Goal: Task Accomplishment & Management: Manage account settings

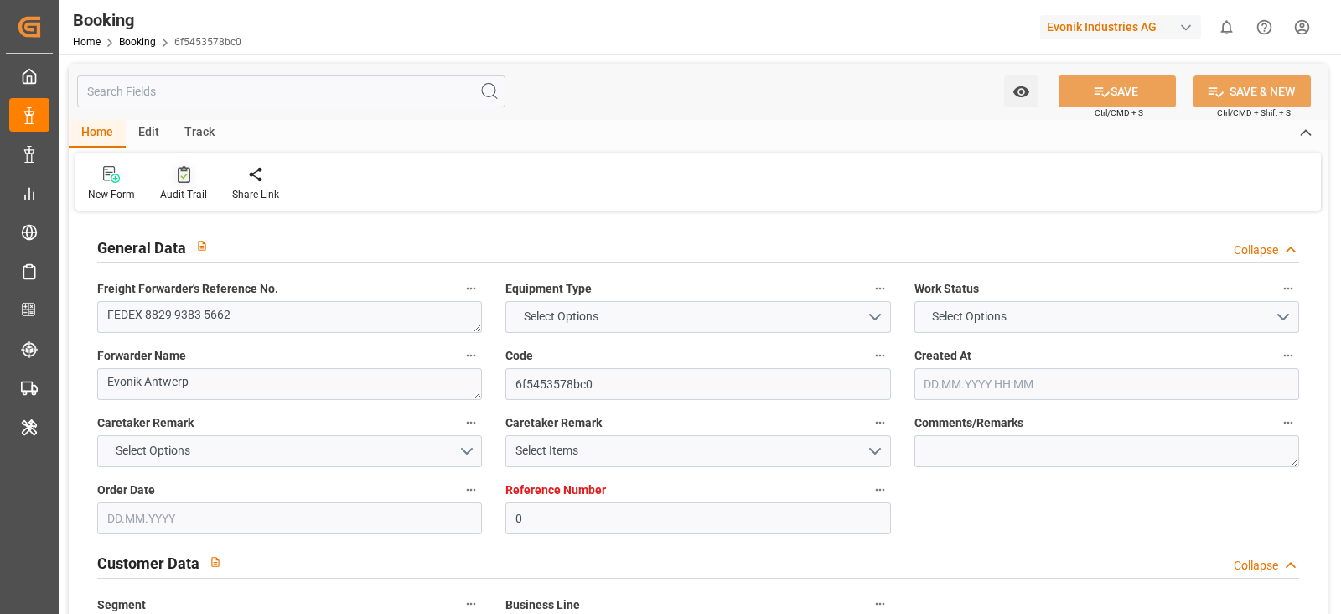
click at [183, 178] on icon at bounding box center [184, 174] width 13 height 17
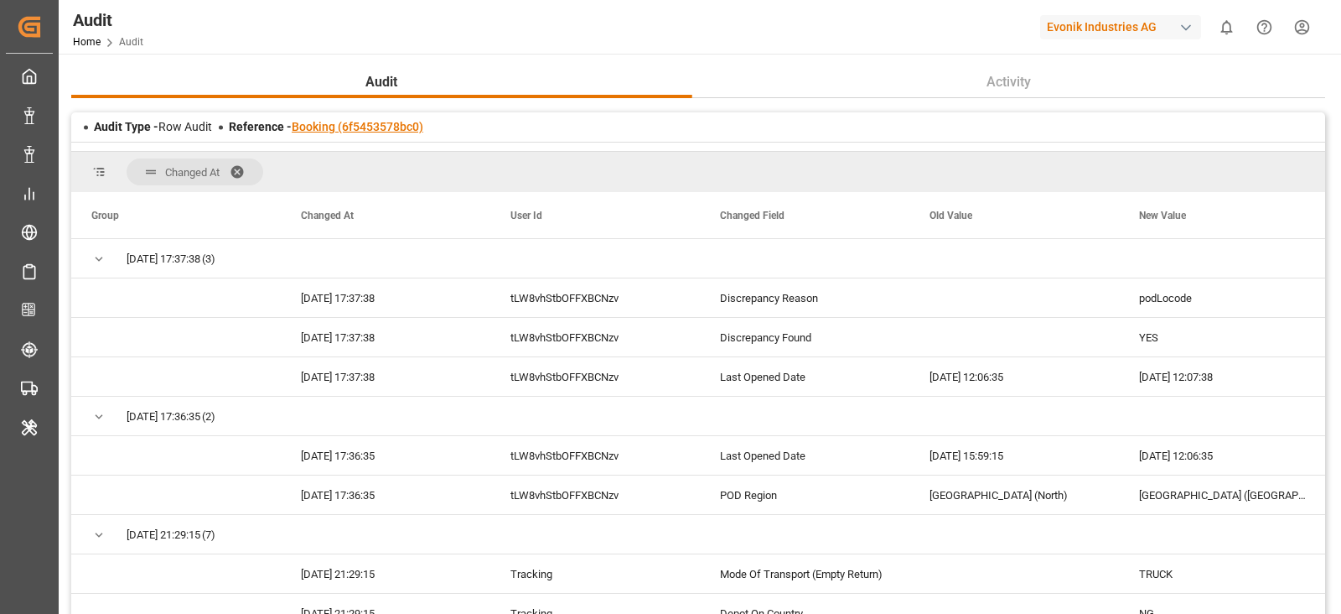
click at [407, 123] on link "Booking (6f5453578bc0)" at bounding box center [358, 126] width 132 height 13
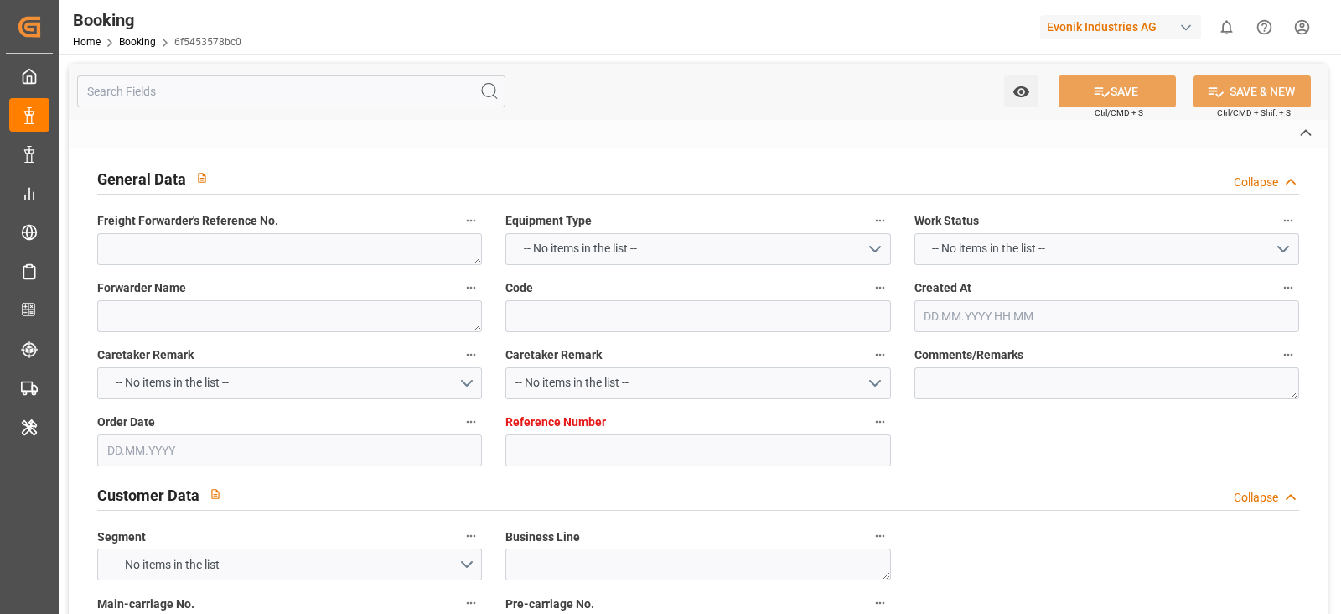
type textarea "FEDEX 8829 9383 5662"
type textarea "Evonik Antwerp"
type input "6f5453578bc0"
type input "0"
type textarea "CU-CAD"
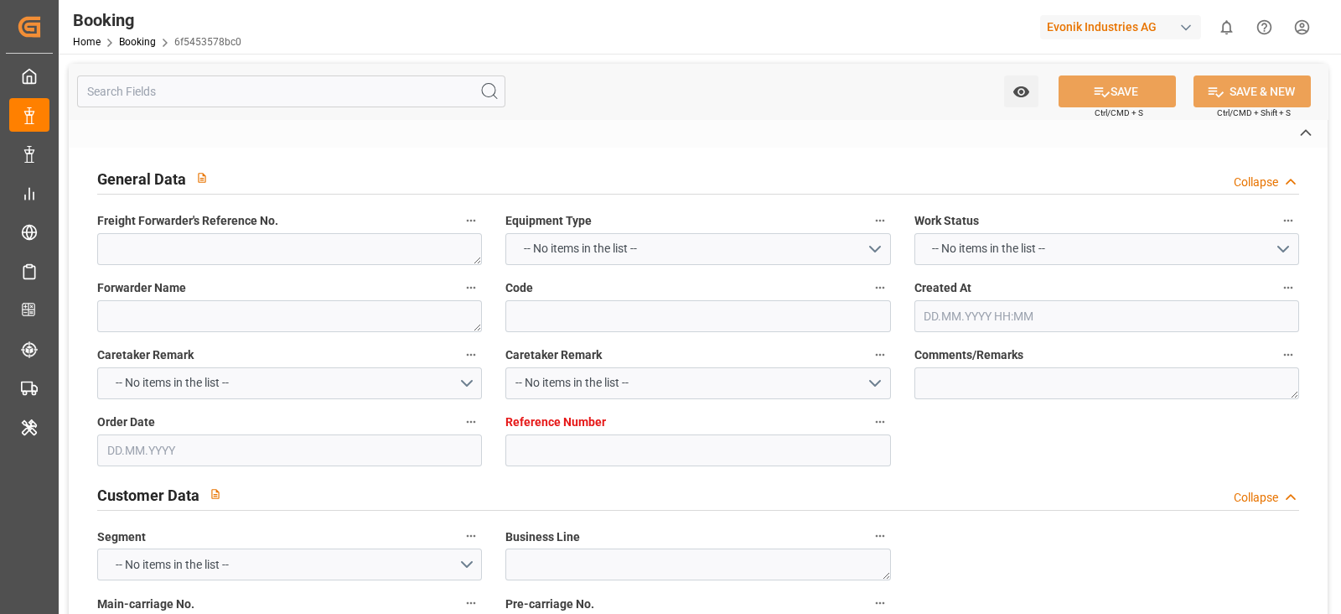
type input "4006615457"
type textarea "[PERSON_NAME][EMAIL_ADDRESS][DOMAIN_NAME]"
type textarea "CFR"
type textarea "[GEOGRAPHIC_DATA]"
type textarea "Evonik Plant 7000024691"
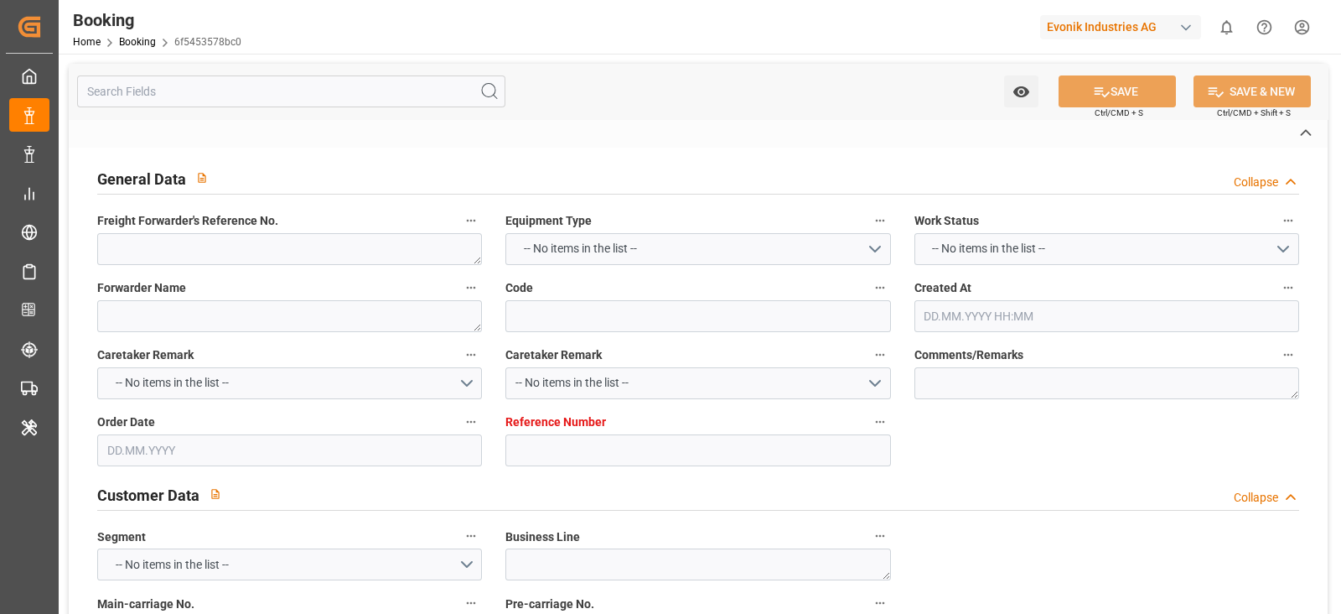
type textarea "[GEOGRAPHIC_DATA]"
type textarea "HLBU1242765"
type input "PAGE"
type input "HLCU"
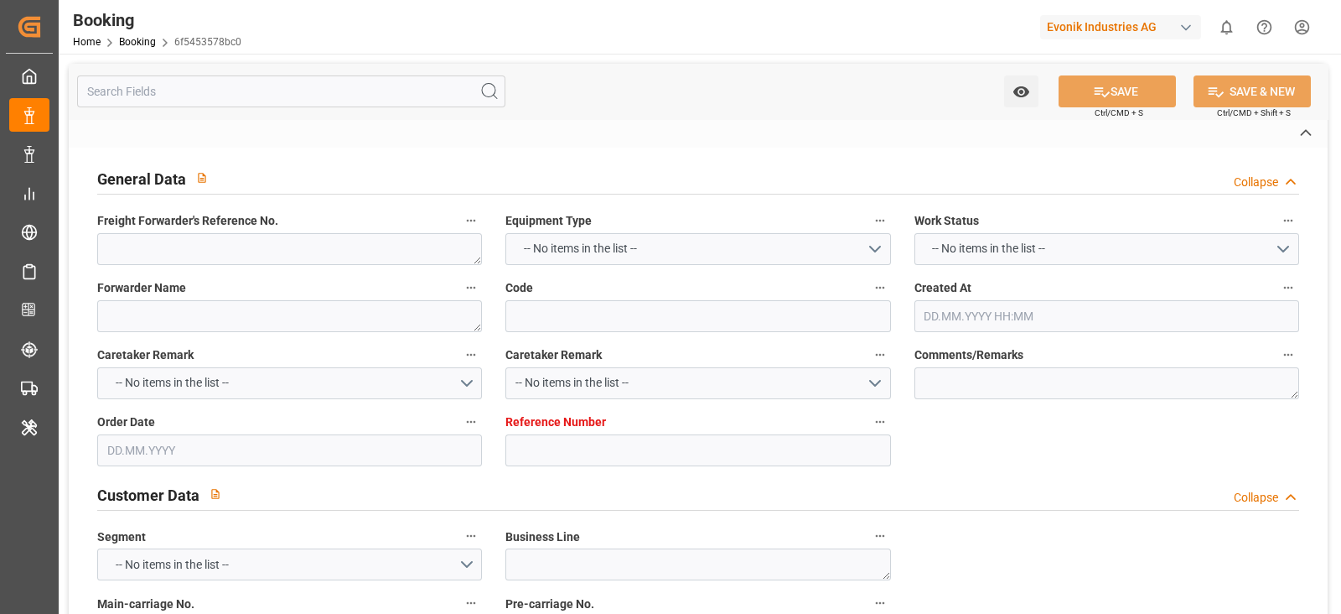
type textarea "24453742"
type input "[GEOGRAPHIC_DATA]"
type input "Tincan/[GEOGRAPHIC_DATA]"
type input "TANGER MED"
type textarea "INPUT_Evonik_Seeburger_LoadTenderOcean_1002983417_20250723105455296.xml"
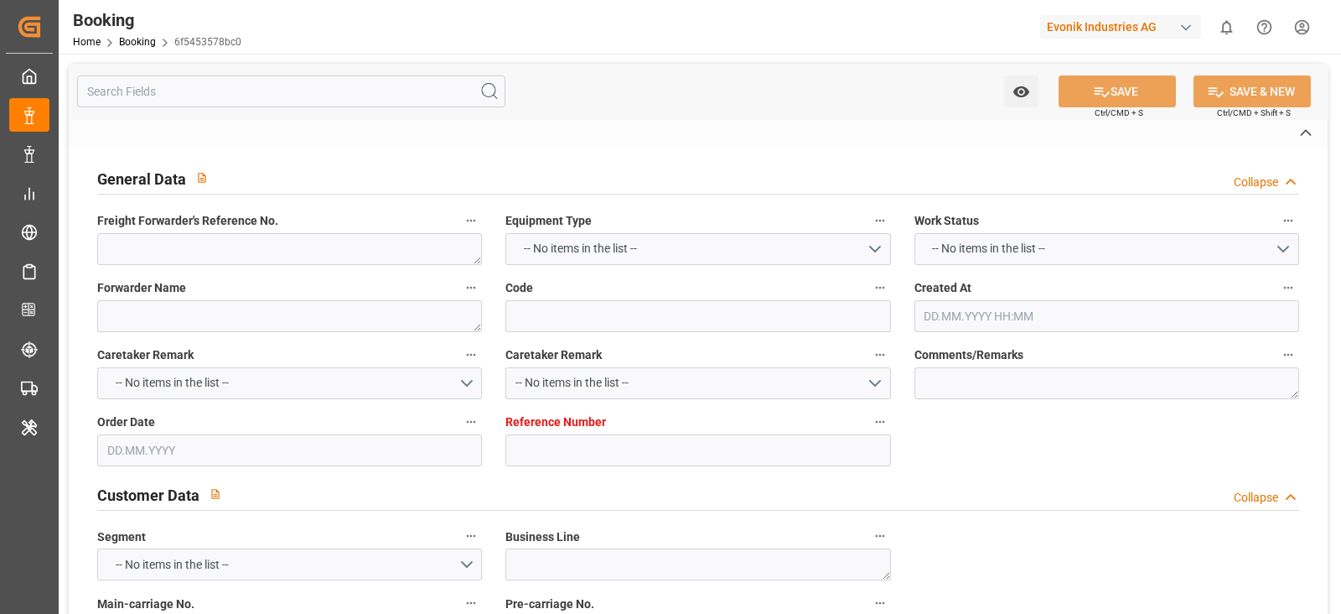
type textarea "NWC/UK North West Continent / UK_NGTIN_HLCU_CU-CAD"
type textarea "INPUT_Evonik_Seeburger_LoadTenderOcean_1002799662_20250526123747929.xml,INPUT_E…"
type textarea "1002983417"
type textarea "varshini suresh"
type textarea "businessLine-"
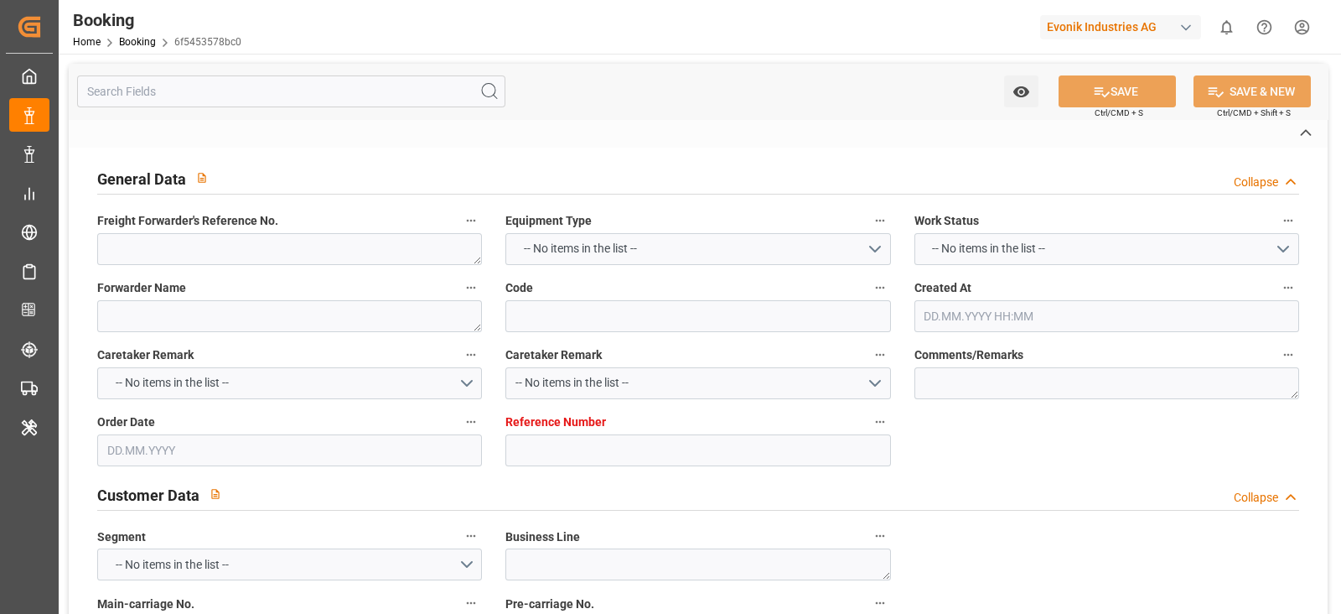
type textarea "EVONIK Load Tender XML"
type textarea "a011t00000LcJC5AAN"
type textarea "Yes"
type input "[GEOGRAPHIC_DATA]"
type input "TINCAN/[GEOGRAPHIC_DATA]"
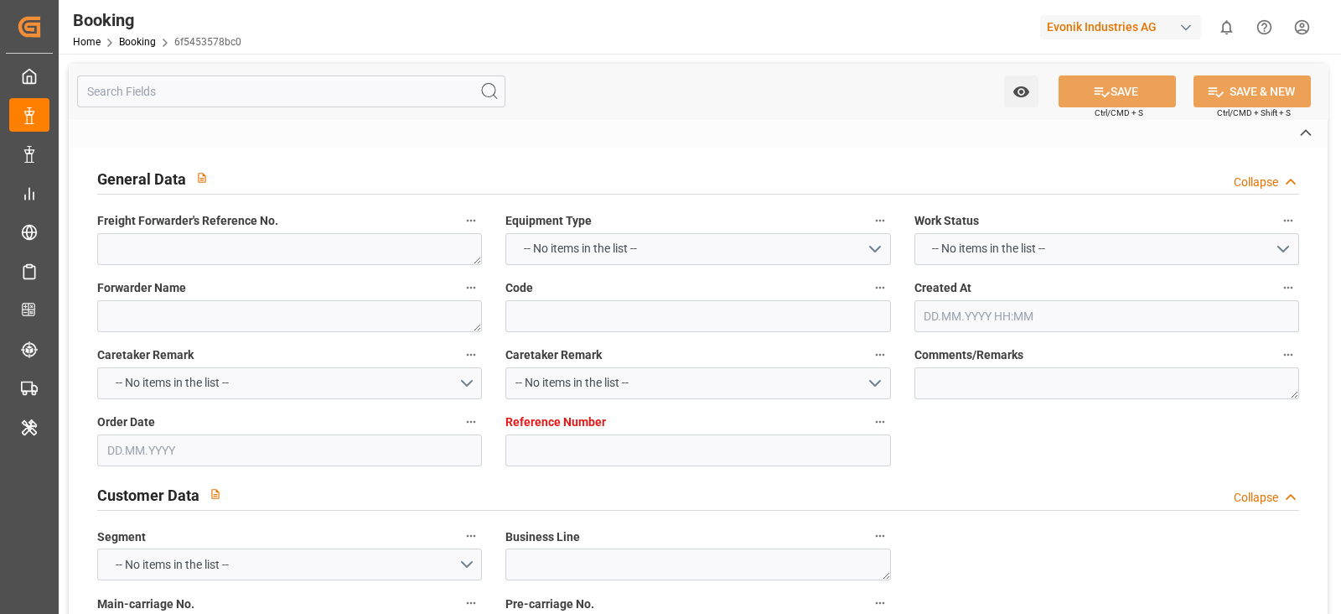
type input "[GEOGRAPHIC_DATA]"
type input "BE"
type input "TRUCK"
type input "527S"
type input "VESSEL"
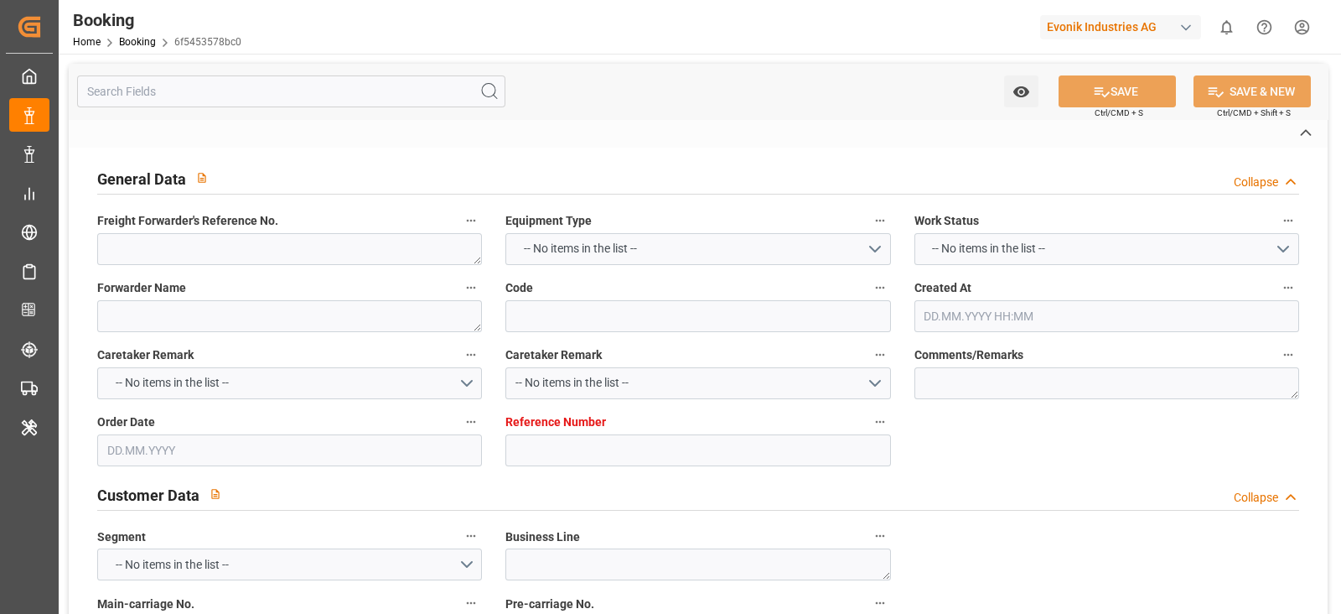
type input "VANCOUVER STAR"
type input "2519S"
type input "VANCOUVER STAR"
type input "TRUCK"
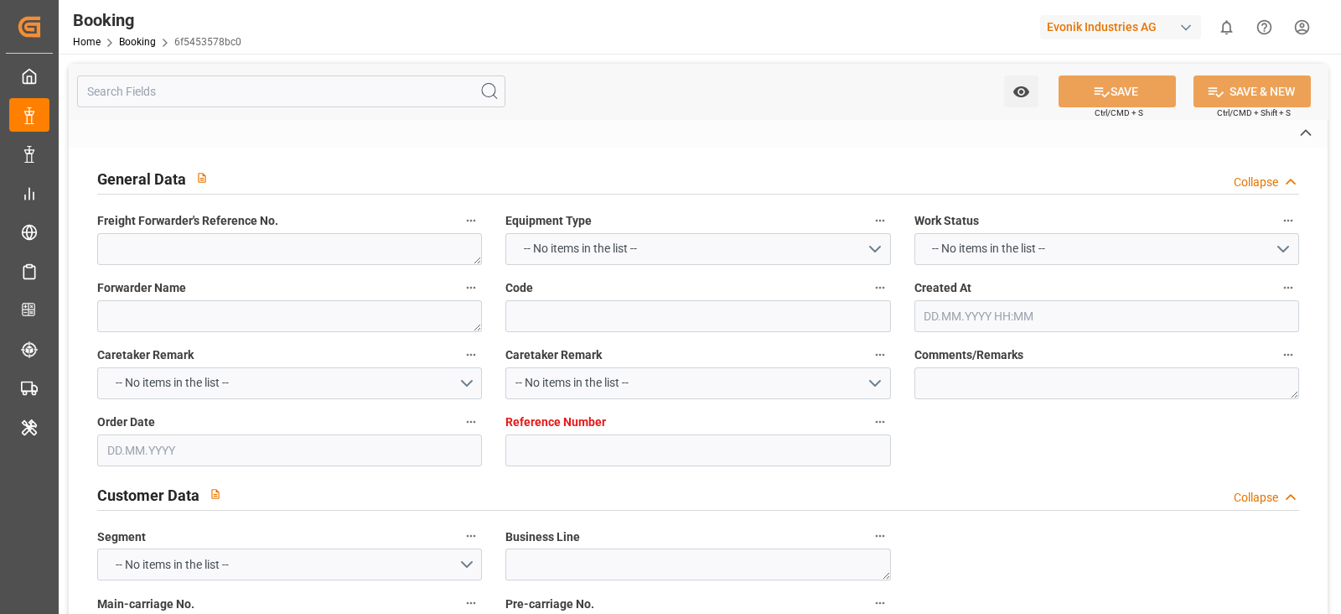
type input "NG"
type input "TINCAN/[GEOGRAPHIC_DATA]"
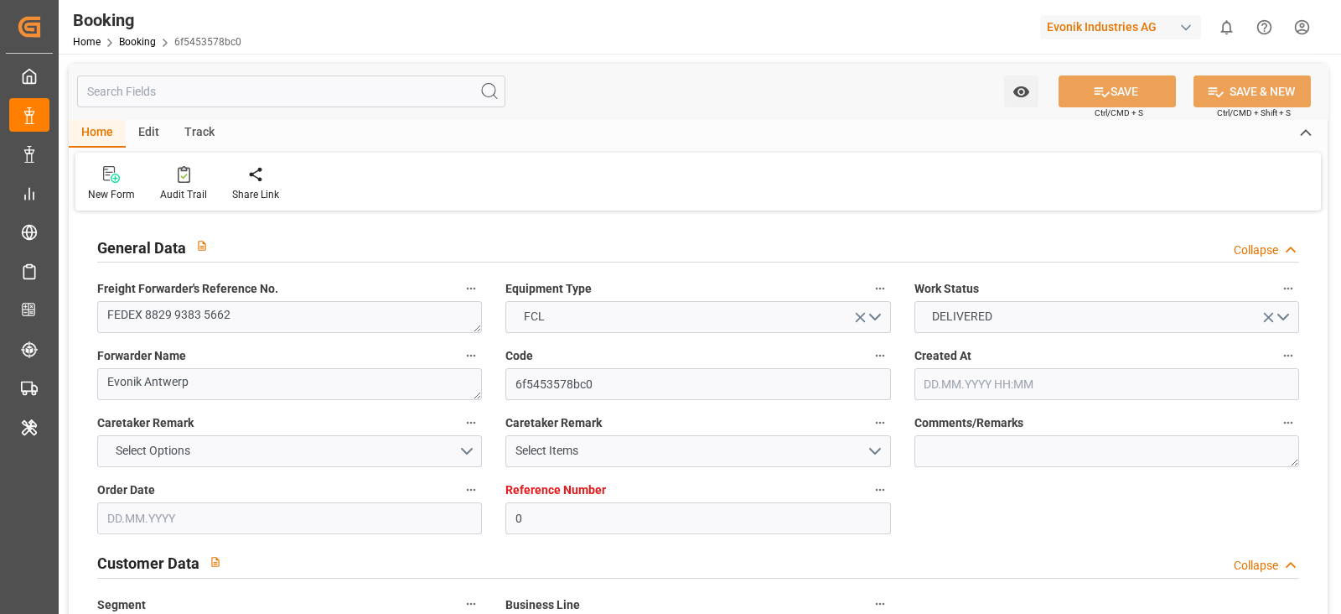
type input "0"
type input "9215660"
type input "Hapag [PERSON_NAME]"
type input "Hapag Lloyd Aktiengesellschaft"
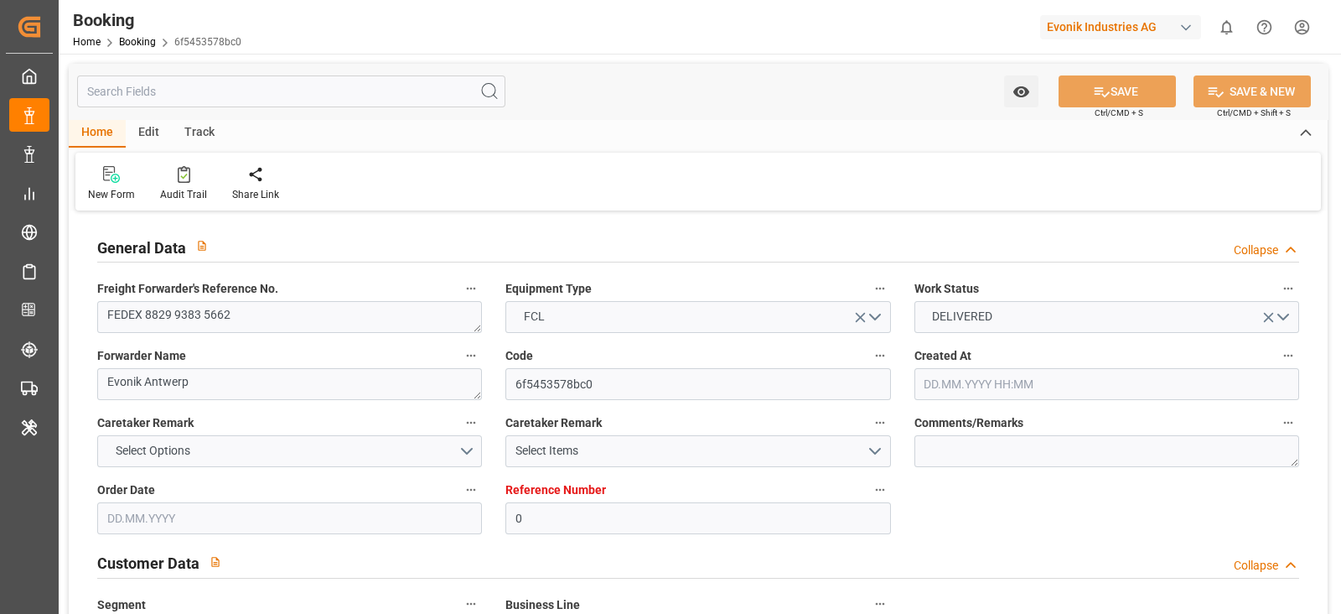
type input "BEANR"
type input "NGTIN"
type input "40"
type input "MAPTM"
type input "0"
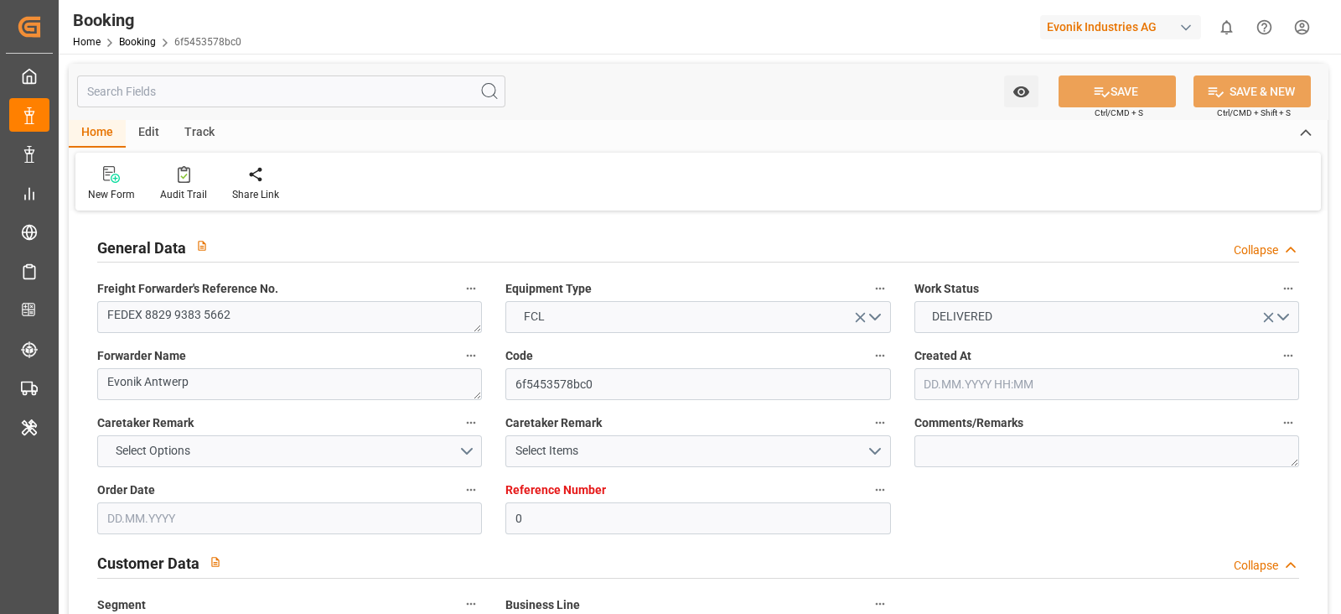
type input "BEANR"
type input "NGTIN"
type input "9322334"
type input "[DATE] 10:40"
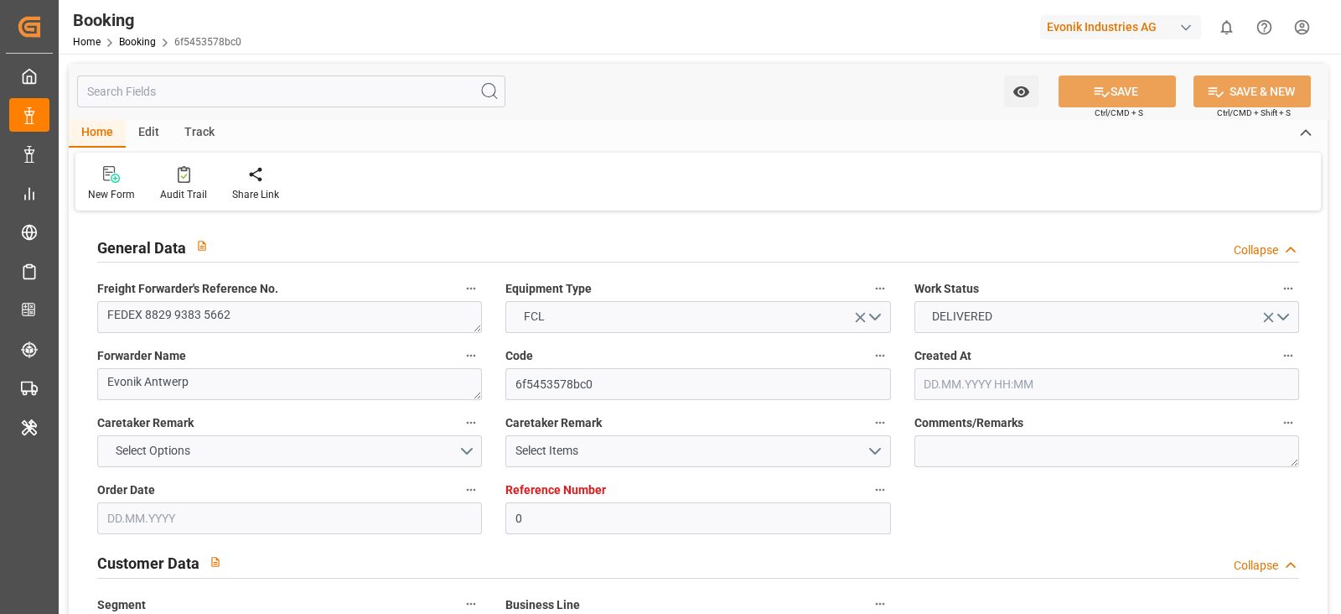
type input "[DATE]"
type input "[DATE] 00:00"
type input "[DATE] 02:00"
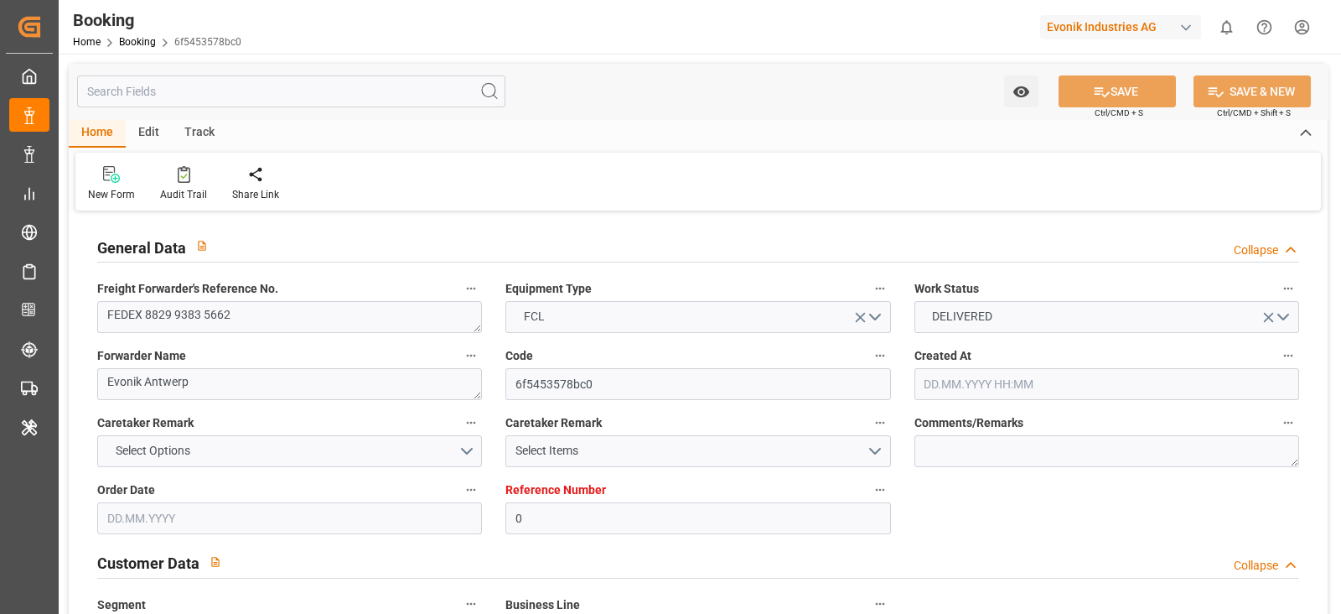
type input "[DATE] 00:00"
type input "[DATE] 02:24"
type input "[DATE] 00:04"
type input "[DATE] 09:00"
type input "[DATE] 00:00"
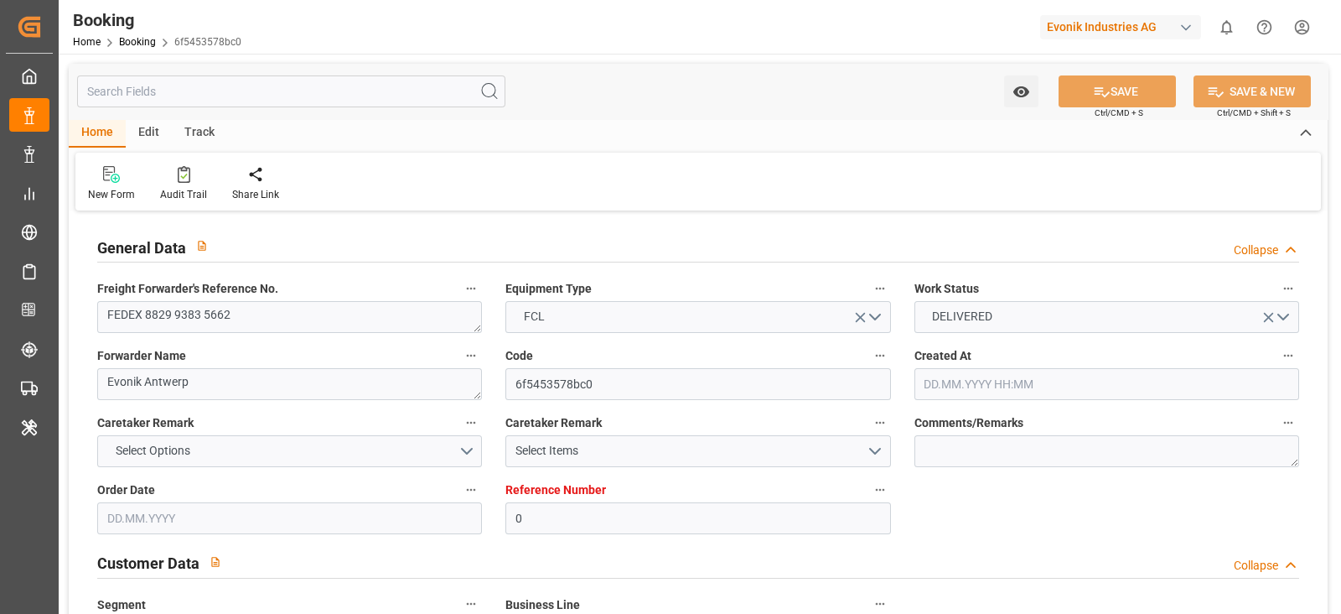
type input "[DATE] 09:00"
type input "[DATE] 14:00"
type input "[DATE] 00:00"
type input "[DATE] 09:26"
type input "[DATE] 16:00"
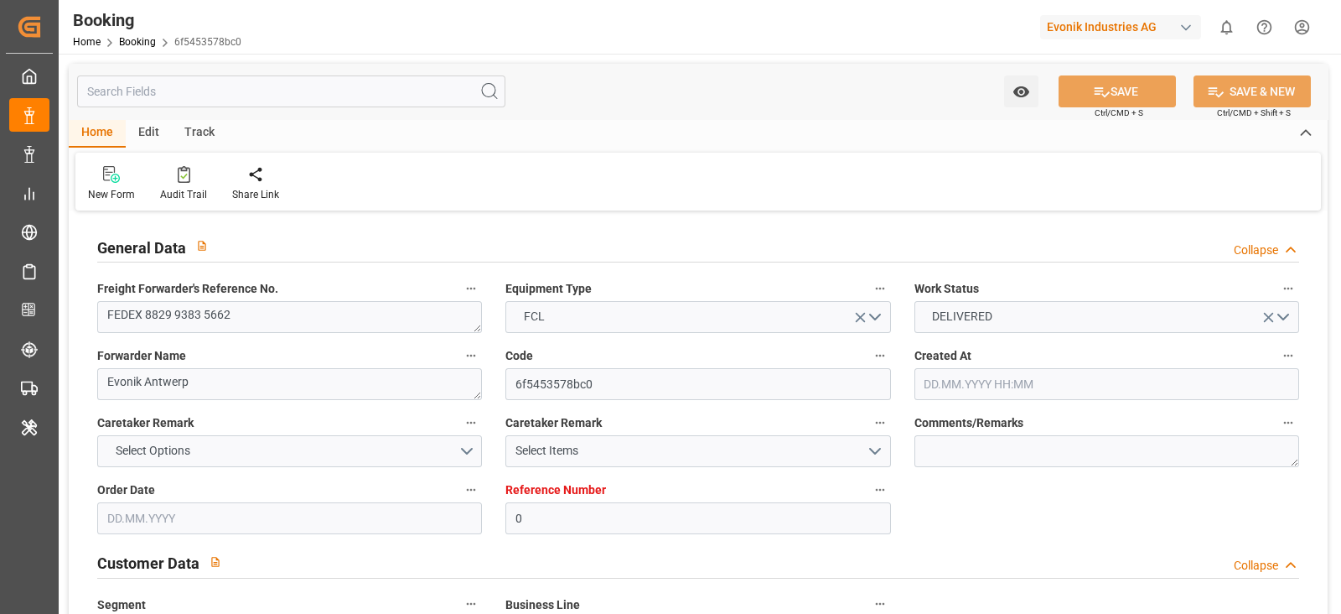
type input "[DATE] 00:00"
type input "[DATE] 13:48"
type input "[DATE] 22:34"
type input "[DATE] 14:09"
type input "[DATE] 12:07"
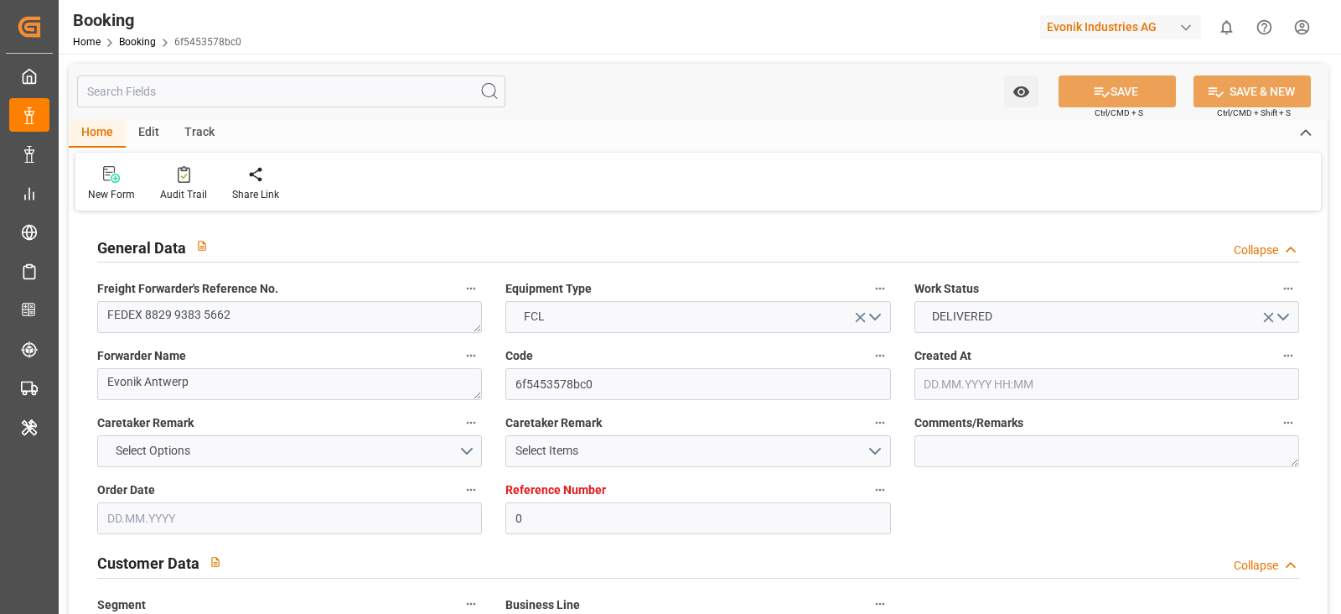
type input "[DATE]"
type input "[DATE] 12:05"
type input "[DATE] 06:29"
type input "[DATE] 02:00"
type input "[DATE] 02:31"
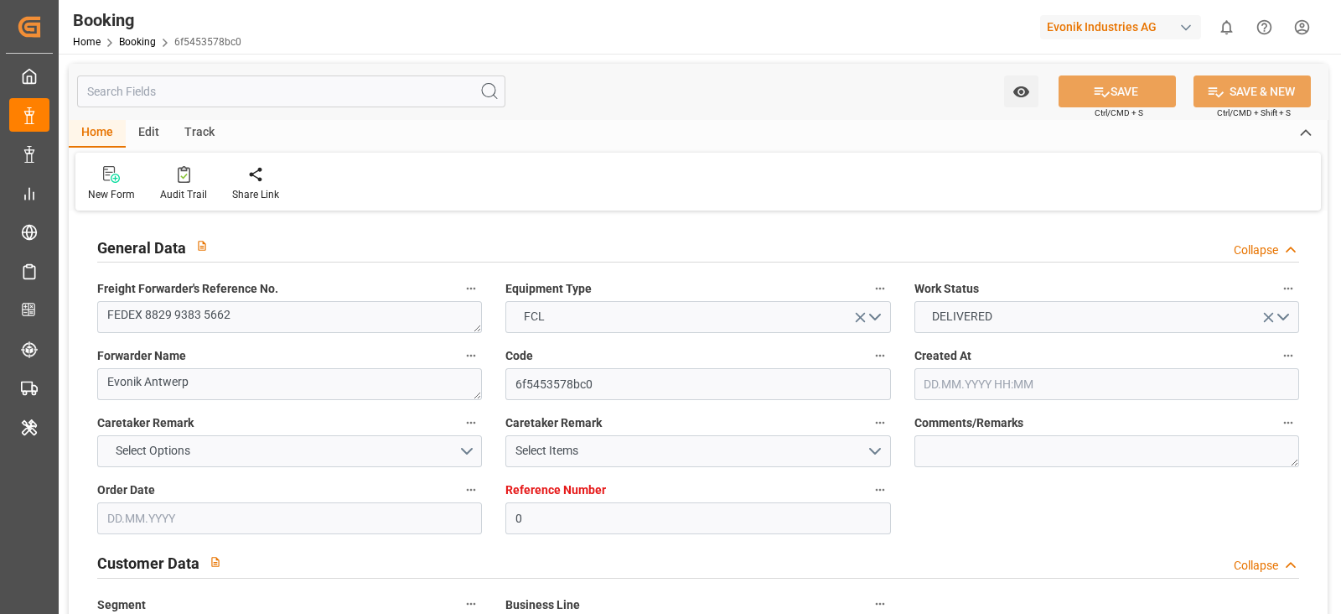
type input "[DATE] 14:00"
type input "[DATE] 09:37"
type input "[DATE] 14:00"
type input "[DATE] 10:40"
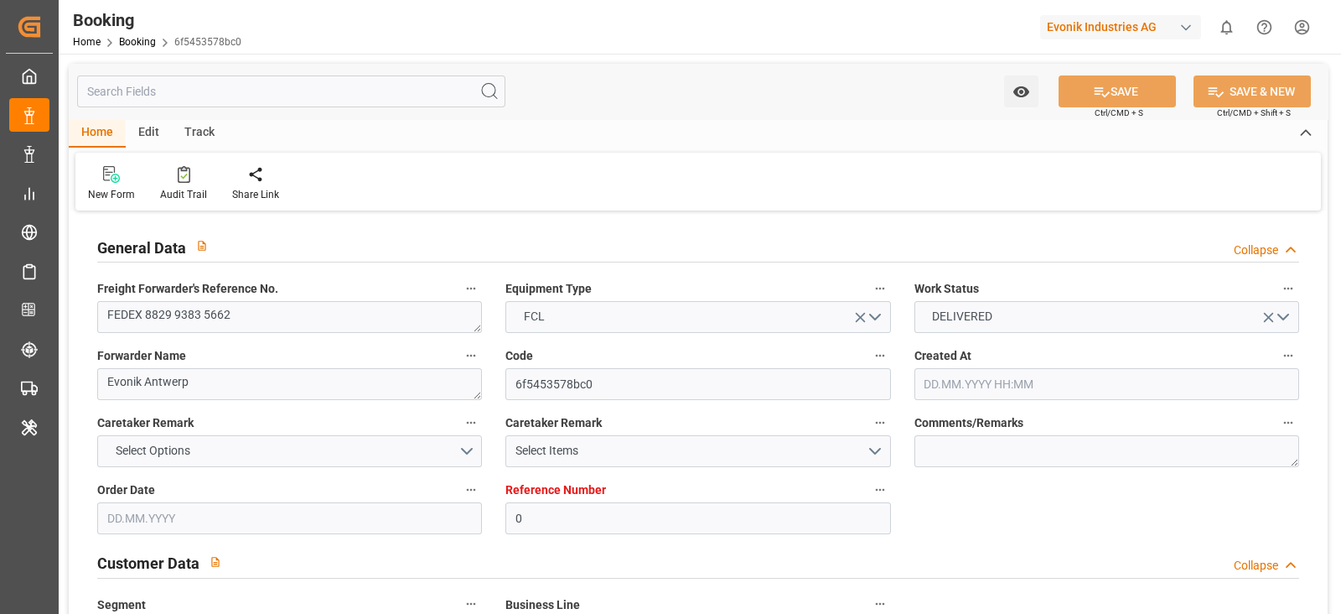
type input "[DATE] 11:00"
type input "[DATE] 07:35"
type input "[DATE] 09:00"
type input "[DATE] 13:49"
type input "[DATE] 09:00"
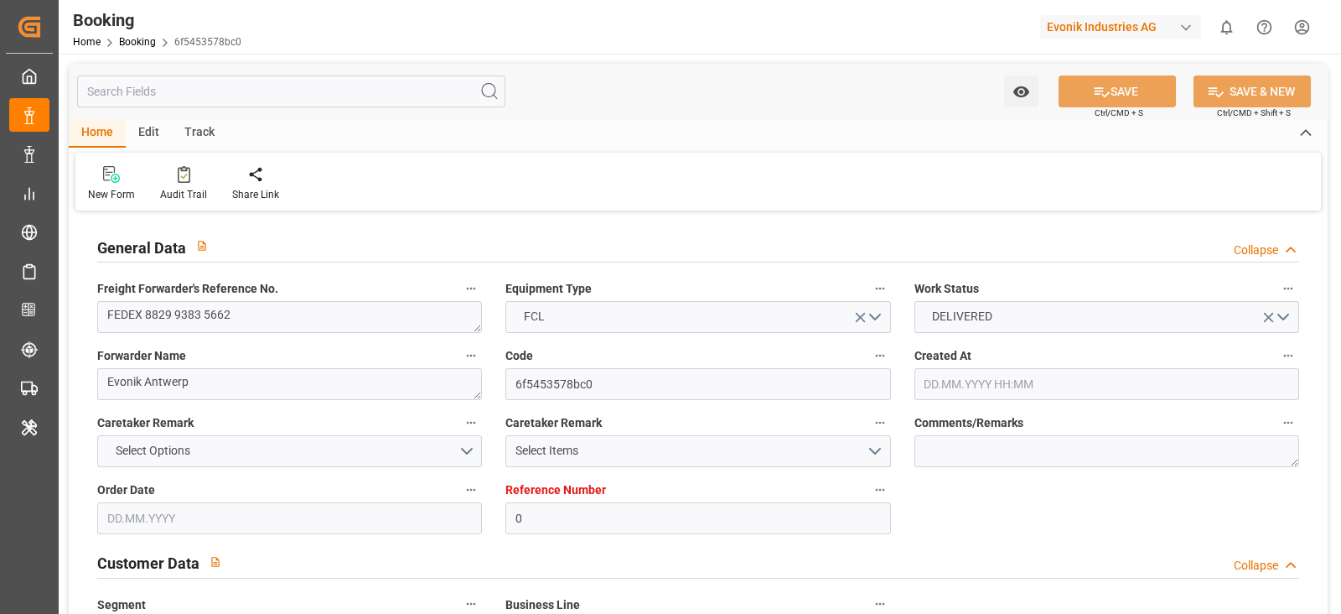
type input "[DATE] 09:42"
type input "[DATE] 01:39"
type input "[DATE] 09:00"
type input "[DATE] 13:33"
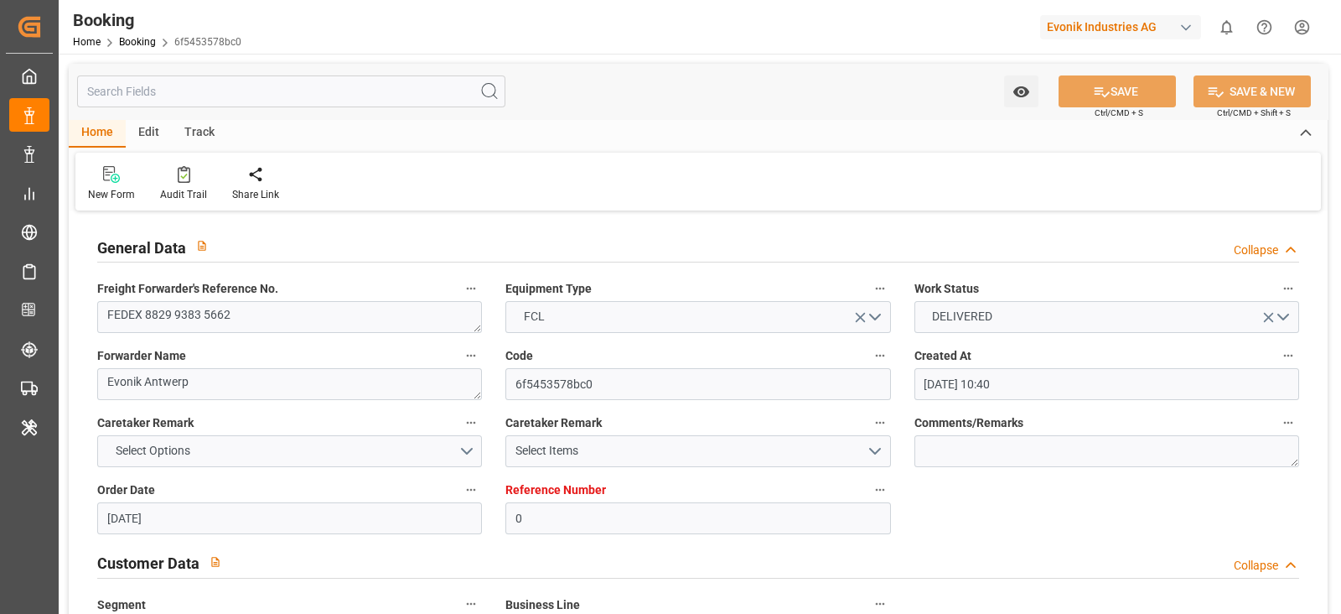
type input "[DATE] 13:33"
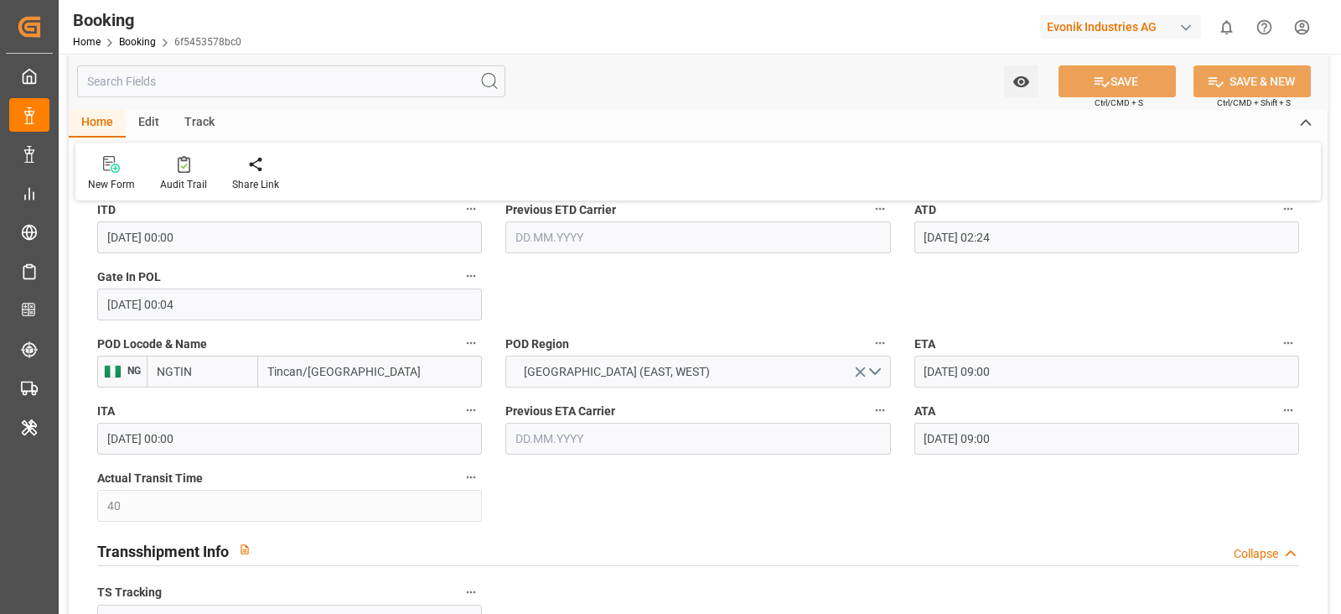
scroll to position [1466, 0]
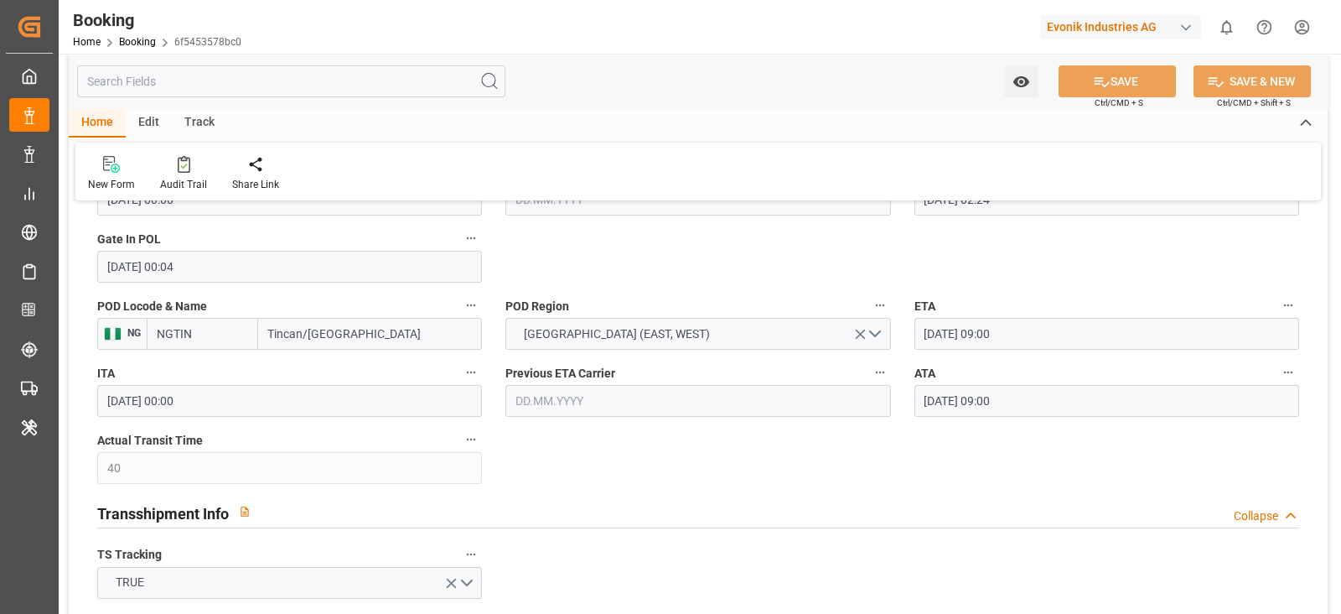
click at [345, 334] on input "Tincan/[GEOGRAPHIC_DATA]" at bounding box center [370, 334] width 224 height 32
click at [421, 341] on input "Tincan/[GEOGRAPHIC_DATA]" at bounding box center [370, 334] width 224 height 32
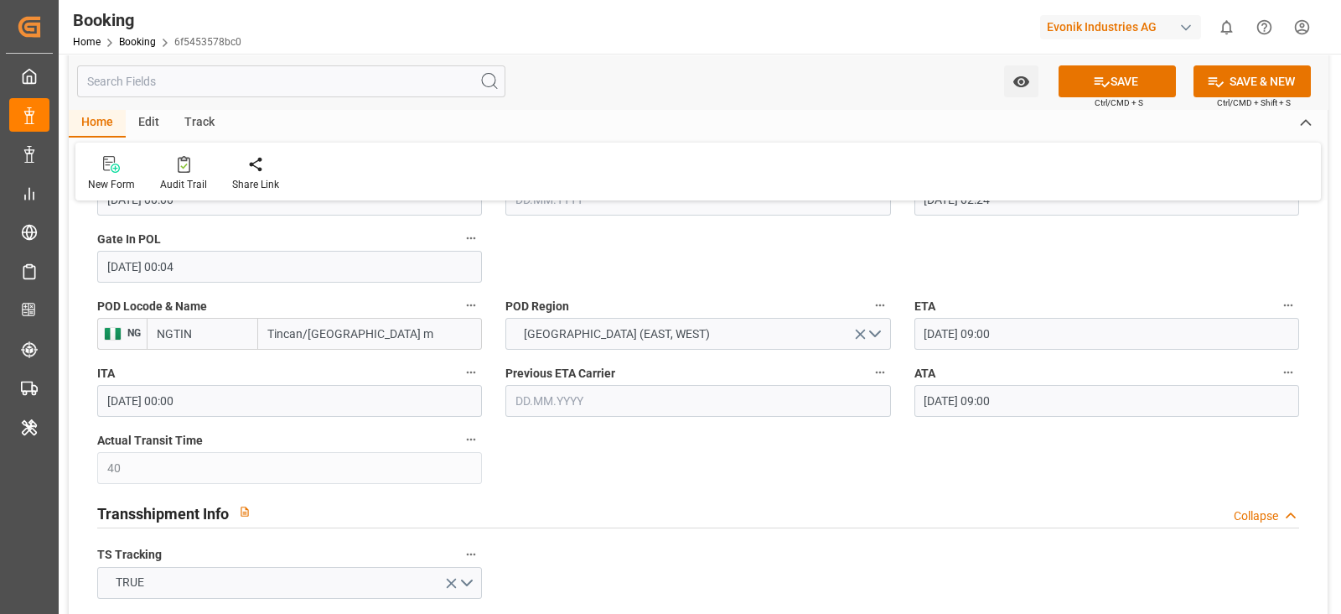
click at [413, 341] on input "Tincan/Lagos m" at bounding box center [370, 334] width 224 height 32
type input "Tincan/Lagos"
click at [370, 364] on span "Tincan/Lagos - NGTIN" at bounding box center [366, 370] width 194 height 13
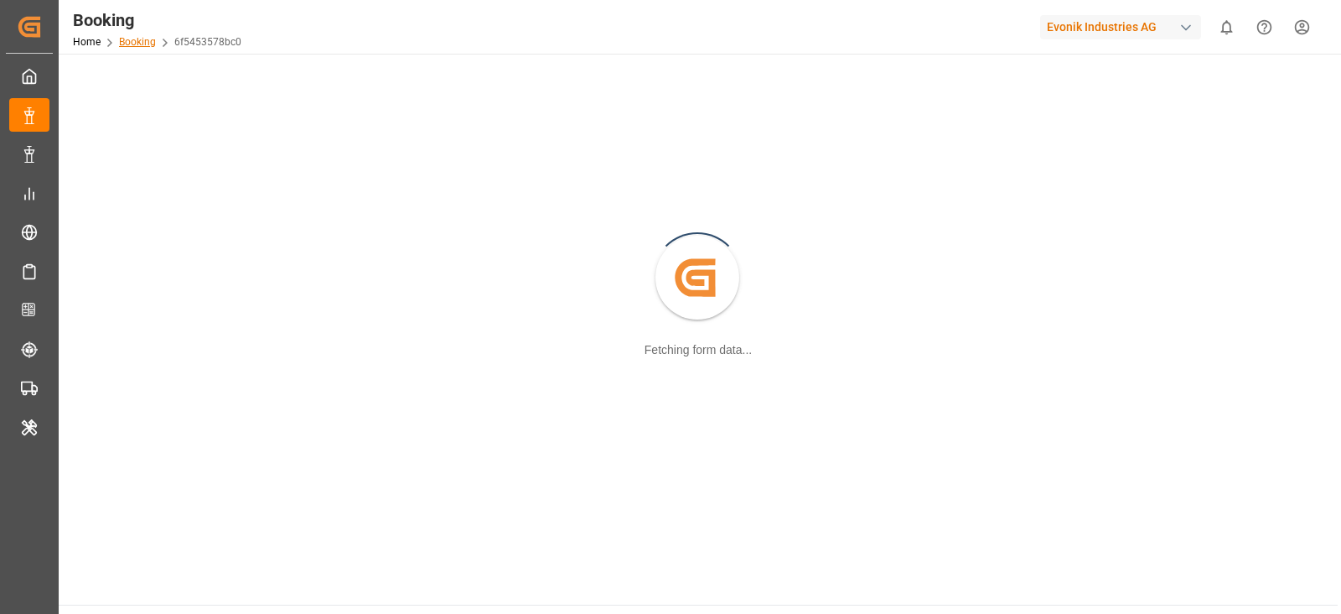
click at [143, 45] on link "Booking" at bounding box center [137, 42] width 37 height 12
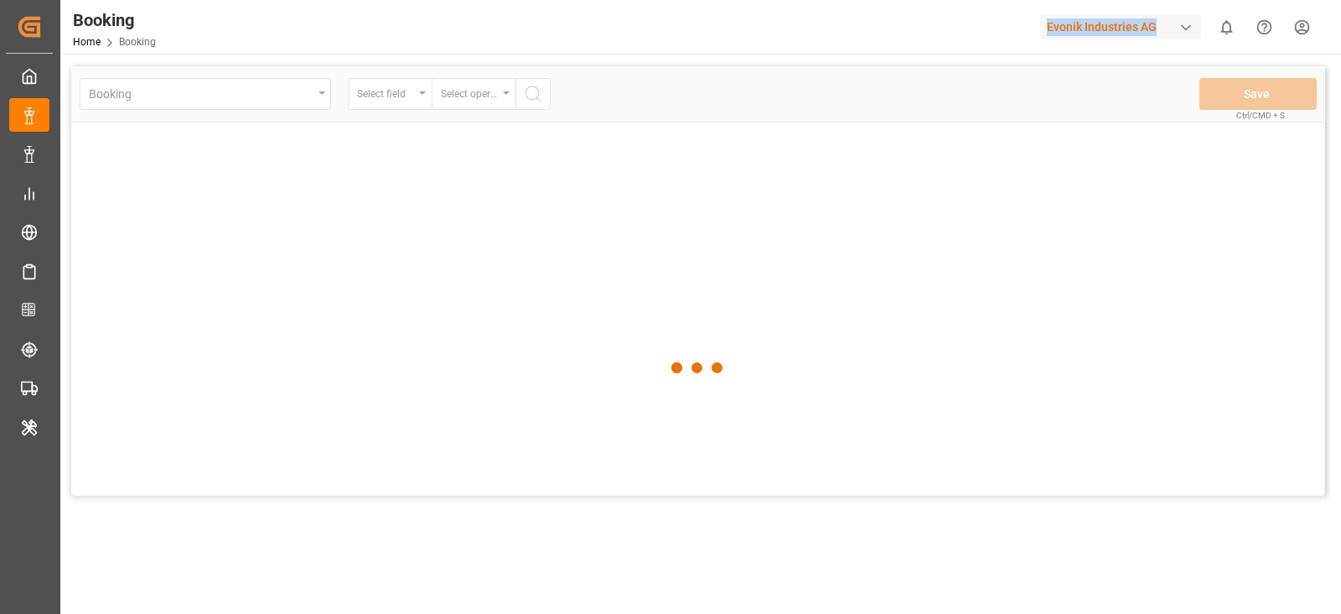
click at [394, 96] on div at bounding box center [698, 368] width 1254 height 604
click at [394, 96] on div "Select field" at bounding box center [385, 91] width 57 height 19
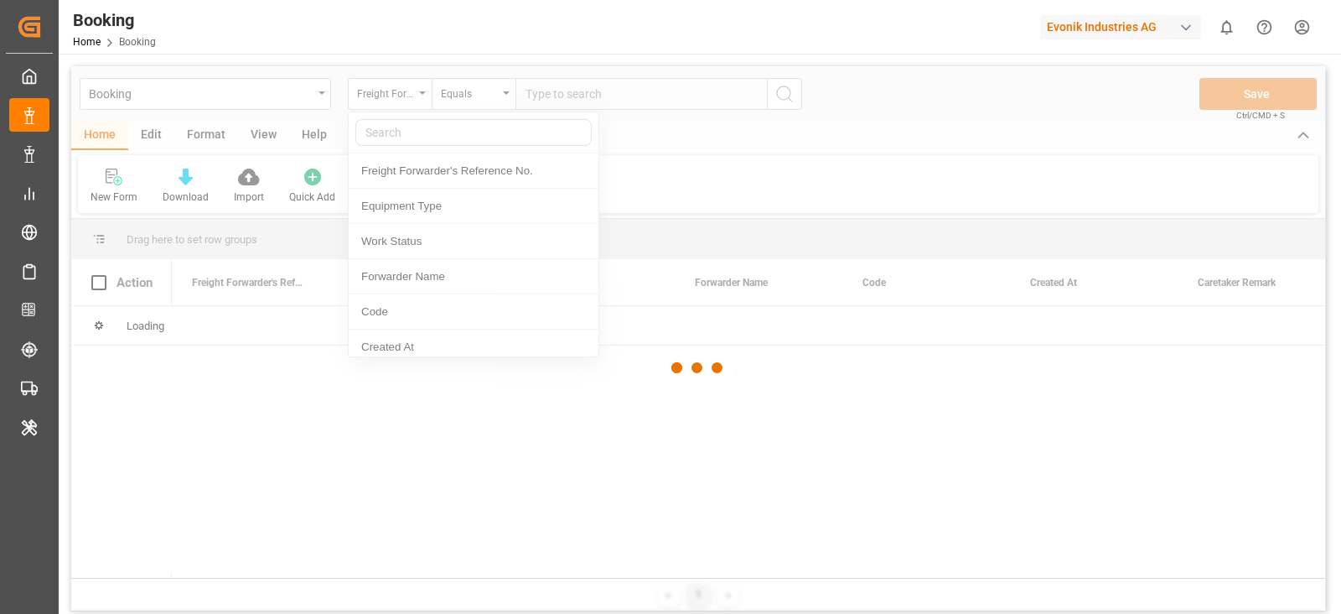
click at [393, 96] on div at bounding box center [698, 368] width 1254 height 604
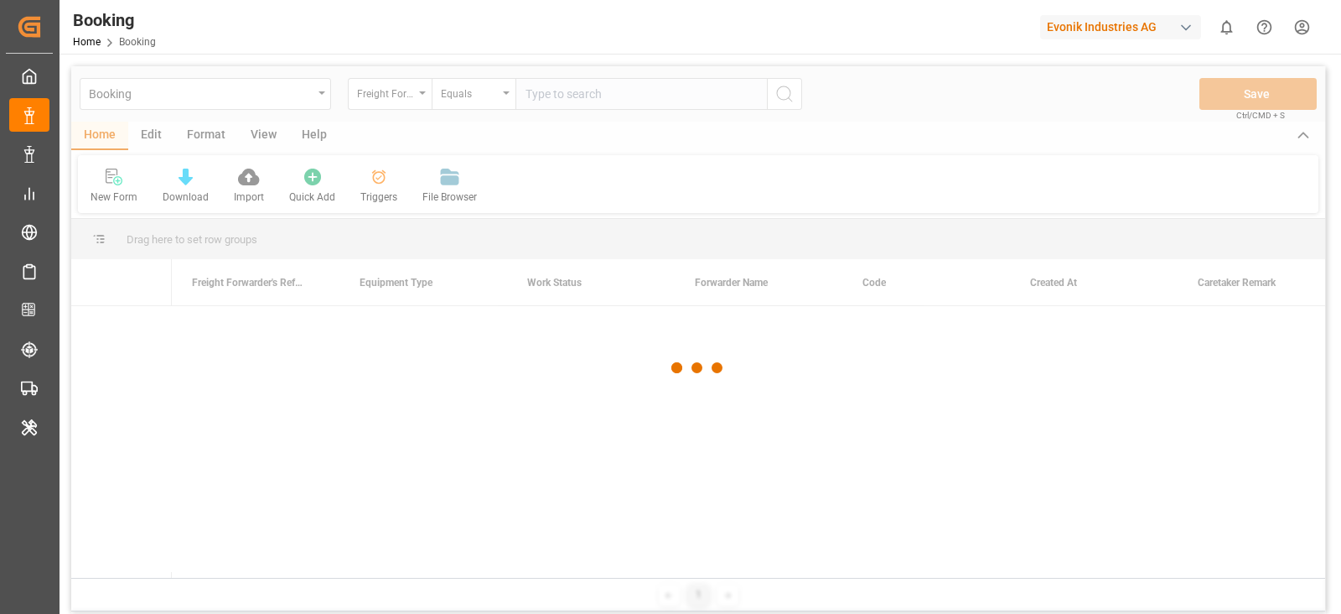
click at [390, 97] on div at bounding box center [698, 368] width 1254 height 604
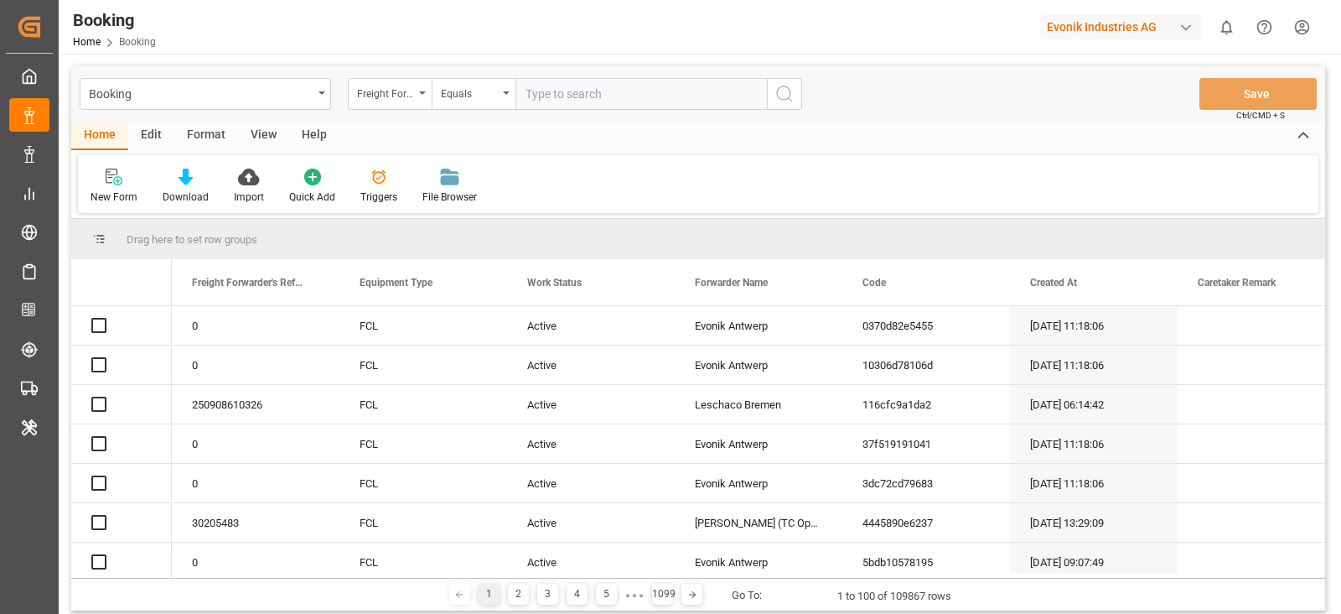
click at [390, 97] on div "Freight Forwarder's Reference No." at bounding box center [385, 91] width 57 height 19
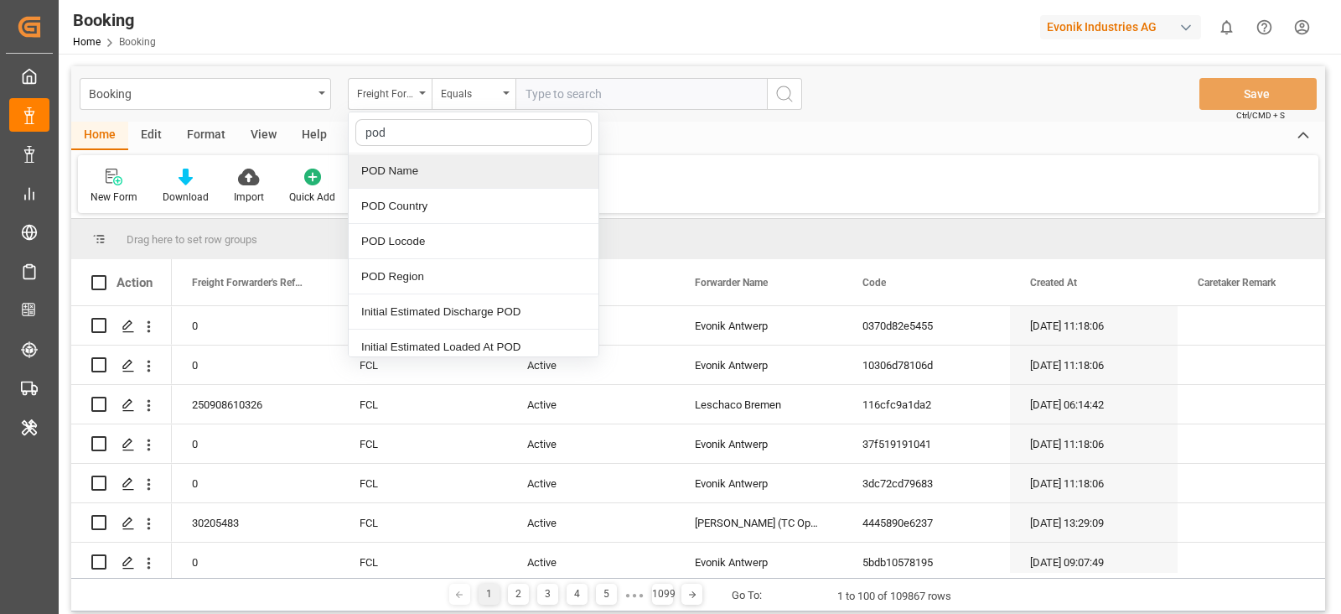
click at [416, 179] on div "POD Name" at bounding box center [474, 170] width 250 height 35
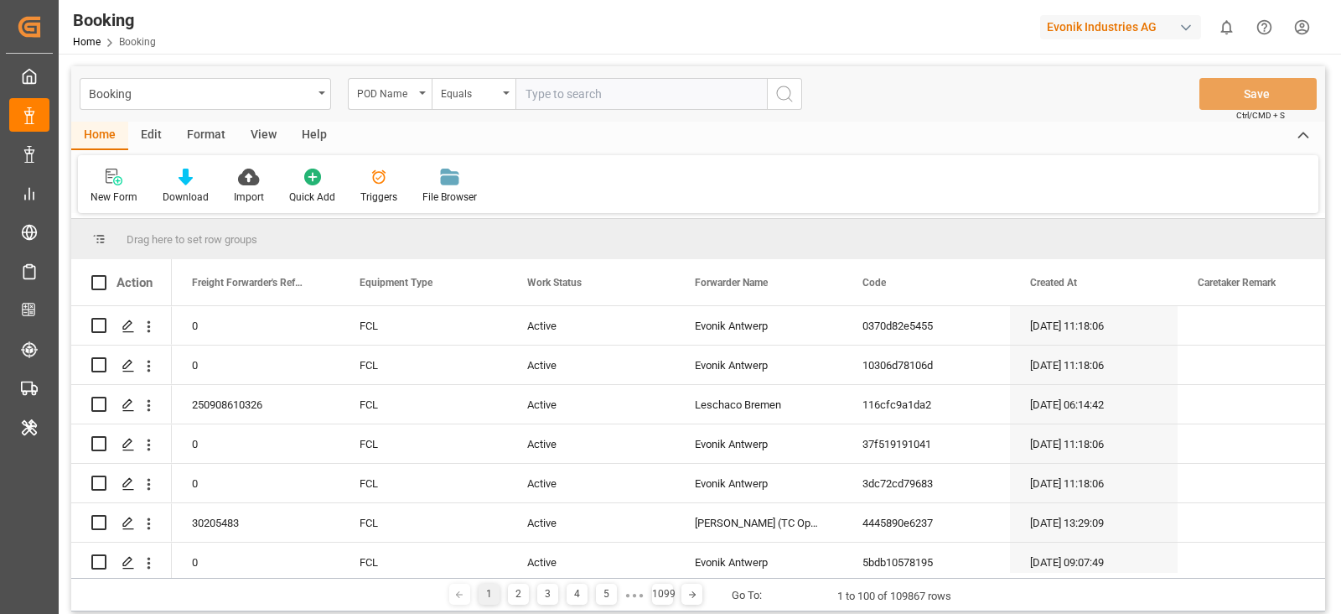
click at [638, 91] on input "text" at bounding box center [640, 94] width 251 height 32
paste input "Tincan/[GEOGRAPHIC_DATA]"
type input "Tincan/[GEOGRAPHIC_DATA]"
click at [792, 95] on icon "search button" at bounding box center [784, 94] width 20 height 20
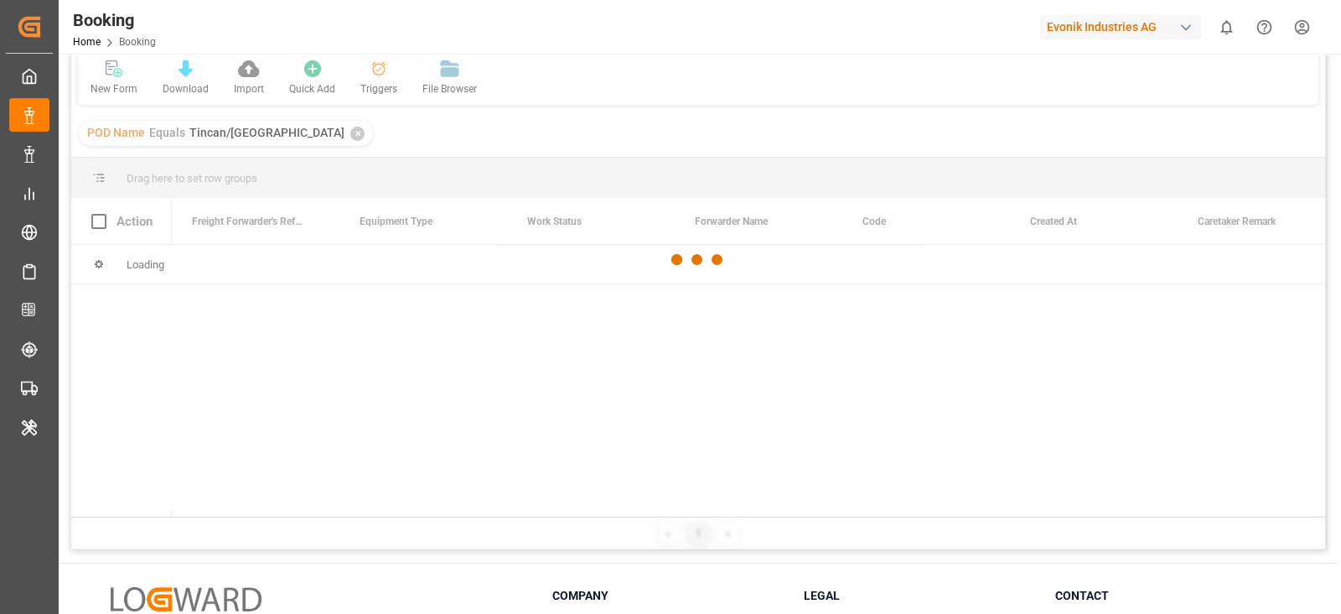
scroll to position [209, 0]
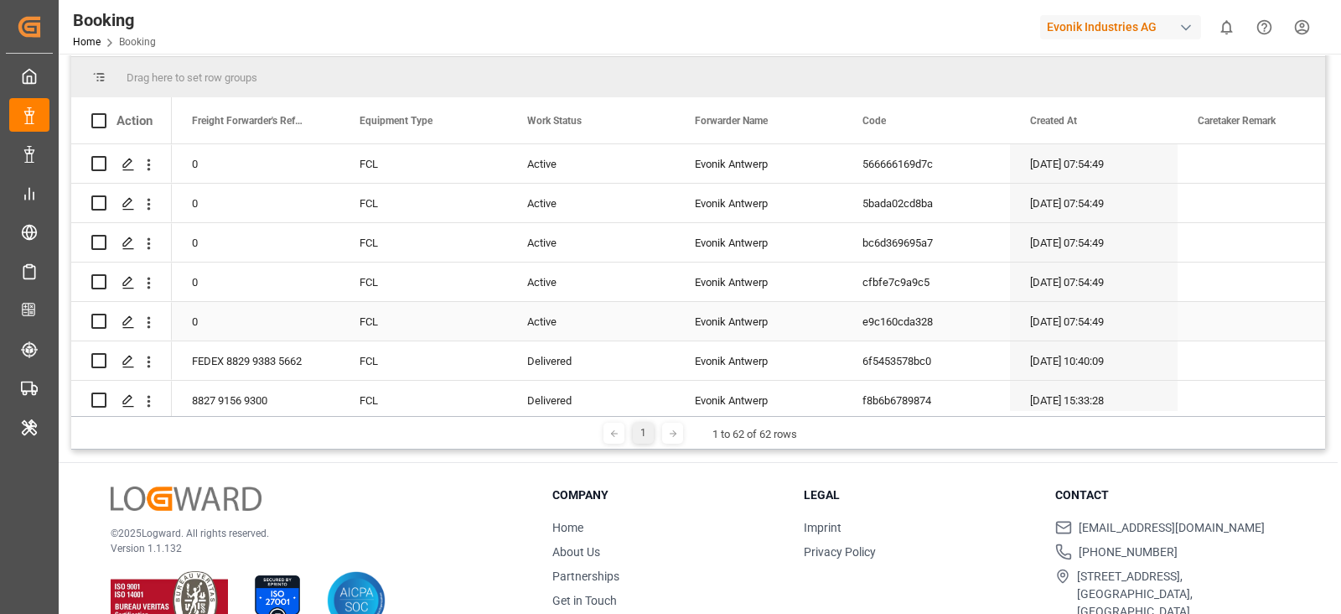
click at [897, 314] on div "e9c160cda328" at bounding box center [926, 321] width 168 height 39
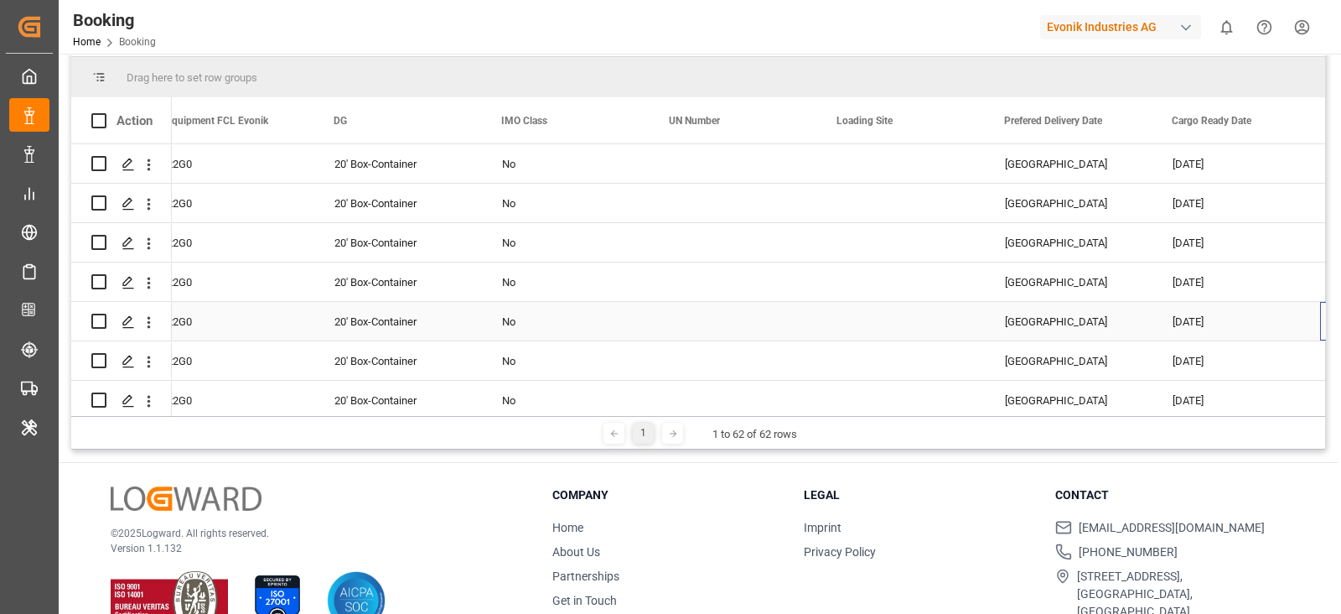
scroll to position [0, 0]
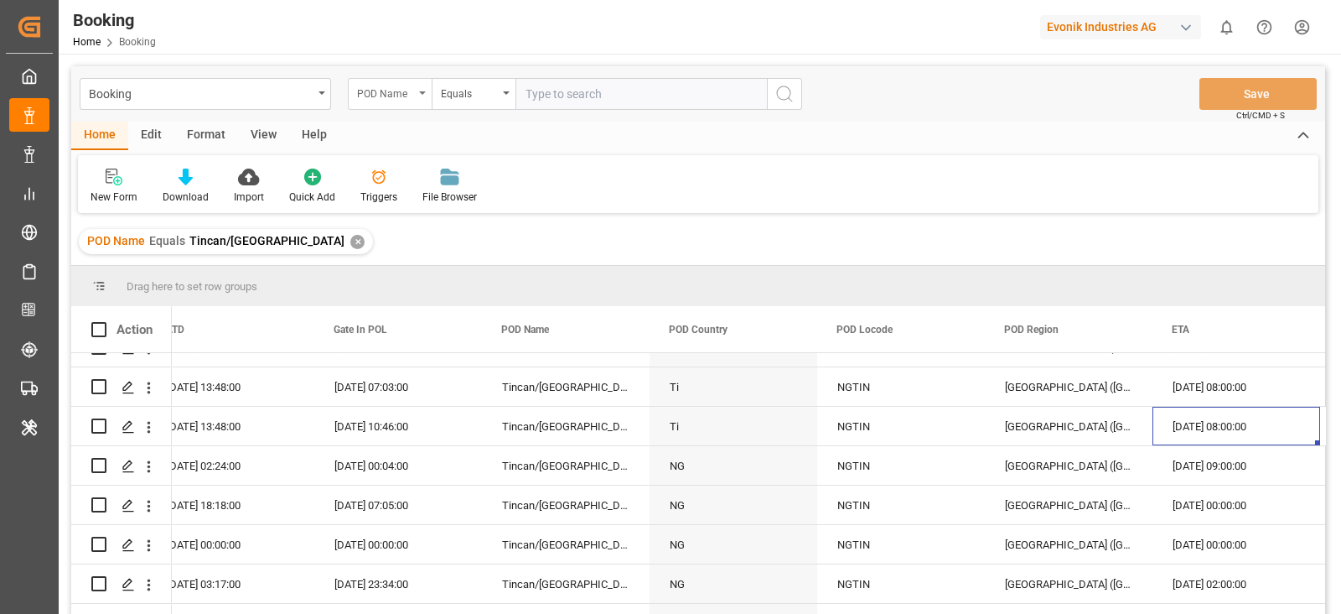
click at [376, 94] on div "POD Name" at bounding box center [385, 91] width 57 height 19
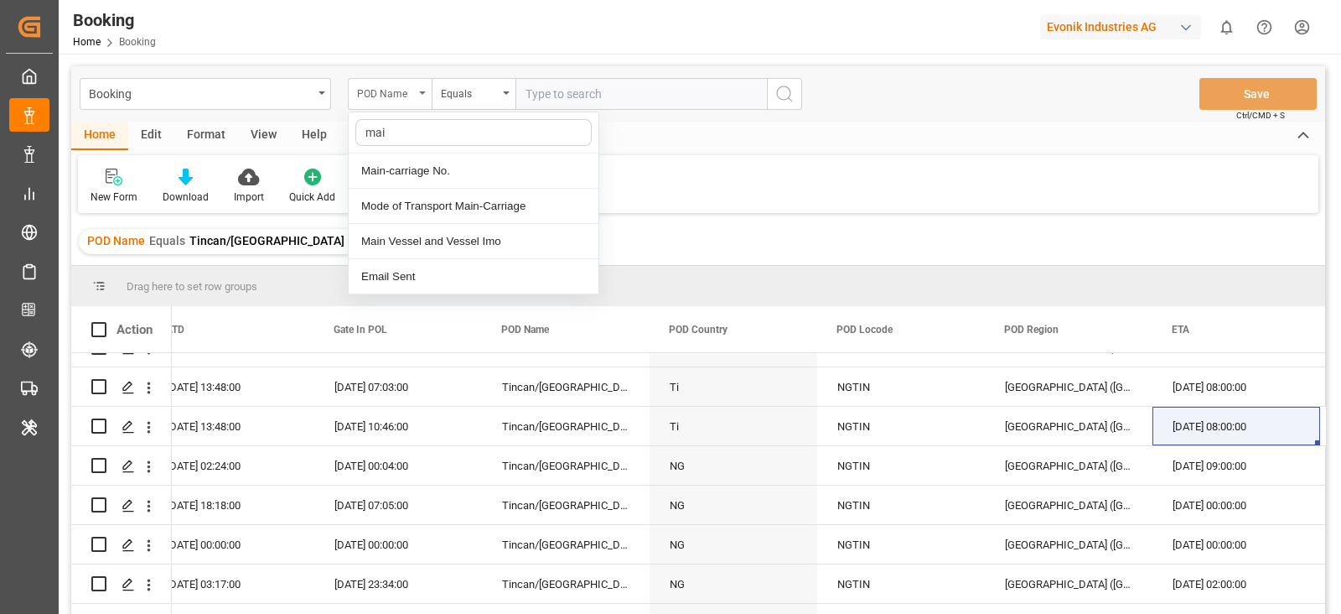
type input "main"
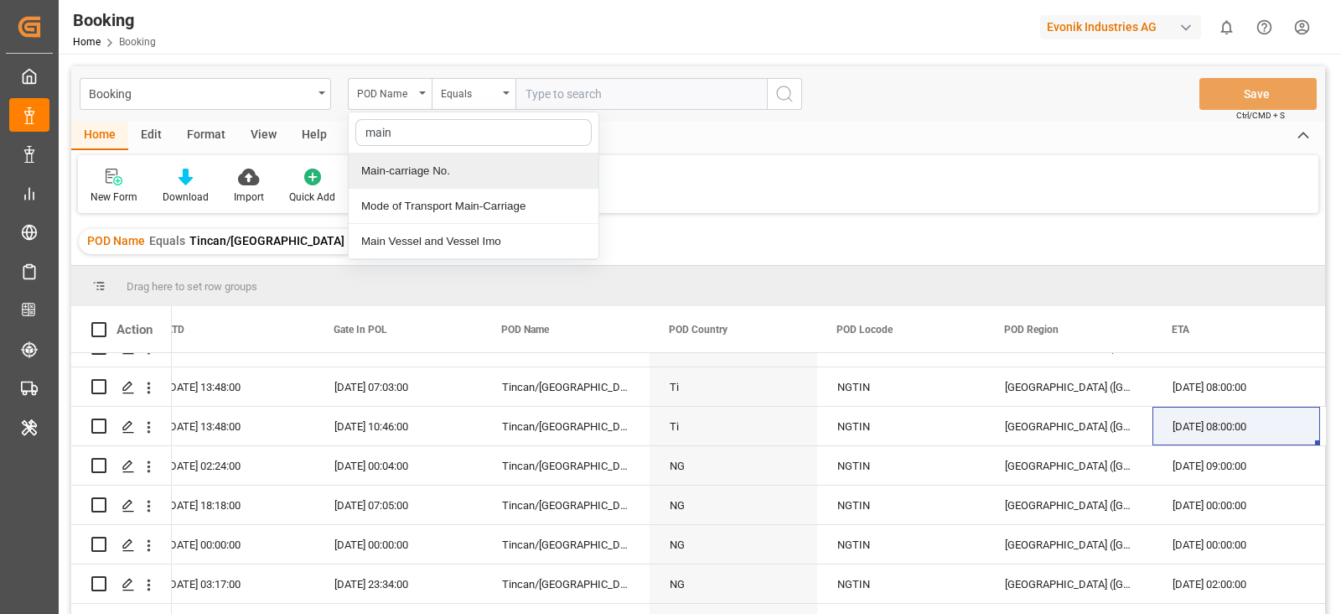
click at [393, 161] on div "Main-carriage No." at bounding box center [474, 170] width 250 height 35
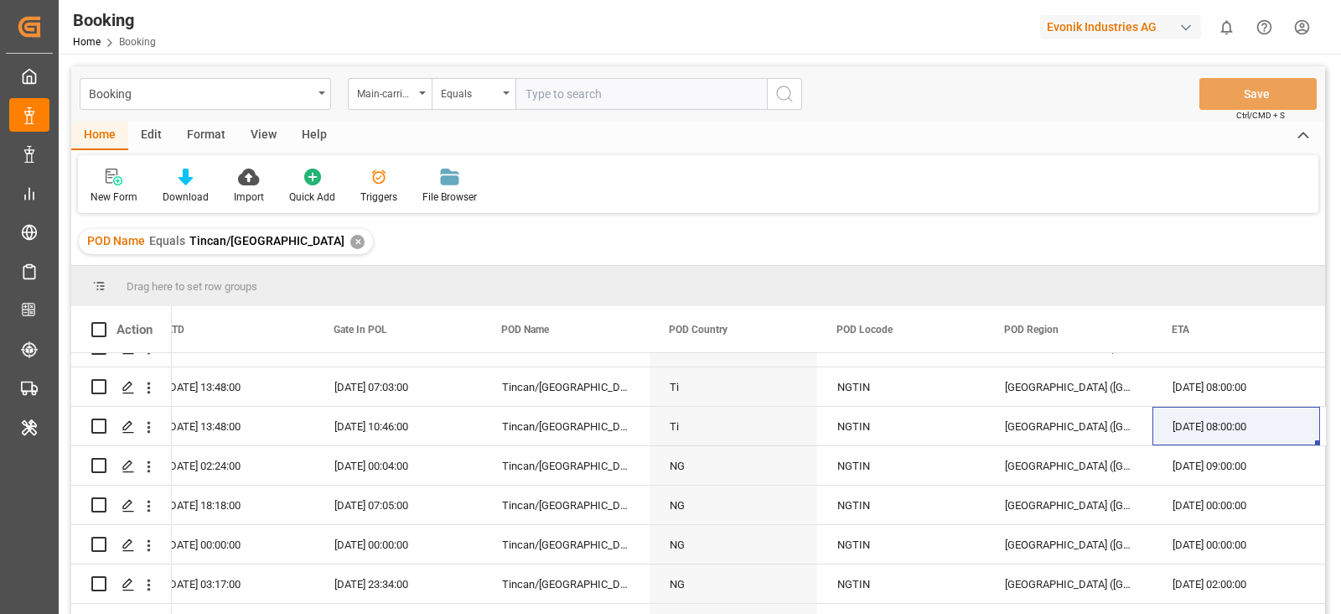
click at [572, 98] on input "text" at bounding box center [640, 94] width 251 height 32
paste input "7001235994"
type input "7001235994"
click at [794, 96] on icon "search button" at bounding box center [784, 94] width 20 height 20
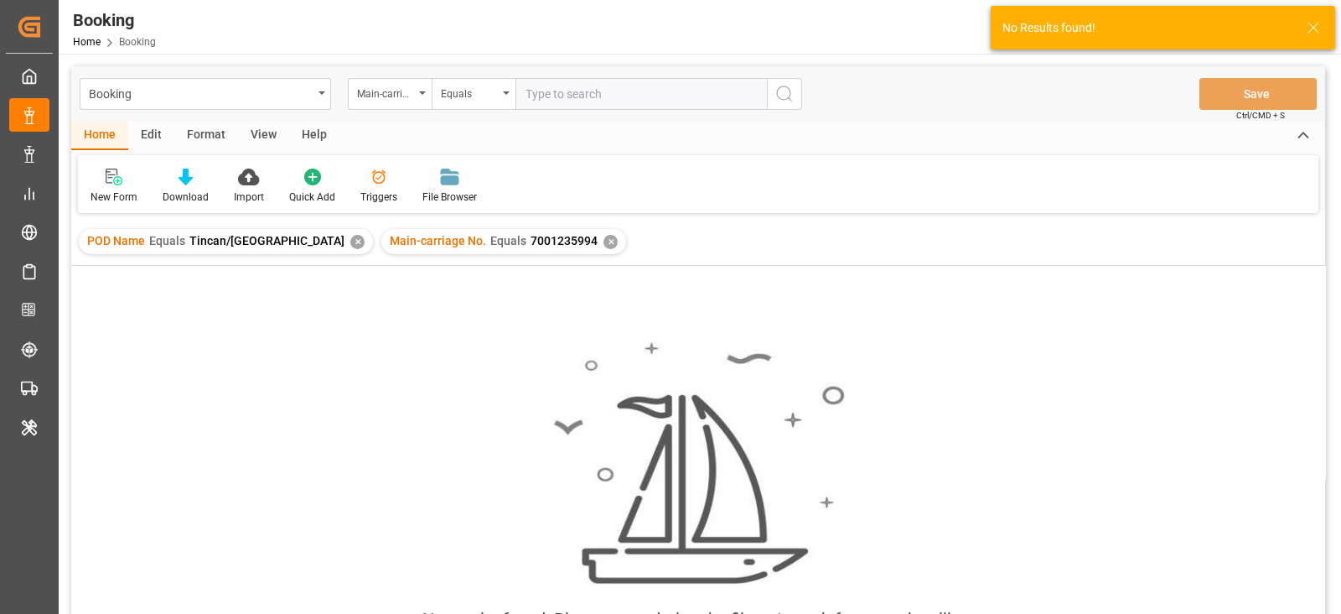
click at [261, 246] on div "POD Name Equals Tincan/Lagos ✕" at bounding box center [226, 241] width 294 height 25
click at [350, 241] on div "✕" at bounding box center [357, 242] width 14 height 14
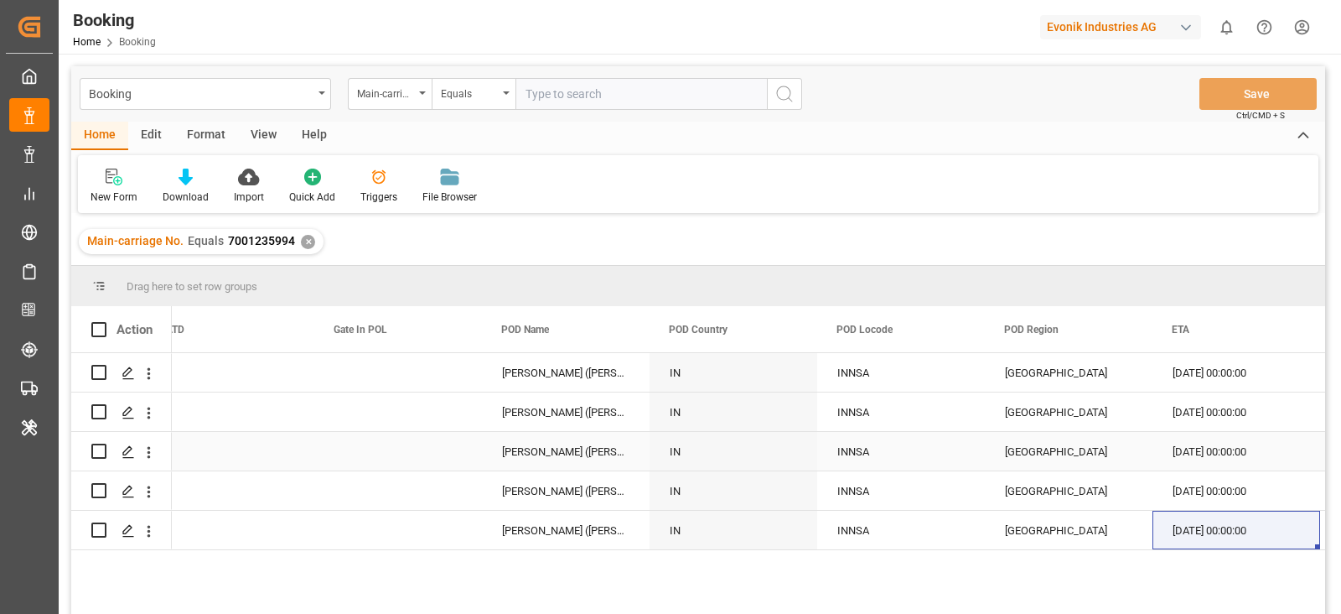
click at [416, 458] on div "Press SPACE to select this row." at bounding box center [398, 451] width 168 height 39
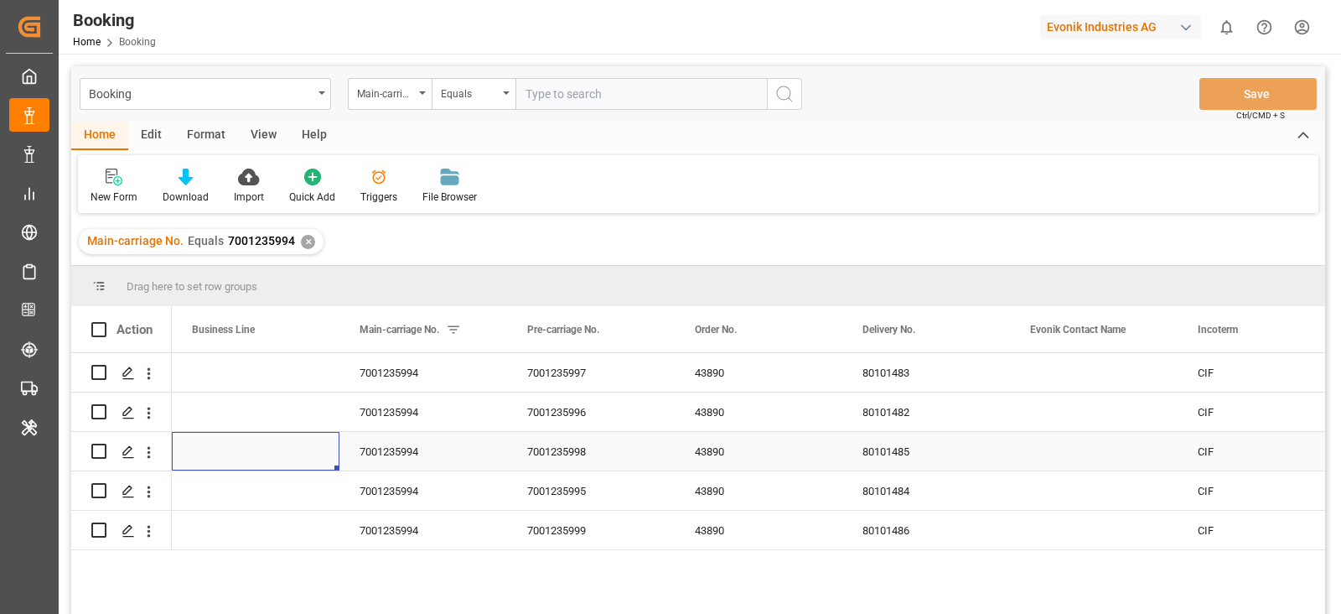
scroll to position [0, 1844]
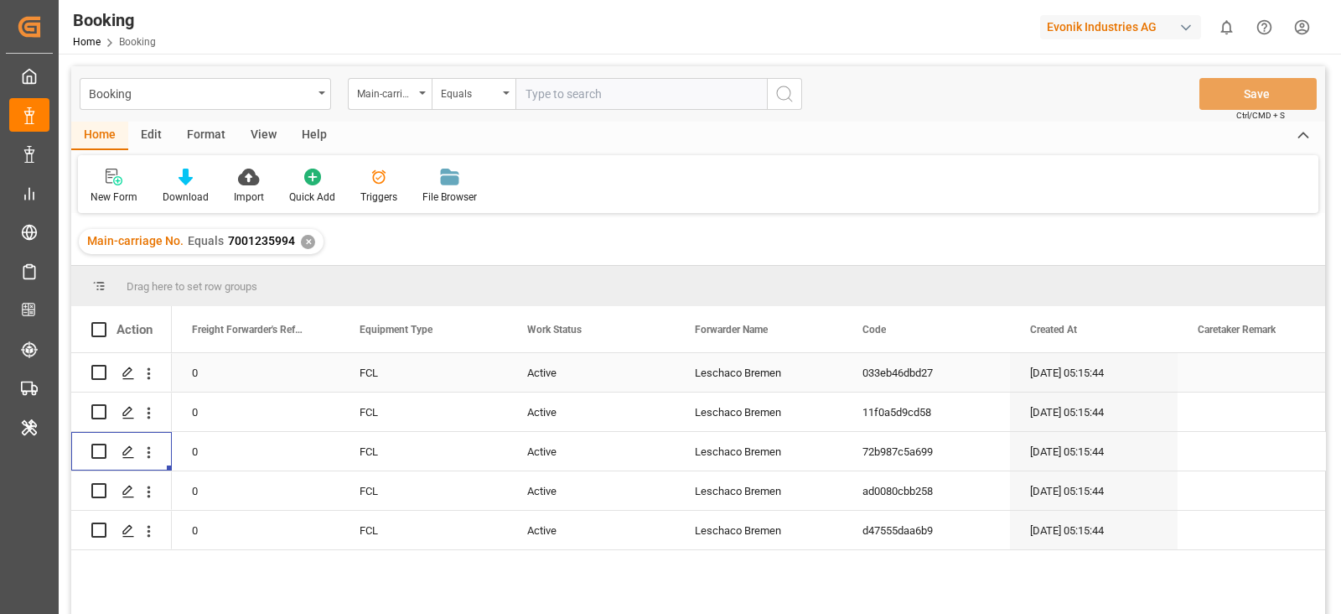
click at [554, 370] on div "Active" at bounding box center [591, 372] width 168 height 39
click at [567, 390] on button "Active" at bounding box center [591, 382] width 141 height 32
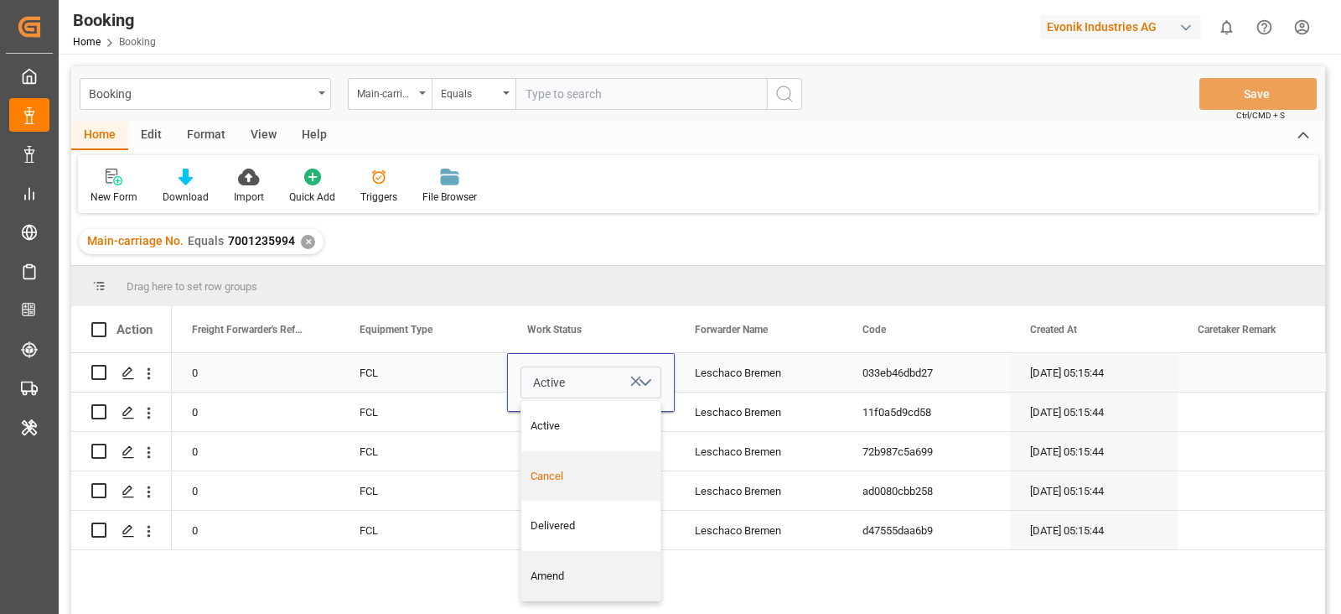
click at [572, 471] on div "Cancel" at bounding box center [592, 476] width 122 height 17
click at [742, 439] on div "Leschaco Bremen" at bounding box center [759, 451] width 168 height 39
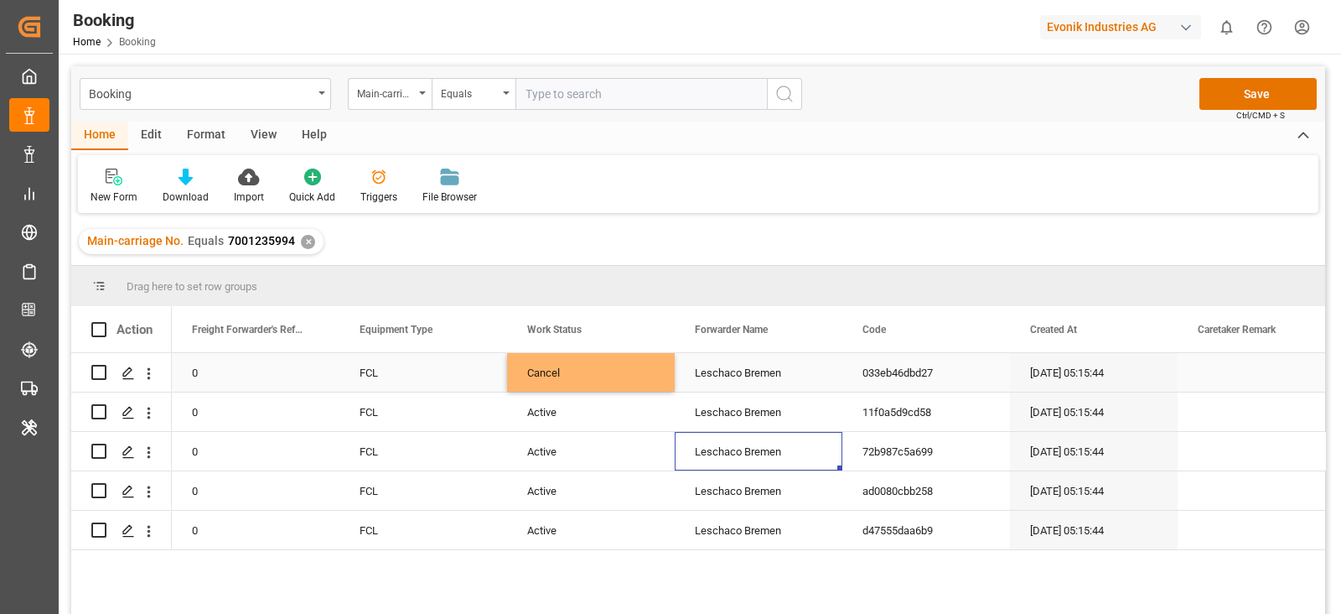
click at [565, 371] on div "Cancel" at bounding box center [591, 372] width 168 height 39
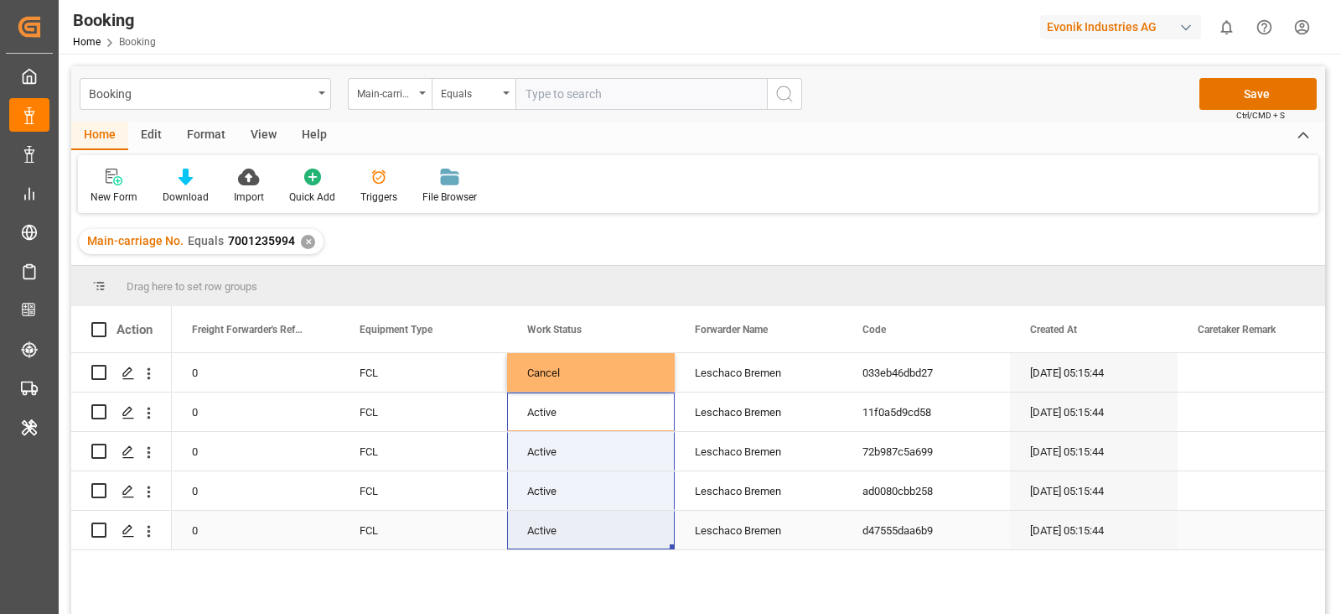
drag, startPoint x: 557, startPoint y: 401, endPoint x: 557, endPoint y: 519, distance: 118.2
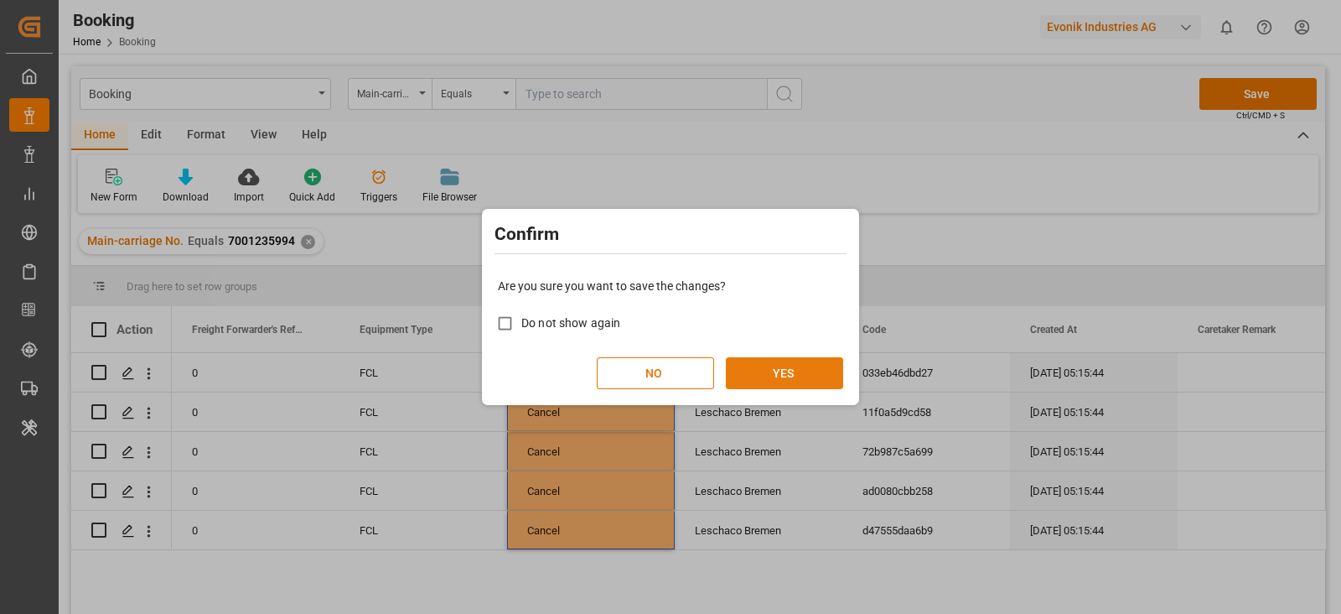
click at [784, 370] on button "YES" at bounding box center [784, 373] width 117 height 32
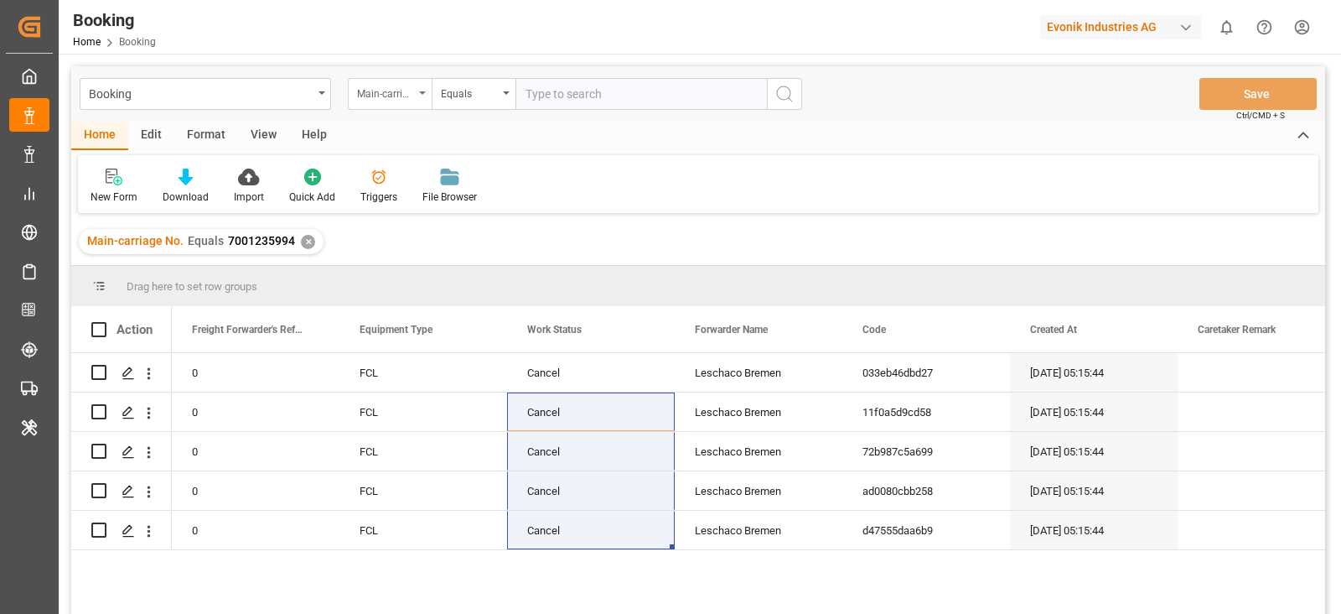
click at [369, 96] on div "Main-carriage No." at bounding box center [385, 91] width 57 height 19
type input "f"
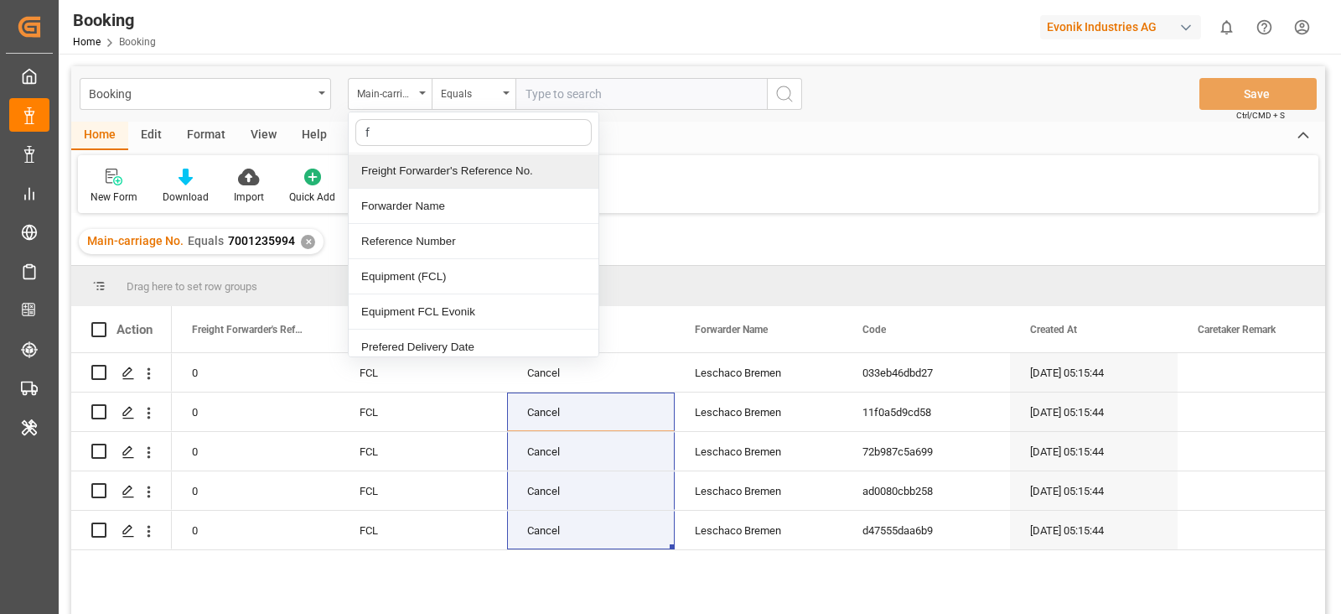
click at [442, 184] on div "Freight Forwarder's Reference No." at bounding box center [474, 170] width 250 height 35
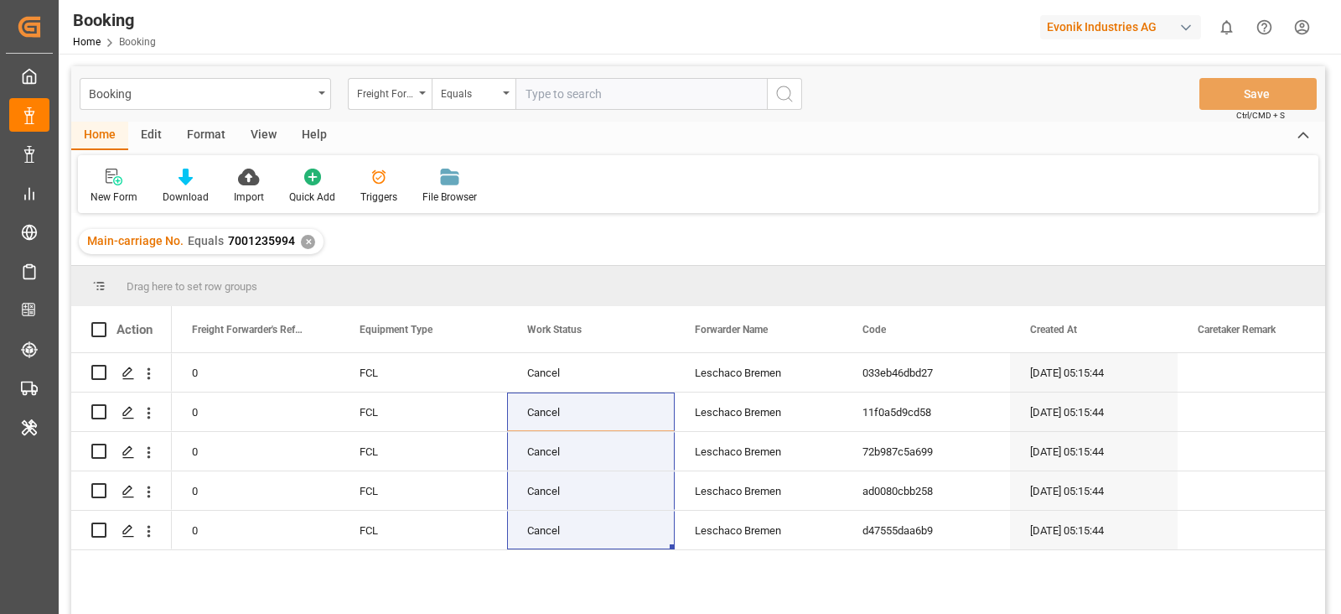
click at [608, 97] on input "text" at bounding box center [640, 94] width 251 height 32
paste input "250908610003"
type input "250908610003"
click at [774, 97] on icon "search button" at bounding box center [784, 94] width 20 height 20
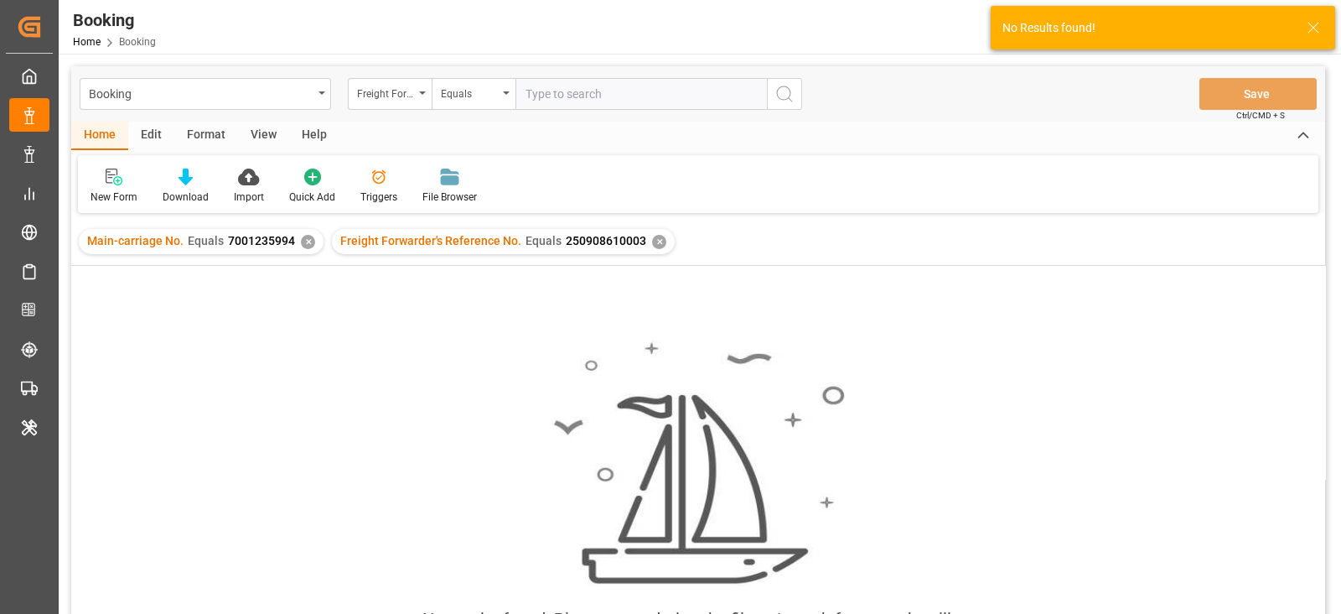
click at [301, 244] on div "✕" at bounding box center [308, 242] width 14 height 14
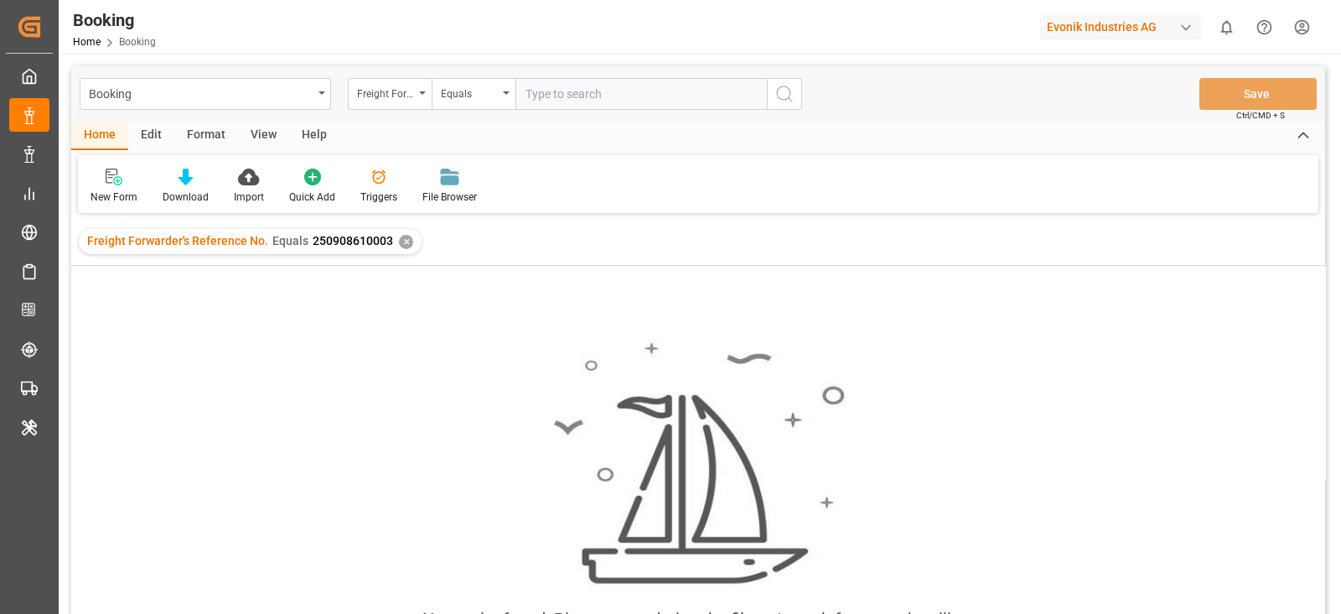
click at [399, 236] on div "✕" at bounding box center [406, 242] width 14 height 14
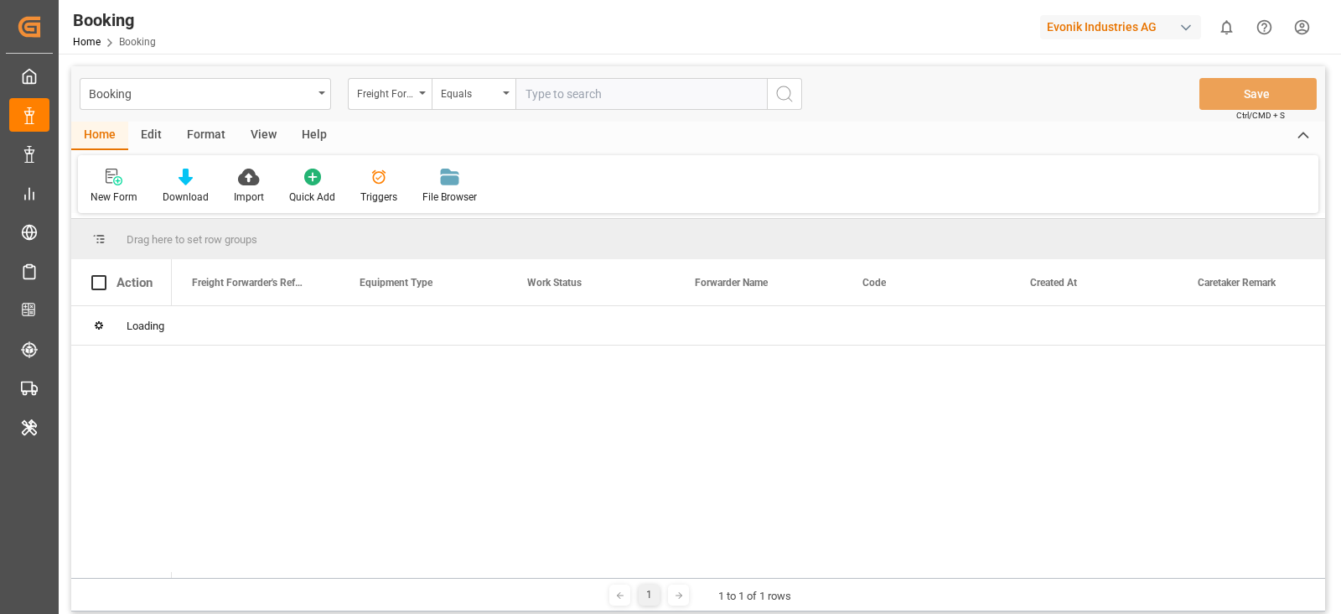
click at [557, 81] on input "text" at bounding box center [640, 94] width 251 height 32
paste input "250908610003"
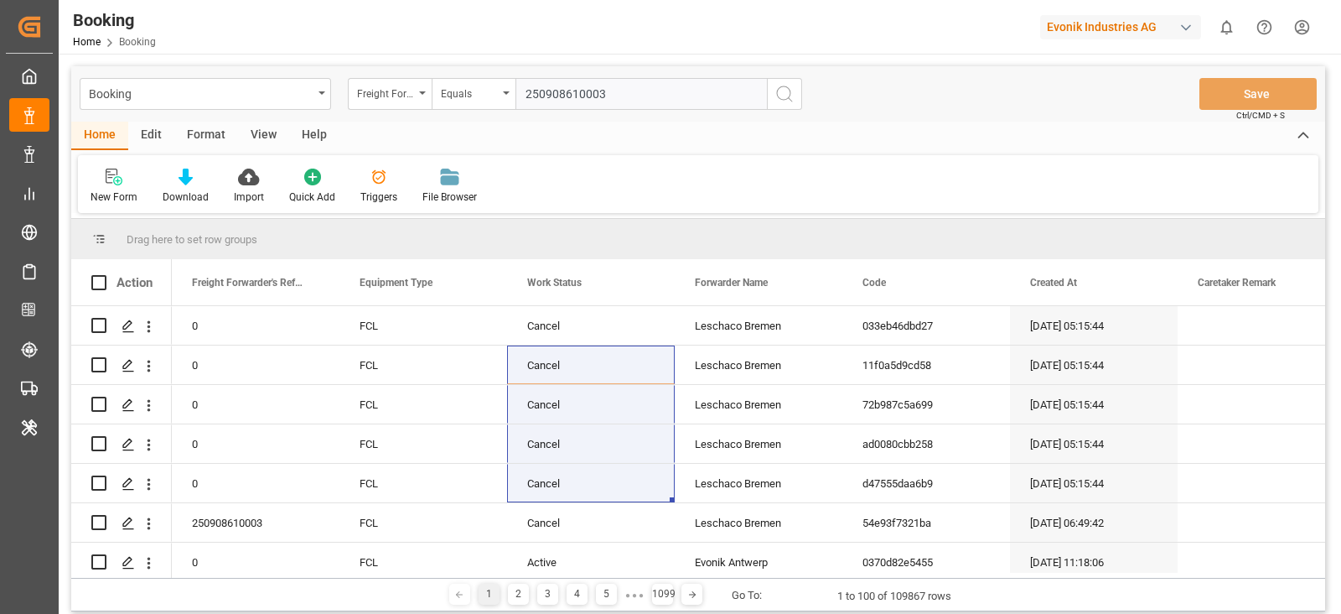
type input "250908610003"
click at [792, 82] on button "search button" at bounding box center [784, 94] width 35 height 32
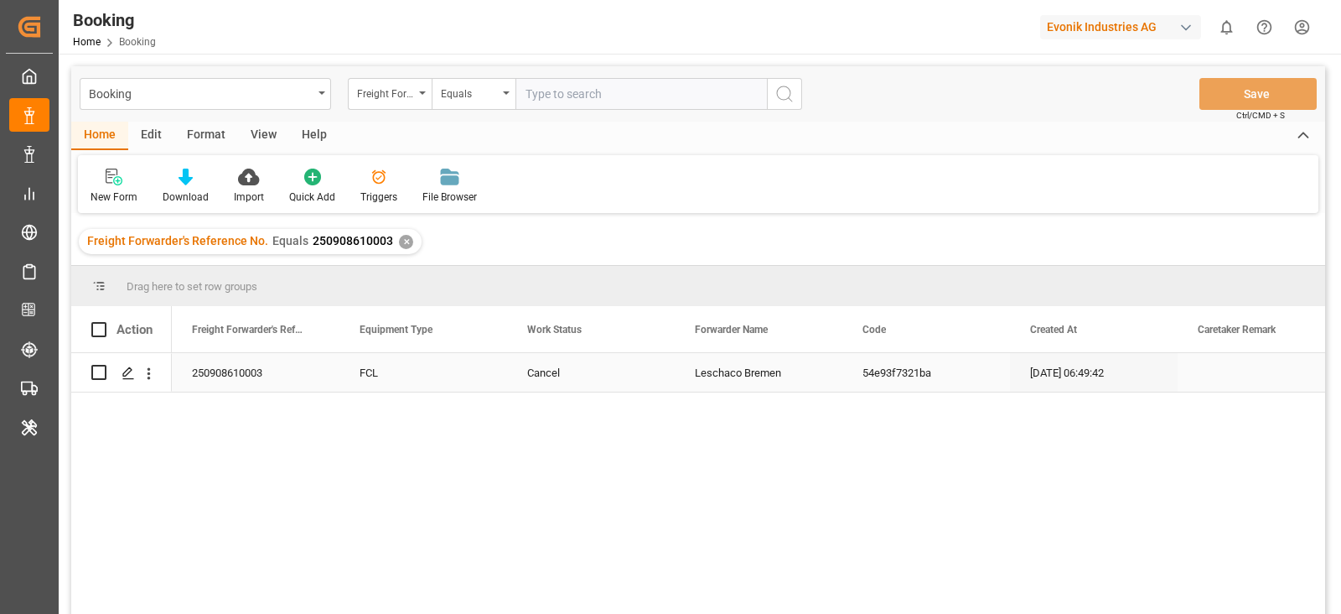
click at [861, 382] on div "54e93f7321ba" at bounding box center [926, 372] width 168 height 39
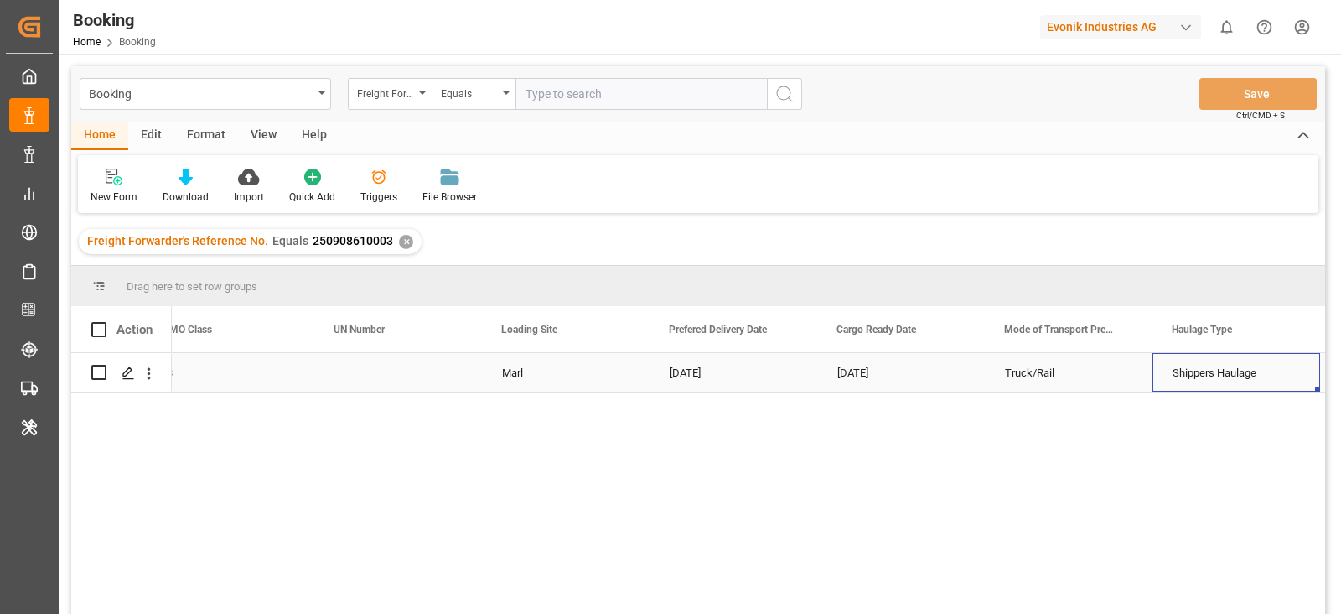
scroll to position [0, 4048]
click at [151, 379] on icon "open menu" at bounding box center [149, 374] width 18 height 18
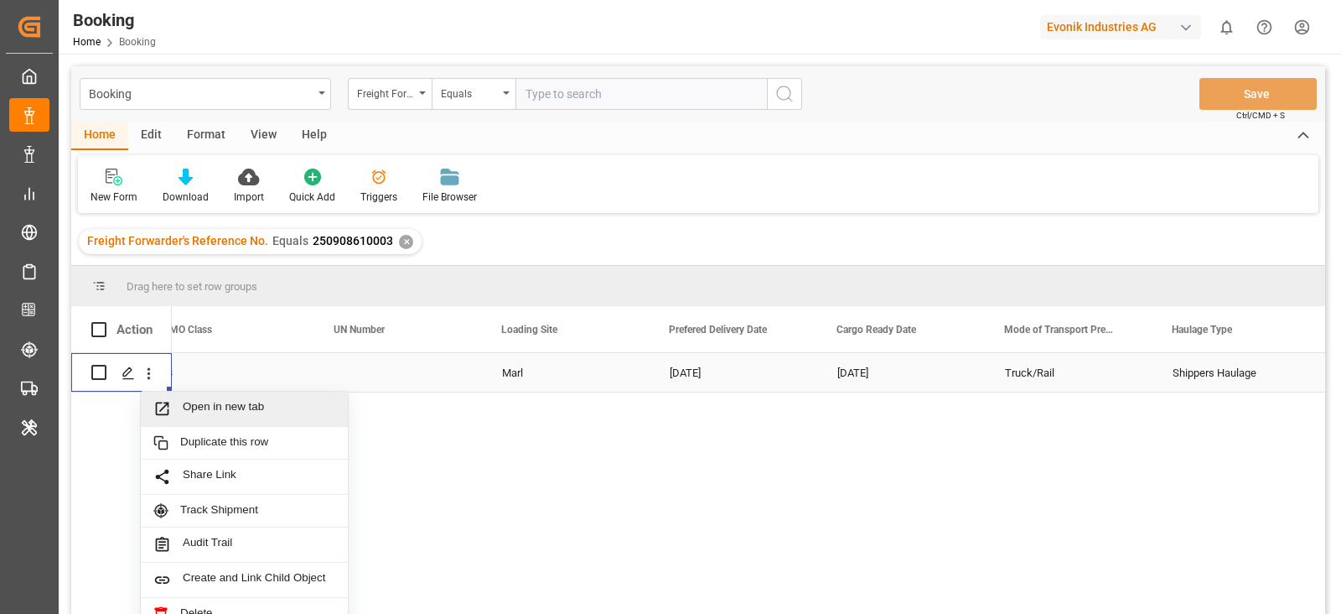
click at [166, 392] on div "Open in new tab" at bounding box center [244, 408] width 207 height 35
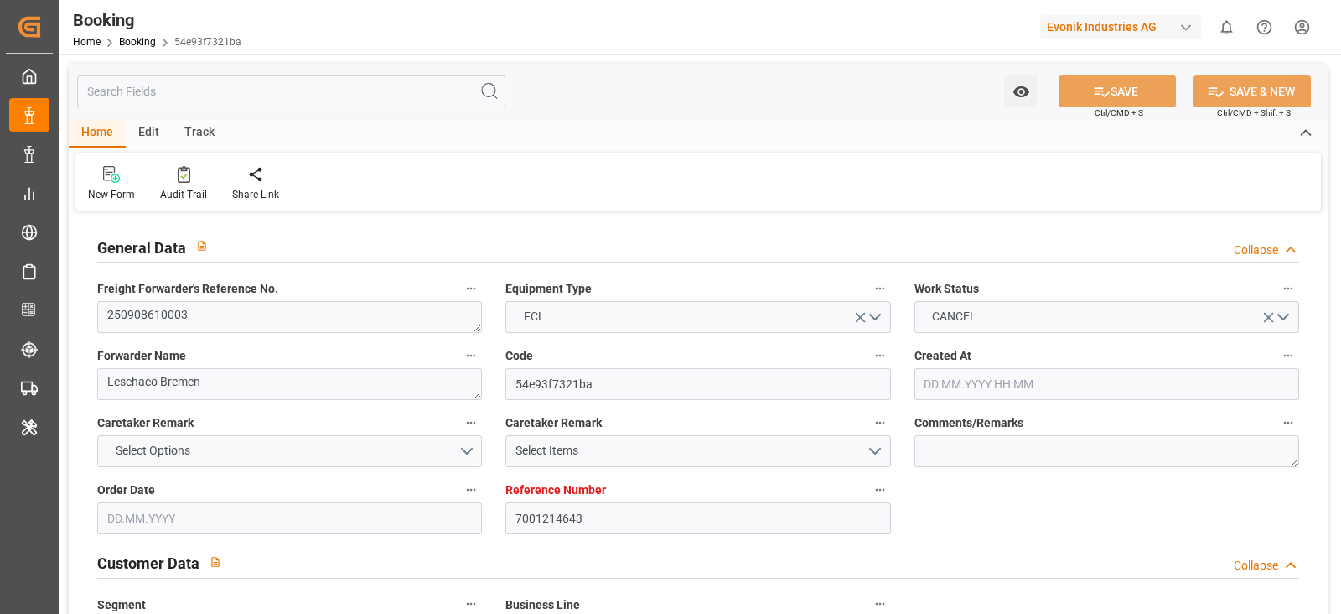
type input "7001214643"
type input "9618305"
type input "Hapag [PERSON_NAME]"
type input "Hapag Lloyd Aktiengesellschaft"
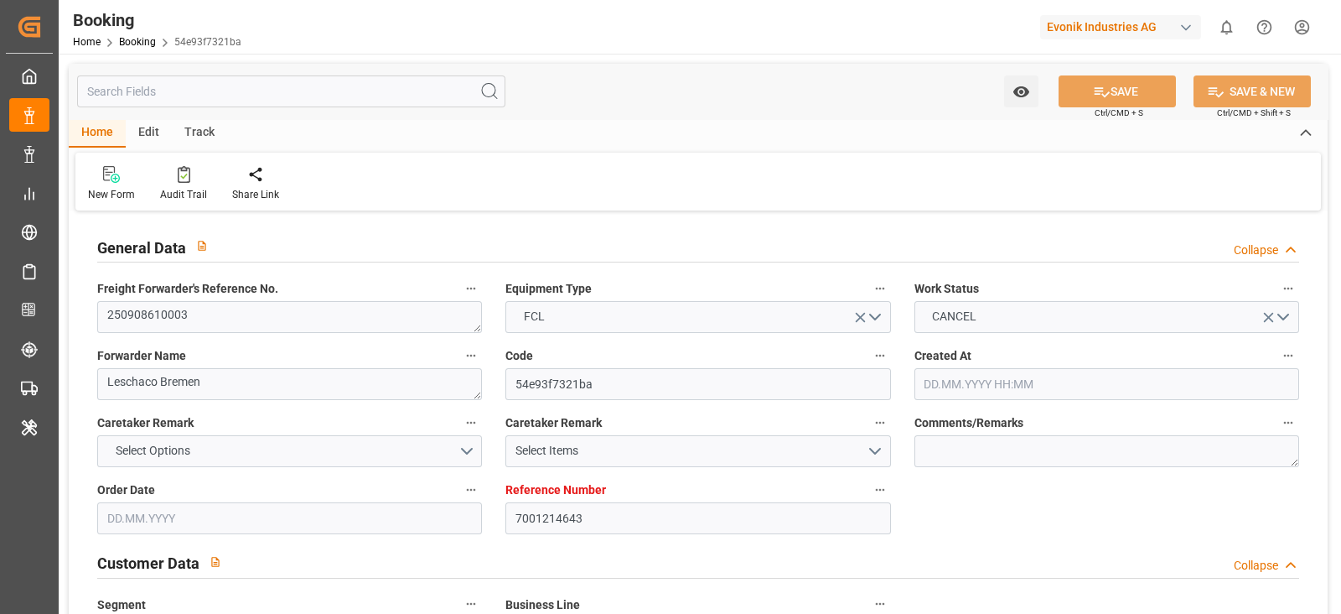
type input "BEANR"
type input "BRSSZ"
type input "0"
type input "BEANR"
type input "BRSSZ"
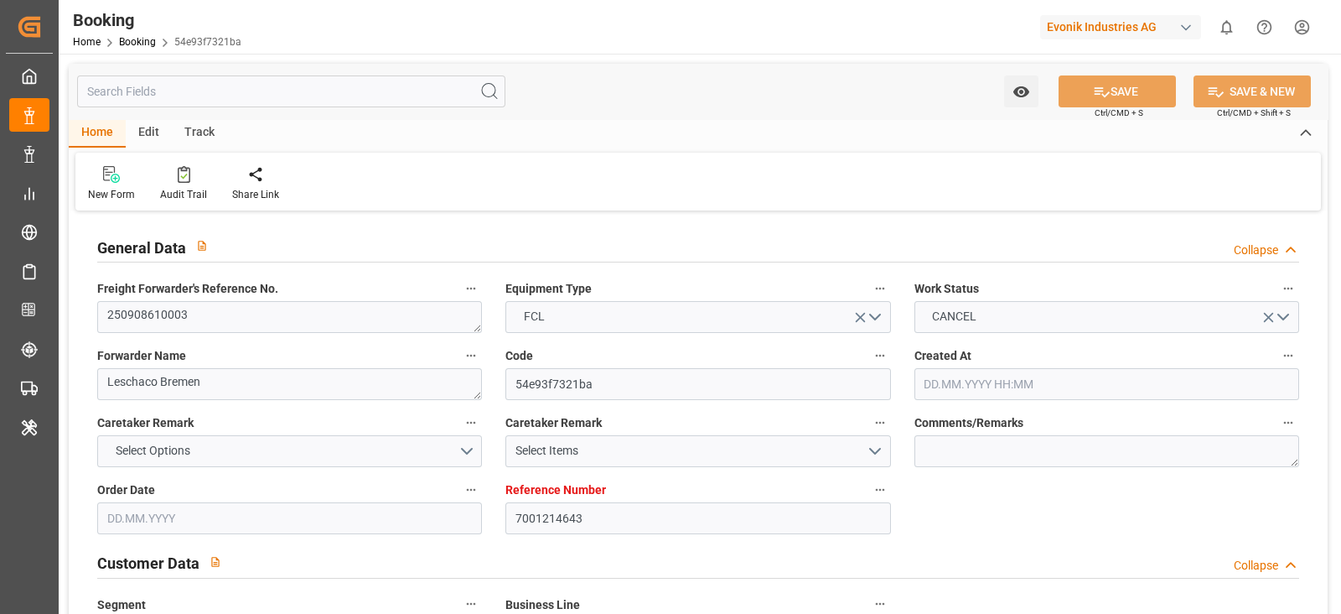
type input "9618305"
type input "07.07.2025 06:49"
type input "[DATE]"
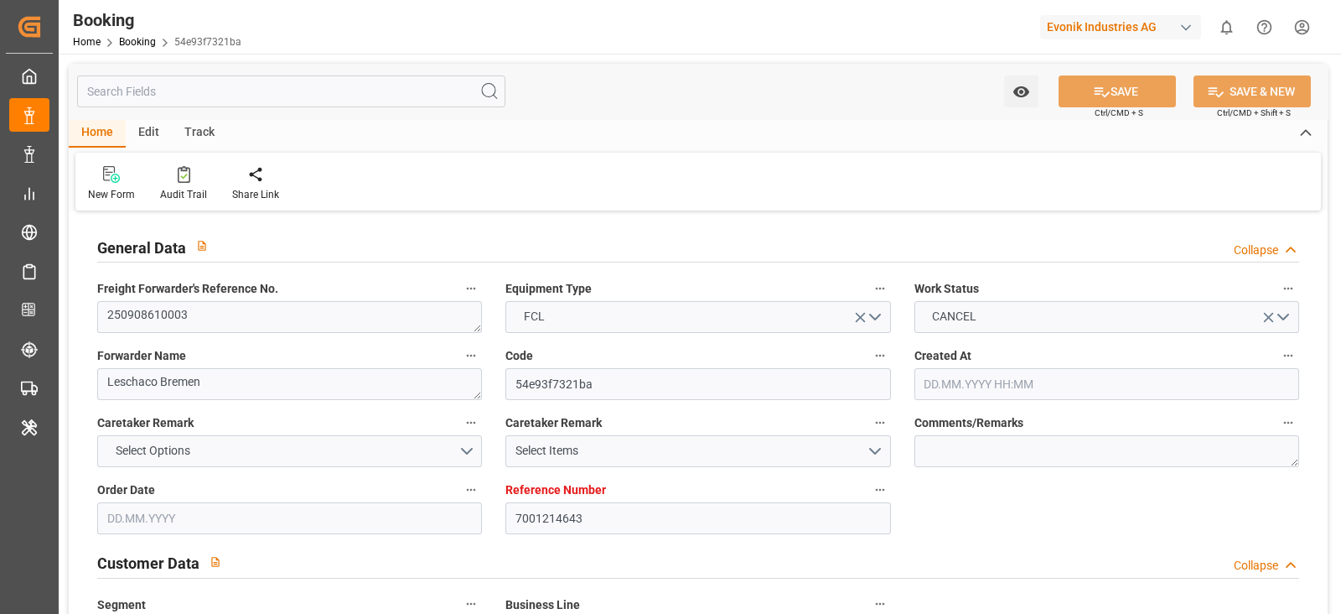
type input "18.08.2025 00:00"
type input "02.09.2025"
type input "08.07.2025"
type input "01.09.2025 00:00"
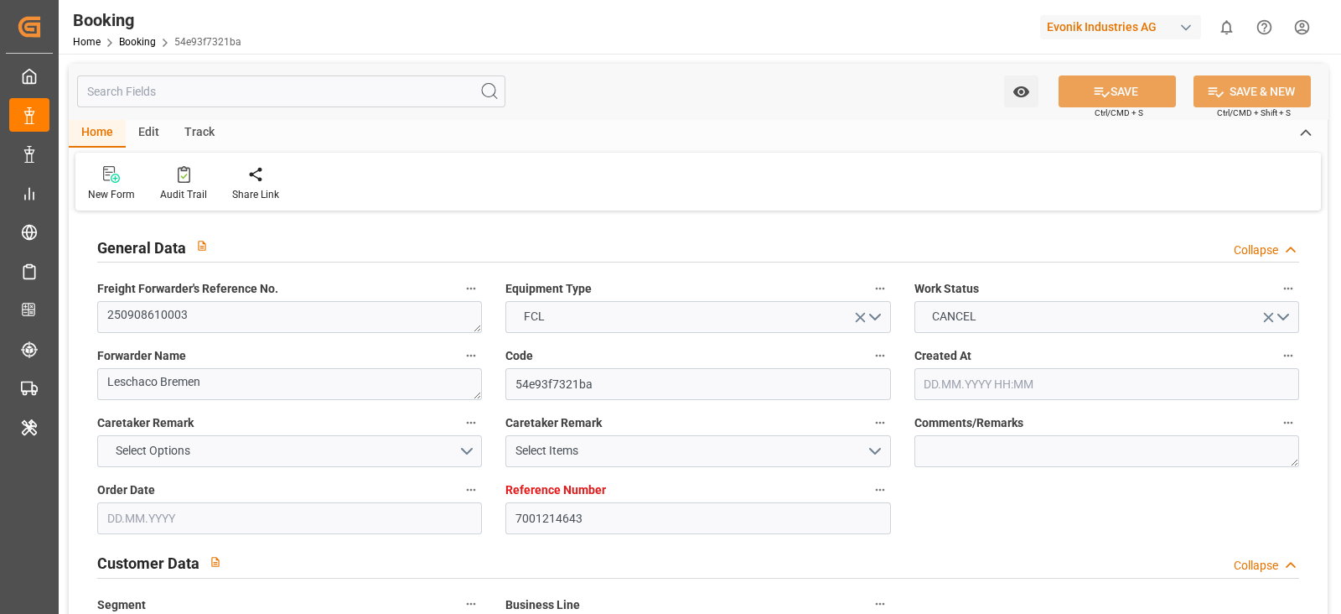
type input "15.09.2025 00:00"
type input "25.08.2025 06:14"
type input "23.09.2025 00:00"
type input "19.08.2025"
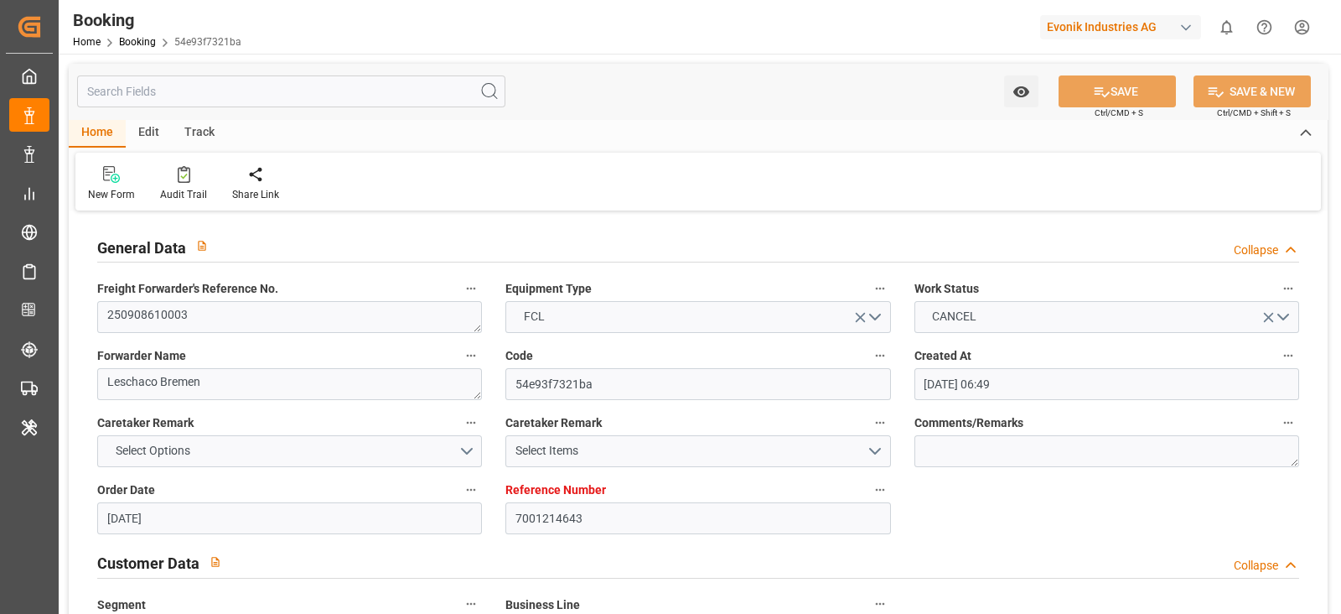
type input "24.09.2025 04:51"
type input "23.09.2025"
type input "29.08.2025 14:40"
type input "06.09.2025 12:24"
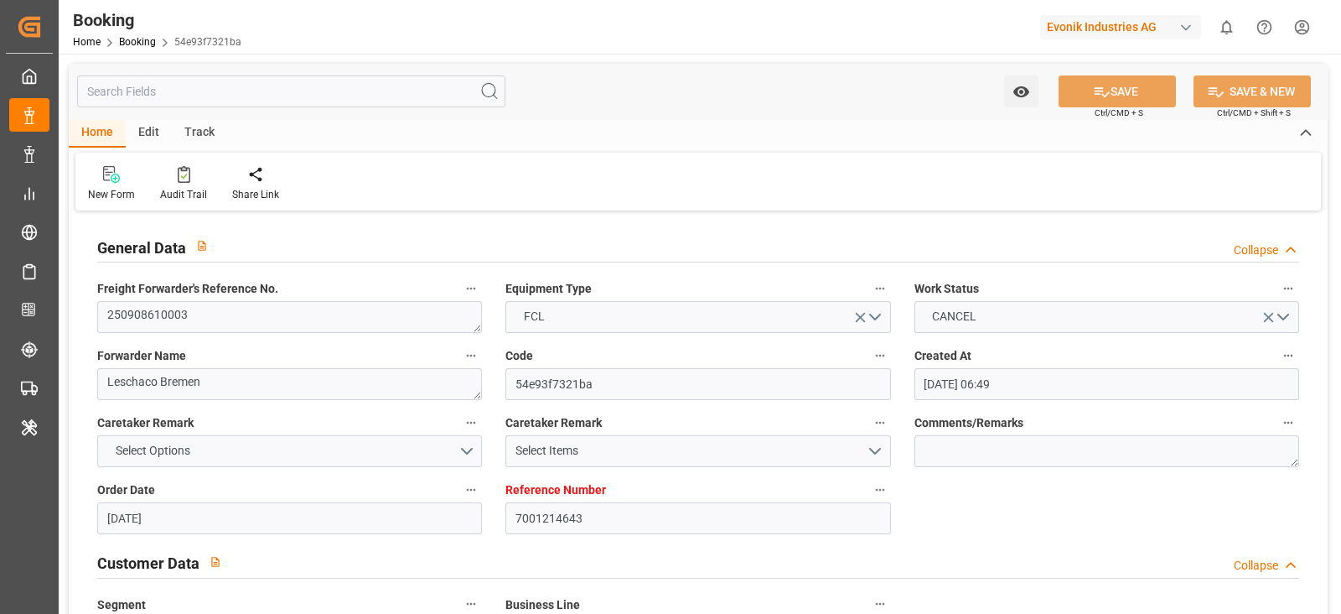
type input "30.09.2025 19:00"
type input "01.10.2025 08:25"
type input "05.10.2025 08:25"
click at [1101, 18] on div "Evonik Industries AG" at bounding box center [1120, 27] width 161 height 24
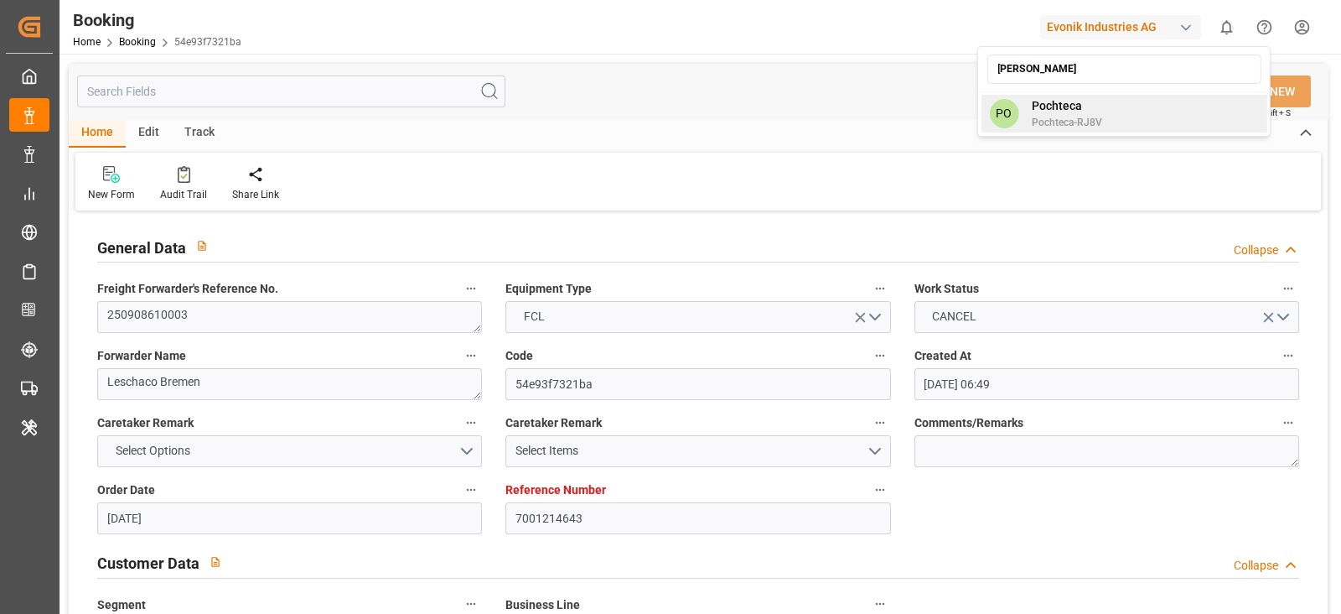
type input "poch"
click at [1123, 122] on div "PO Pochteca Pochteca-RJ8V" at bounding box center [1124, 114] width 286 height 38
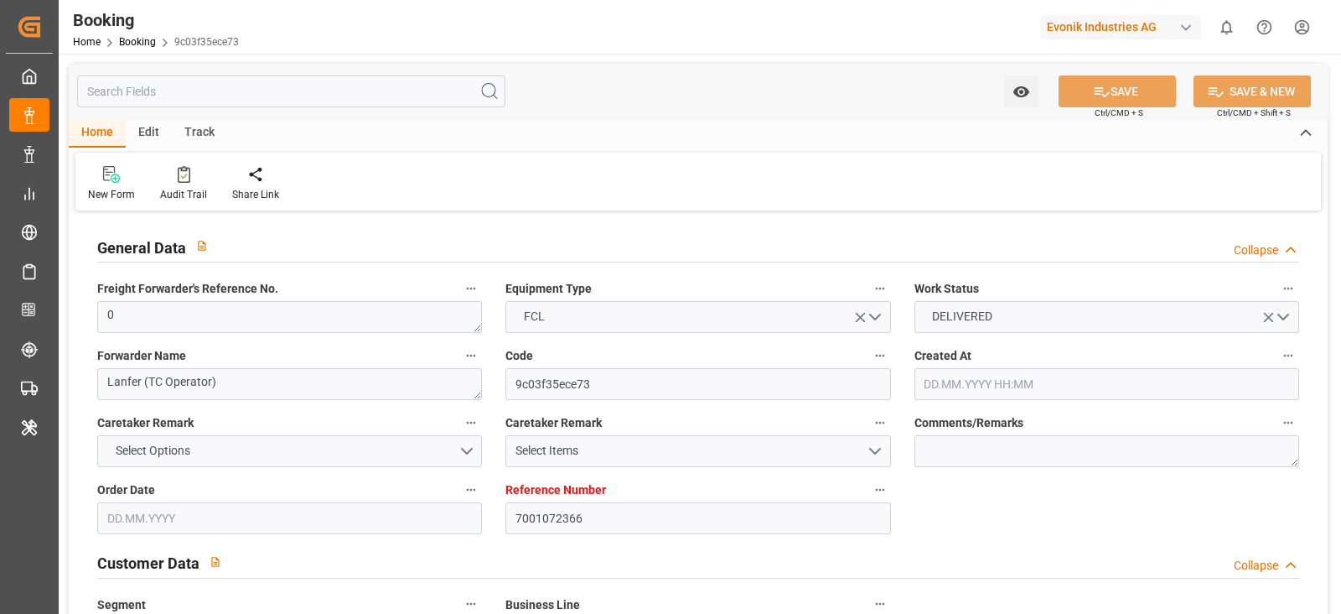
type input "7001072366"
type input "9304435"
type input "MSC"
type input "Mediterranean Shipping Company"
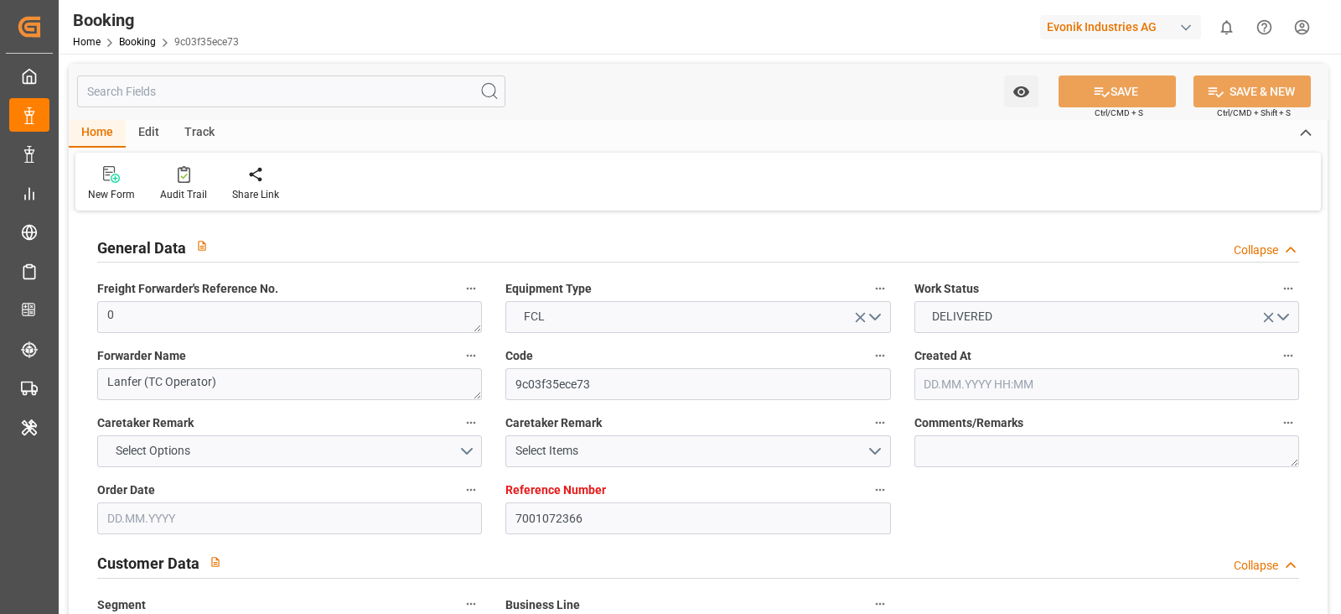
type input "NLRTM"
type input "INNSA"
type input "7168"
type input "-54"
type input "29.01.2025 12:34"
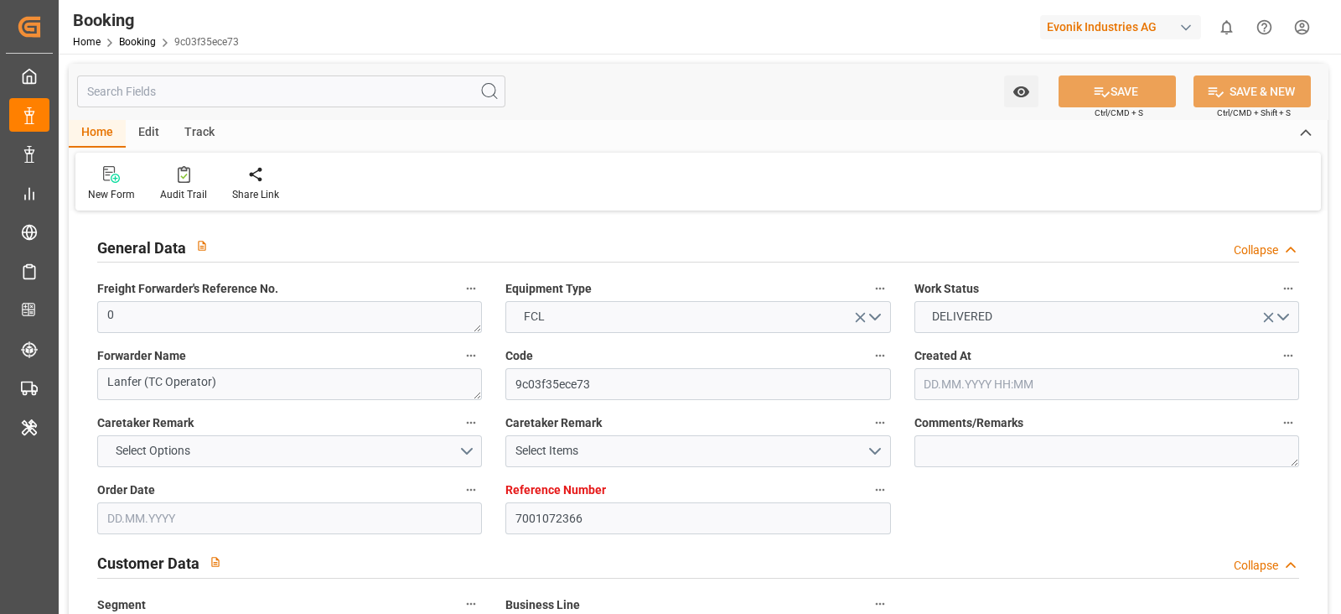
type input "29.01.2025"
type input "30.04.2025"
type input "03.03.2025"
type input "03.03.2025 00:00"
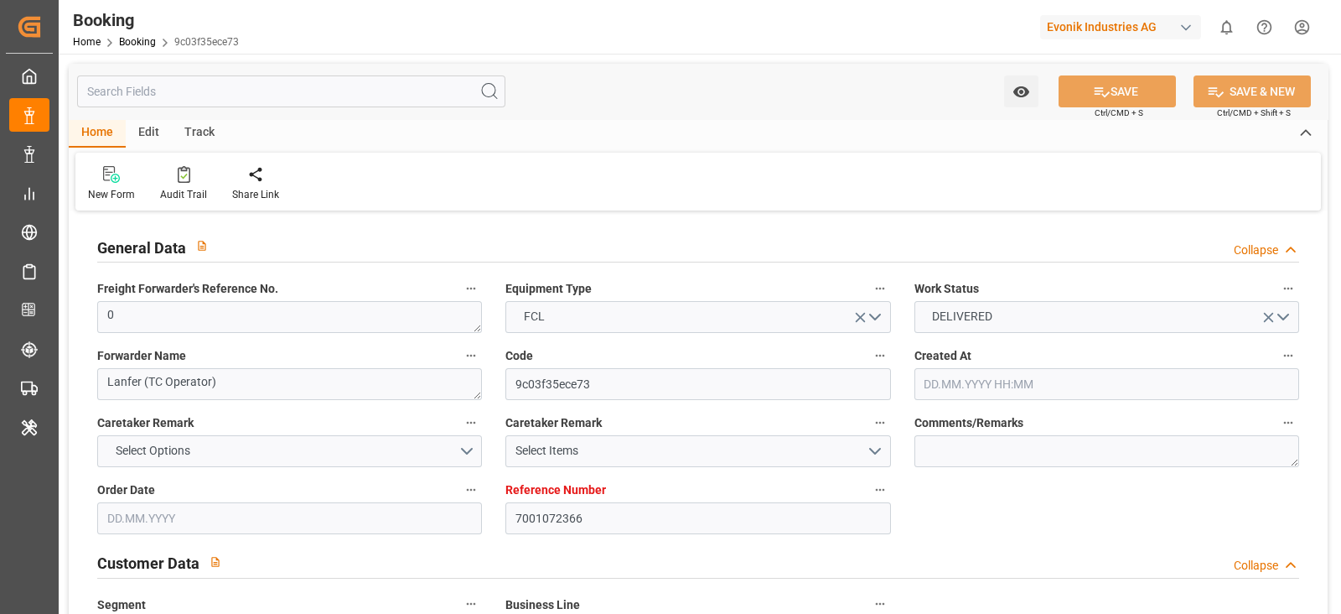
type input "14.03.2025 00:00"
type input "22.03.2025 00:00"
type input "11.03.2025 00:00"
type input "[DATE]"
type input "28.03.2025 00:00"
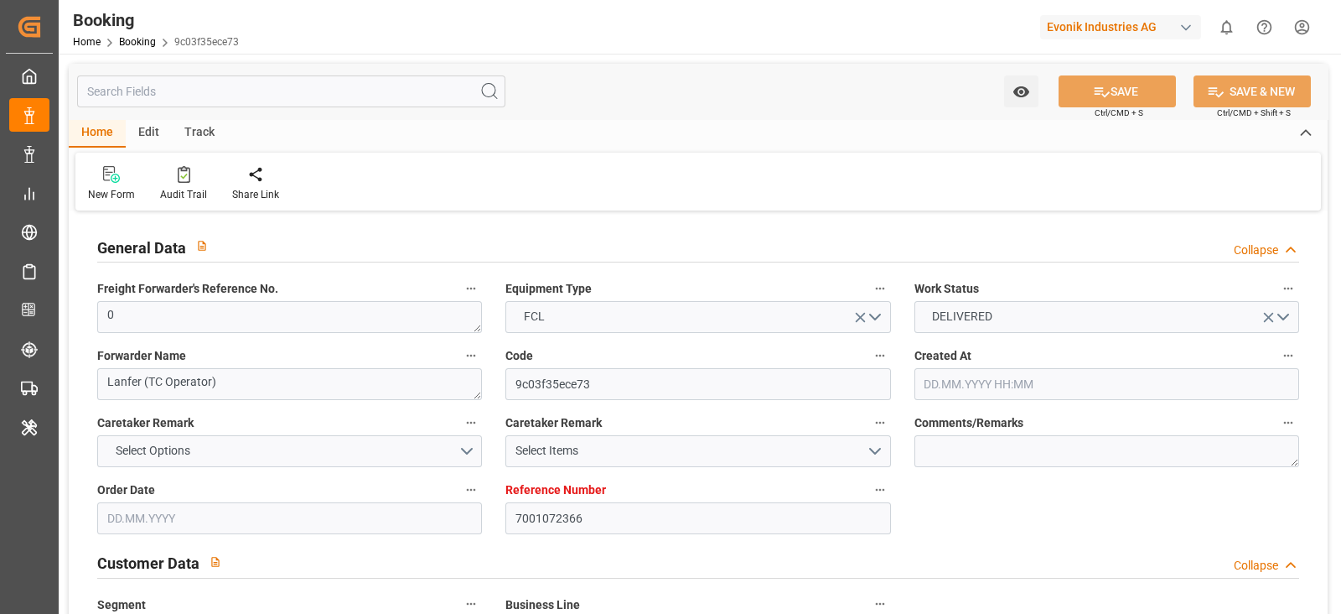
type input "20.03.2025 00:00"
type input "09.05.2025 00:00"
type input "30.04.2025 00:00"
type input "15.05.2025"
type input "15.07.2025"
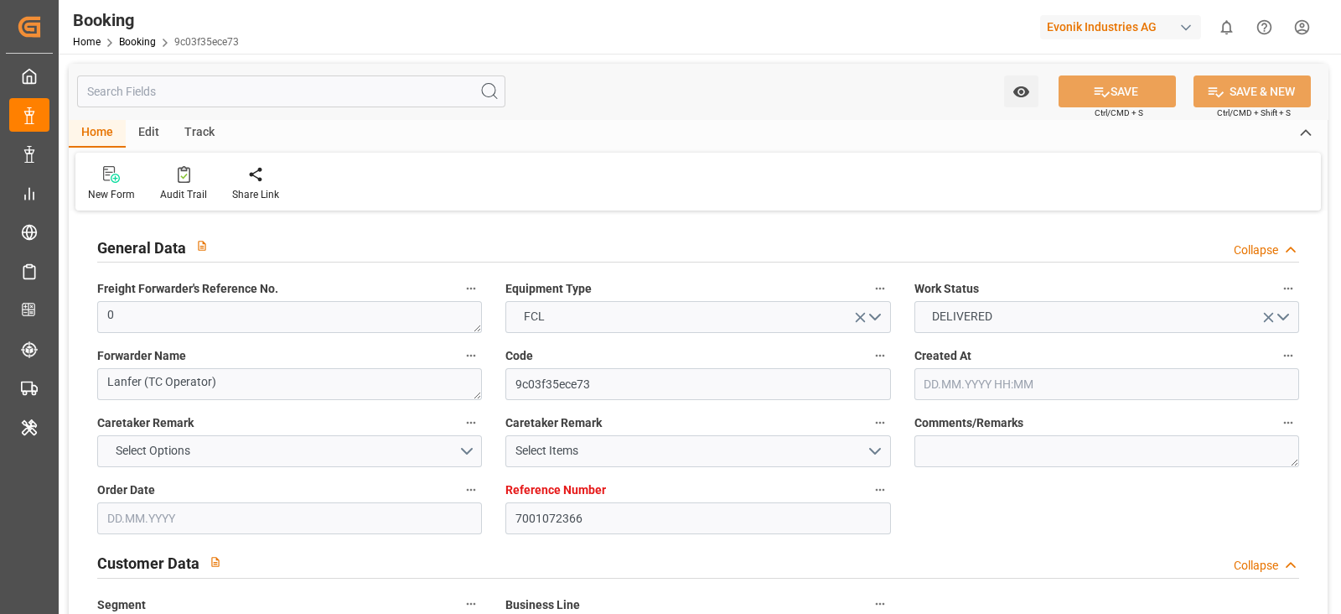
type input "23.09.2025 09:12"
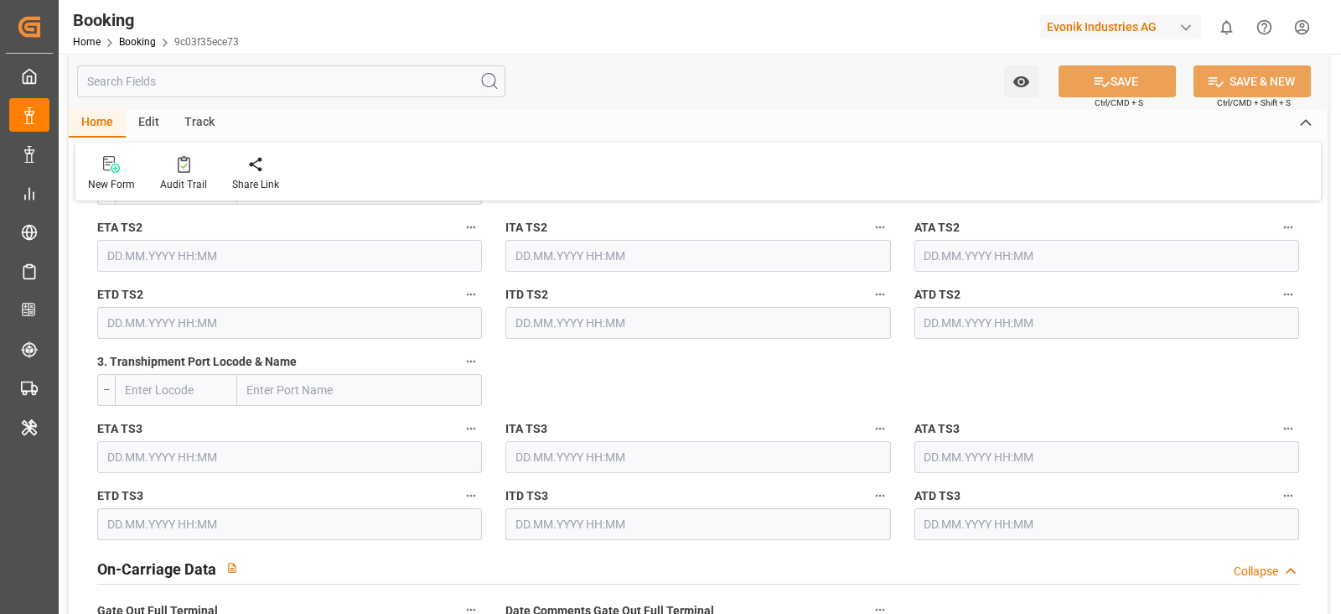
scroll to position [2619, 0]
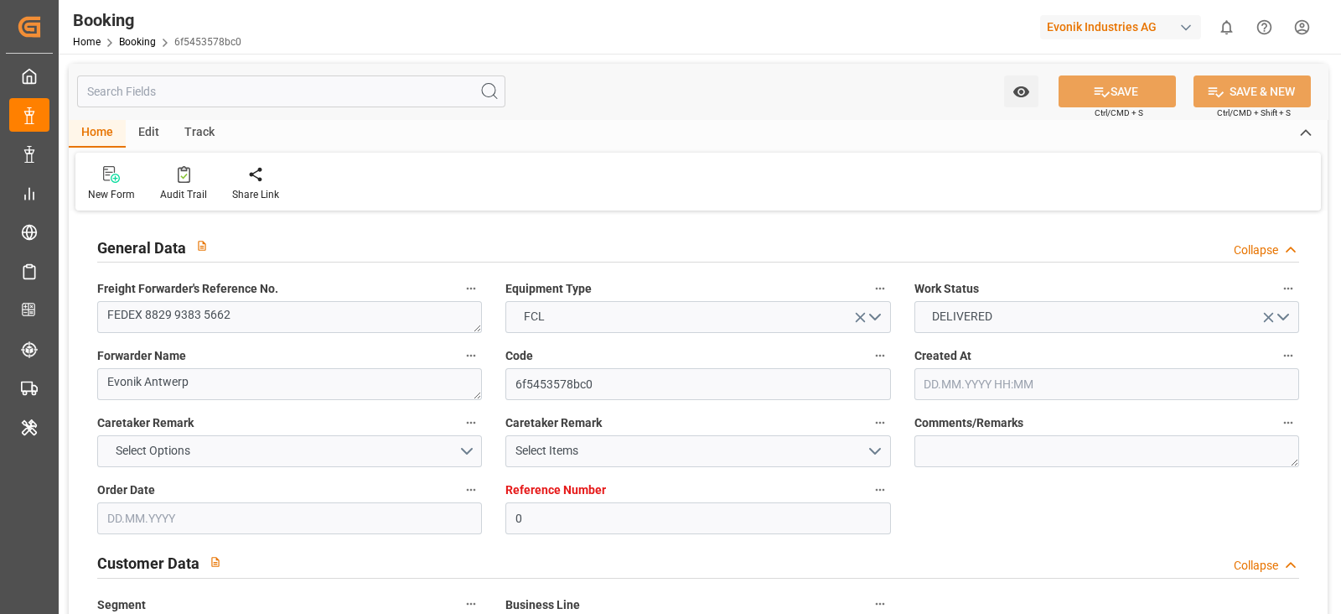
type input "0"
type input "9215660"
type input "Hapag [PERSON_NAME]"
type input "Hapag Lloyd Aktiengesellschaft"
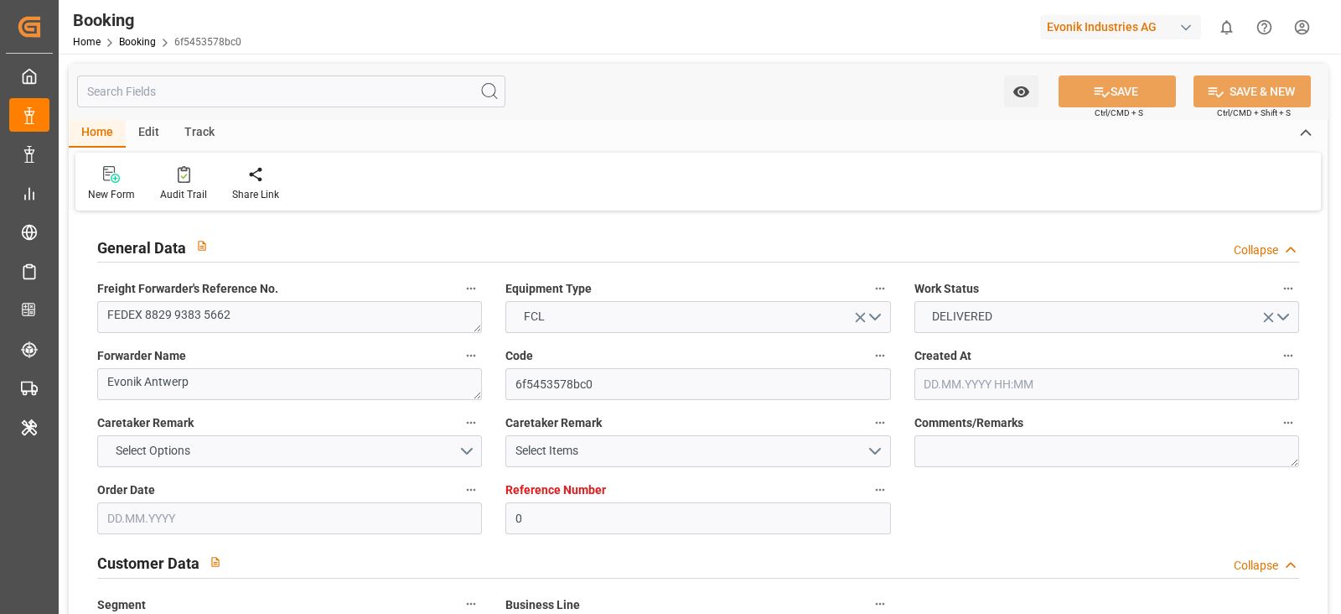
type input "BEANR"
type input "NGTIN"
type input "40"
type input "MAPTM"
type input "0"
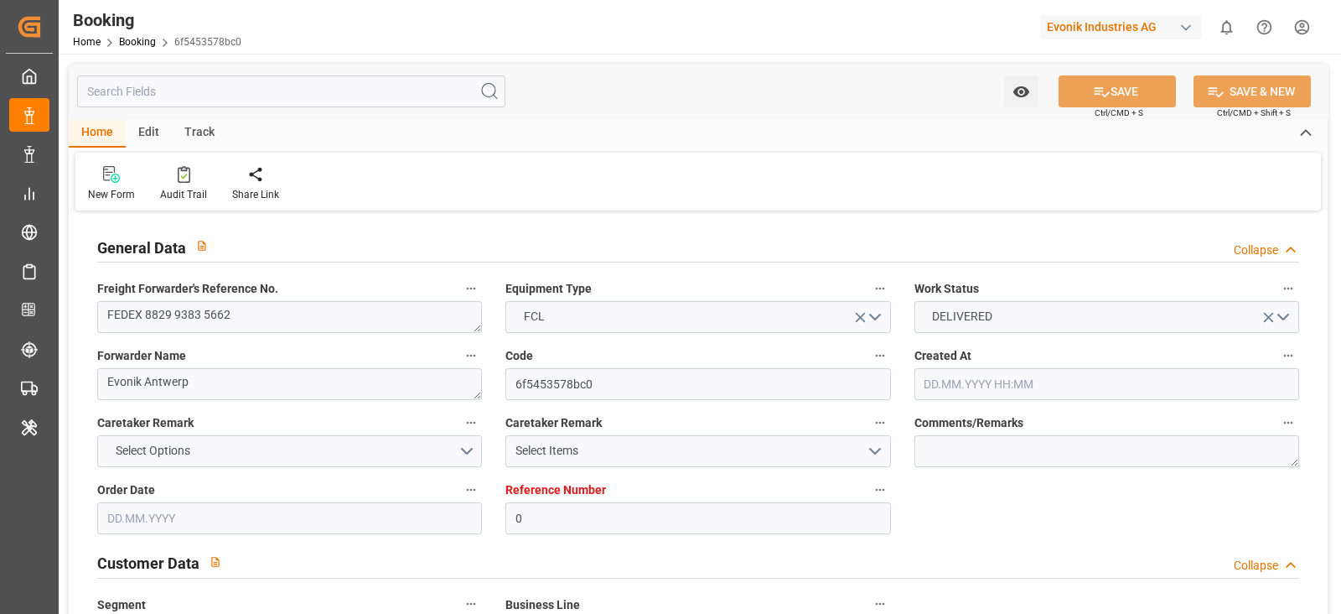
type input "BEANR"
type input "NGTIN"
type input "9322334"
type input "[DATE] 10:40"
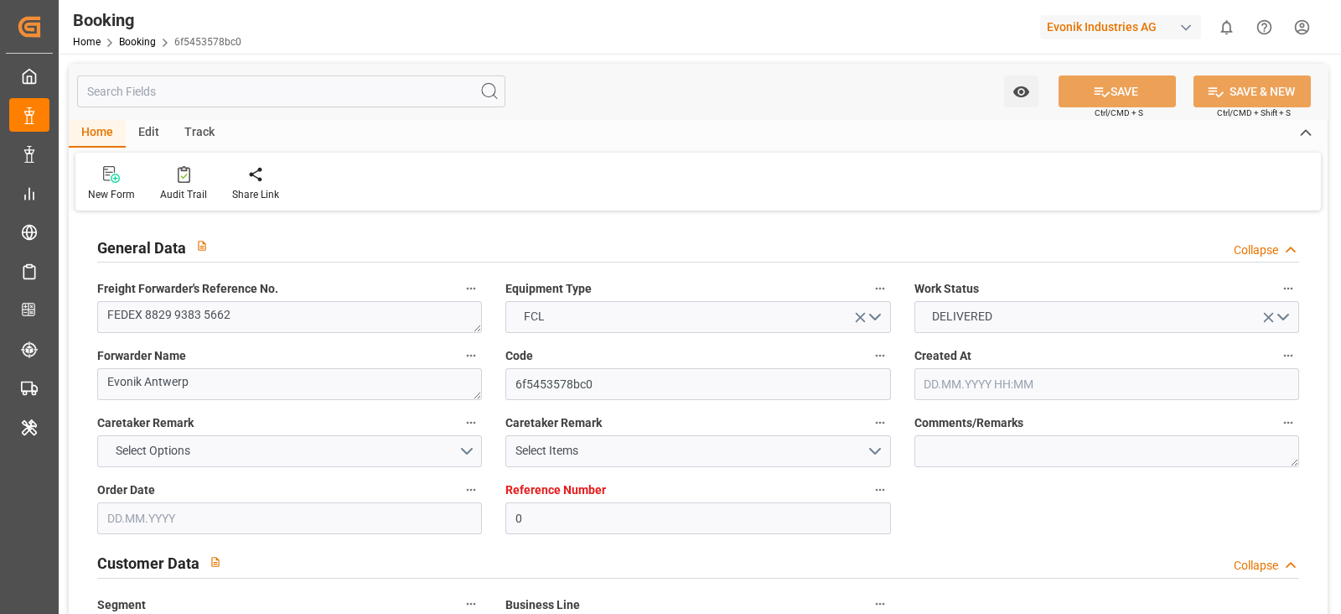
type input "[DATE]"
type input "[DATE] 00:00"
type input "[DATE] 02:00"
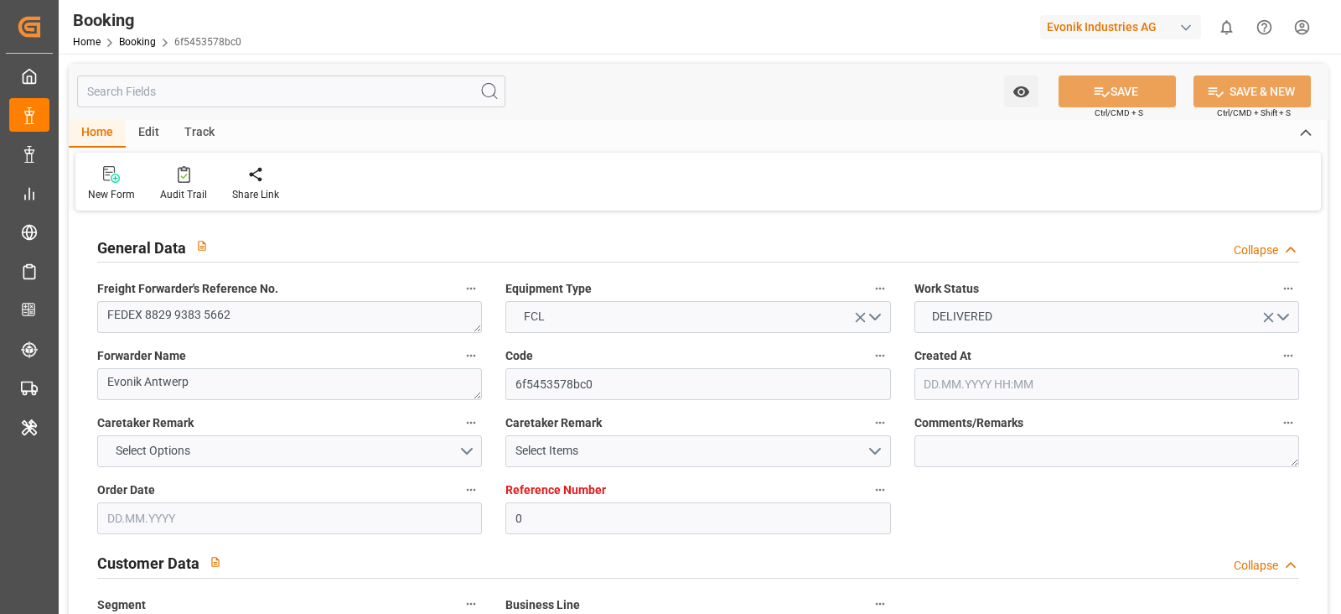
type input "[DATE] 00:00"
type input "[DATE] 02:24"
type input "[DATE] 00:04"
type input "[DATE] 09:00"
type input "[DATE] 00:00"
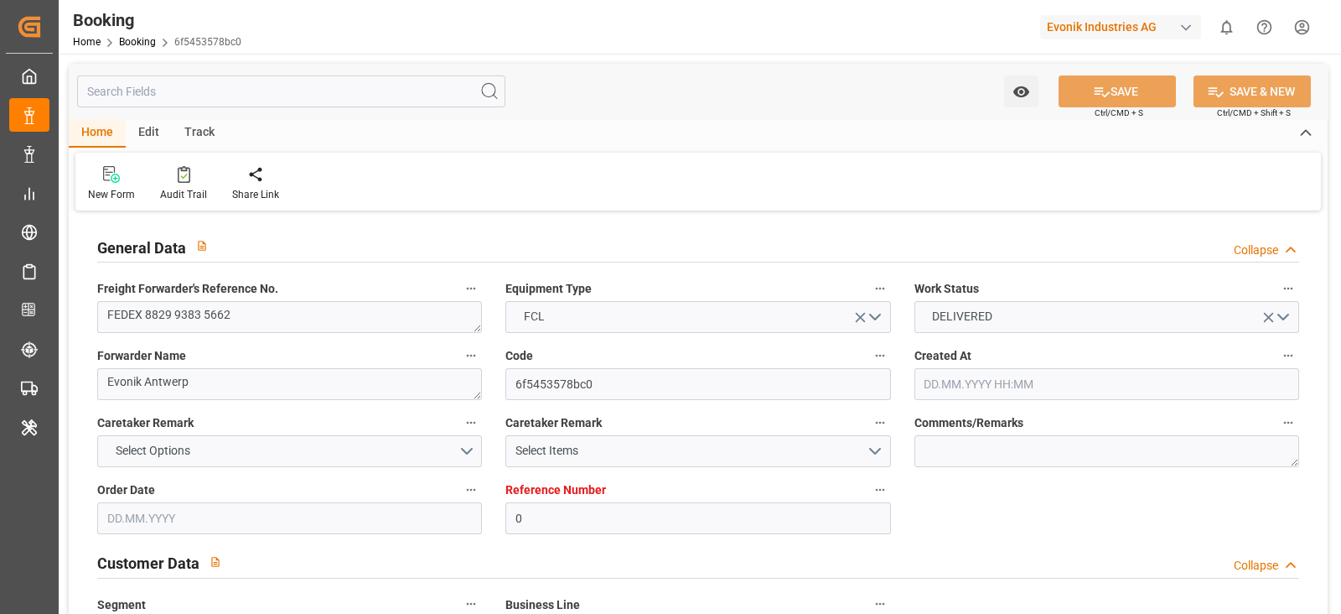
type input "[DATE] 09:00"
type input "[DATE] 14:00"
type input "[DATE] 00:00"
type input "[DATE] 09:26"
type input "[DATE] 16:00"
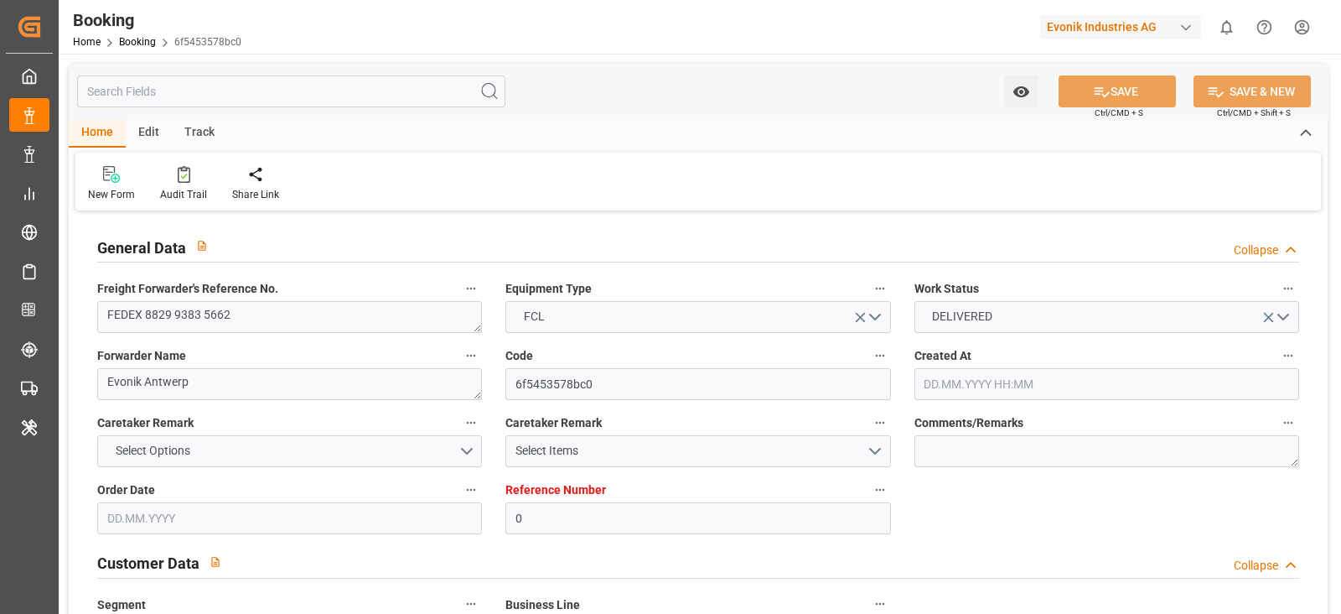
type input "[DATE] 00:00"
type input "[DATE] 13:48"
type input "[DATE] 22:34"
type input "[DATE] 14:09"
type input "[DATE] 12:07"
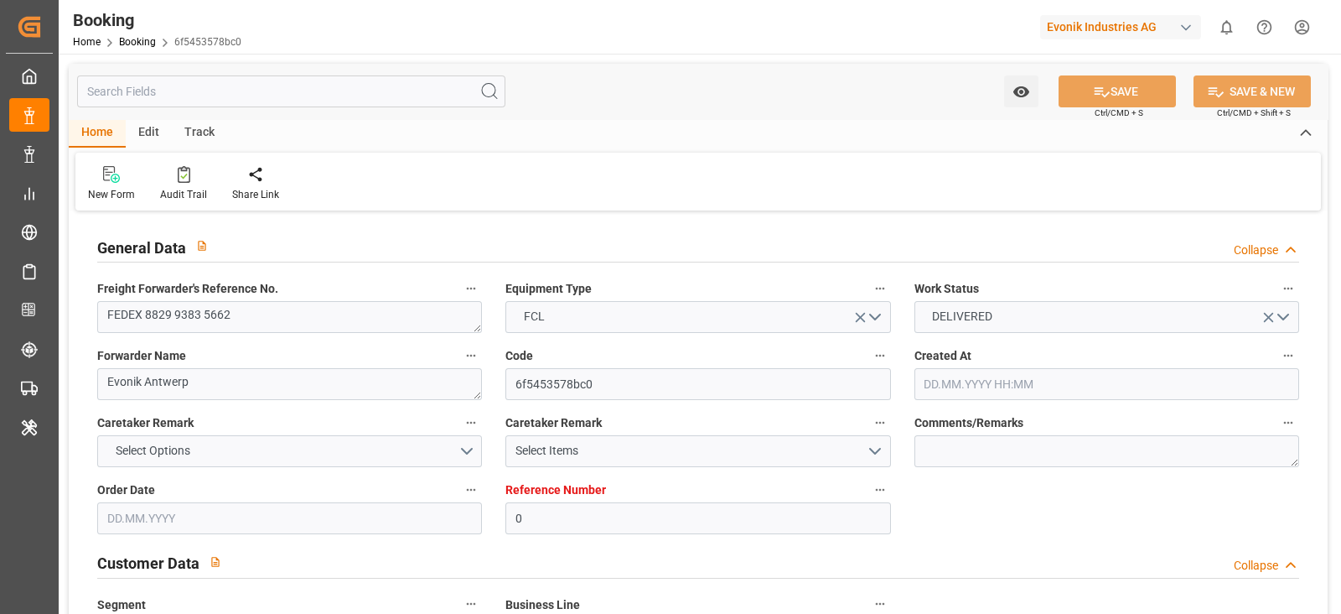
type input "[DATE]"
type input "[DATE] 12:05"
type input "[DATE] 06:29"
type input "[DATE] 02:00"
type input "[DATE] 02:31"
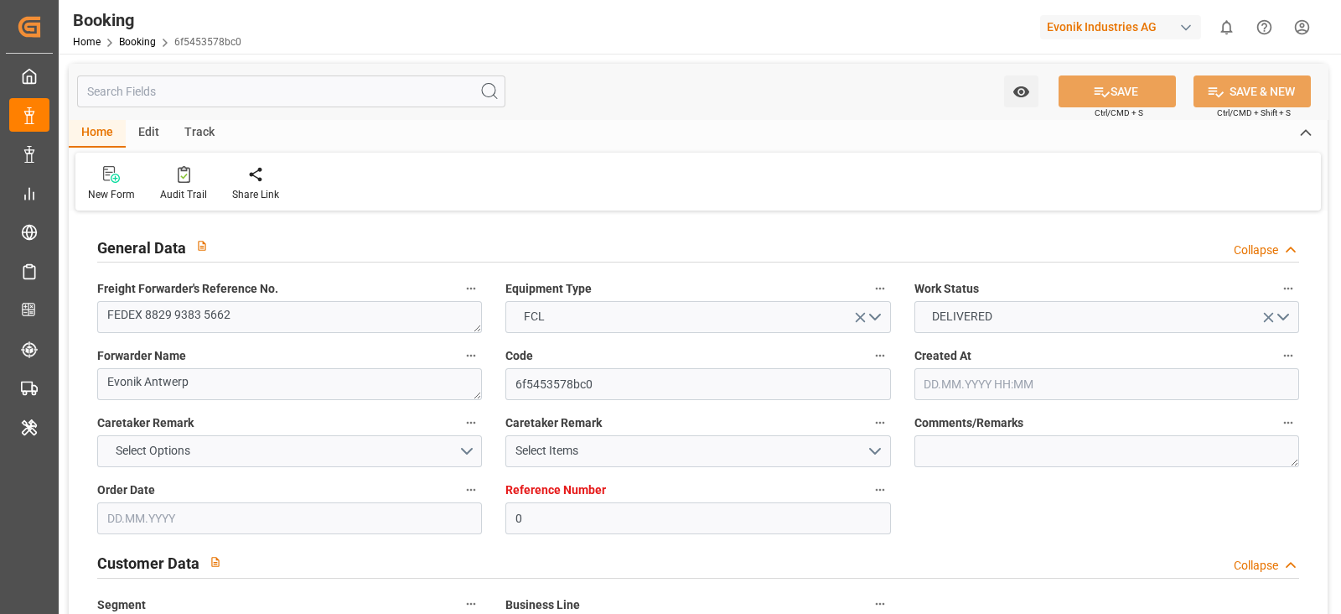
type input "[DATE] 14:00"
type input "[DATE] 09:37"
type input "[DATE] 14:00"
type input "[DATE] 10:40"
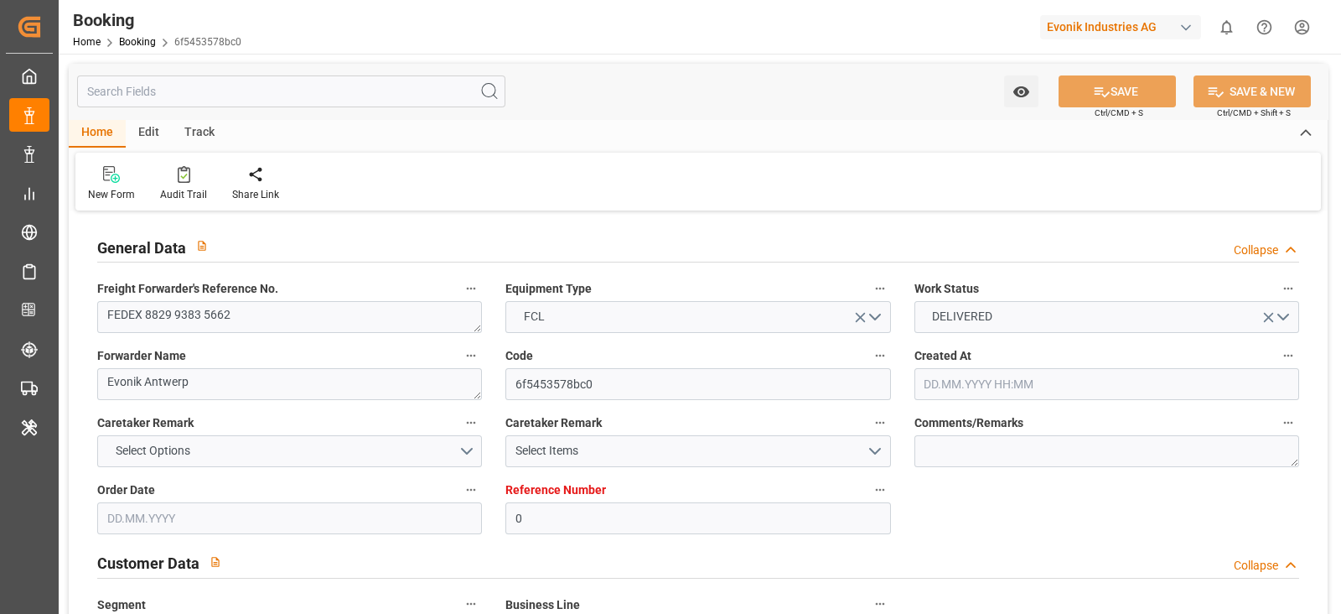
type input "[DATE] 11:00"
type input "[DATE] 07:35"
type input "[DATE] 09:00"
type input "[DATE] 13:49"
type input "[DATE] 09:00"
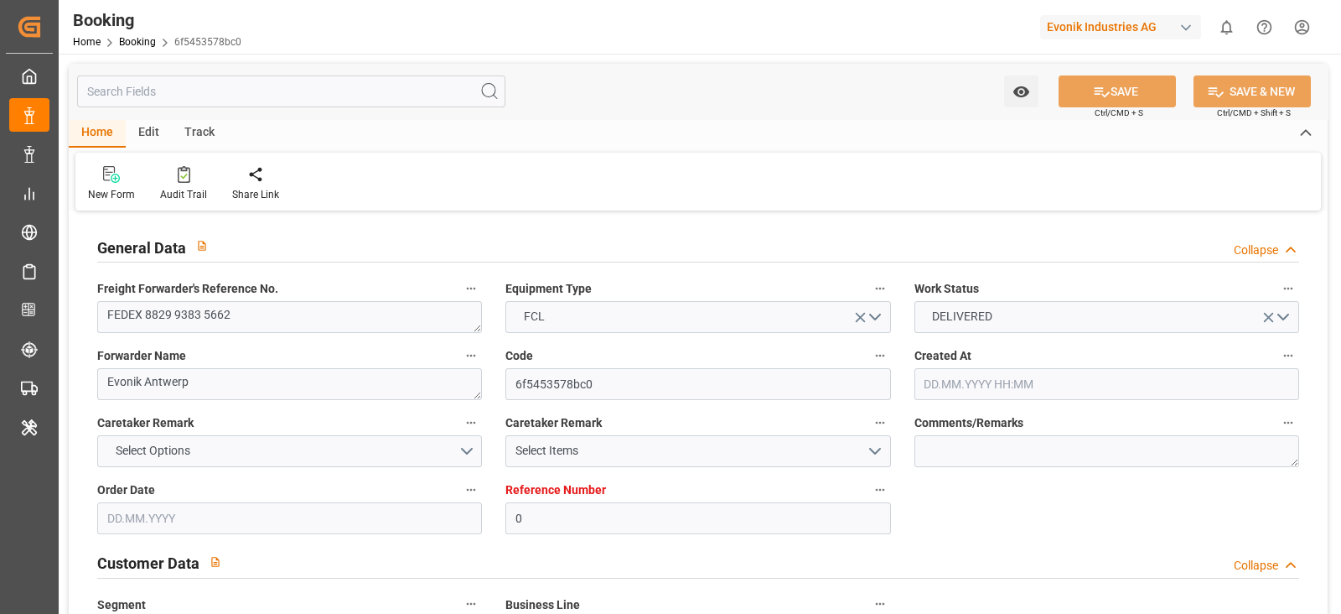
type input "[DATE] 09:42"
type input "[DATE] 01:39"
type input "[DATE] 09:00"
type input "[DATE] 13:33"
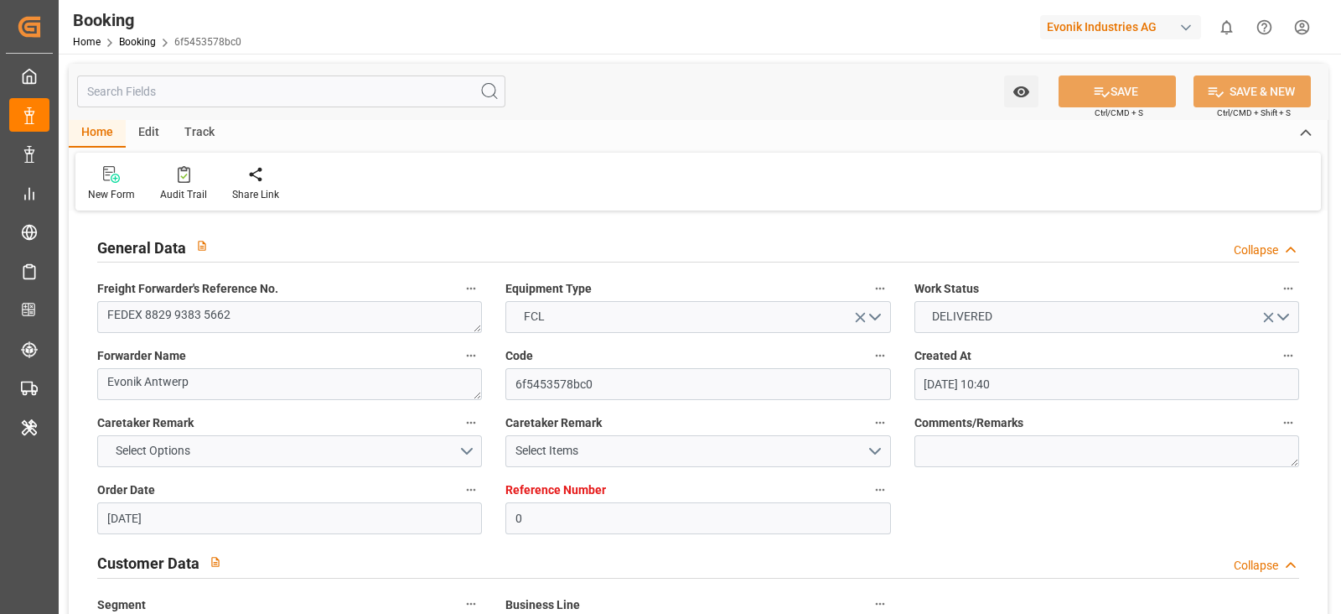
type input "[DATE] 13:33"
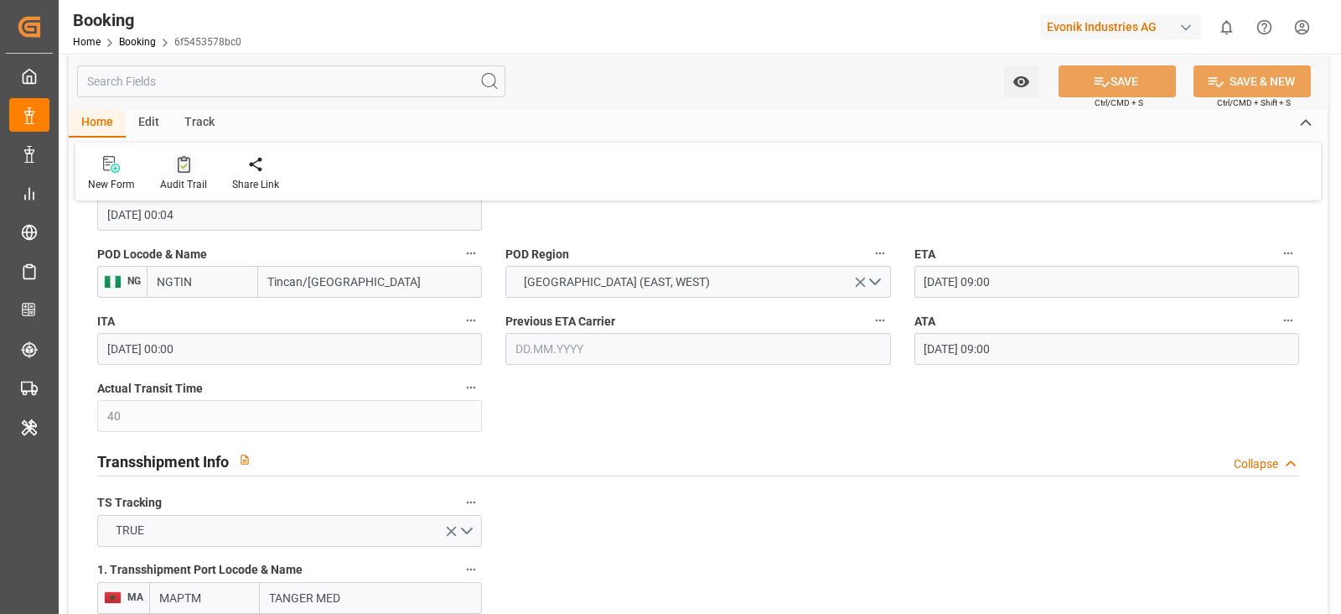
click at [173, 173] on div at bounding box center [183, 164] width 47 height 18
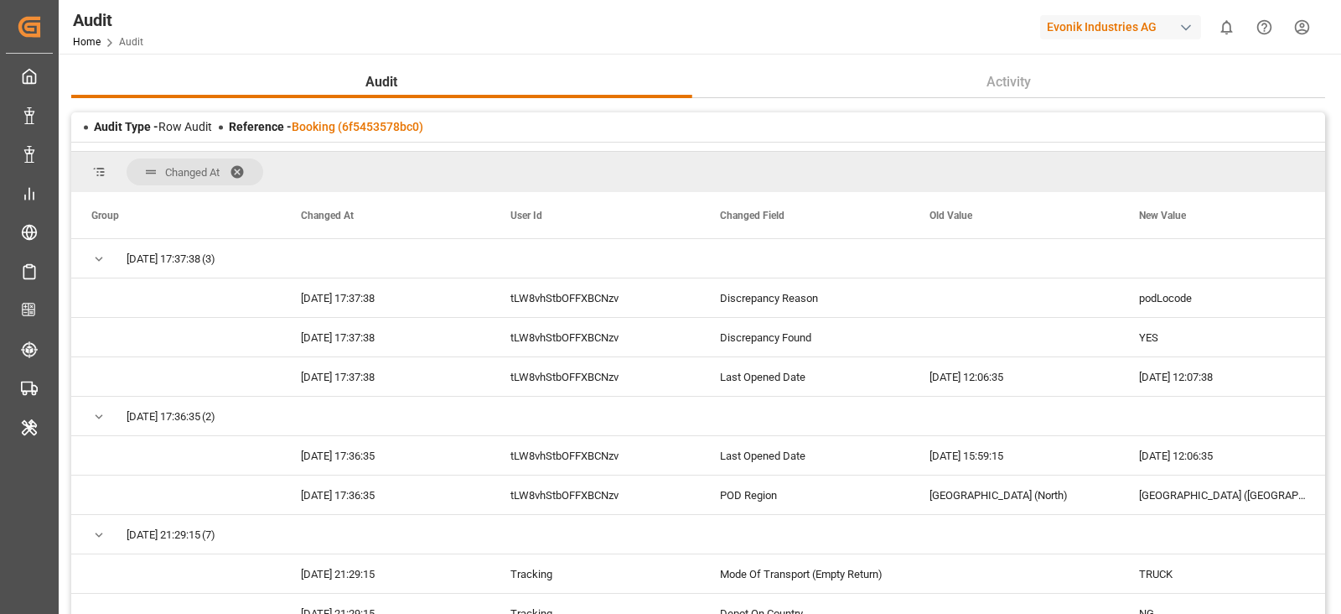
click at [885, 39] on div "Audit Home Audit Evonik Industries AG 0 Notifications Only show unread All Watc…" at bounding box center [694, 27] width 1294 height 54
click at [977, 505] on div "Africa (North)" at bounding box center [1014, 494] width 210 height 39
click at [884, 48] on div "Audit Home Audit Evonik Industries AG 0 Notifications Only show unread All Watc…" at bounding box center [694, 27] width 1294 height 54
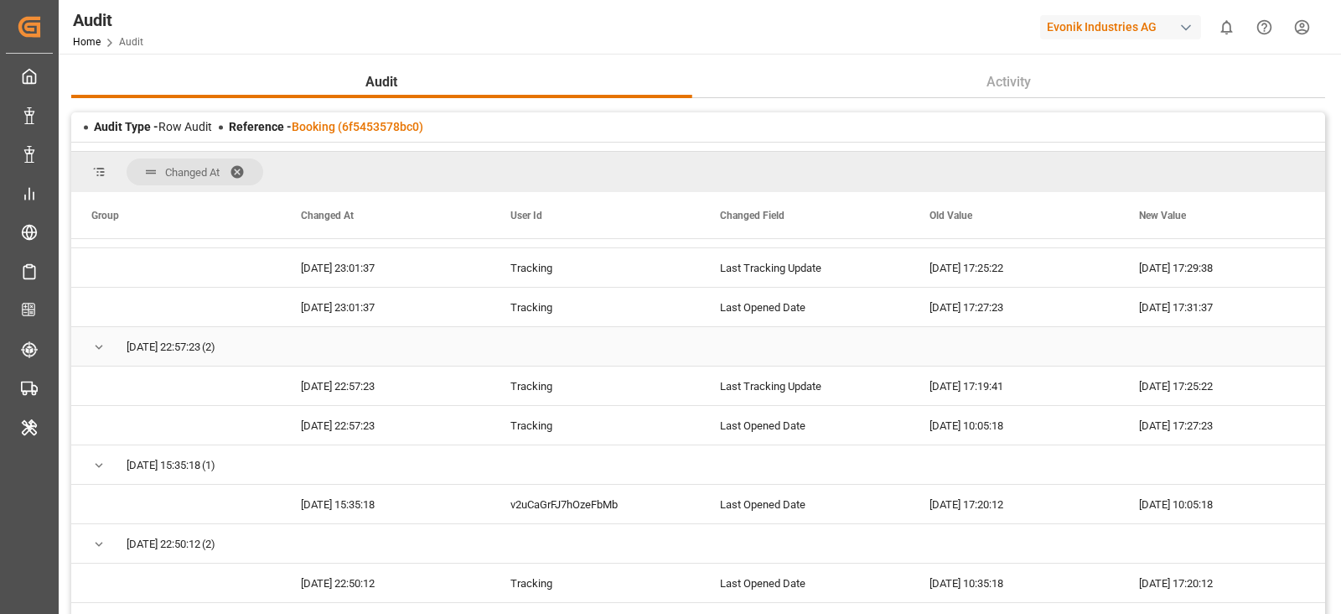
scroll to position [1173, 0]
click at [246, 170] on span at bounding box center [243, 171] width 27 height 15
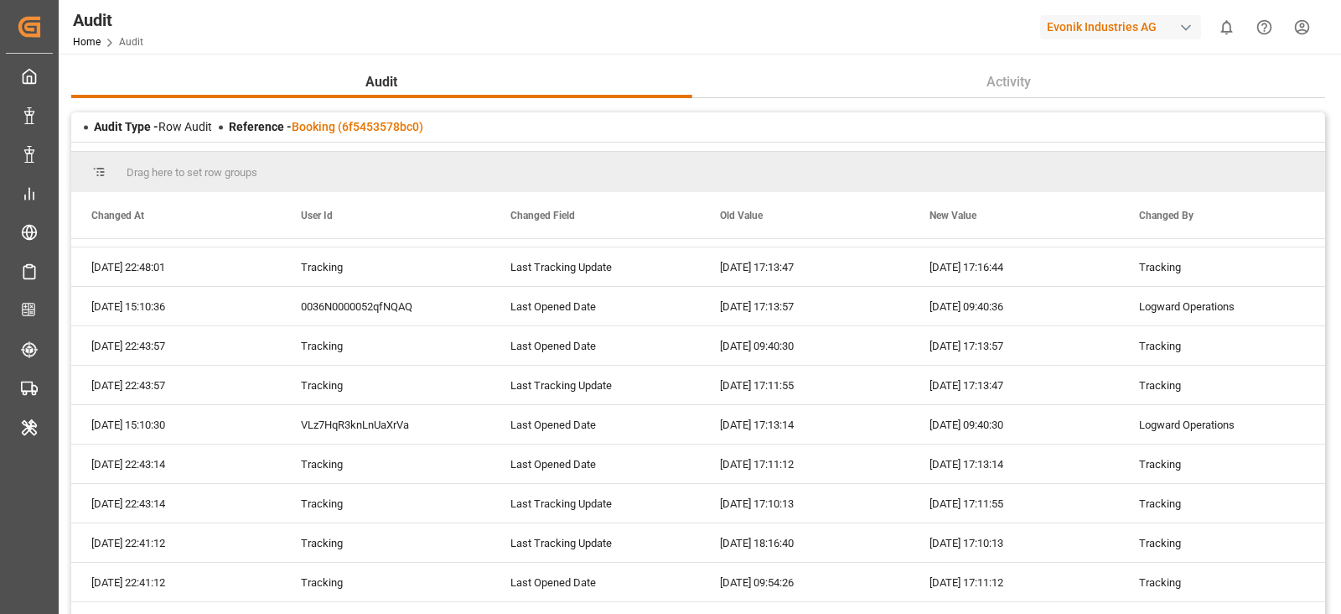
click at [242, 170] on span "Drag here to set row groups" at bounding box center [192, 172] width 131 height 13
drag, startPoint x: 521, startPoint y: 211, endPoint x: 505, endPoint y: 161, distance: 52.8
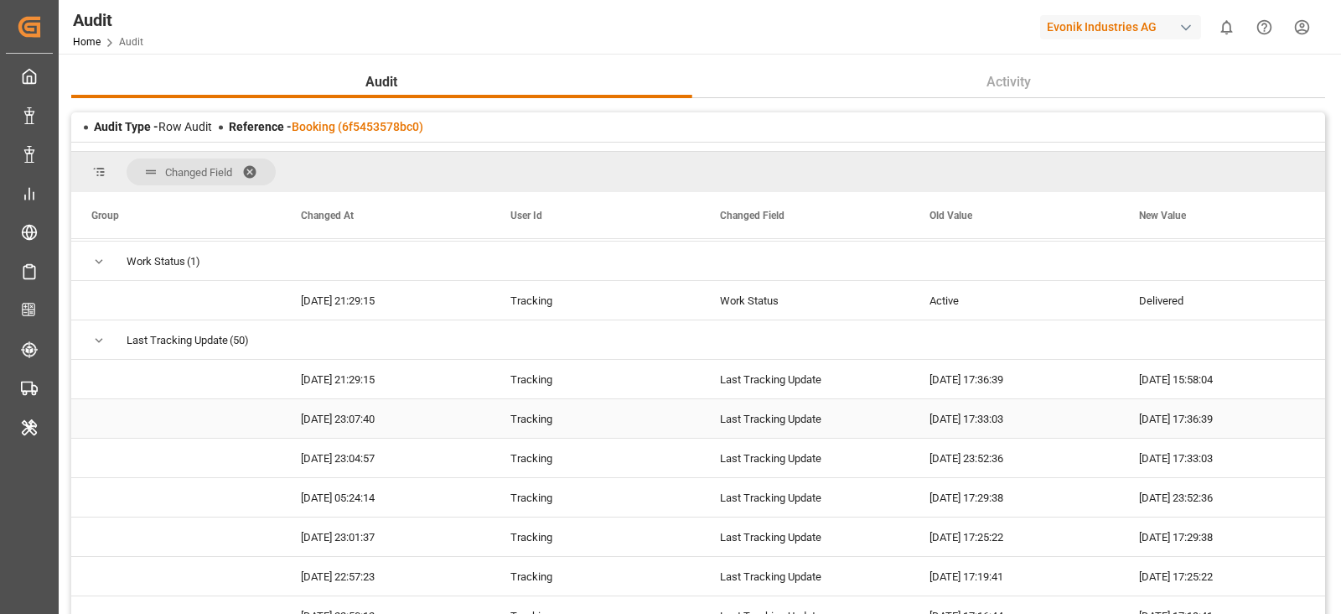
scroll to position [2793, 0]
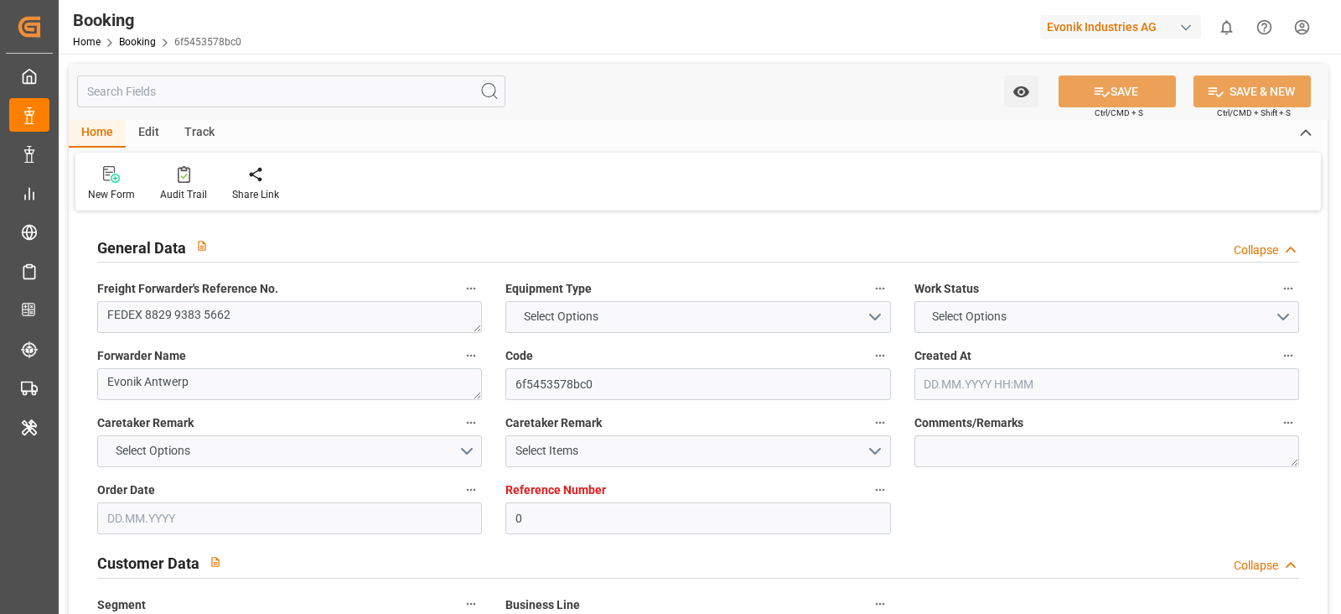
type textarea "FEDEX 8829 9383 5662"
type textarea "Evonik Antwerp"
type input "6f5453578bc0"
type input "0"
type textarea "CU-CAD"
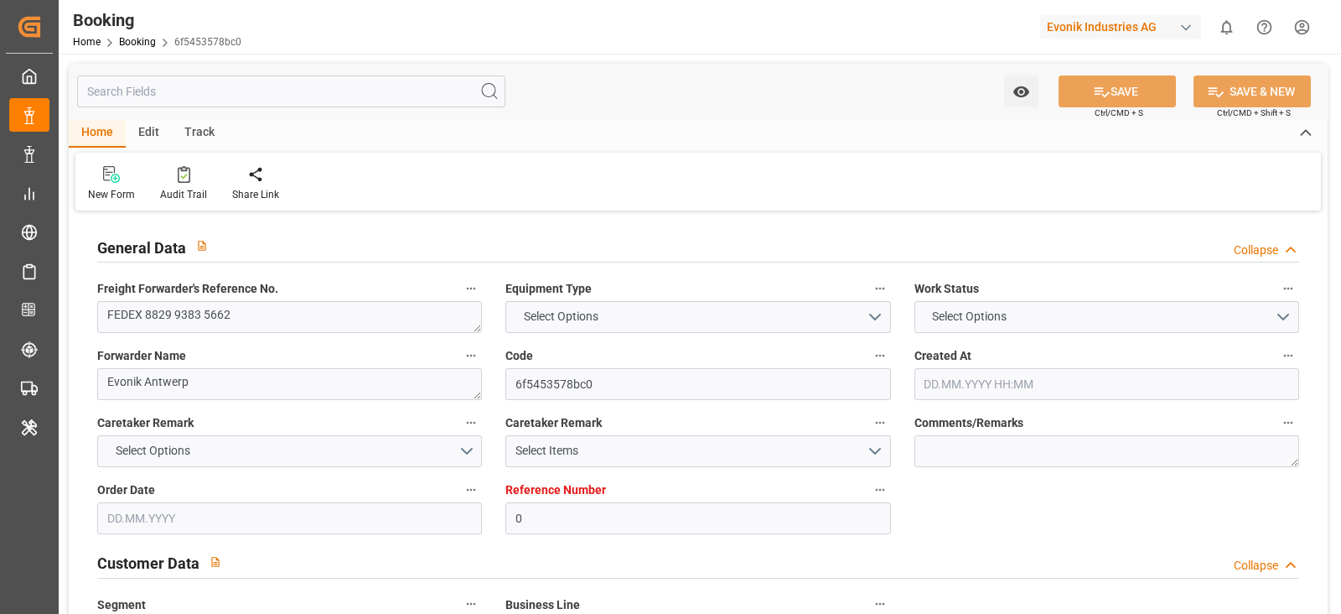
type input "4006615457"
type textarea "[PERSON_NAME][EMAIL_ADDRESS][DOMAIN_NAME]"
type textarea "CFR"
type textarea "[GEOGRAPHIC_DATA]"
type textarea "Evonik Plant 7000024691"
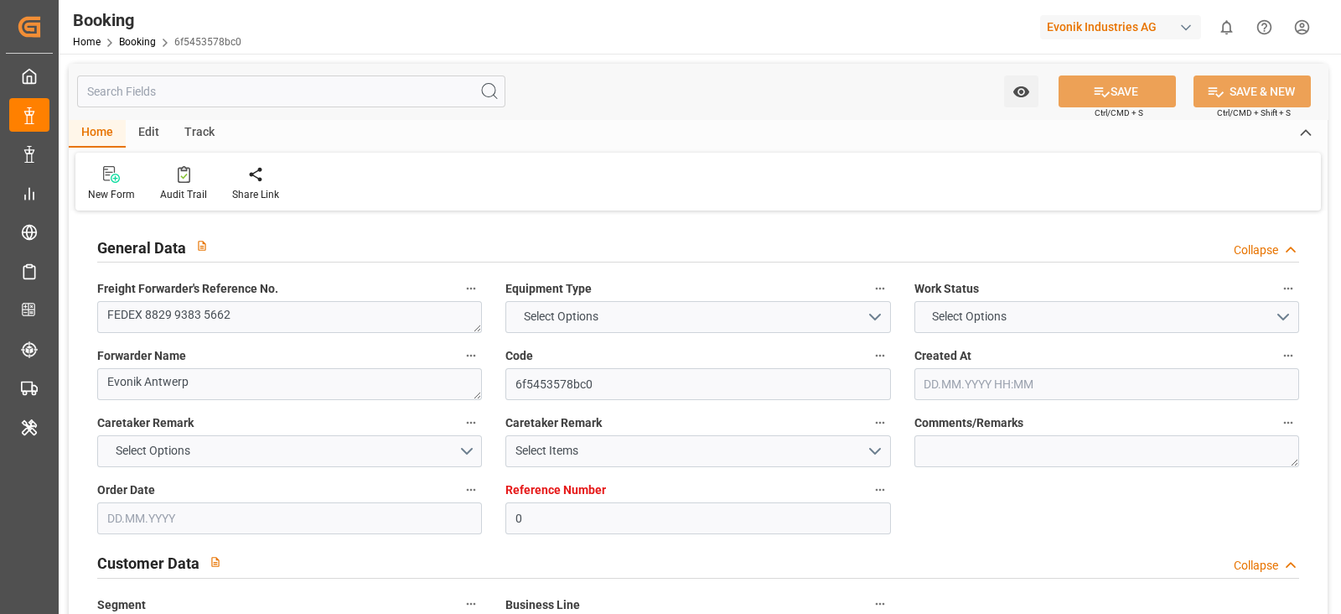
type textarea "[GEOGRAPHIC_DATA]"
type textarea "HLBU1242765"
type input "PAGE"
type input "HLCU"
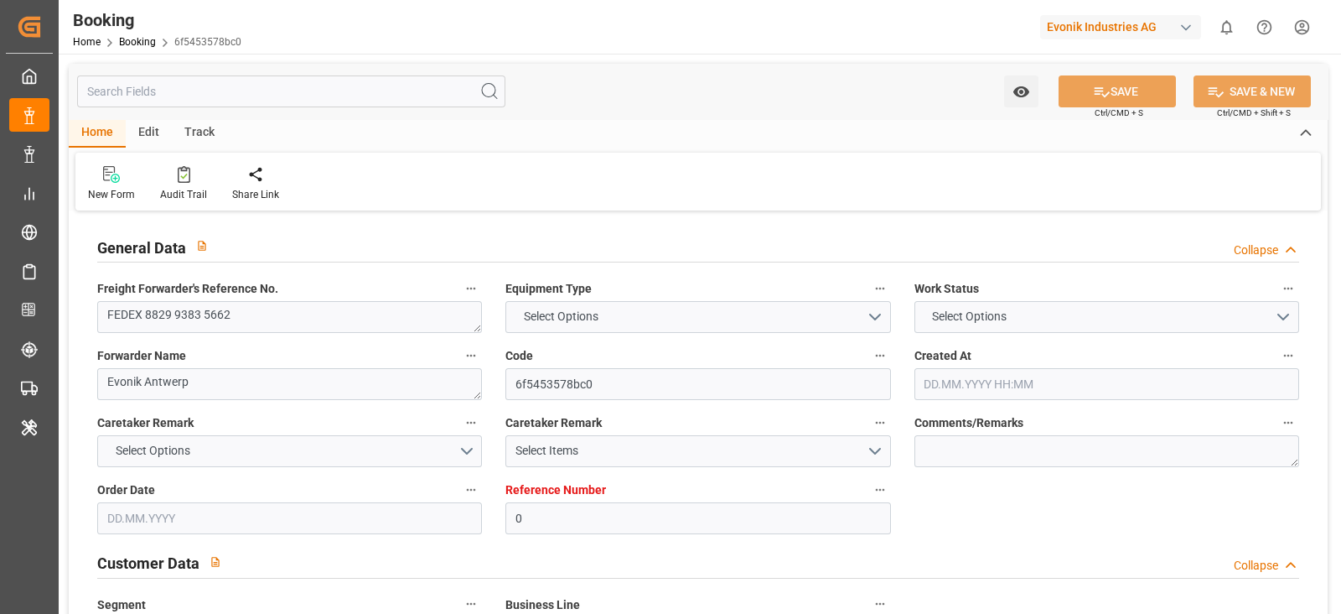
type textarea "24453742"
type input "[GEOGRAPHIC_DATA]"
type input "Tincan/[GEOGRAPHIC_DATA]"
type input "TANGER MED"
type textarea "INPUT_Evonik_Seeburger_LoadTenderOcean_1002983417_20250723105455296.xml"
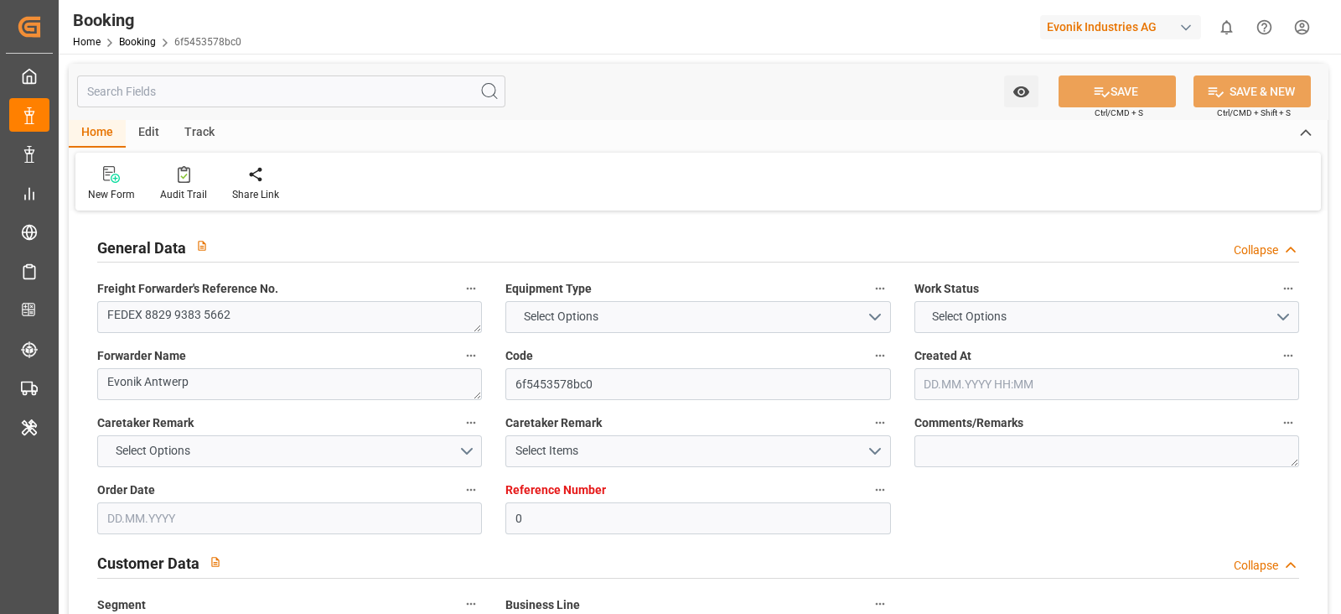
type textarea "NWC/[GEOGRAPHIC_DATA] [GEOGRAPHIC_DATA] Continent / [GEOGRAPHIC_DATA]-CAD"
type textarea "INPUT_Evonik_Seeburger_LoadTenderOcean_1002799662_20250526123747929.xml,INPUT_E…"
type textarea "1002983417"
type textarea "[PERSON_NAME]"
type textarea "businessLine-"
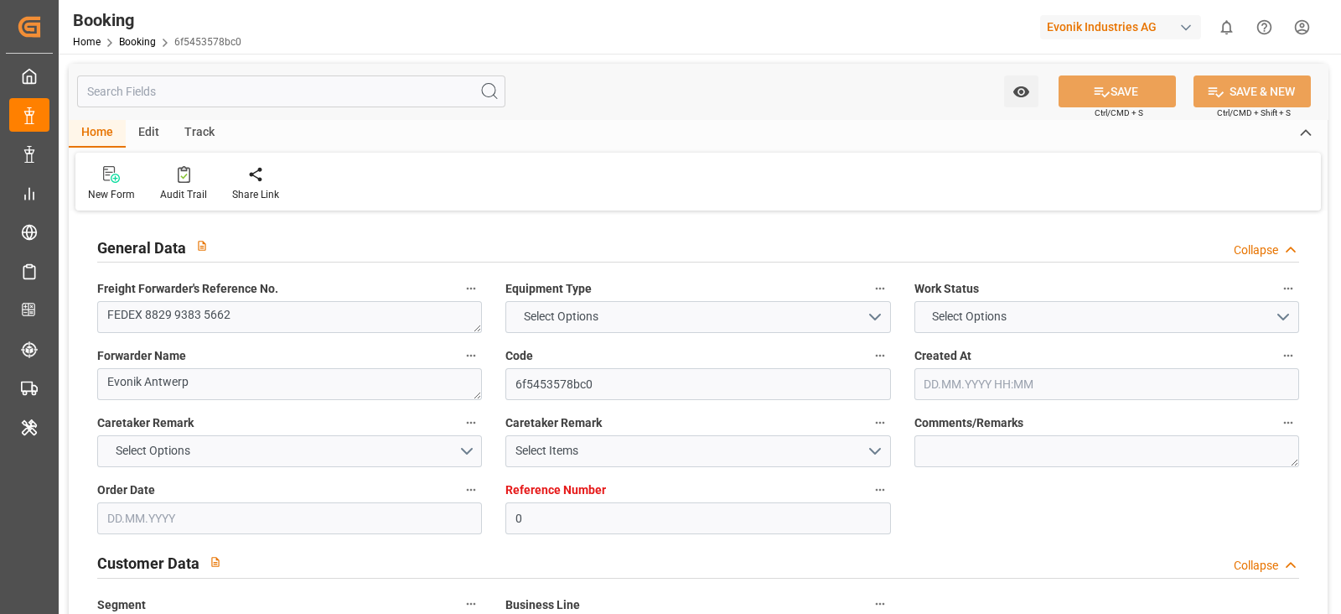
type textarea "EVONIK Load Tender XML"
type textarea "a011t00000LcJC5AAN"
type textarea "Yes"
type input "[GEOGRAPHIC_DATA]"
type input "TINCAN/[GEOGRAPHIC_DATA]"
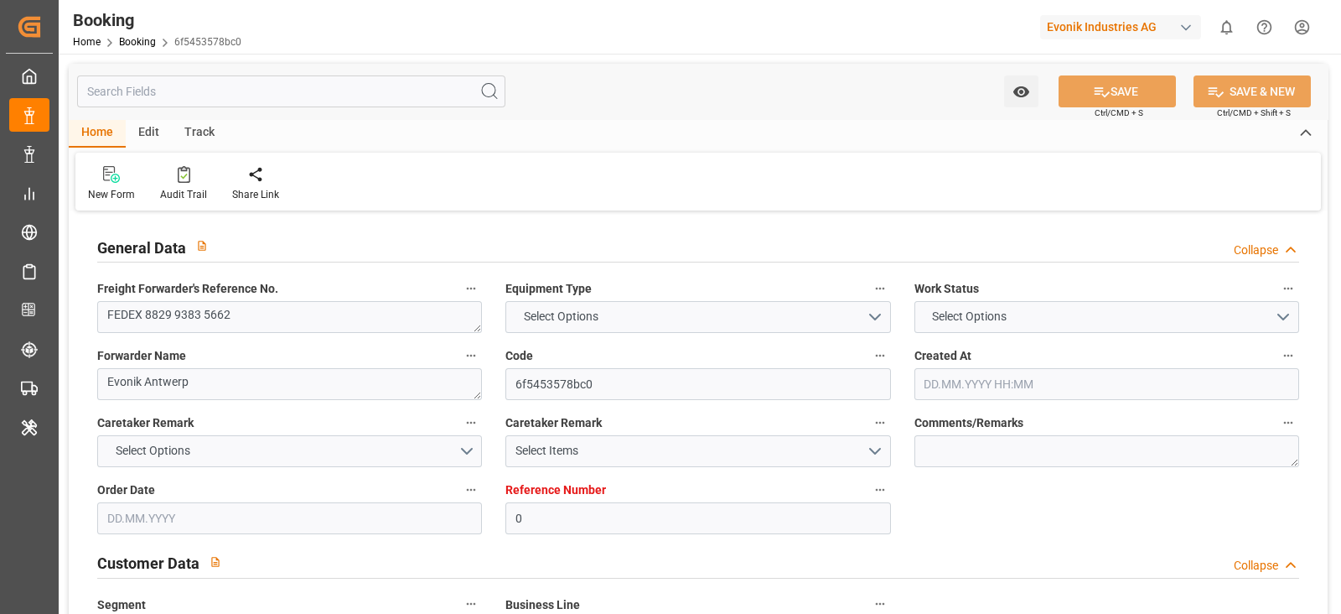
type input "[GEOGRAPHIC_DATA]"
type input "BE"
type input "TRUCK"
type input "527S"
type input "VESSEL"
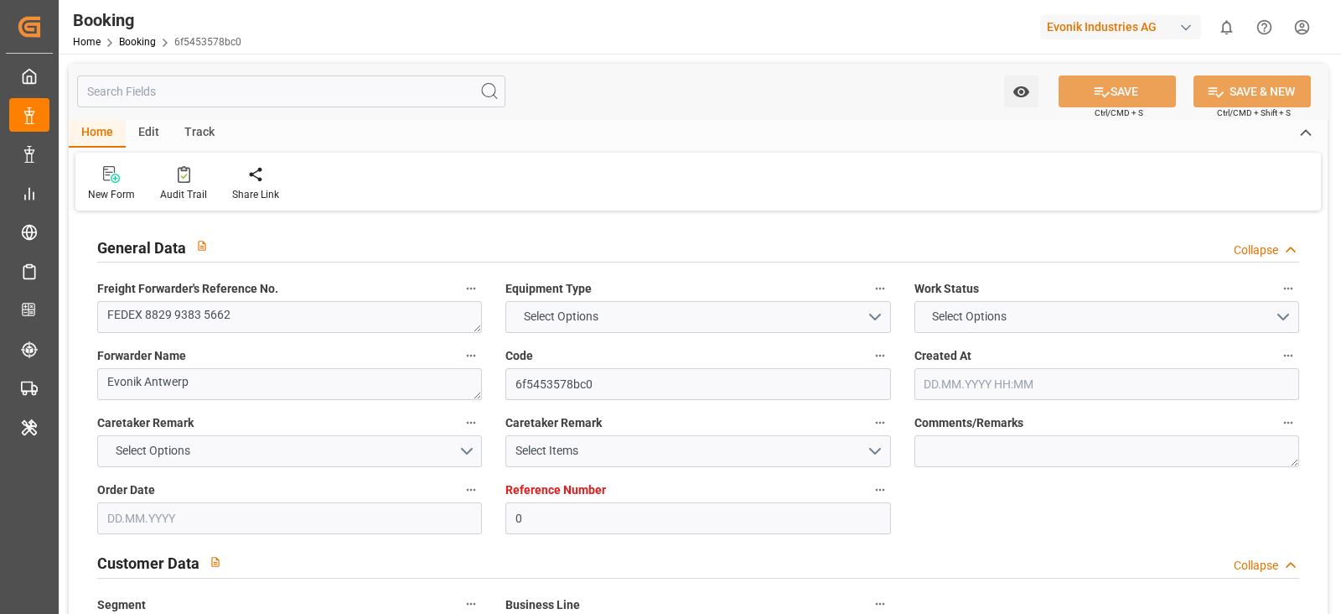
type input "VANCOUVER STAR"
type input "2519S"
type input "VANCOUVER STAR"
type input "TRUCK"
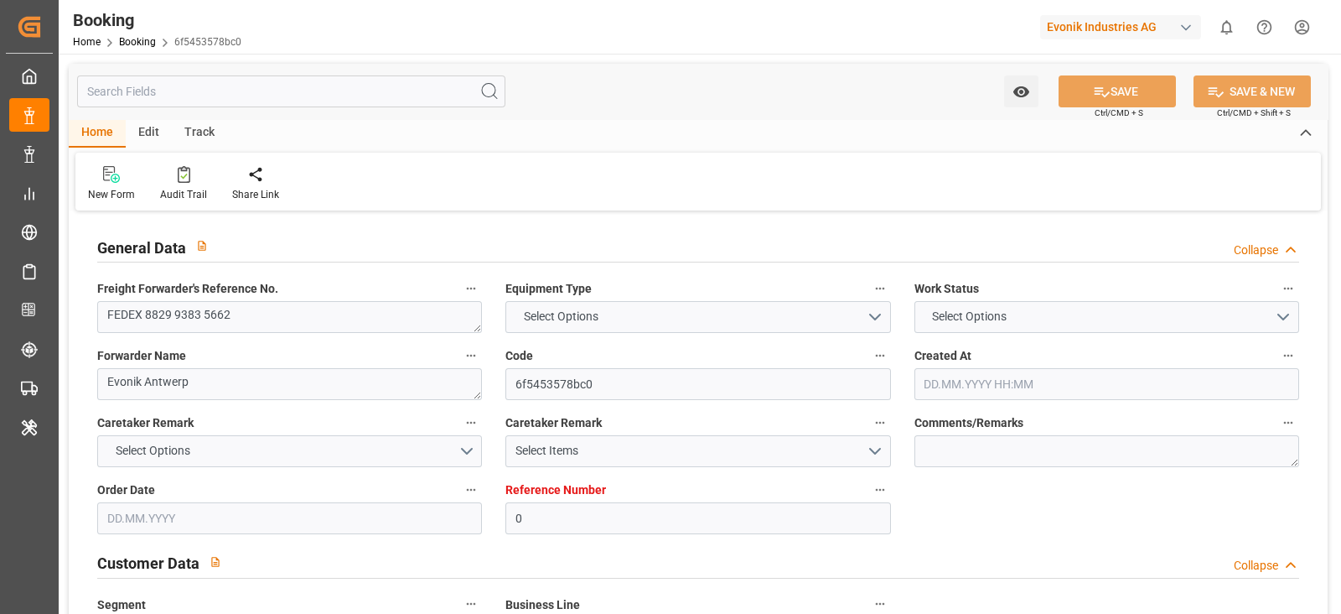
type input "NG"
type input "TINCAN/[GEOGRAPHIC_DATA]"
type input "0"
type input "9215660"
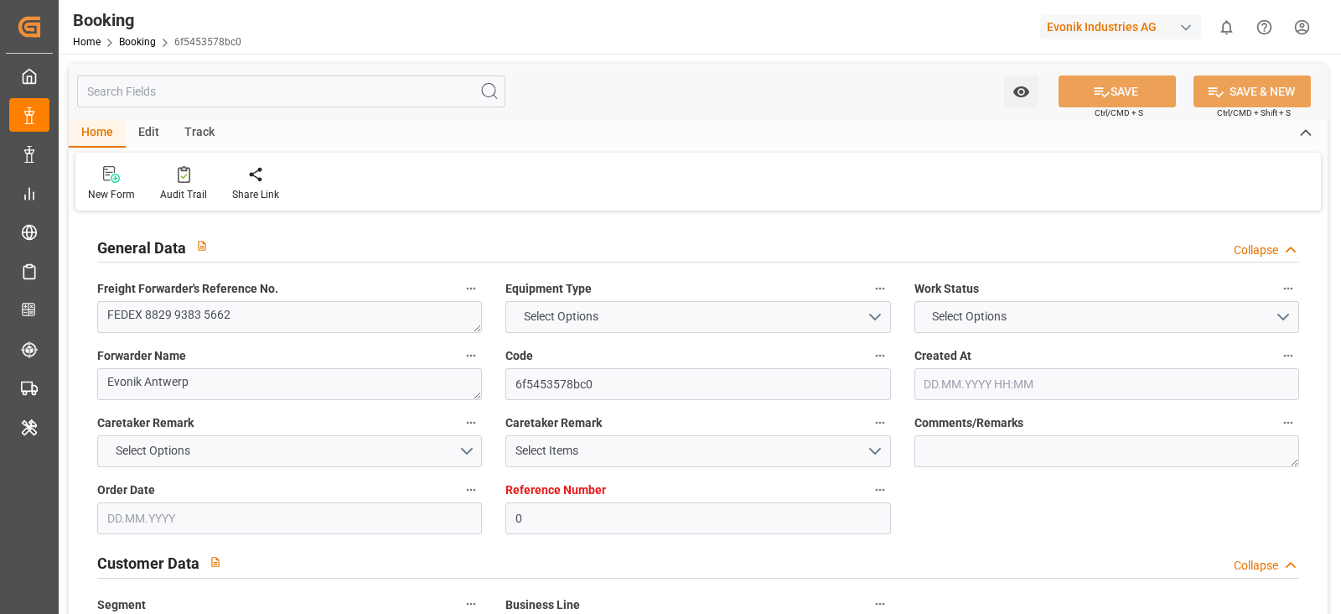
type input "Hapag [PERSON_NAME]"
type input "Hapag Lloyd Aktiengesellschaft"
type input "BEANR"
type input "NGTIN"
type input "40"
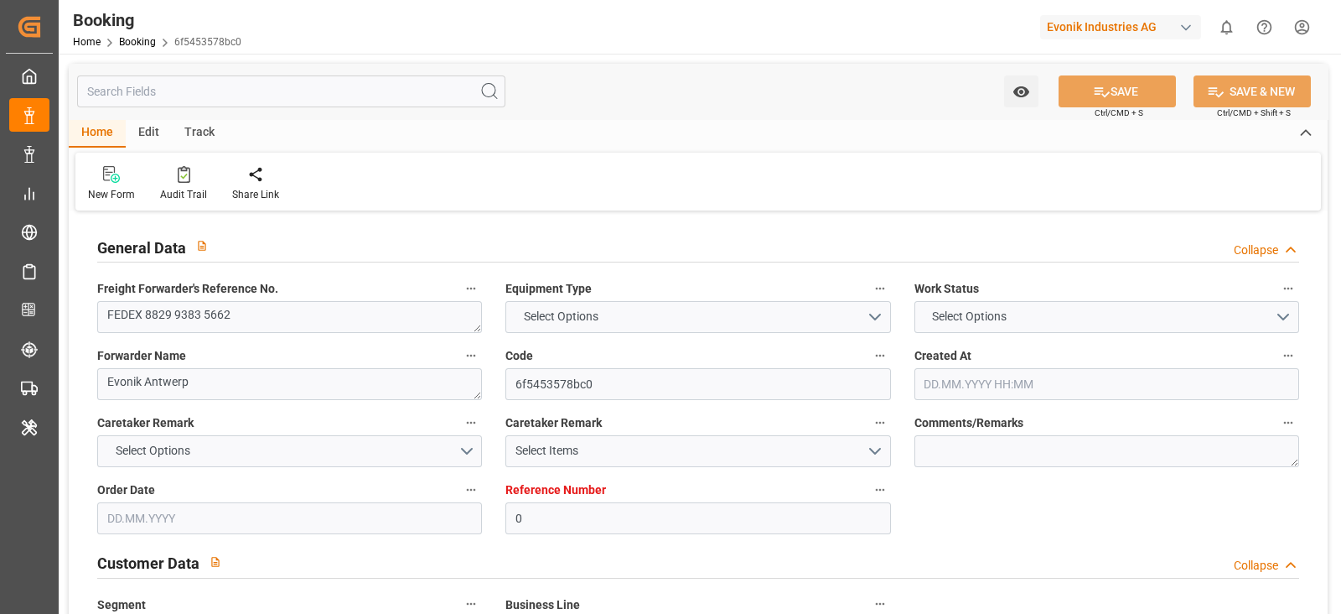
type input "MAPTM"
type input "0"
type input "BEANR"
type input "NGTIN"
type input "9322334"
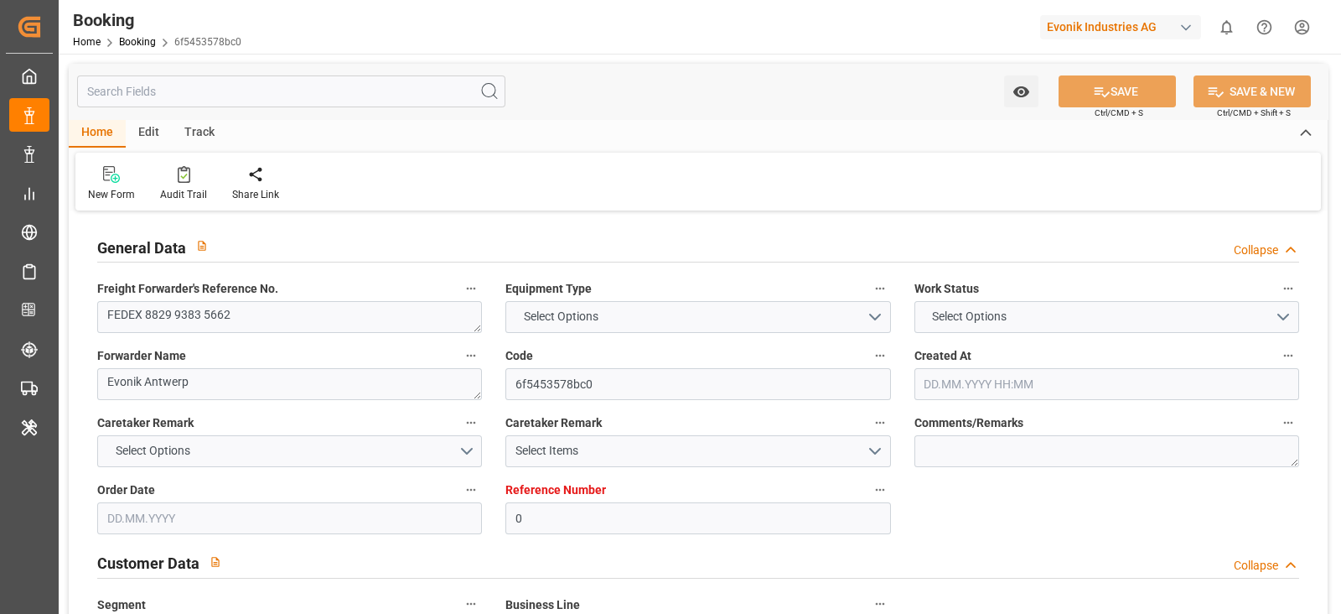
type input "9322334"
type input "[DATE] 10:40"
type input "[DATE]"
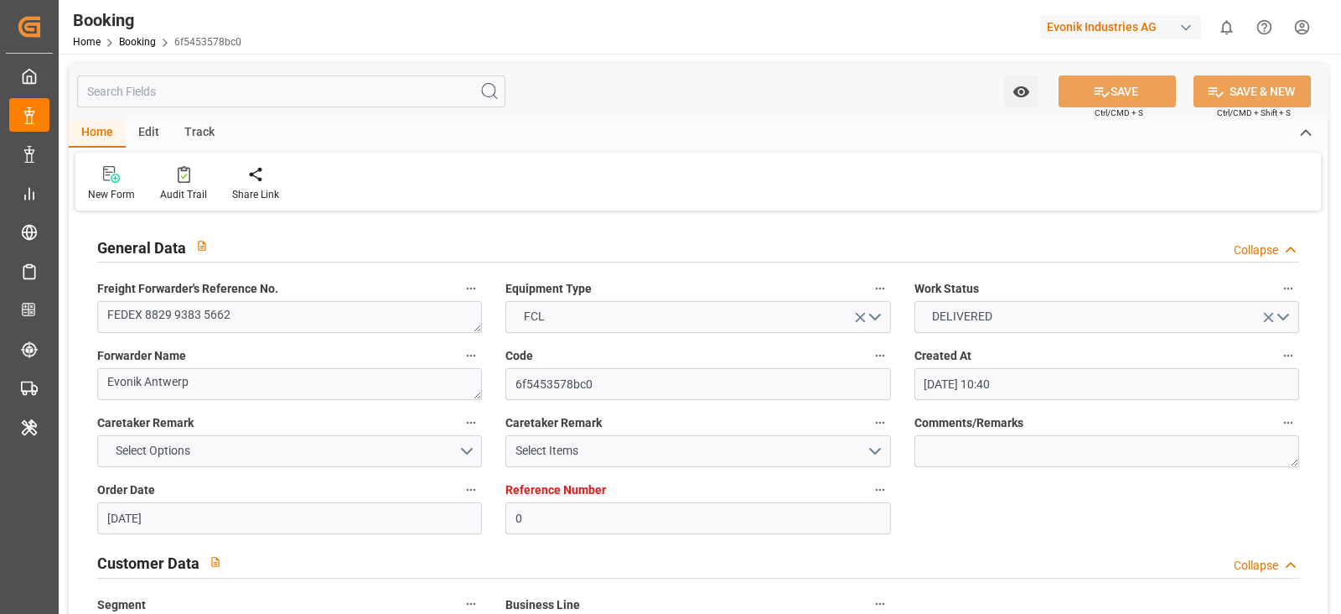
type input "[DATE] 00:00"
type input "[DATE] 02:00"
type input "[DATE] 00:00"
type input "[DATE] 02:24"
type input "[DATE] 00:04"
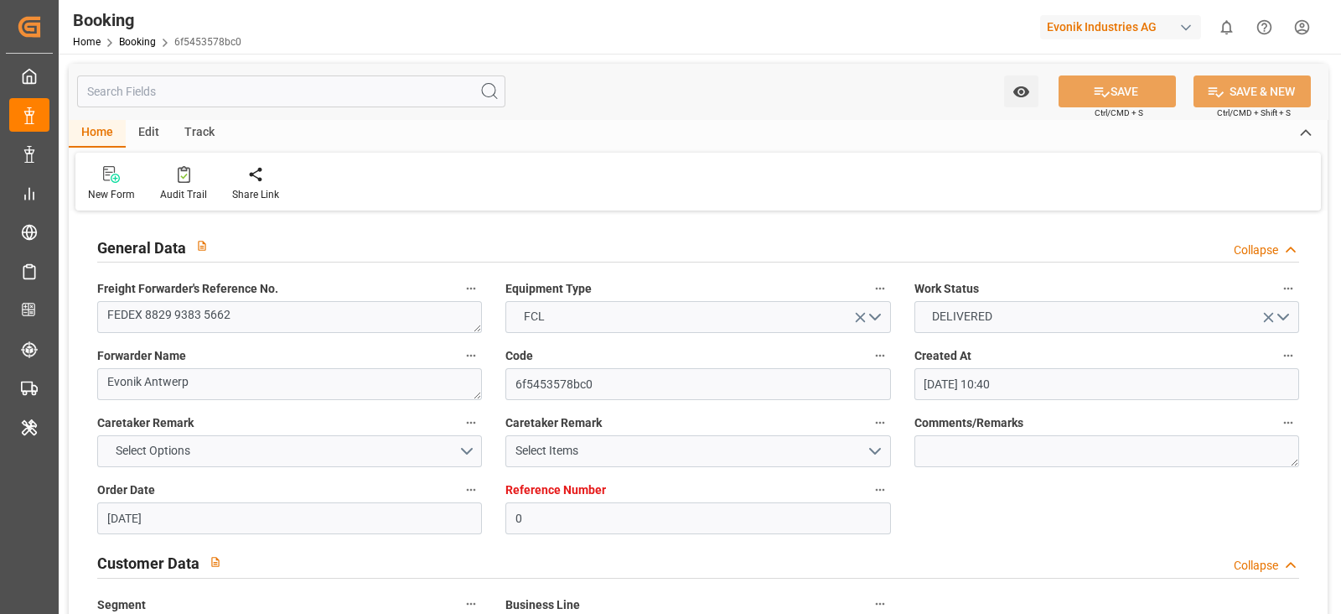
type input "[DATE] 09:00"
type input "[DATE] 00:00"
type input "[DATE] 09:00"
type input "[DATE] 14:00"
type input "[DATE] 00:00"
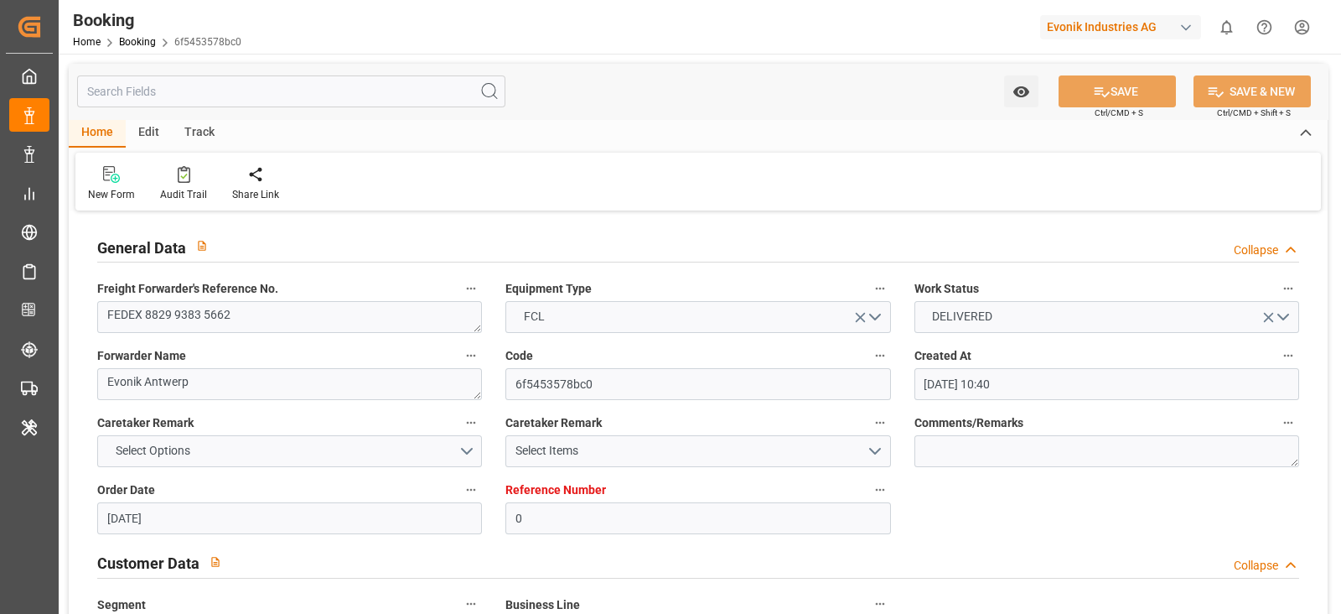
type input "[DATE] 09:26"
type input "[DATE] 16:00"
type input "[DATE] 00:00"
type input "[DATE] 13:48"
type input "[DATE] 22:34"
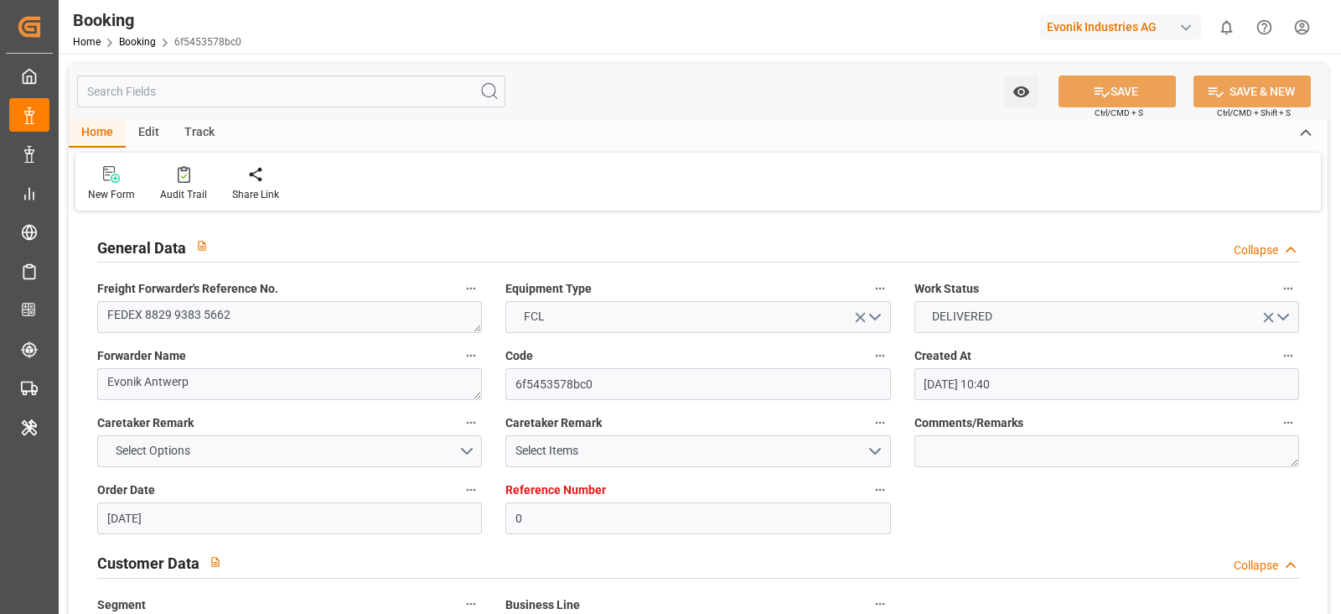
type input "[DATE] 14:09"
type input "[DATE] 12:07"
type input "[DATE]"
type input "[DATE] 12:05"
type input "06.07.2025 06:29"
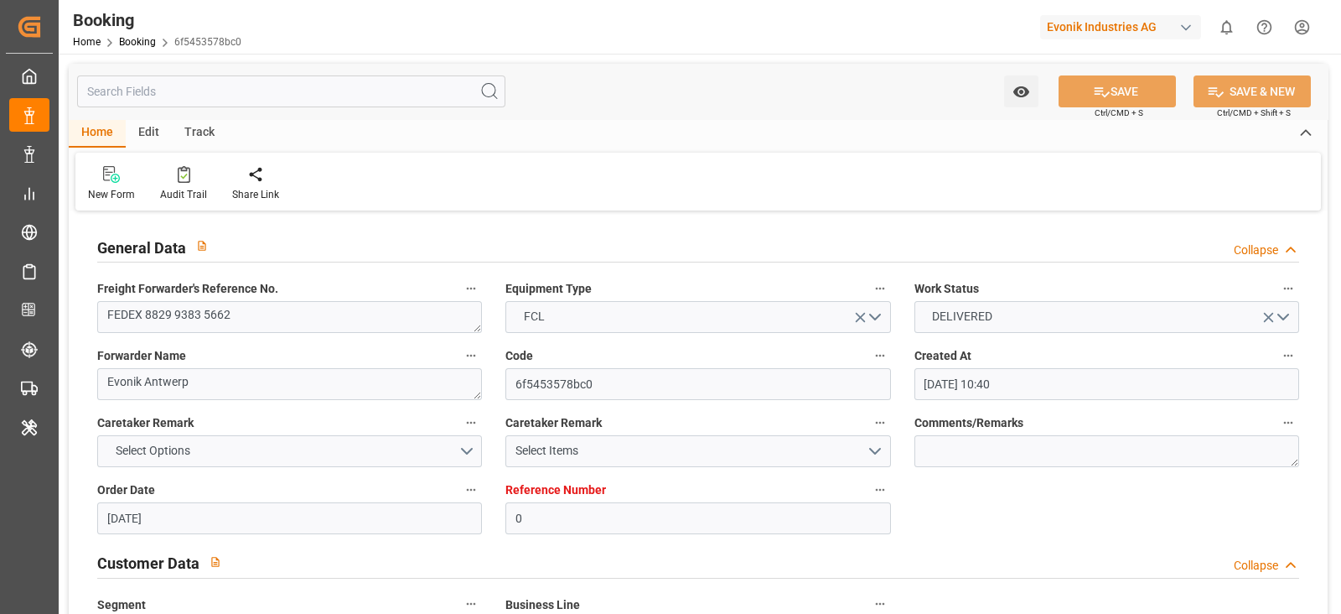
type input "07.07.2025 02:00"
type input "07.07.2025 02:31"
type input "11.07.2025 14:00"
type input "11.07.2025 09:37"
type input "11.07.2025 14:00"
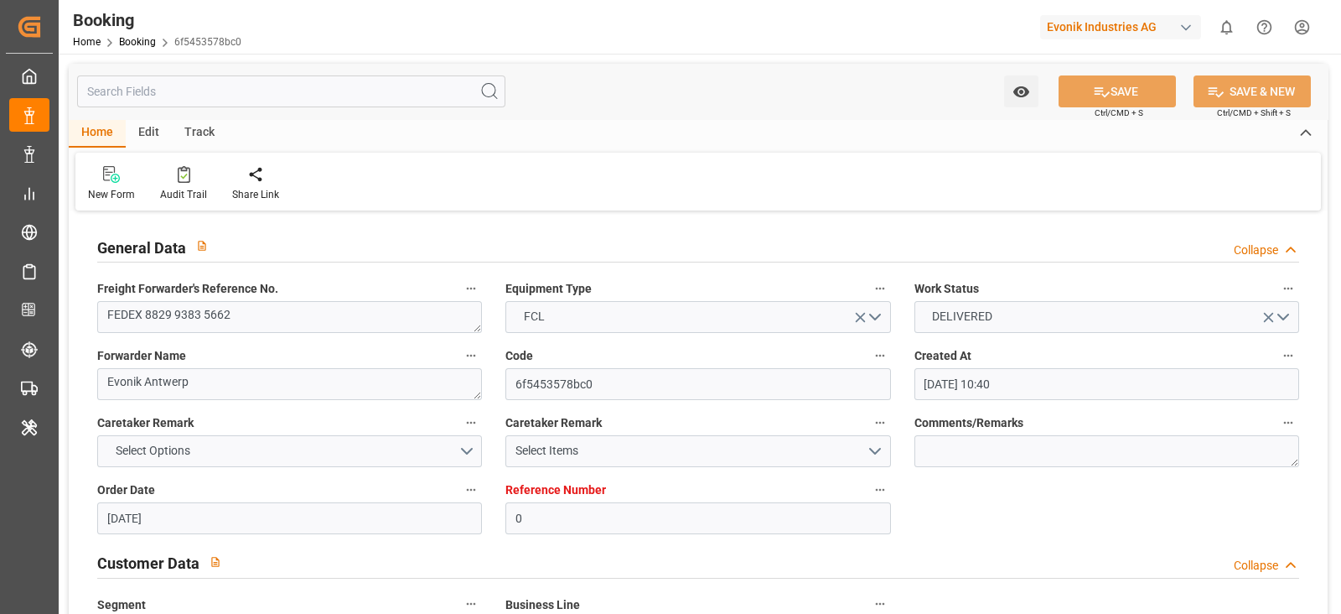
type input "11.07.2025 14:00"
type input "11.07.2025 10:40"
type input "11.07.2025 11:00"
type input "30.07.2025 07:35"
type input "30.07.2025 09:00"
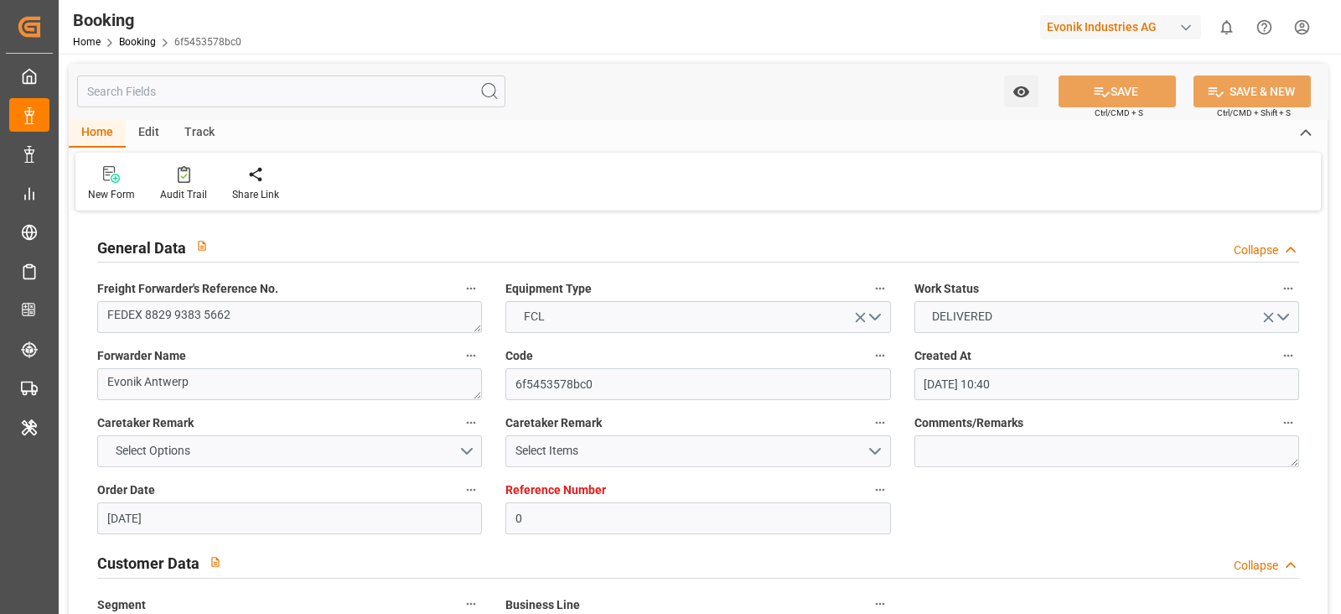
type input "30.07.2025 13:49"
type input "16.08.2025 09:00"
type input "16.08.2025 09:42"
type input "17.08.2025 01:39"
type input "16.08.2025 09:00"
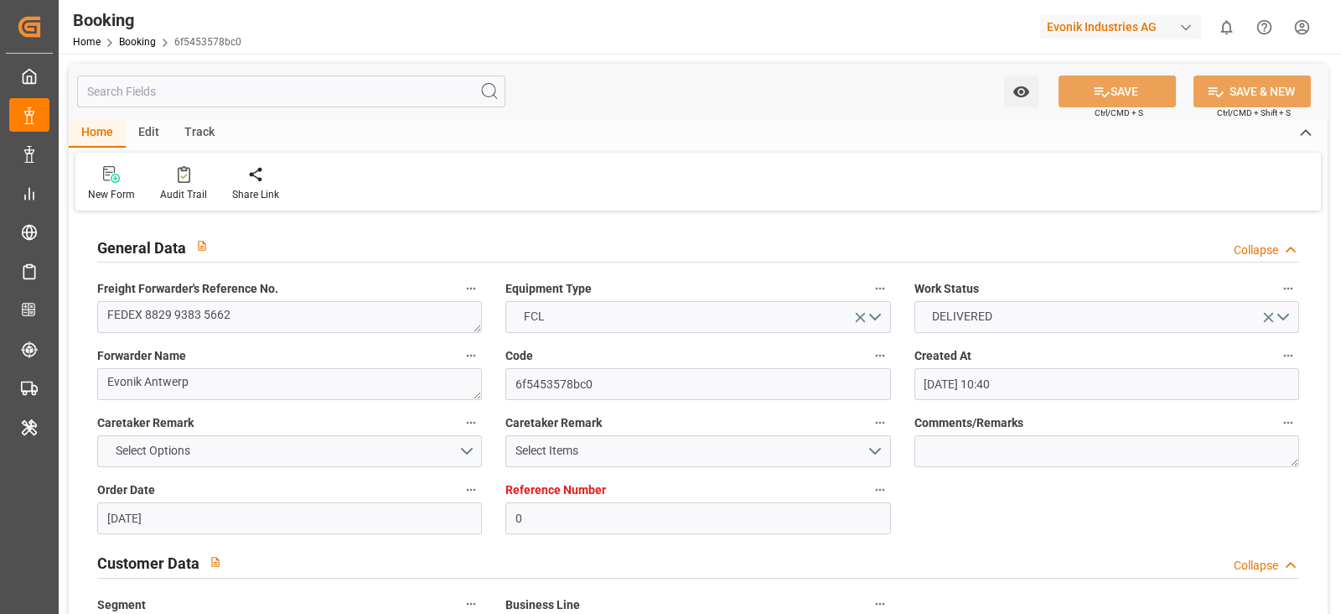
type input "16.08.2025 09:00"
type input "17.08.2025 13:33"
type input "21.08.2025 13:33"
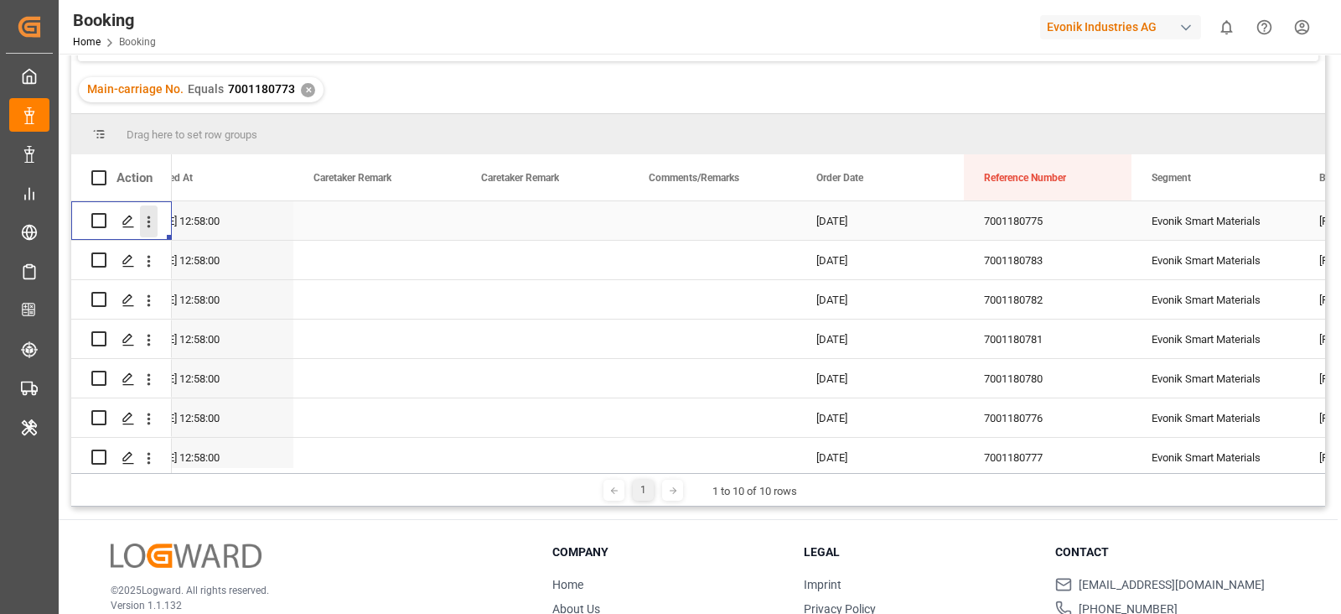
click at [152, 228] on icon "open menu" at bounding box center [149, 222] width 18 height 18
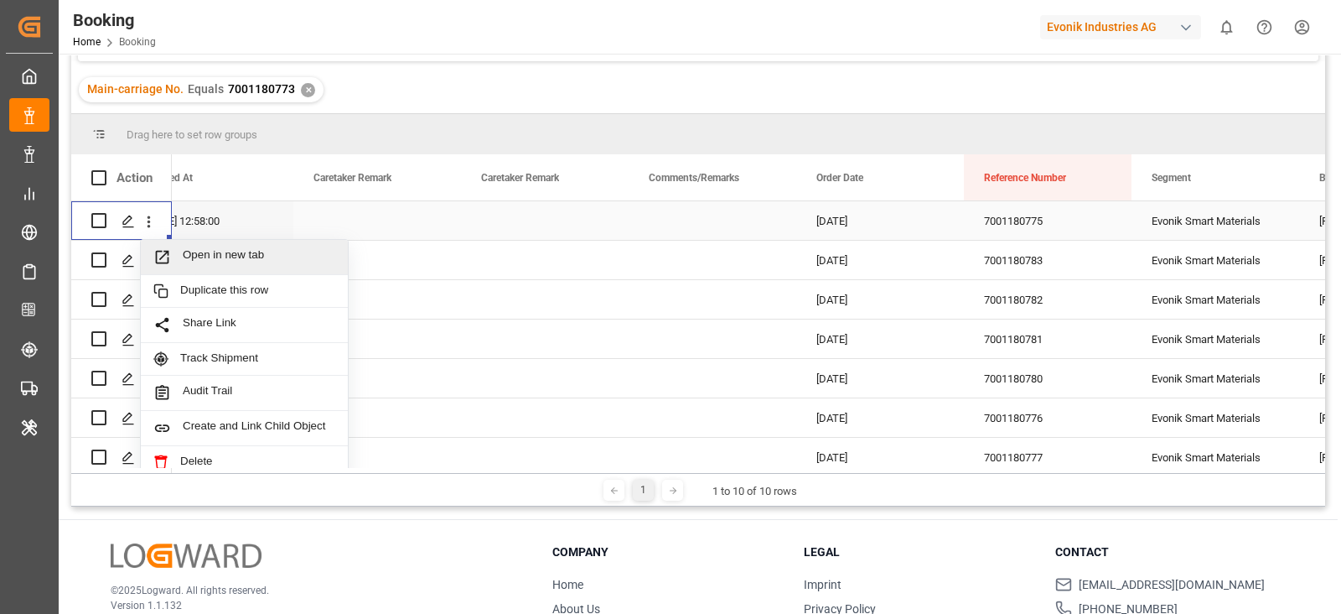
click at [170, 245] on div "Open in new tab" at bounding box center [244, 257] width 207 height 35
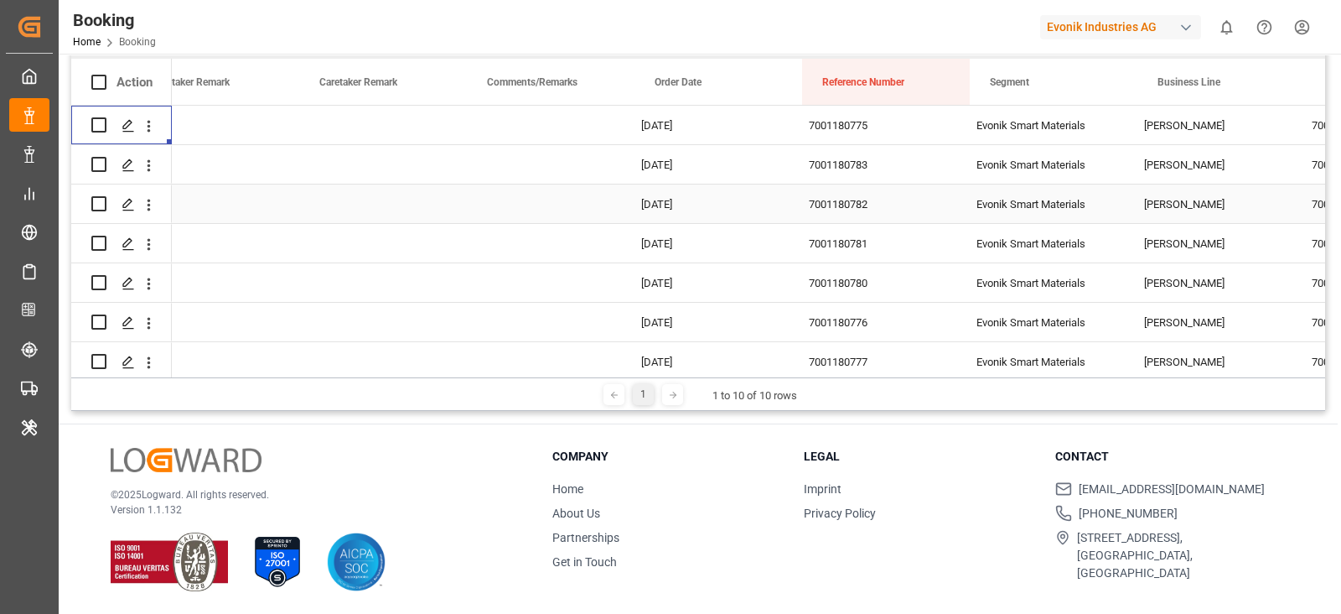
scroll to position [0, 1060]
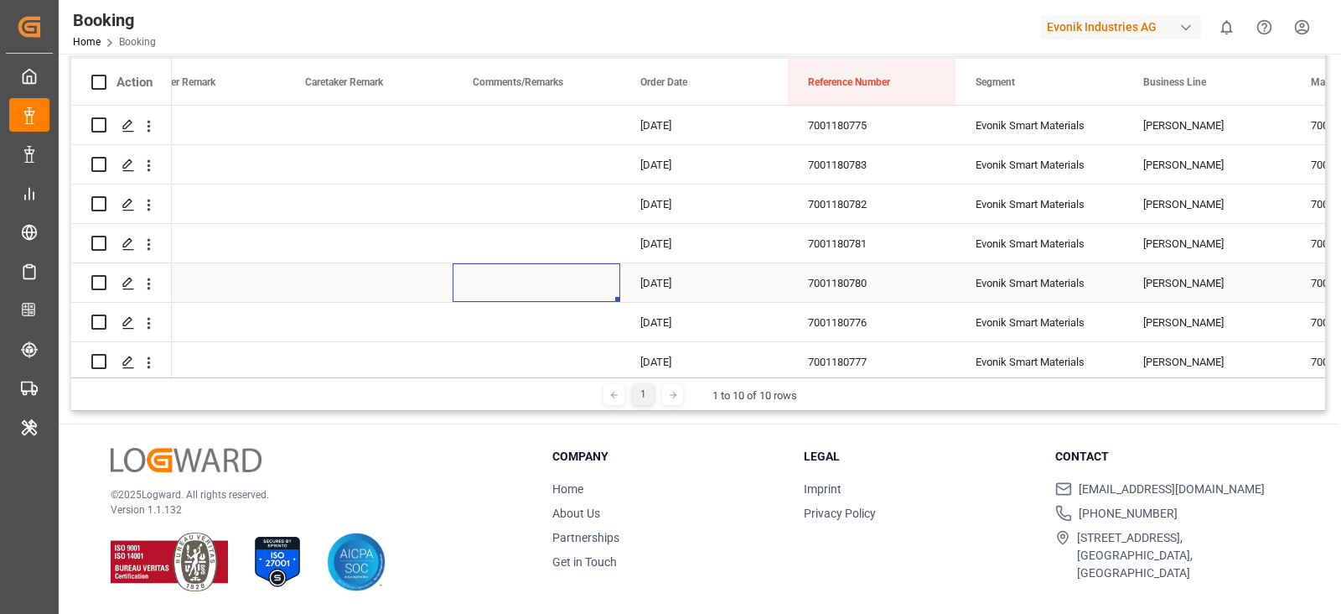
click at [474, 288] on div "Press SPACE to select this row." at bounding box center [537, 282] width 168 height 39
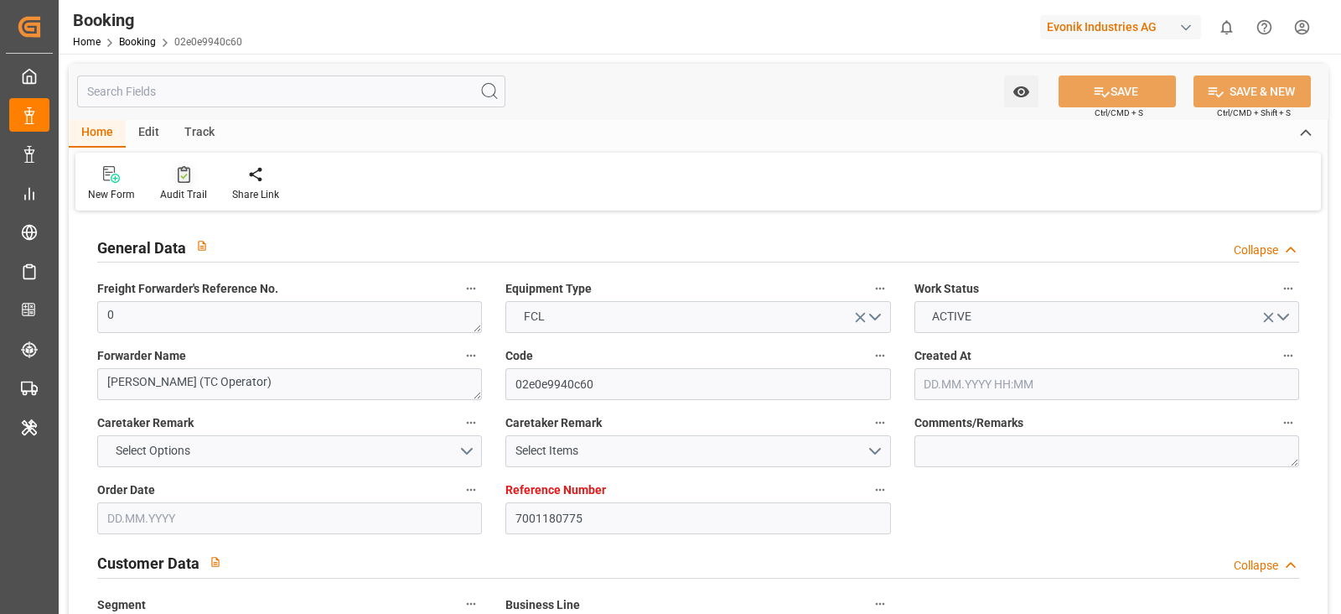
type input "7001180775"
type input "9839210"
type input "CMACGM"
type input "CMA CGM Group"
type input "NLRTM"
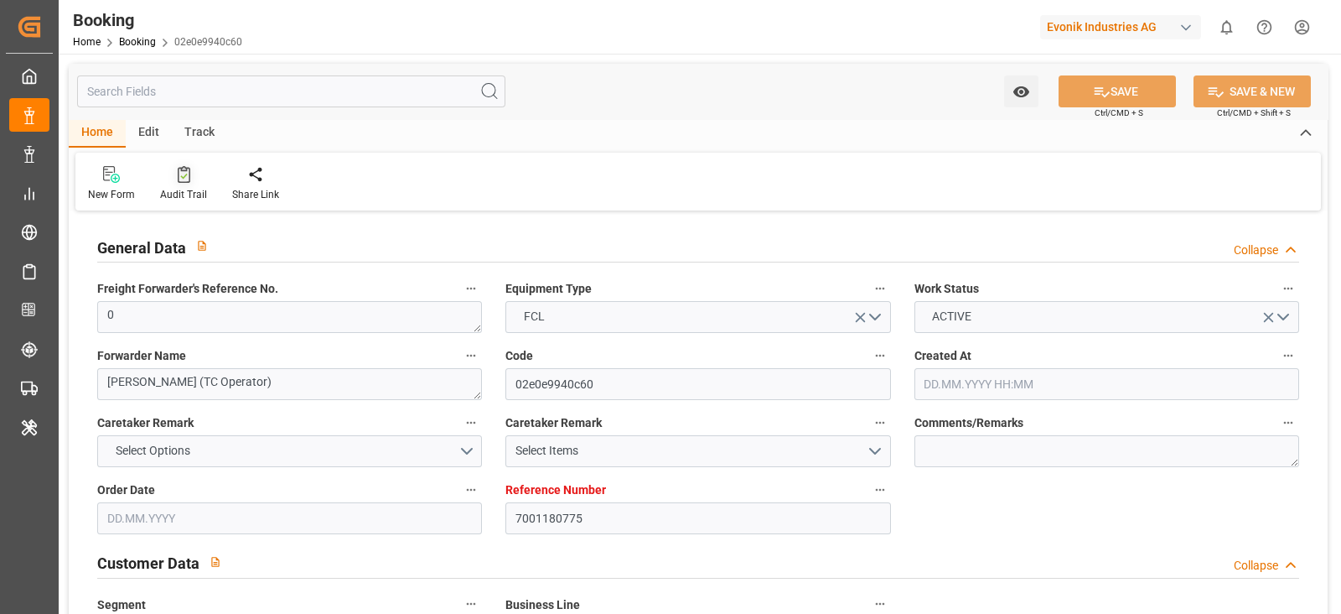
type input "IDBDJ"
type input "MYPKG"
type input "IDJKT"
type input "49"
type input "0"
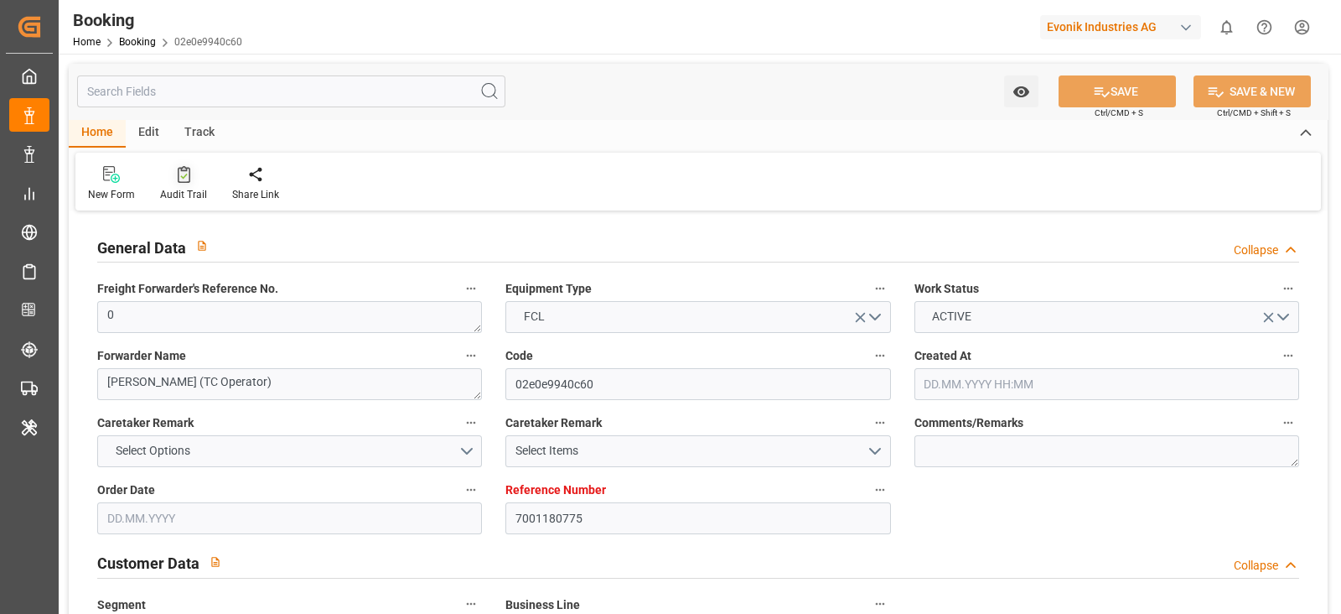
type input "27.05.2025 12:58"
type input "27.05.2025"
type input "19.08.2025"
type input "23.06.2025"
type input "10.06.2025 00:00"
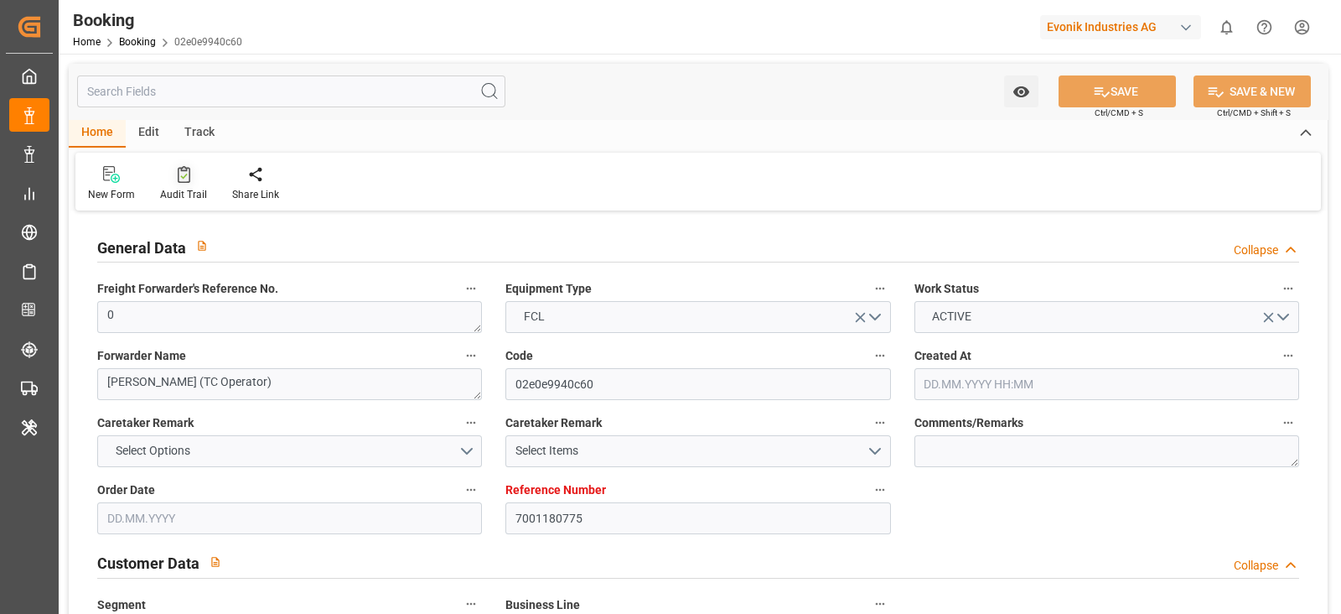
type input "23.06.2025 00:00"
type input "20.06.2025 00:00"
type input "19.06.2025 00:00"
type input "13.06.2025 00:00"
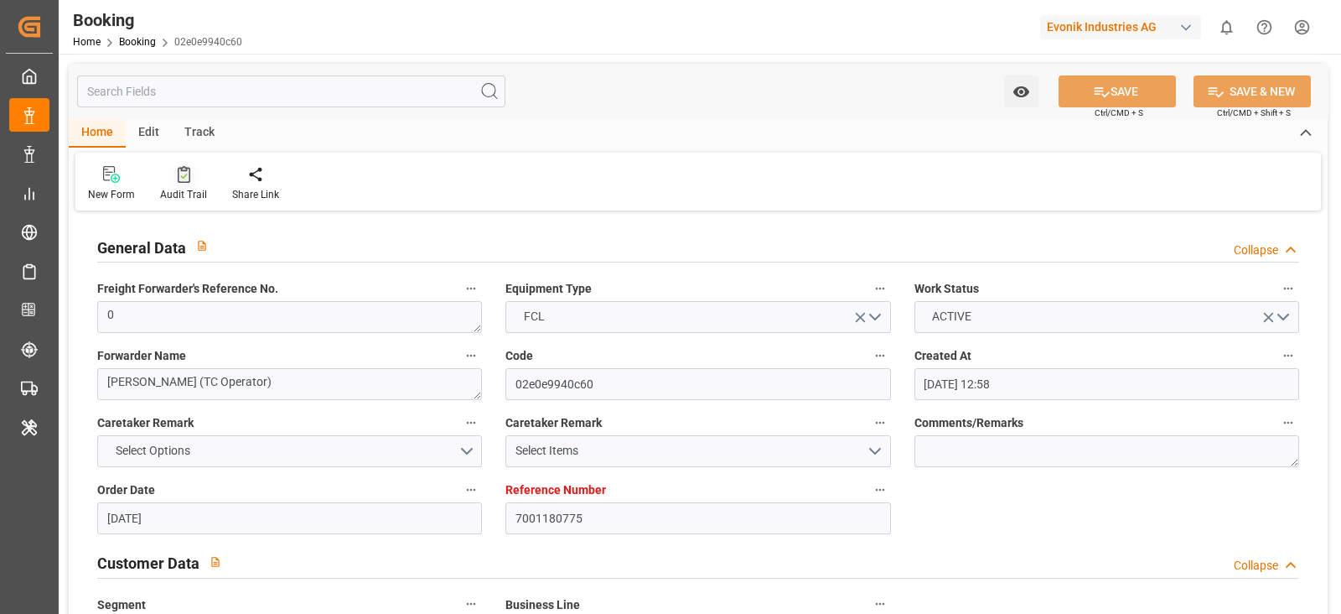
type input "25.08.2025 00:00"
type input "19.08.2025 00:00"
type input "04.08.2025 00:00"
type input "03.08.2025 00:00"
type input "05.08.2025 00:00"
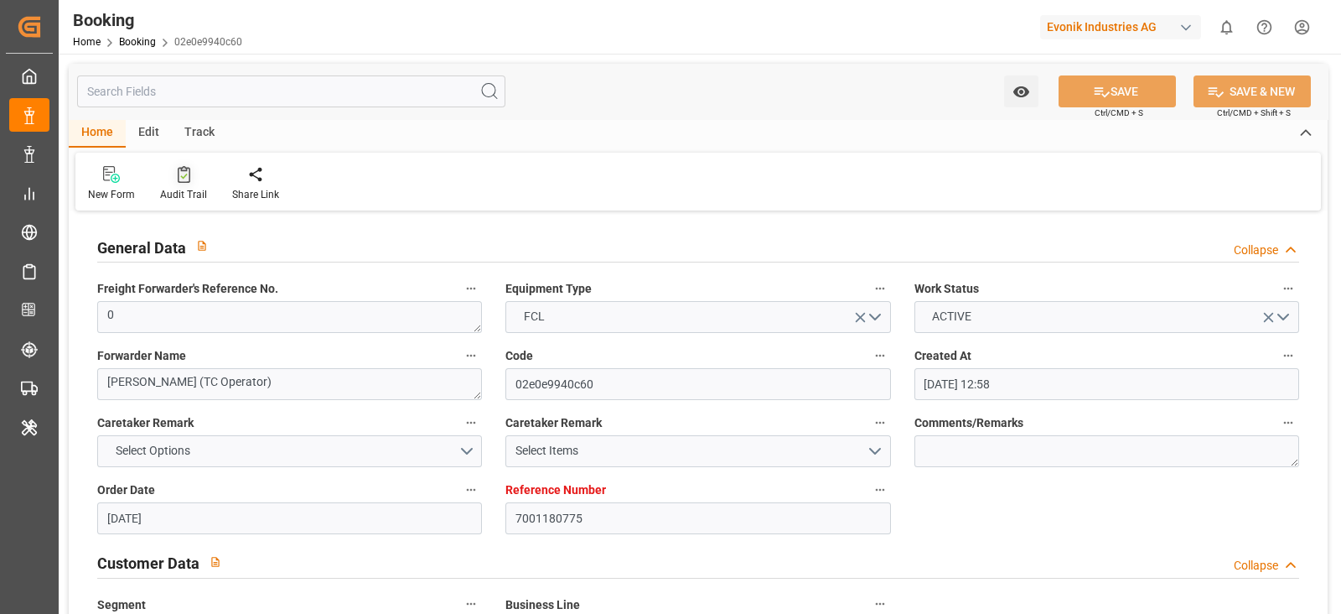
type input "08.08.2025 00:00"
type input "06.08.2025 00:00"
type input "08.08.2025 00:00"
type input "10.08.2025 00:00"
type input "08.08.2025 00:00"
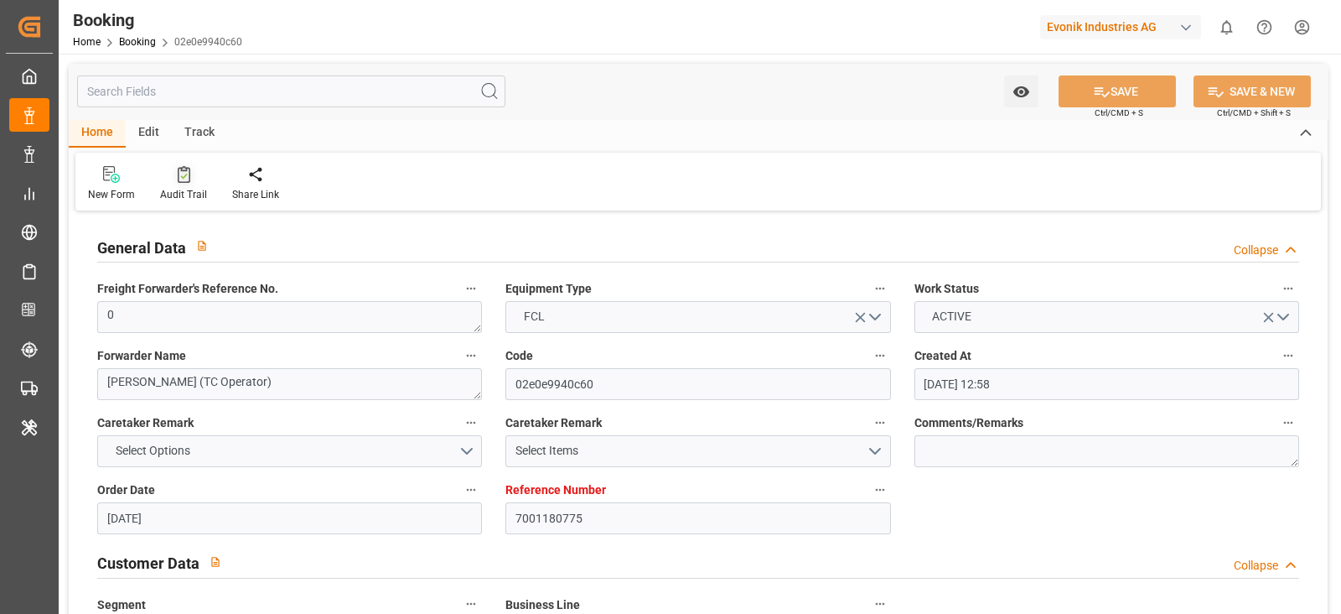
type input "10.08.2025 00:00"
type input "22.09.2025 00:00"
type input "19.09.2025 00:00"
type input "22.08.2025 00:00"
type input "13.06.2025"
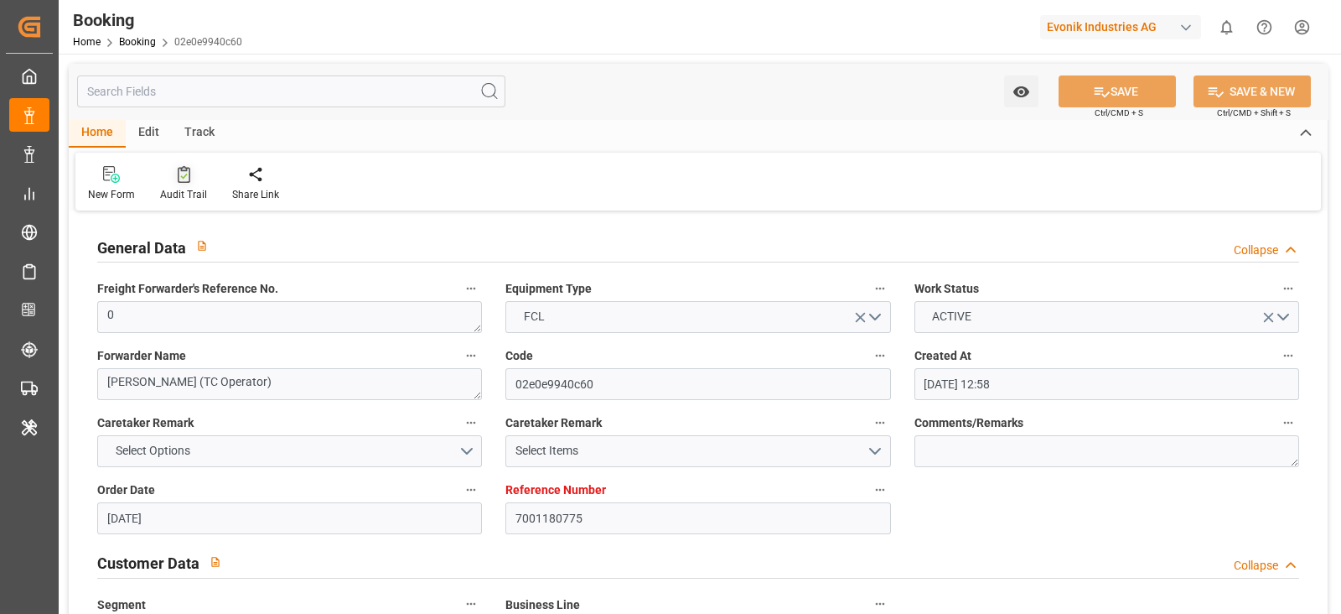
type input "23.09.2025 07:02"
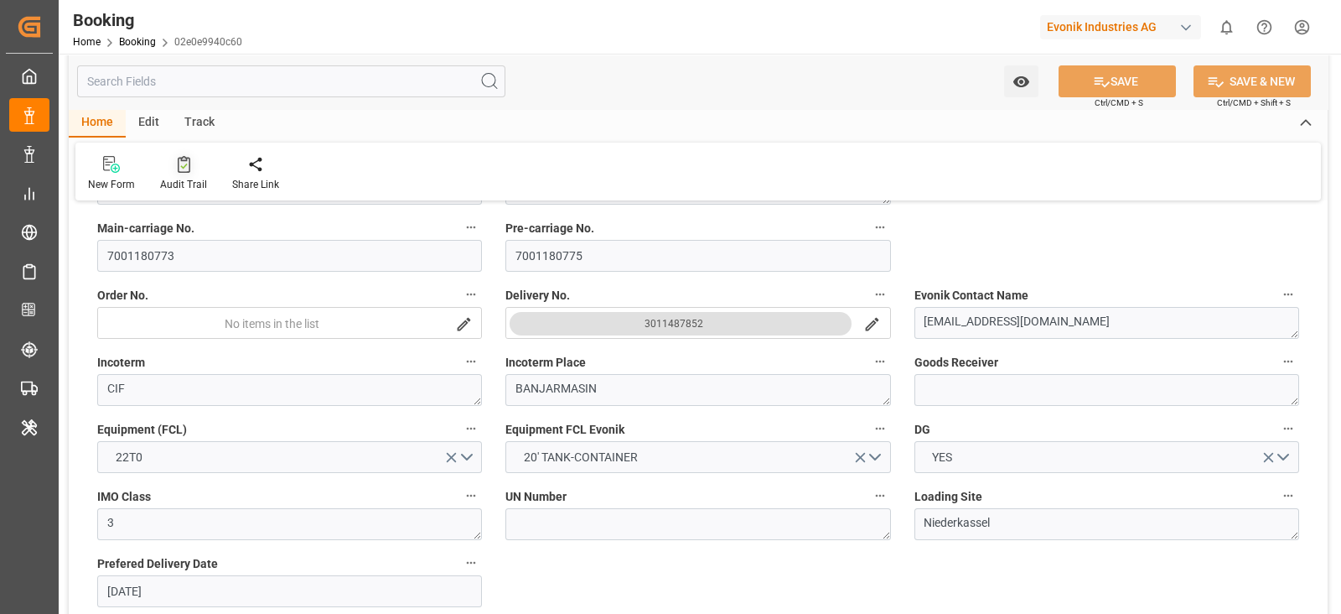
click at [176, 176] on div "Audit Trail" at bounding box center [184, 173] width 72 height 37
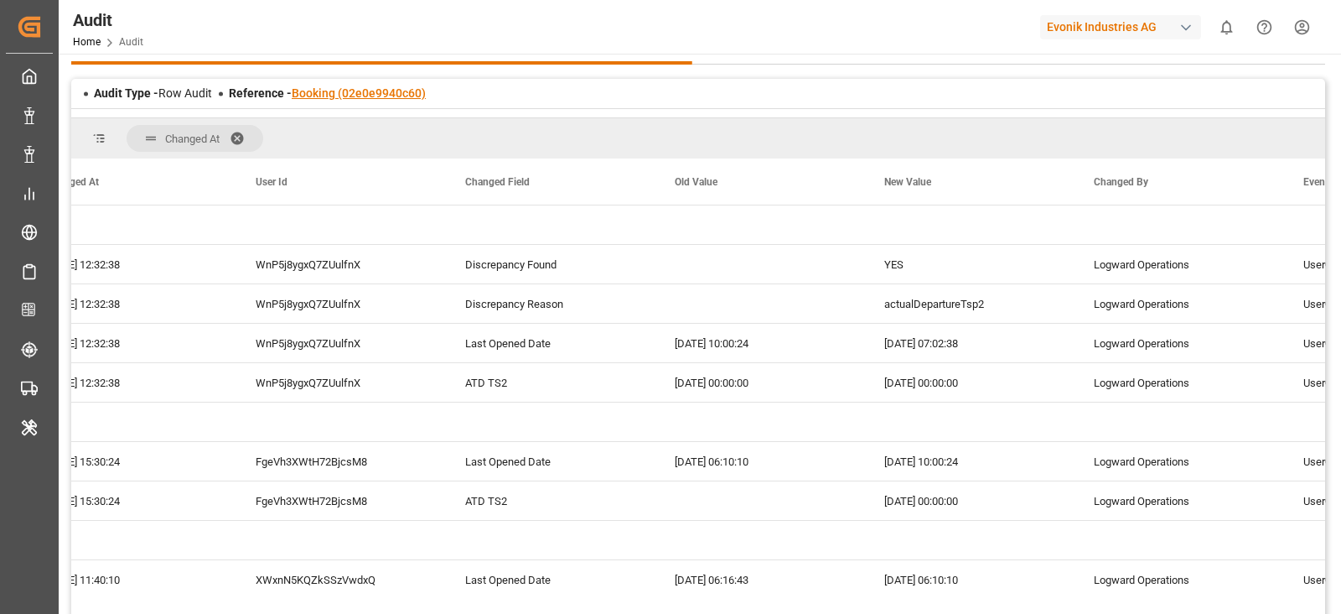
click at [403, 94] on link "Booking (02e0e9940c60)" at bounding box center [359, 92] width 134 height 13
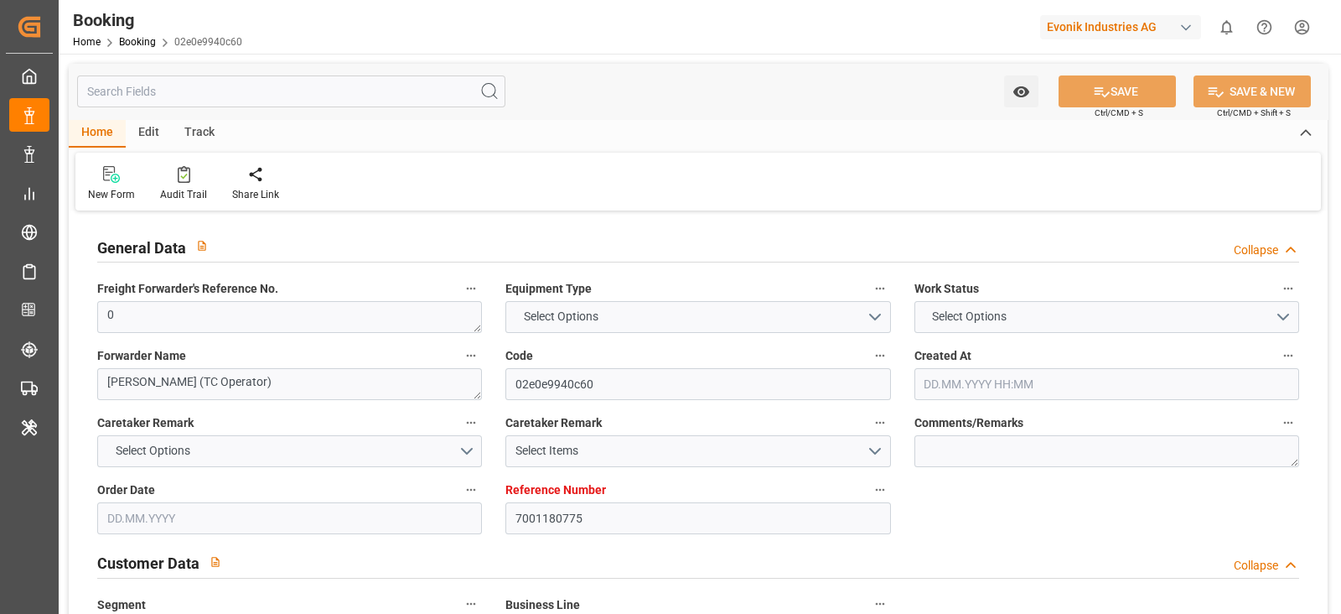
type textarea "0"
type textarea "Bertschi (TC Operator)"
type input "02e0e9940c60"
type input "7001180775"
type textarea "SM-KA"
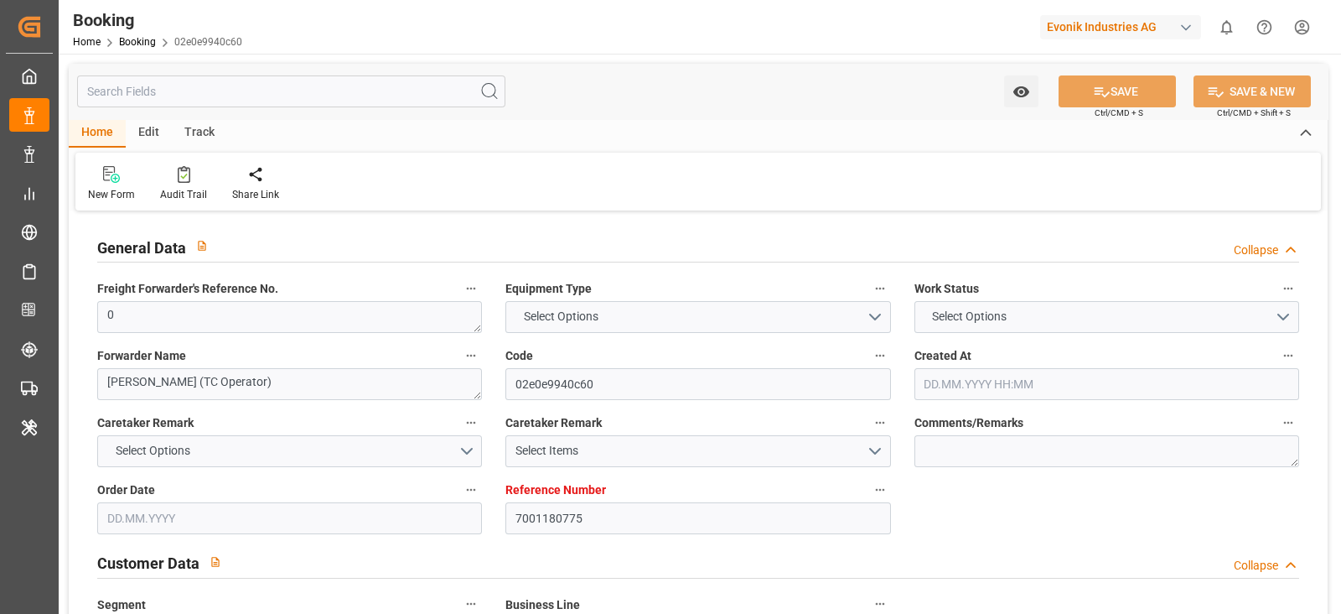
type input "7001180773"
type textarea "silke.slomack@evonik.com"
type textarea "CIF"
type textarea "BANJARMASIN"
type textarea "3"
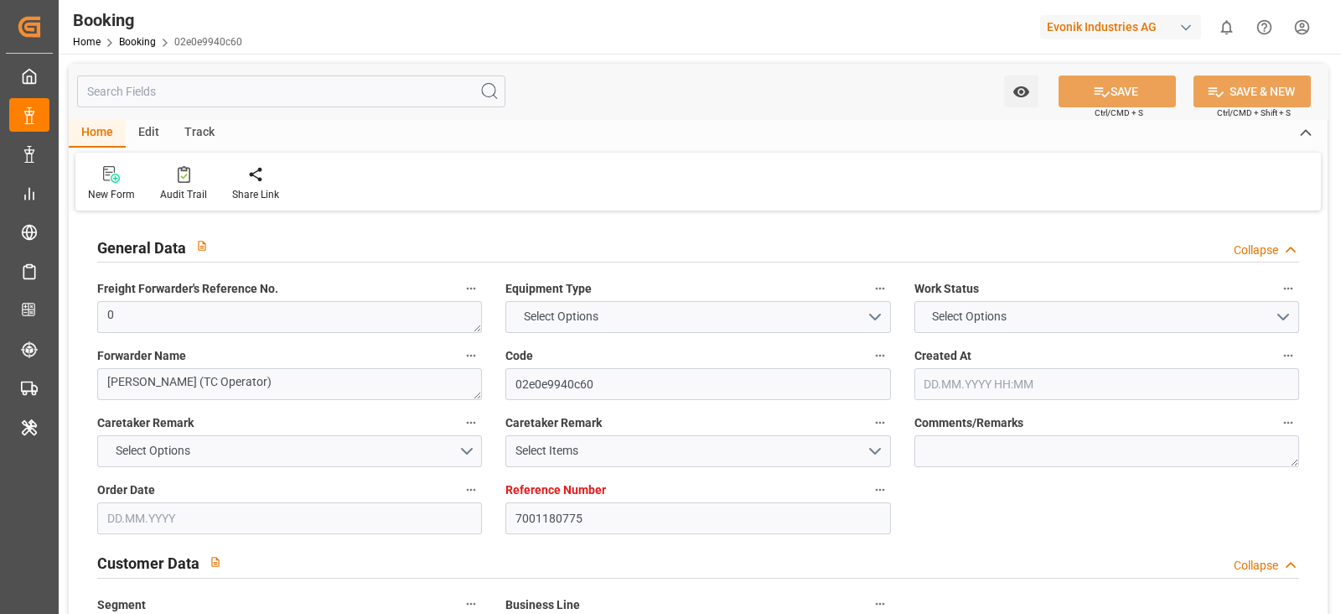
type textarea "Niederkassel"
type textarea "BGBU5044083"
type input "CMA CGM SORBONNE"
type input "CMDU"
type input "Rotterdam"
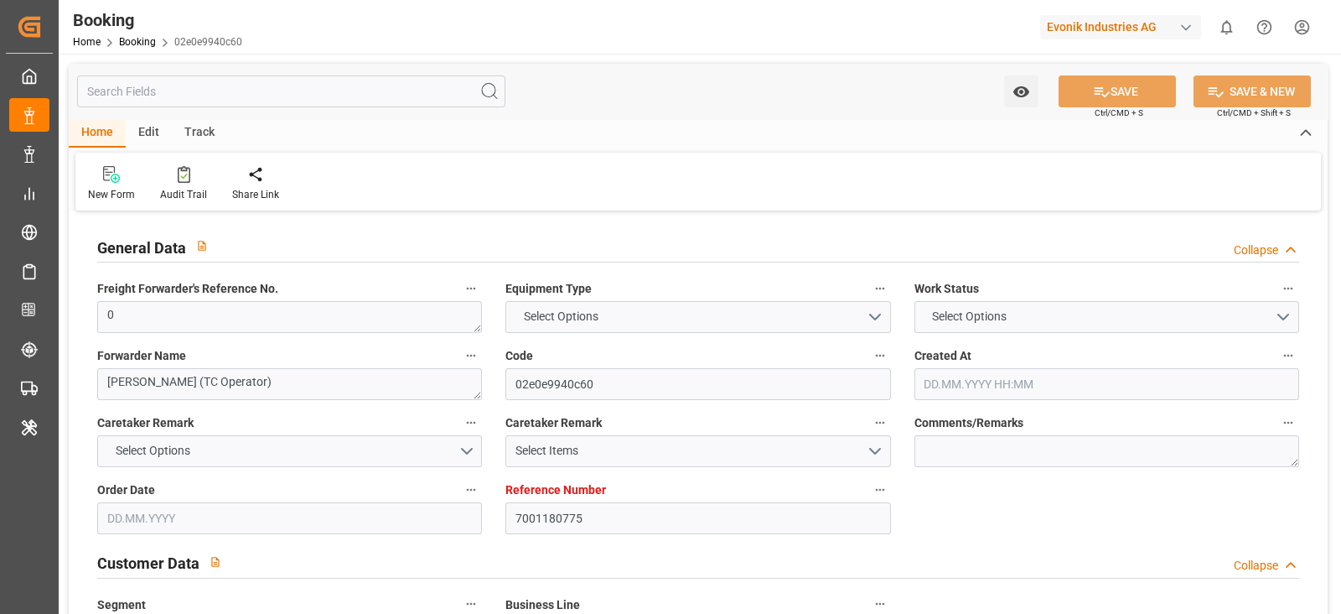
type input "Banjarmasin"
type input "Port Klang (Pelabuhan Klang)"
type input "Jakarta, Java"
type textarea "vesselName etd eta"
type textarea "INPUT_Evonik_Seeburger_IFTMIN_1002857717_20250613122719417.edi"
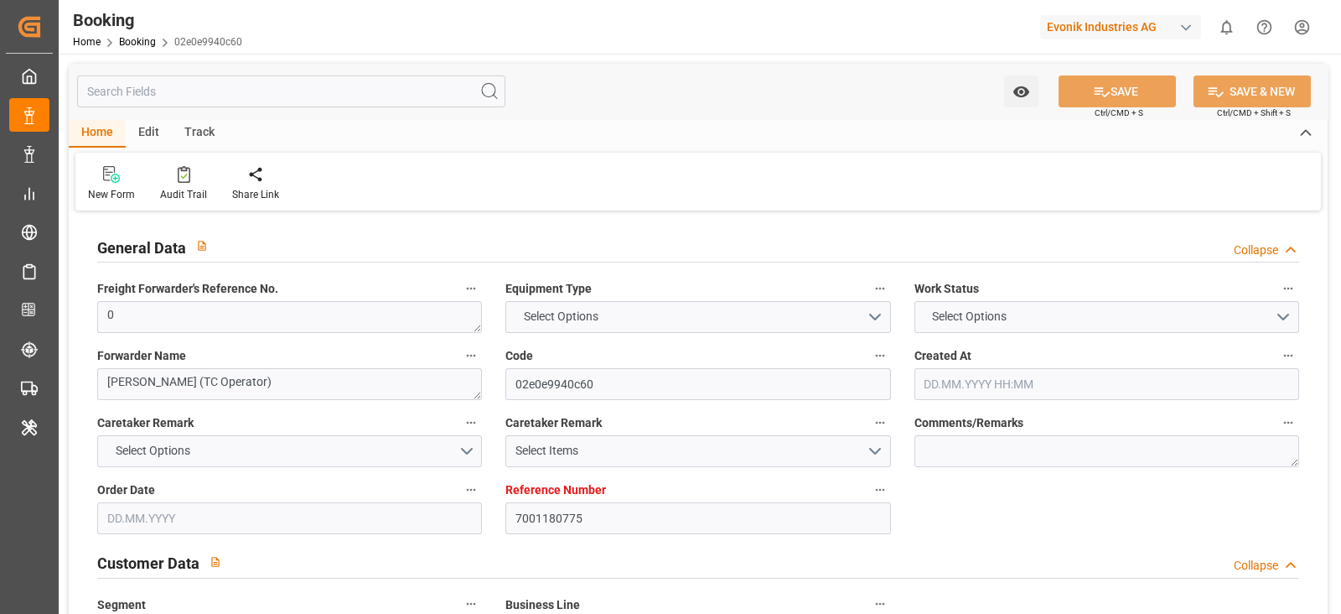
type textarea "NWC/UK North West Continent / UK_IDBDJ_CMDU_SM-KA"
type textarea "INPUT_Evonik_Seeburger_IFTMIN_1002803436_20250527145528466.edi,INPUT_Evonik_See…"
type textarea "1002857717"
type textarea "sateesh godewar"
type textarea "Pod-"
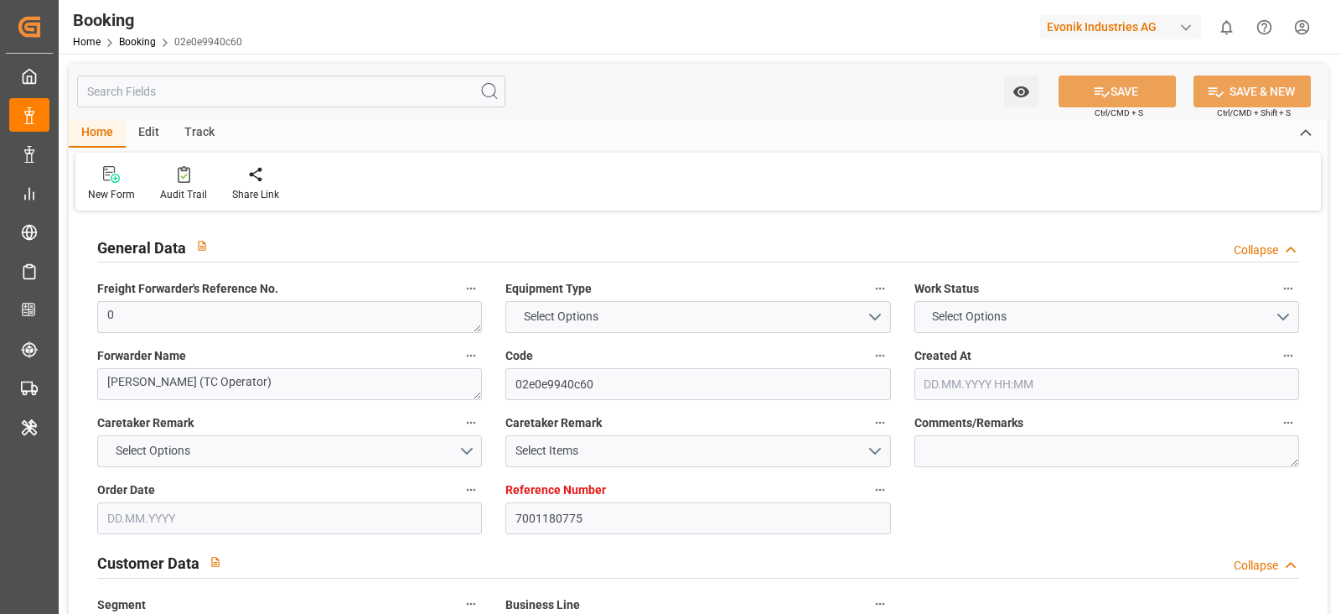
type textarea "IFTMIN"
type textarea "a016N000000wbCAQAY"
type textarea "Yes"
type input "7001180775"
type input "9839210"
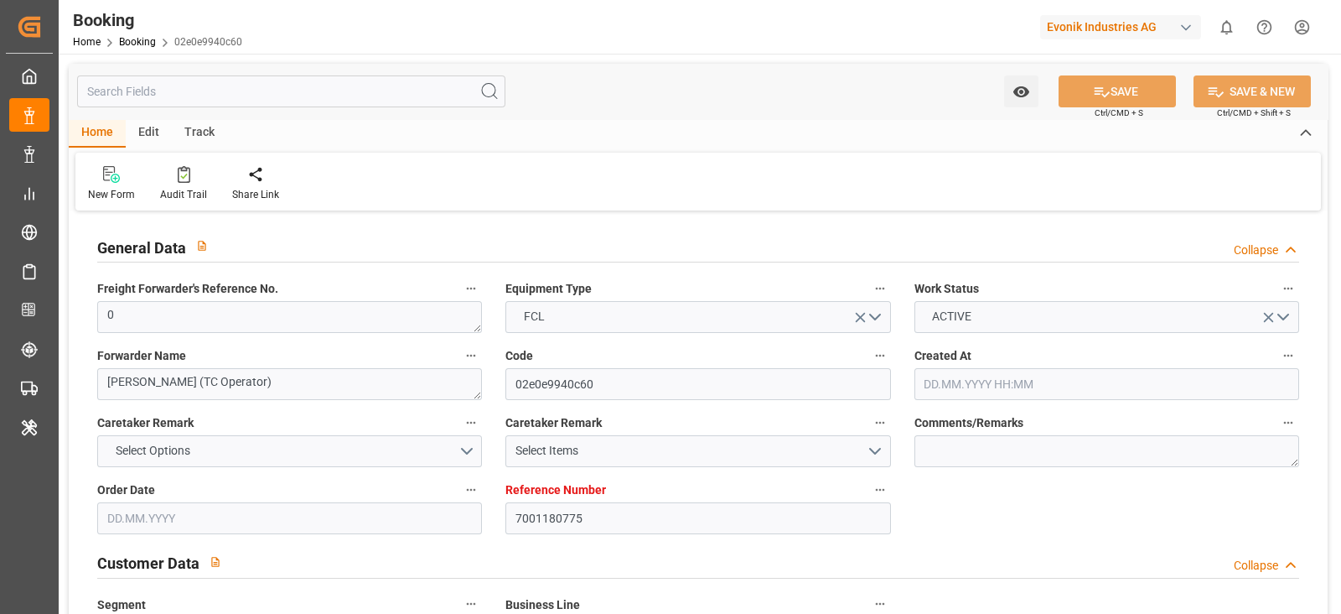
type input "CMACGM"
type input "CMA CGM Group"
type input "NLRTM"
type input "IDBDJ"
type input "MYPKG"
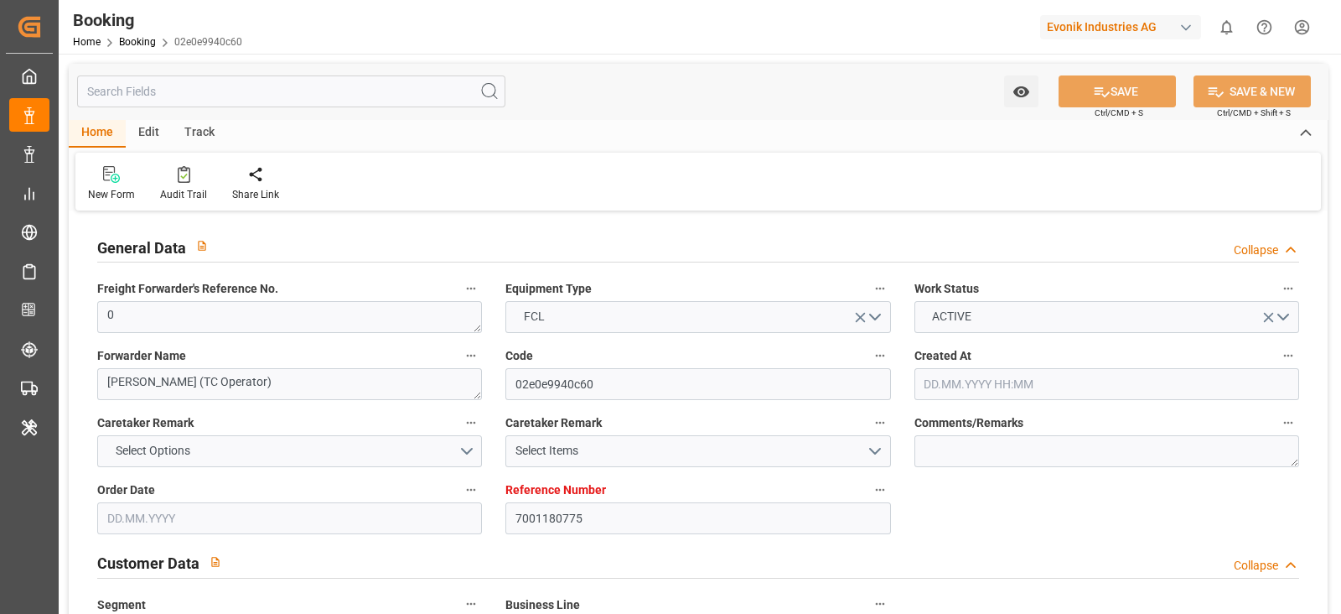
type input "IDJKT"
type input "49"
type input "0"
type input "27.05.2025 12:58"
type input "27.05.2025"
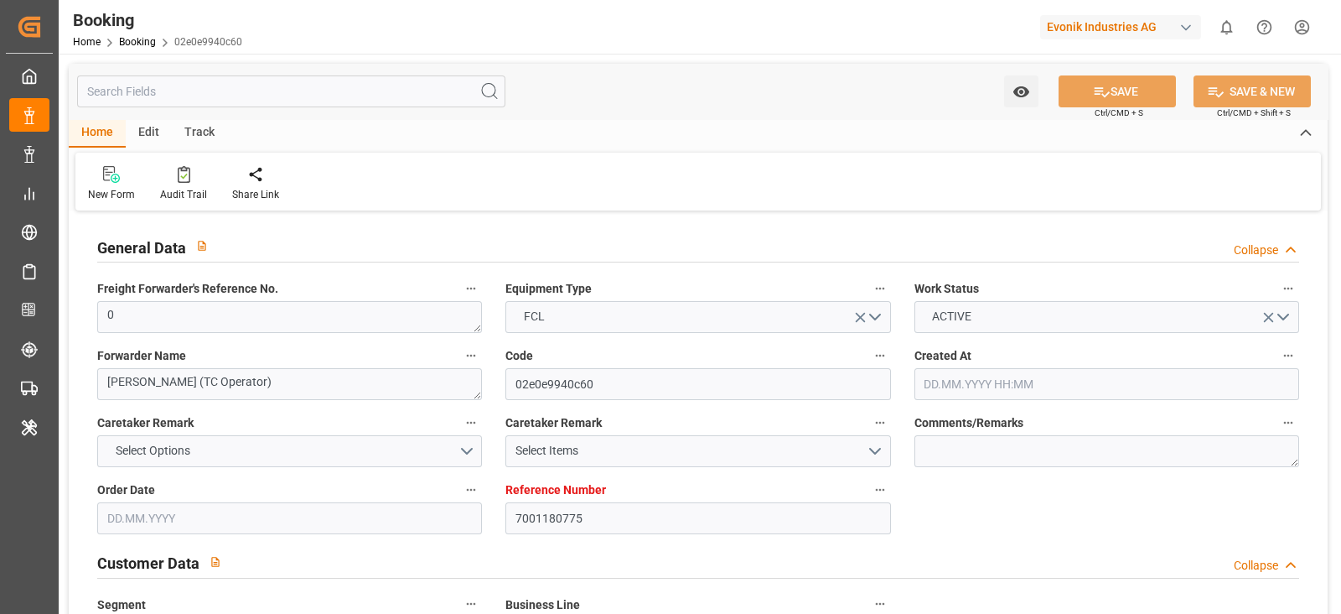
type input "19.08.2025"
type input "23.06.2025"
type input "10.06.2025 00:00"
type input "23.06.2025 00:00"
type input "20.06.2025 00:00"
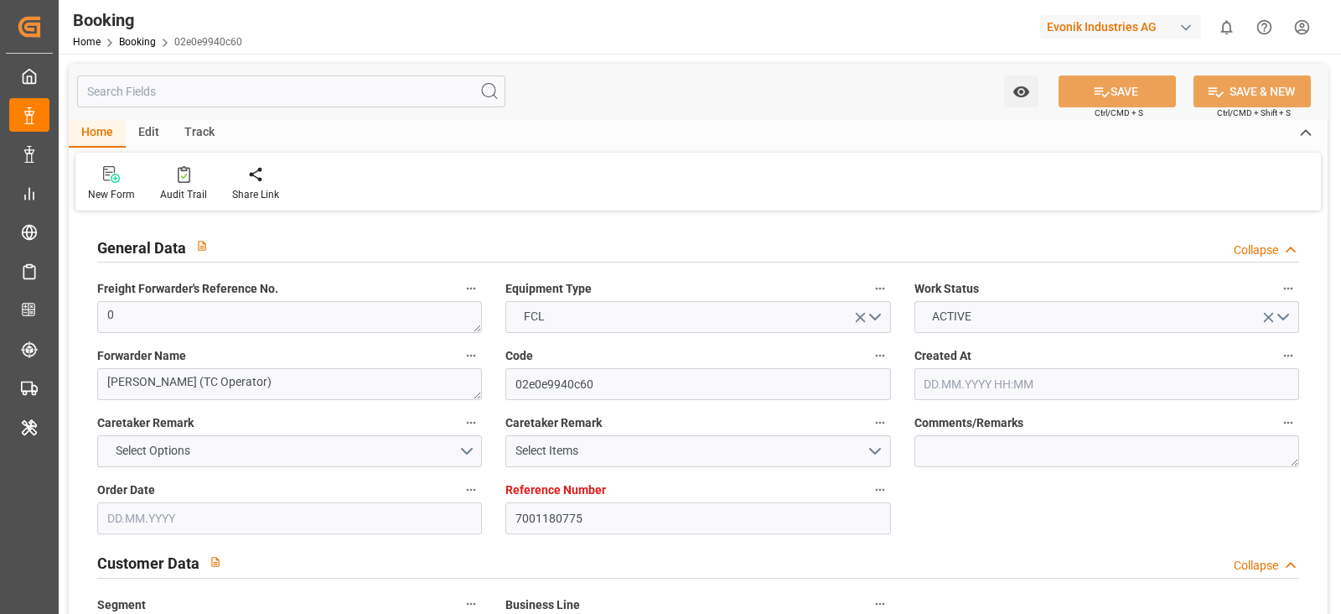
type input "20.06.2025 00:00"
type input "19.06.2025 00:00"
type input "13.06.2025 00:00"
type input "25.08.2025 00:00"
type input "19.08.2025 00:00"
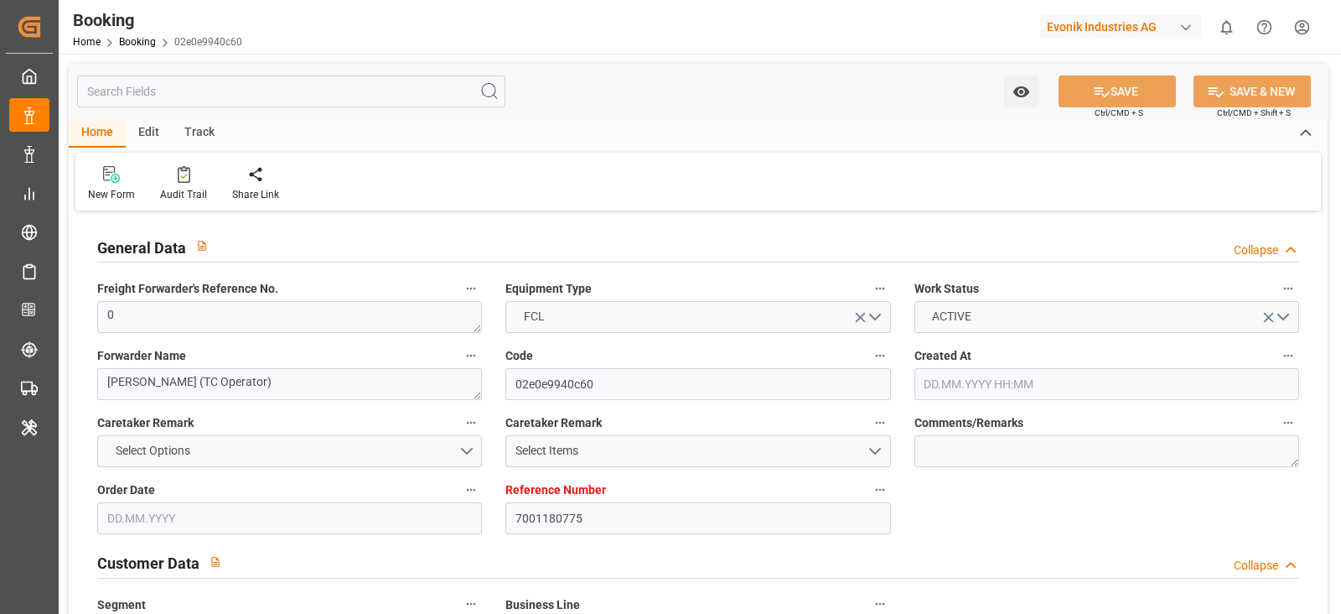
type input "04.08.2025 00:00"
type input "03.08.2025 00:00"
type input "05.08.2025 00:00"
type input "08.08.2025 00:00"
type input "06.08.2025 00:00"
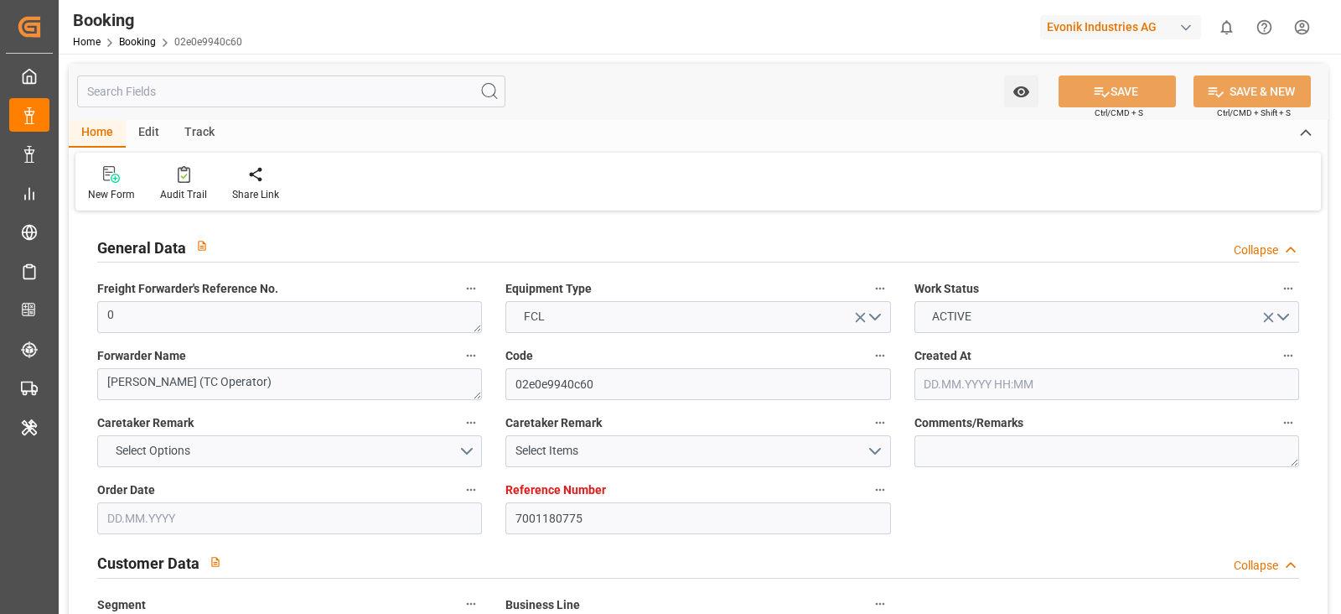
type input "08.08.2025 00:00"
type input "10.08.2025 00:00"
type input "08.08.2025 00:00"
type input "10.08.2025 00:00"
type input "22.09.2025 00:00"
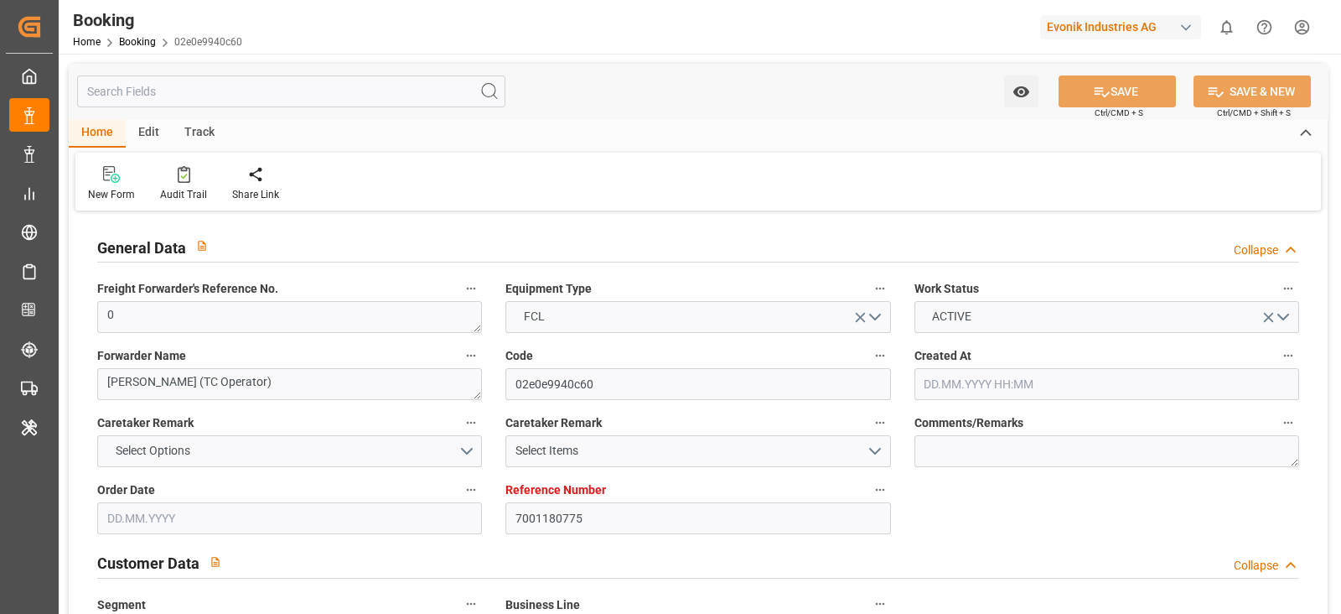
type input "19.09.2025 00:00"
type input "22.08.2025 00:00"
type input "13.06.2025"
type input "23.09.2025 07:02"
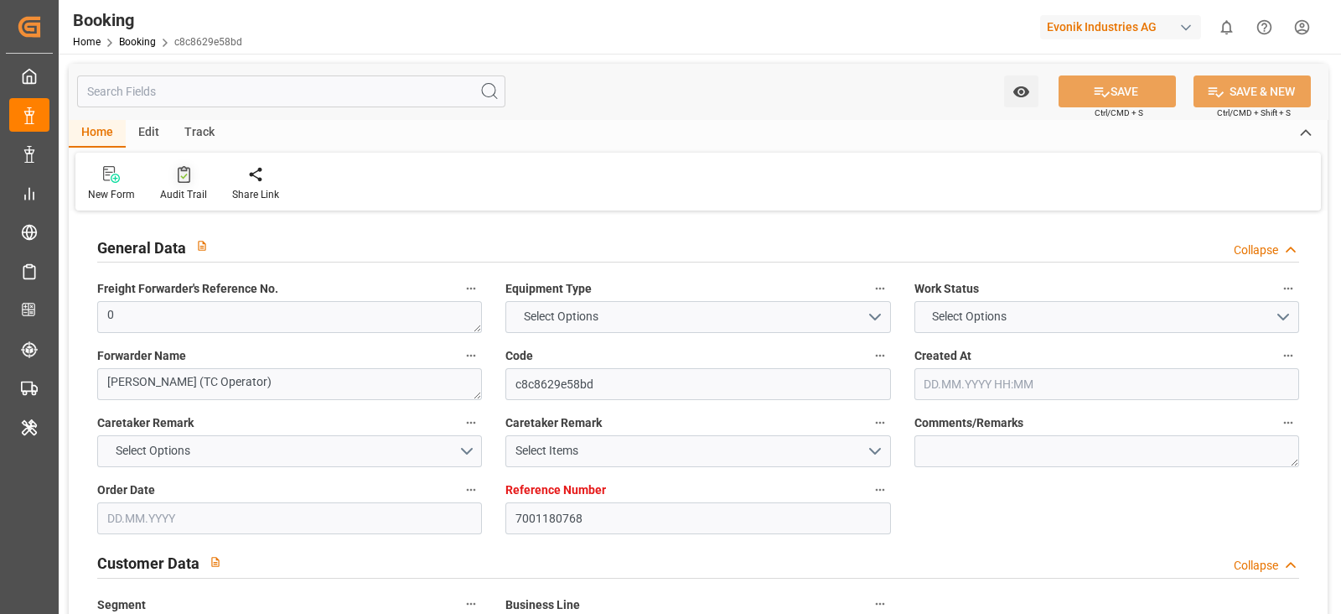
click at [192, 176] on div "Audit Trail" at bounding box center [184, 183] width 72 height 37
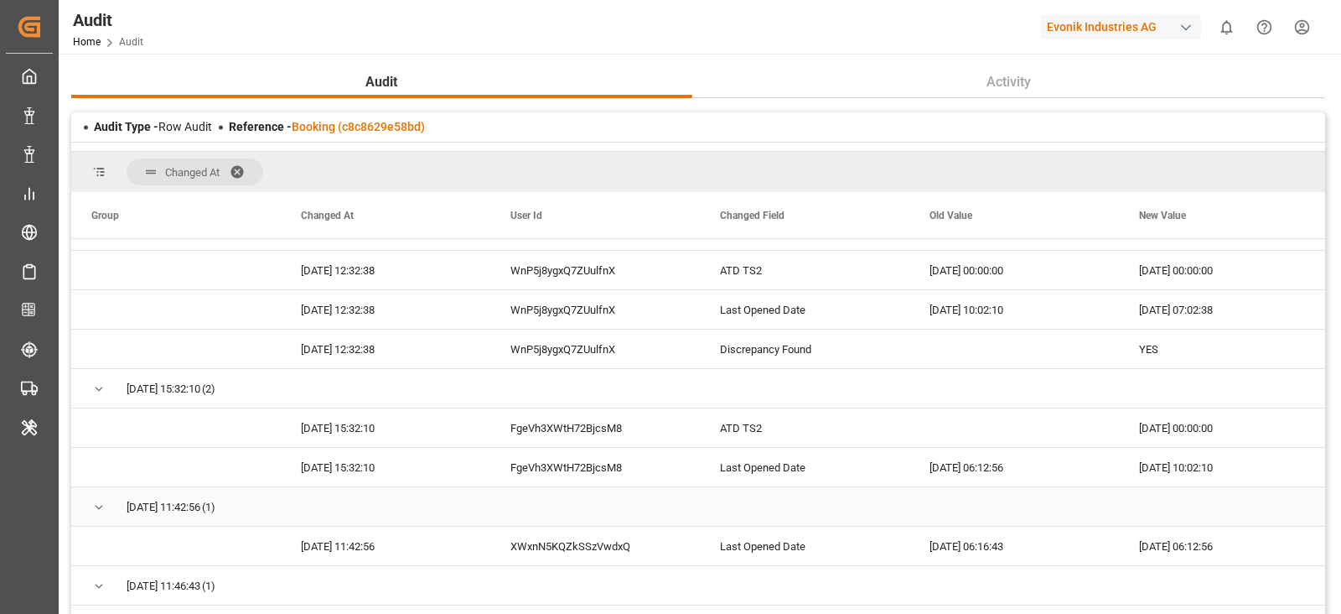
scroll to position [165, 0]
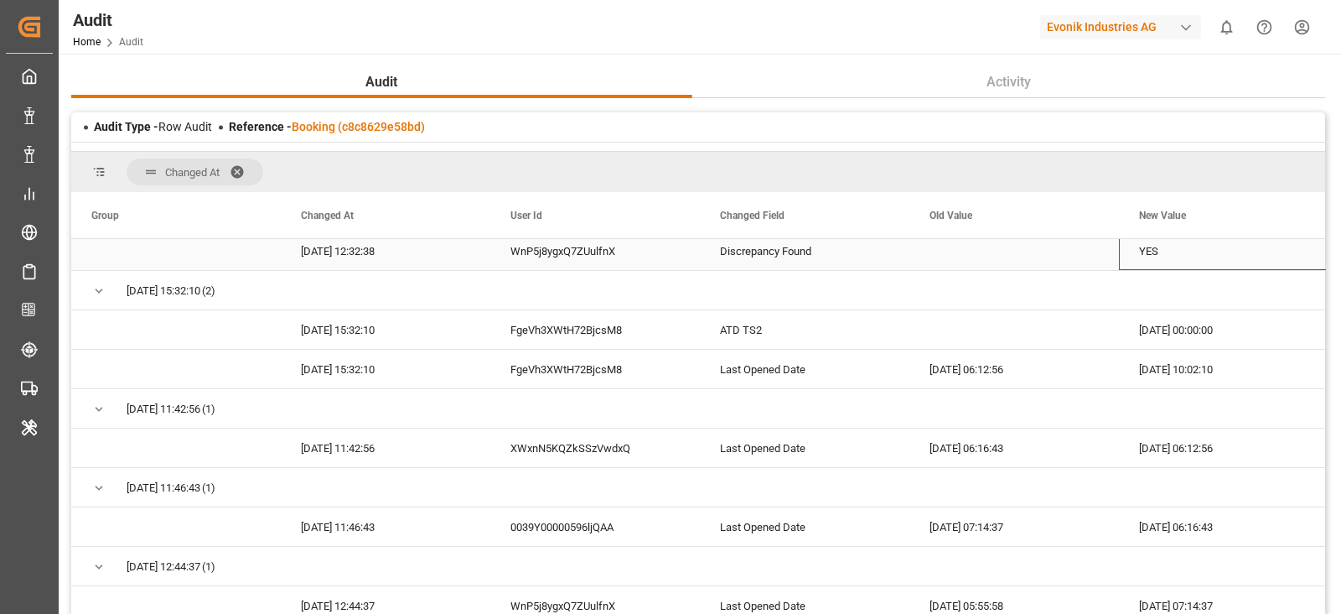
click at [1246, 248] on div "YES" at bounding box center [1224, 250] width 210 height 39
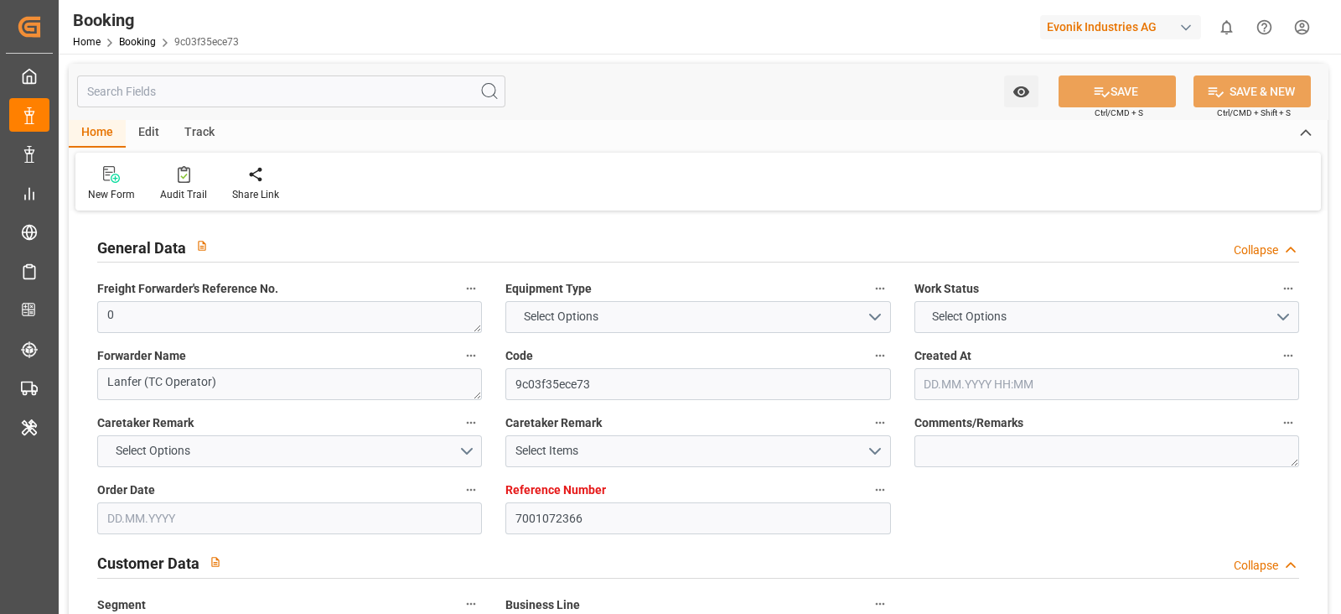
type textarea "0"
type textarea "Lanfer (TC Operator)"
type input "9c03f35ece73"
type input "7001072366"
type textarea "Oxeno"
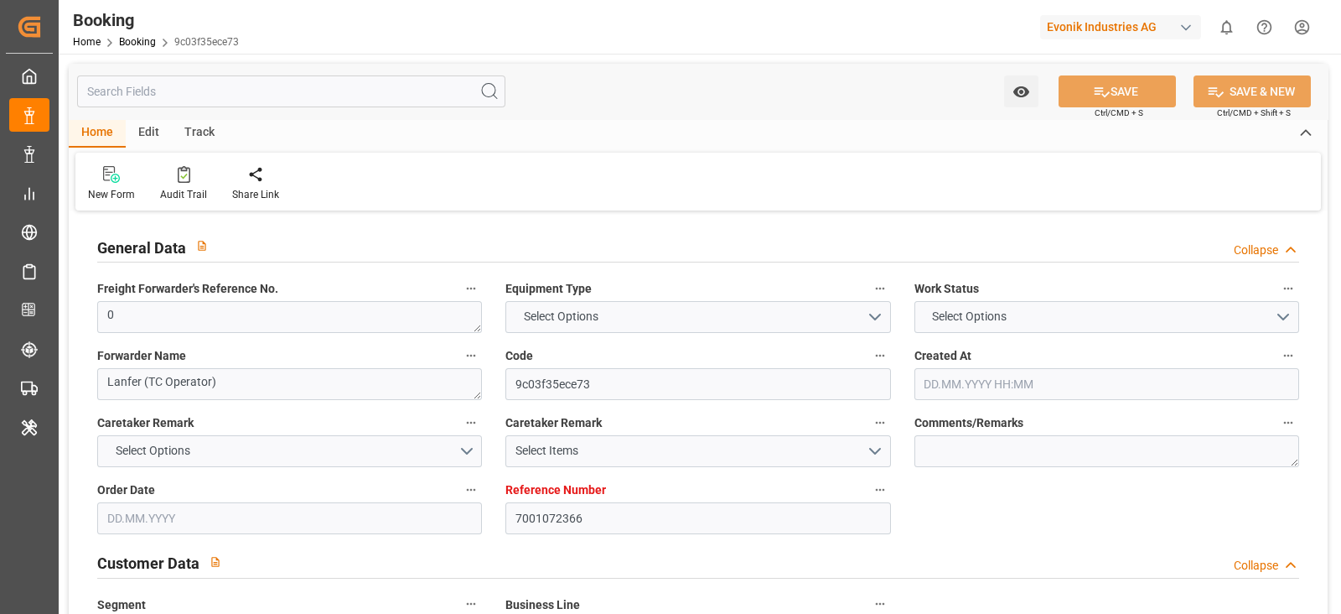
type input "7001072365"
type textarea "katherina.kaiser@evonik.com"
type textarea "CIF"
type textarea "NHAVA SHEVA PORT"
type textarea "3"
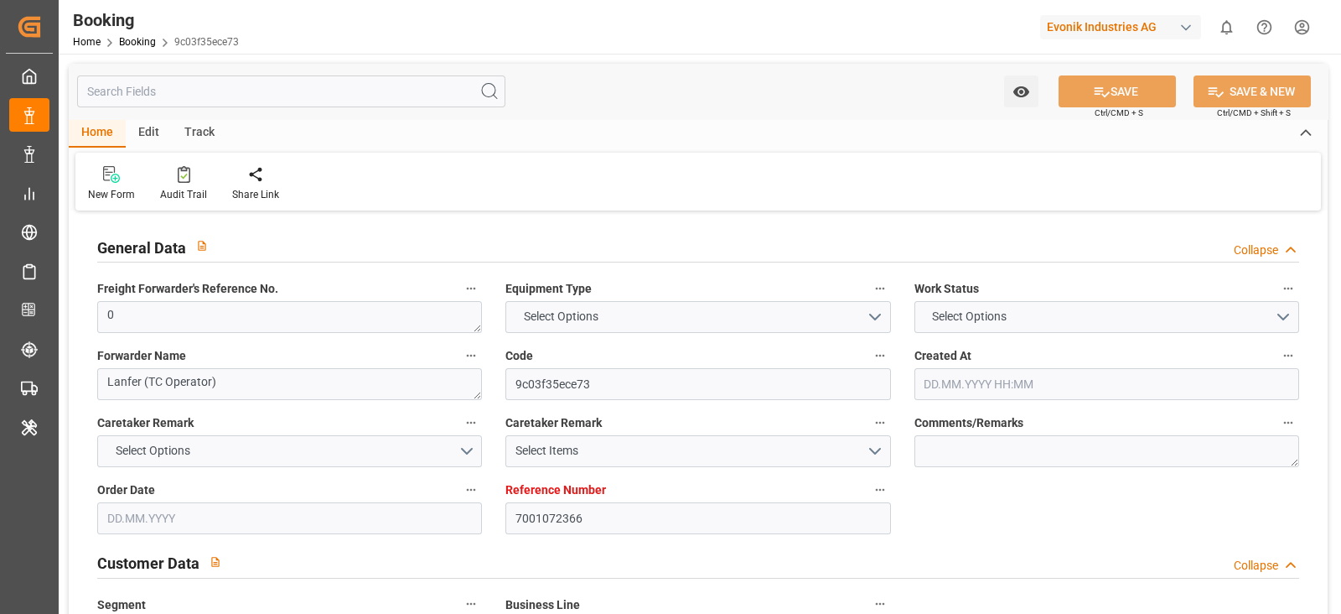
type textarea "Marl"
type textarea "EXFU5605118"
type input "MSC Joanna"
type input "MSCU"
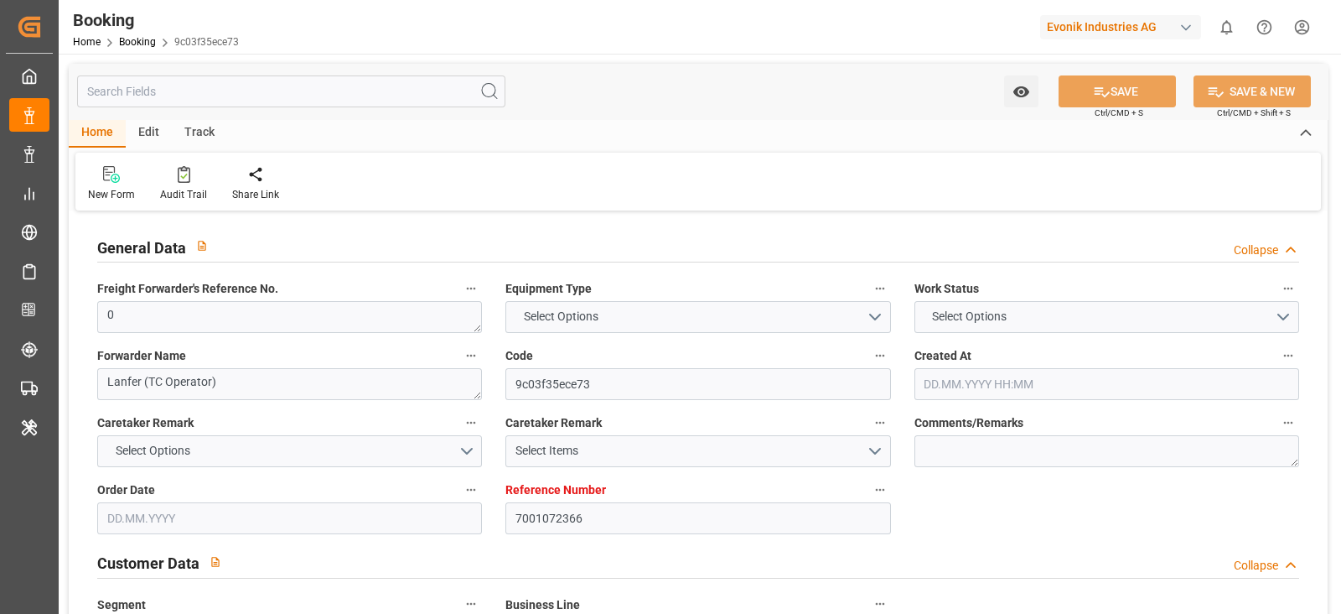
type input "Rotterdam"
type input "Jawaharlal Nehru (Nhava Sheva)"
type textarea "vesselName etd eta"
type textarea "INPUT_Evonik_Seeburger_IFTMIN_1002955869_20250715110901631.edi"
type textarea "NWC/UK North West Continent / UK_INNSA_MSCU_Oxeno"
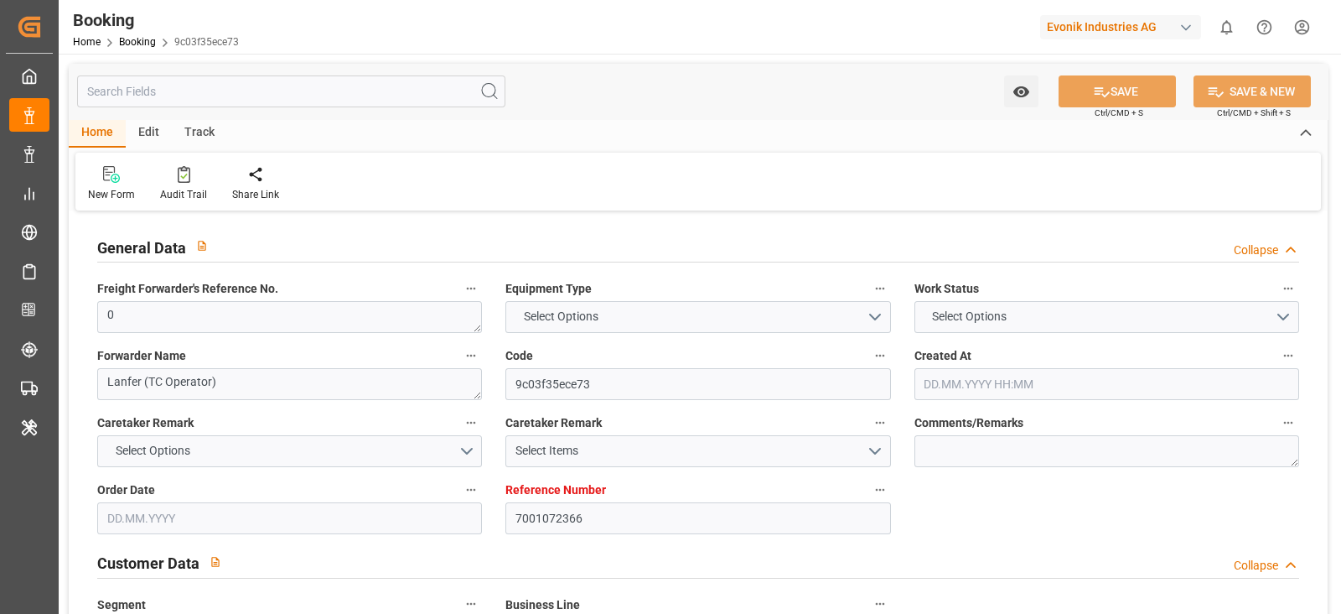
type textarea "INPUT_Evonik_Seeburger_IFTMIN_1002382800_20250129133322170.edi,INPUT_Evonik_See…"
type textarea "1002955869"
type textarea "sateesh godewar"
type textarea "businessLine-"
type textarea "IFTMIN"
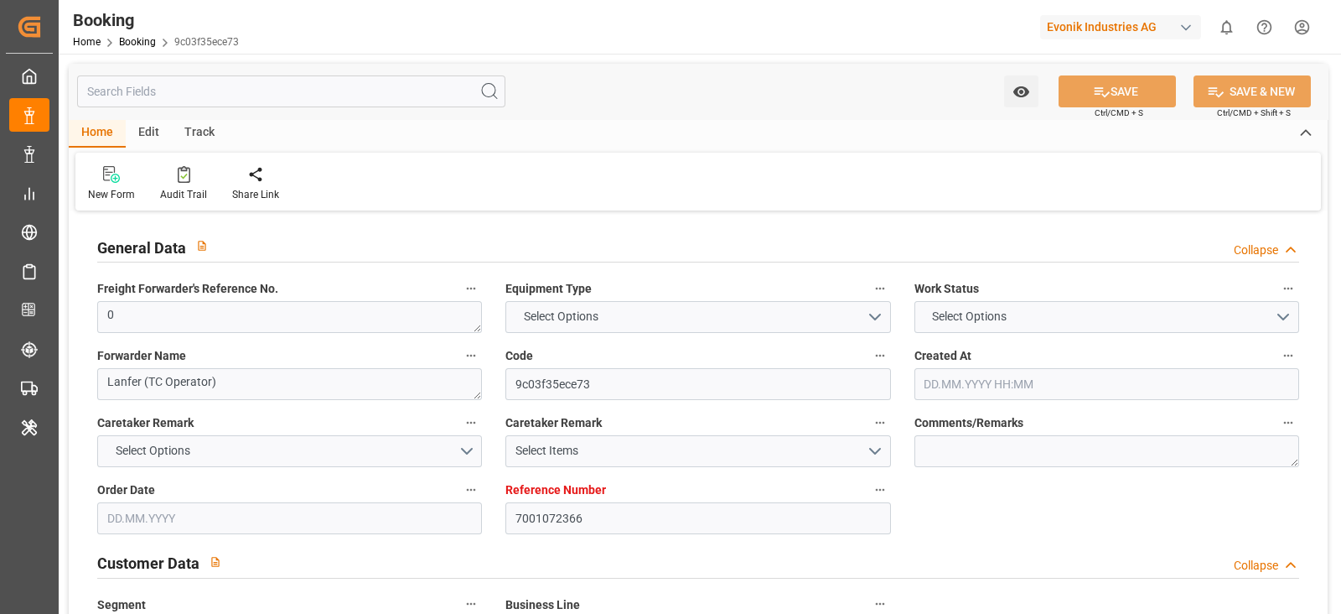
type textarea "a011t00000LcJC5AAN"
type textarea "No"
type input "7001072366"
type input "9304435"
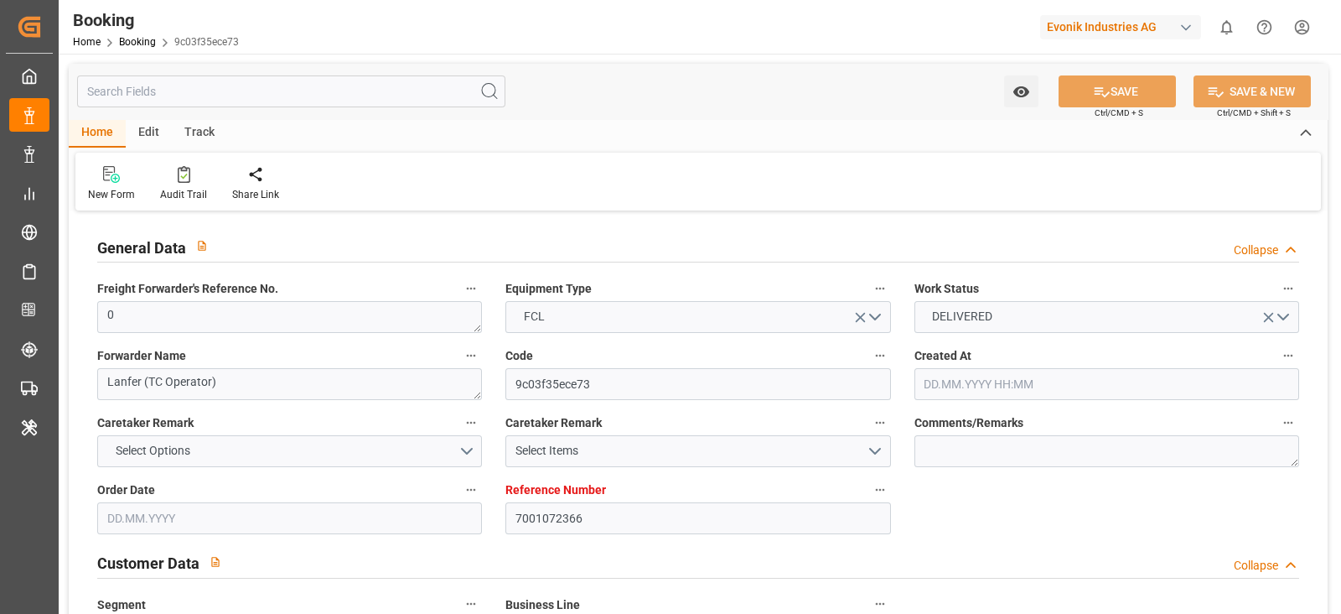
type input "MSC"
type input "Mediterranean Shipping Company"
type input "NLRTM"
type input "INNSA"
type input "7168"
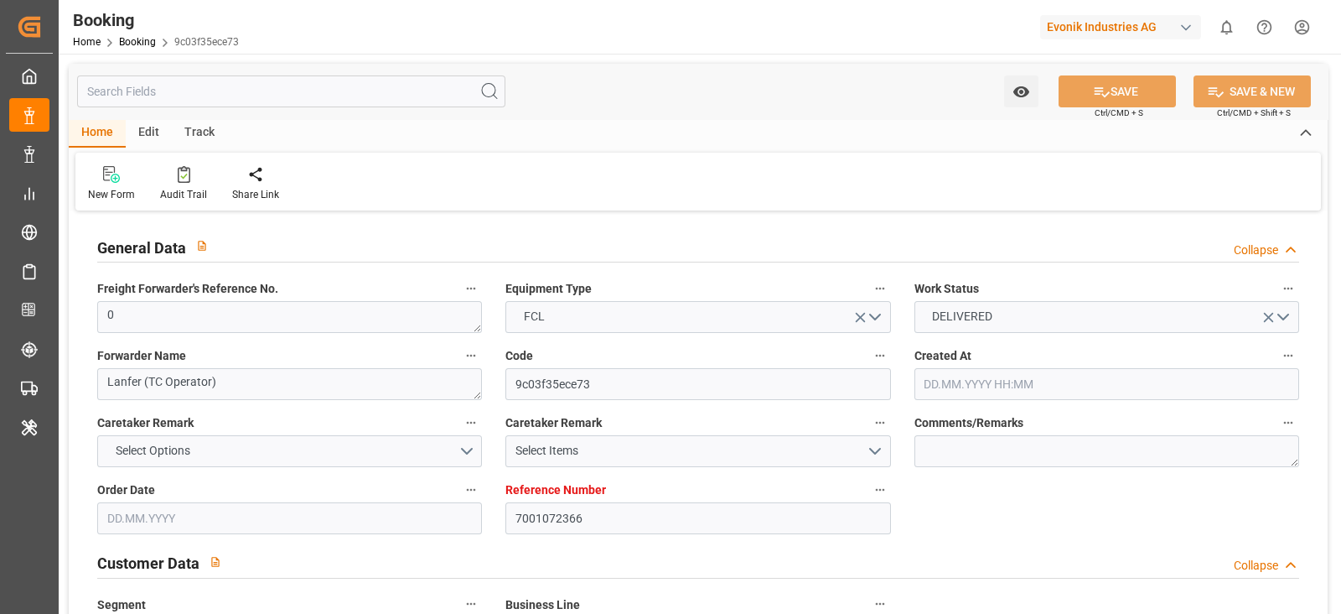
type input "-54"
type input "29.01.2025 12:34"
type input "29.01.2025"
type input "30.04.2025"
type input "03.03.2025"
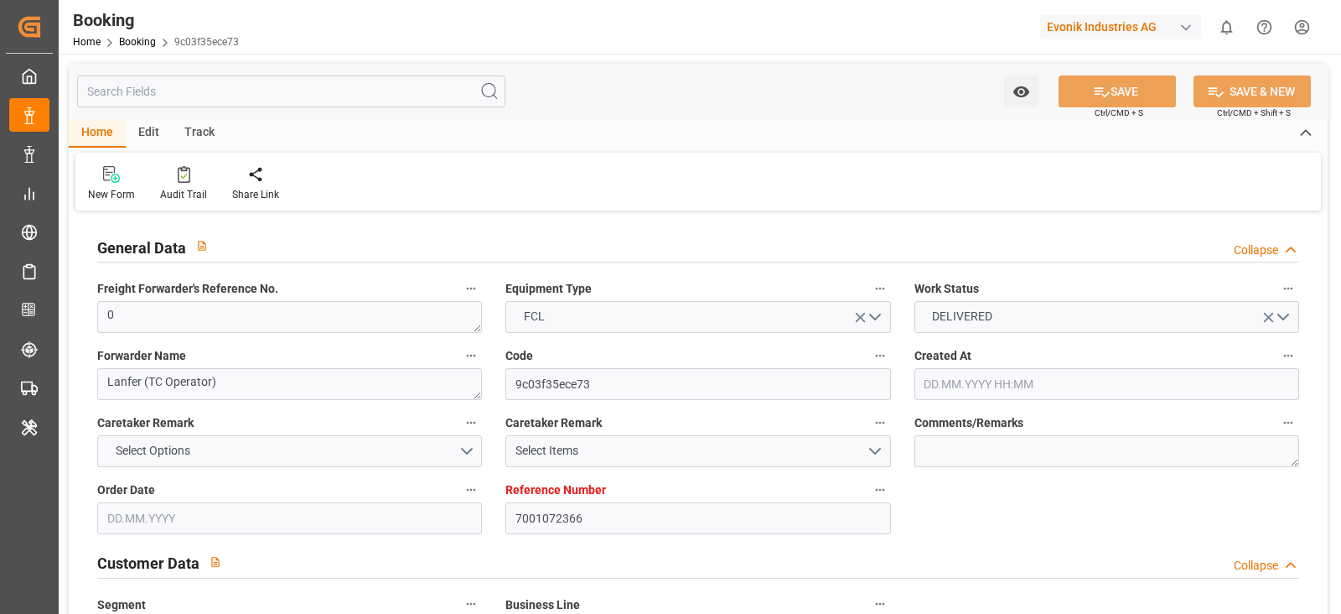
type input "03.03.2025 00:00"
type input "14.03.2025 00:00"
type input "22.03.2025 00:00"
type input "11.03.2025 00:00"
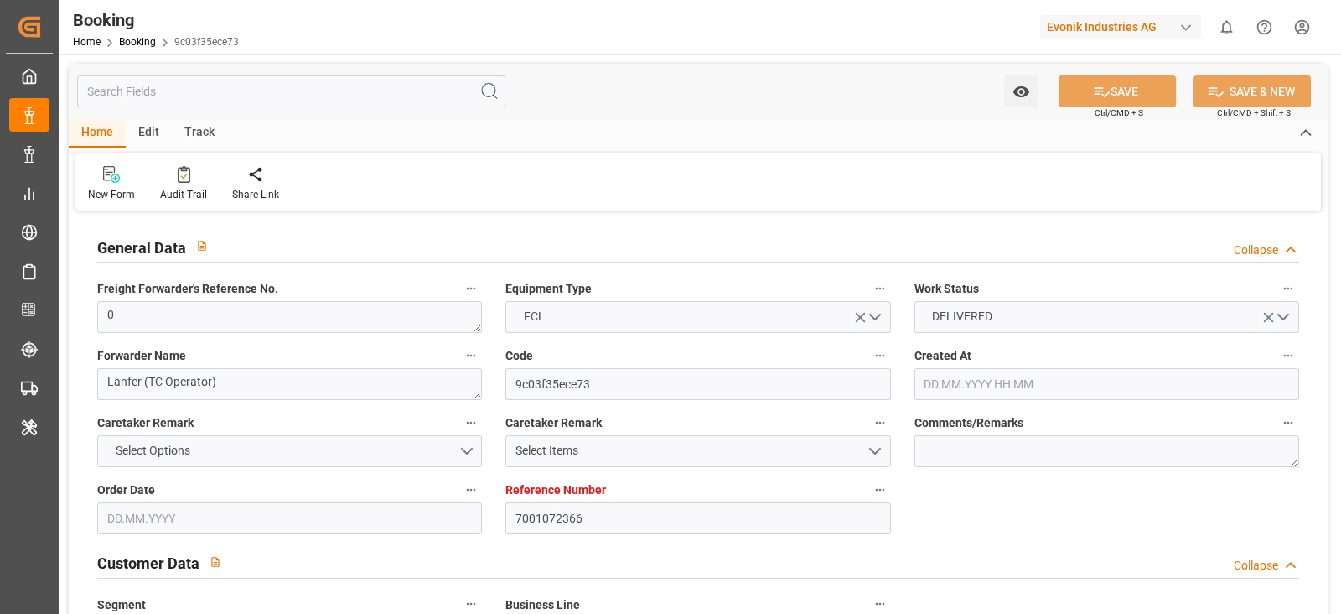
type input "21.03.2025"
type input "28.03.2025 00:00"
type input "20.03.2025 00:00"
type input "09.05.2025 00:00"
type input "30.04.2025 00:00"
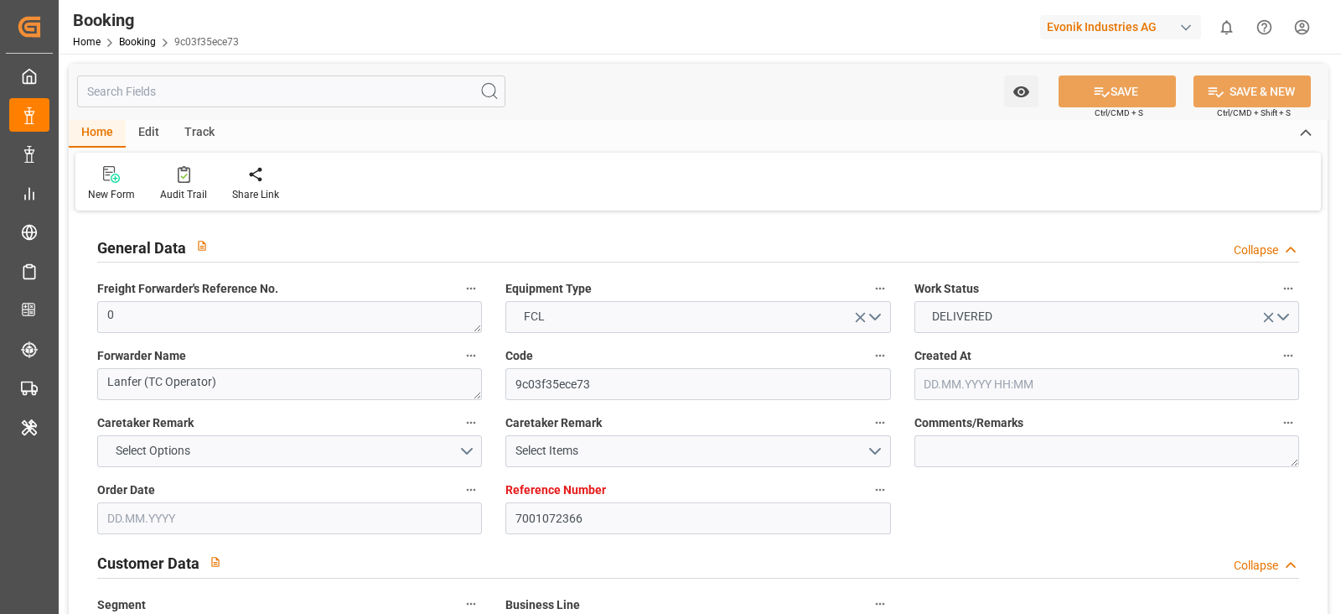
type input "15.05.2025"
type input "15.07.2025"
type input "23.09.2025 09:12"
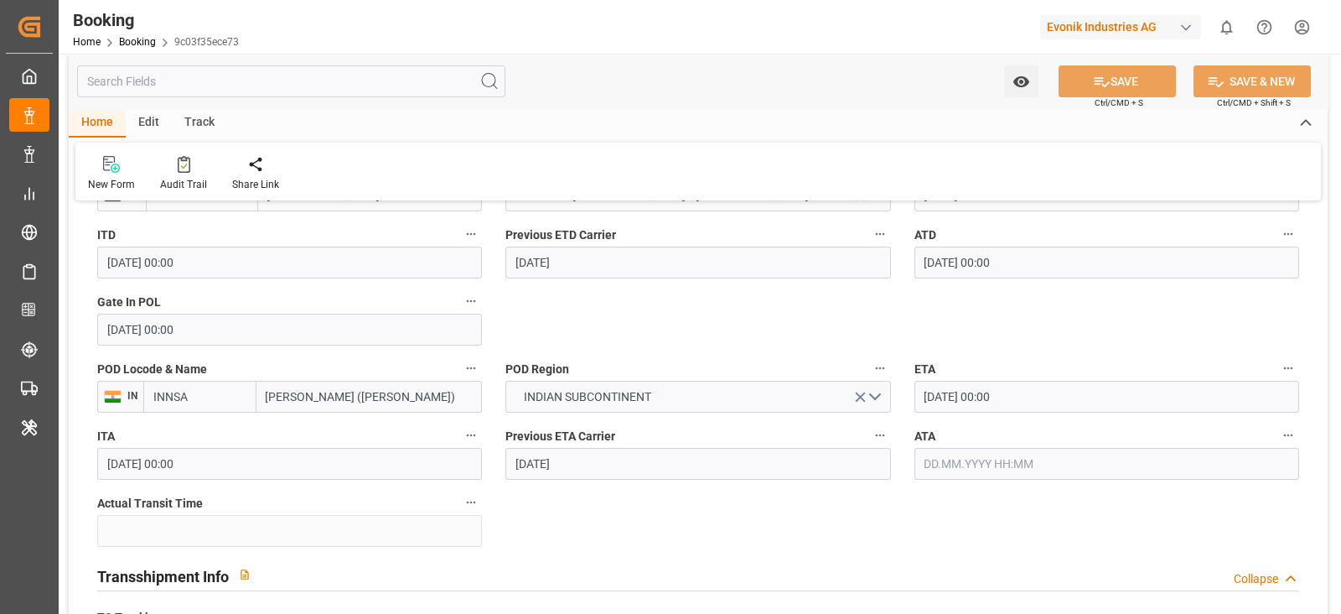
scroll to position [1403, 0]
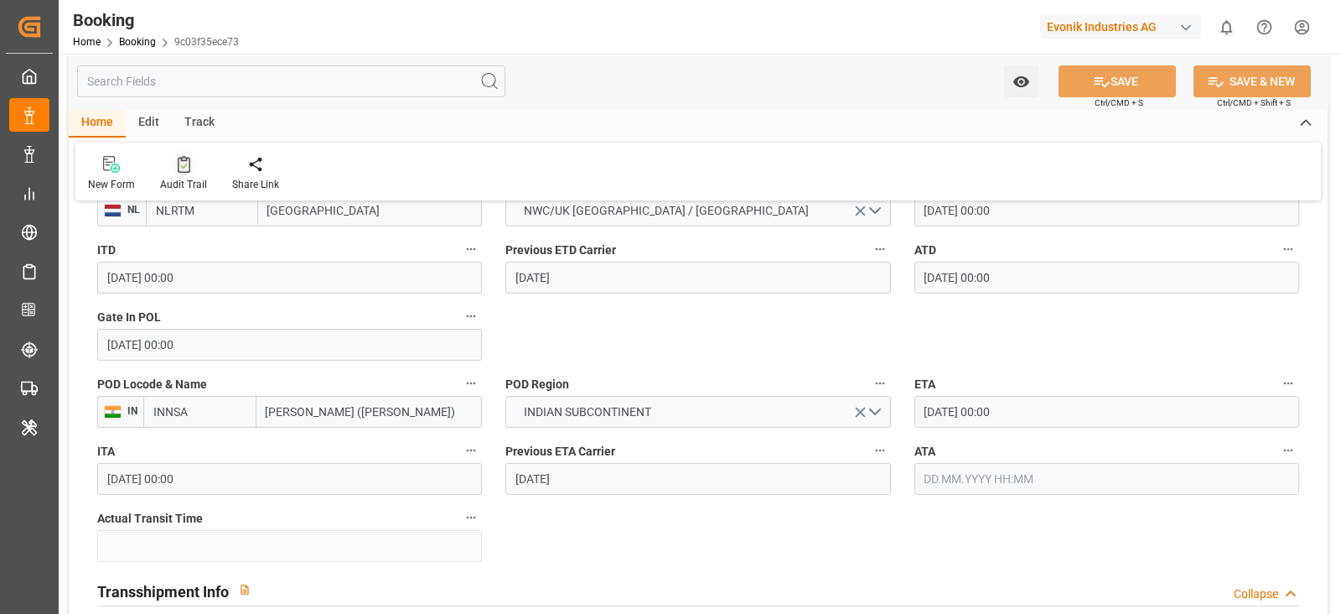
click at [178, 171] on icon at bounding box center [184, 164] width 13 height 17
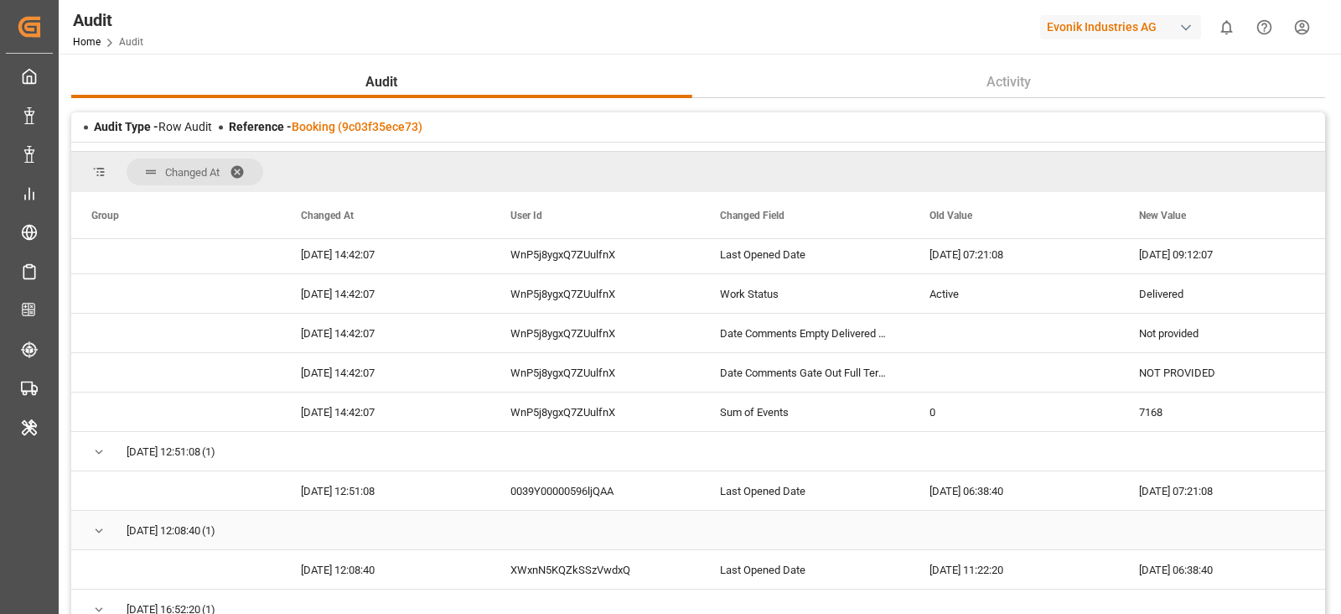
scroll to position [153, 0]
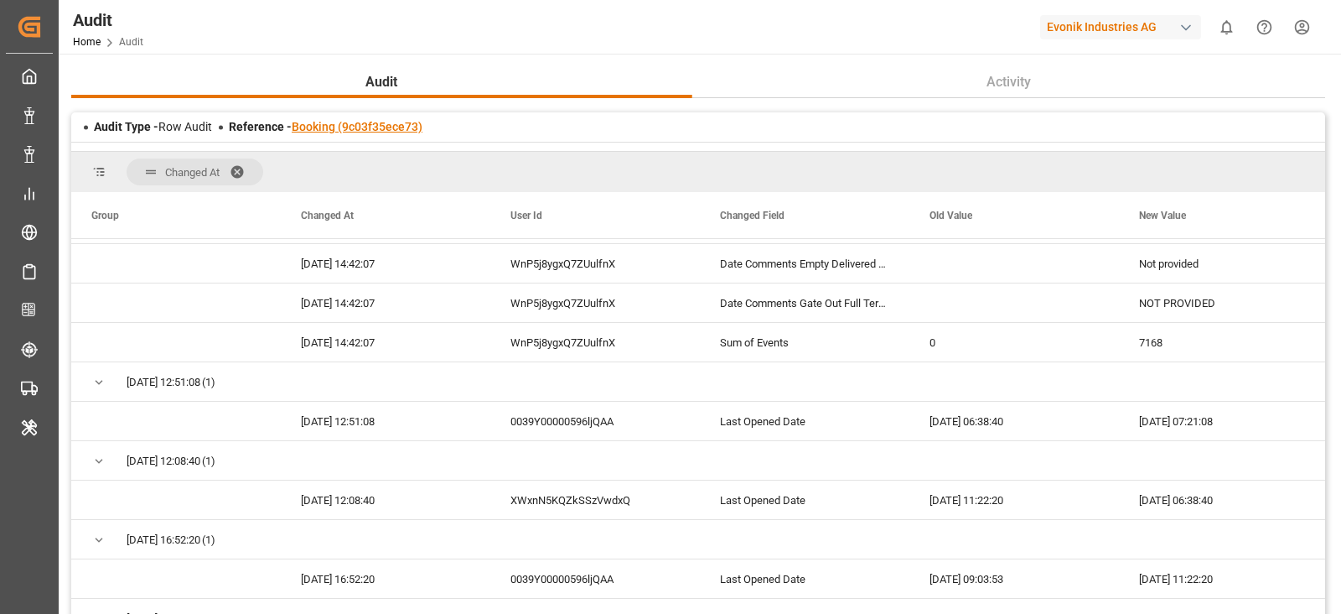
click at [357, 127] on link "Booking (9c03f35ece73)" at bounding box center [357, 126] width 131 height 13
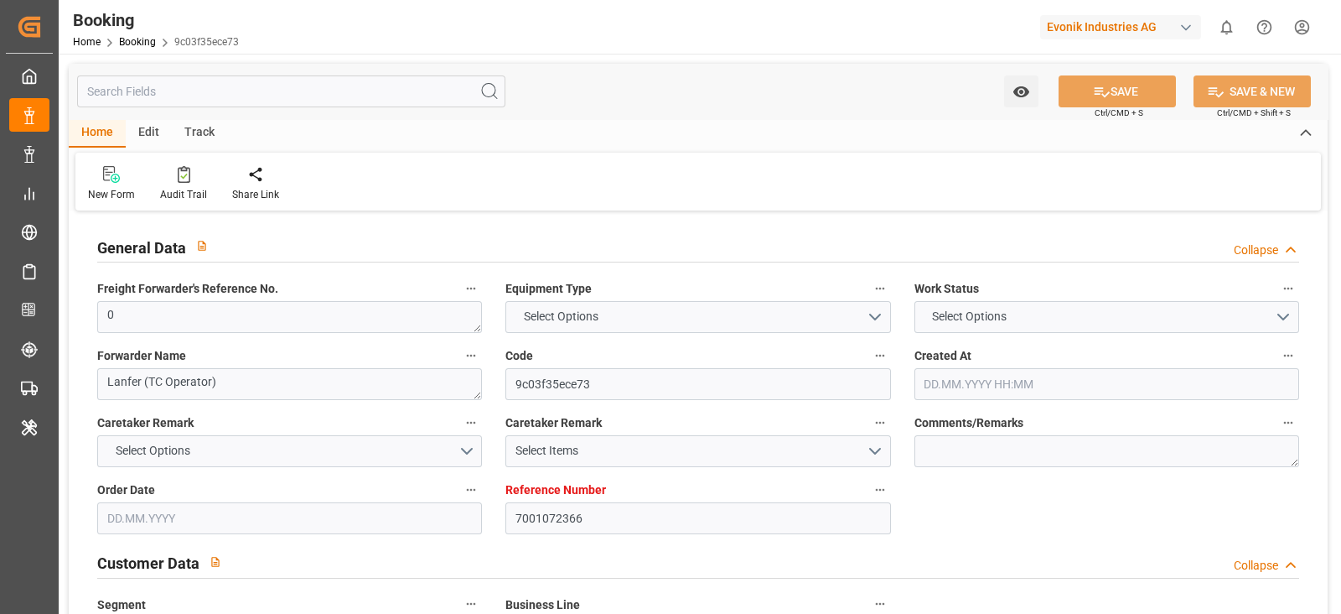
type input "7001072366"
type input "9304435"
type input "MSC"
type input "Mediterranean Shipping Company"
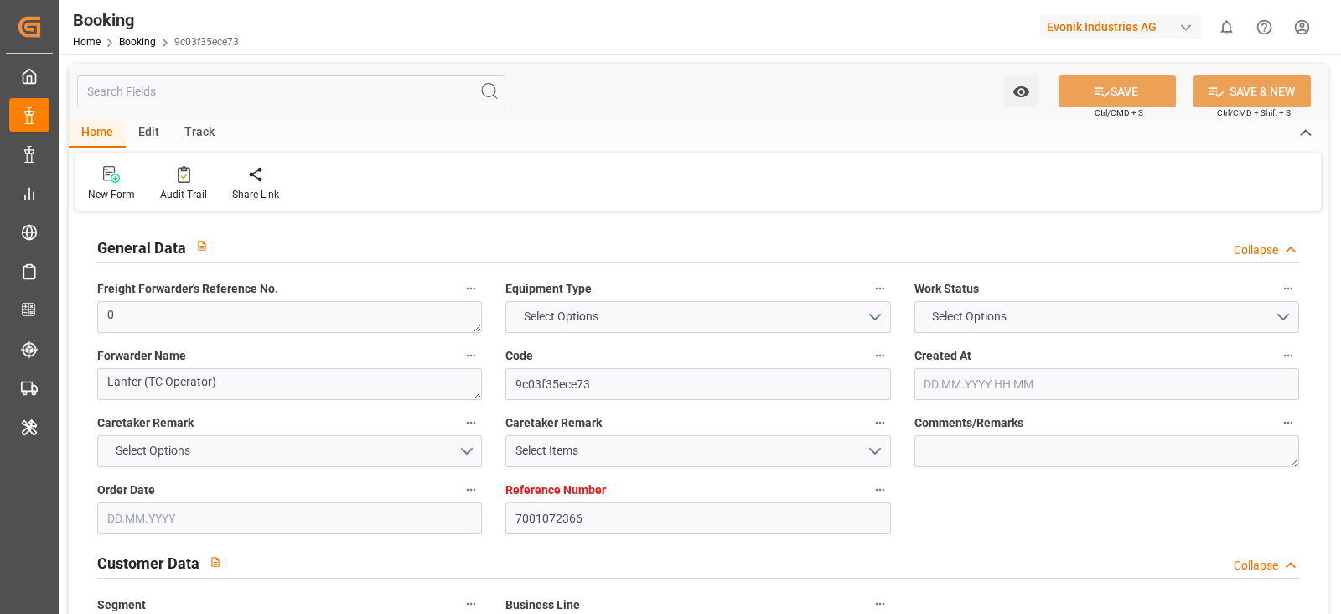
type input "NLRTM"
type input "INNSA"
type input "7168"
type input "-54"
type input "29.01.2025 12:34"
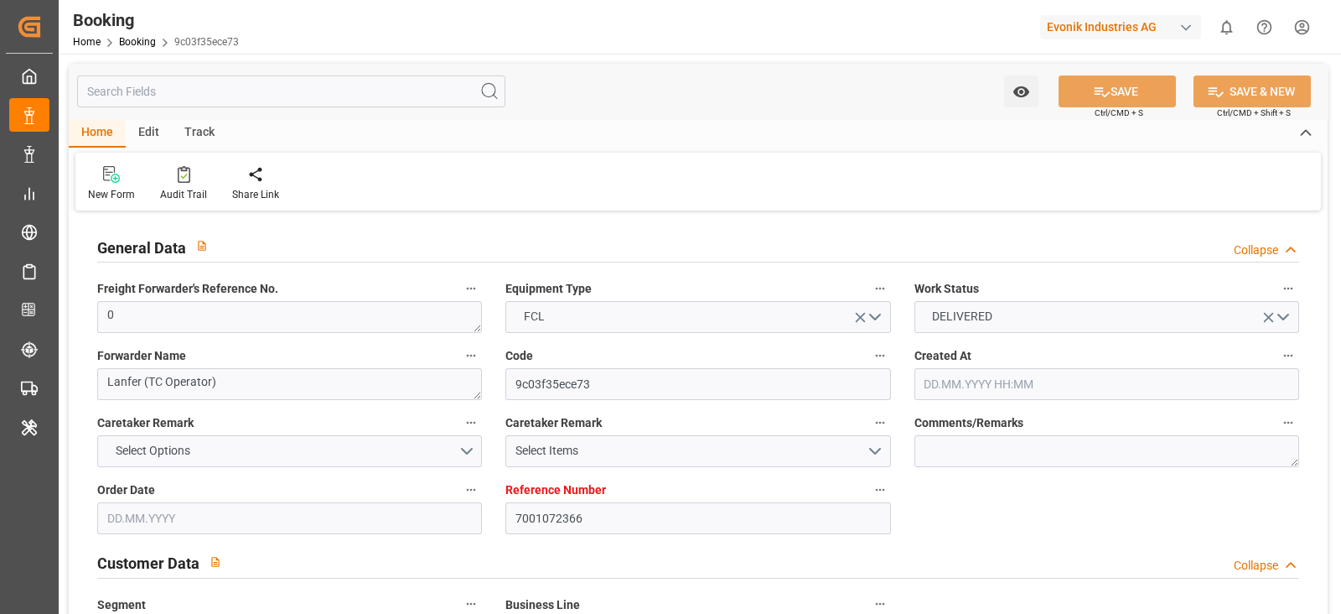
type input "29.01.2025"
type input "30.04.2025"
type input "03.03.2025"
type input "03.03.2025 00:00"
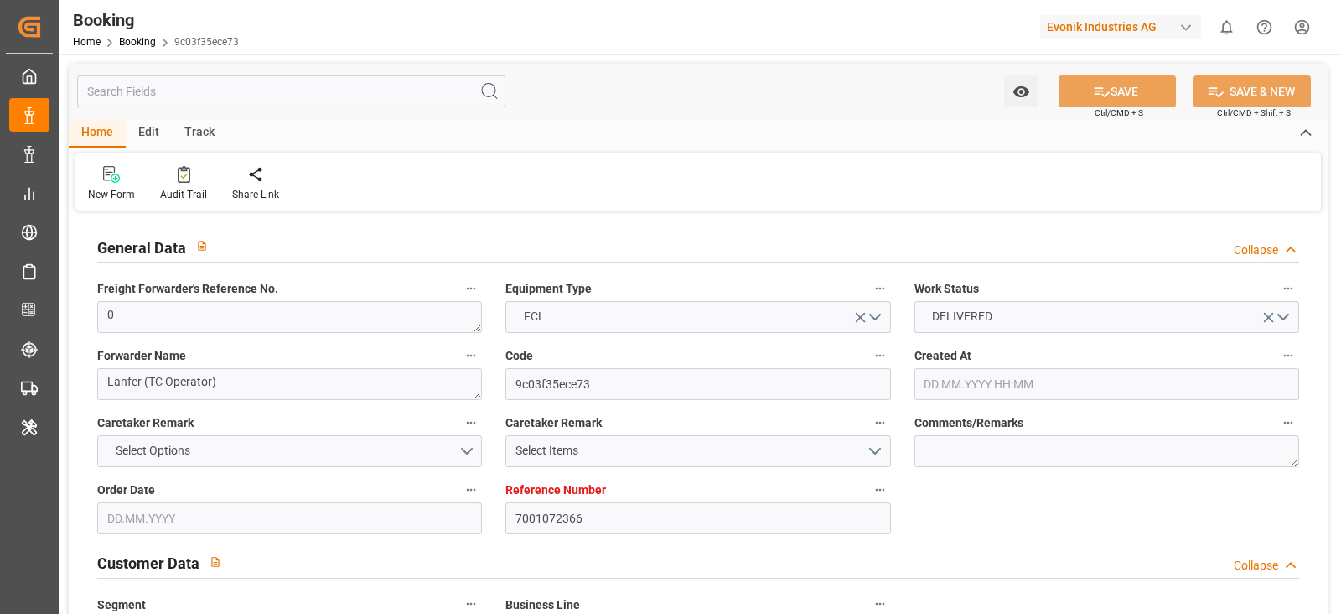
type input "14.03.2025 00:00"
type input "22.03.2025 00:00"
type input "11.03.2025 00:00"
type input "21.03.2025"
type input "28.03.2025 00:00"
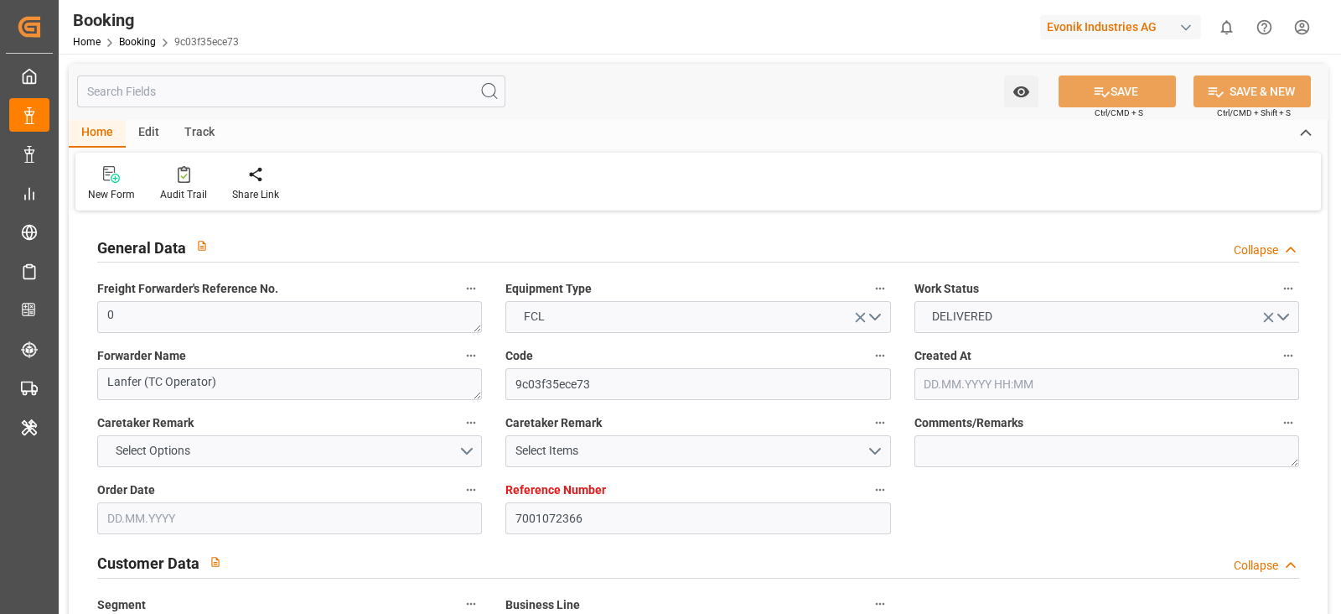
type input "20.03.2025 00:00"
type input "09.05.2025 00:00"
type input "30.04.2025 00:00"
type input "15.05.2025"
type input "15.07.2025"
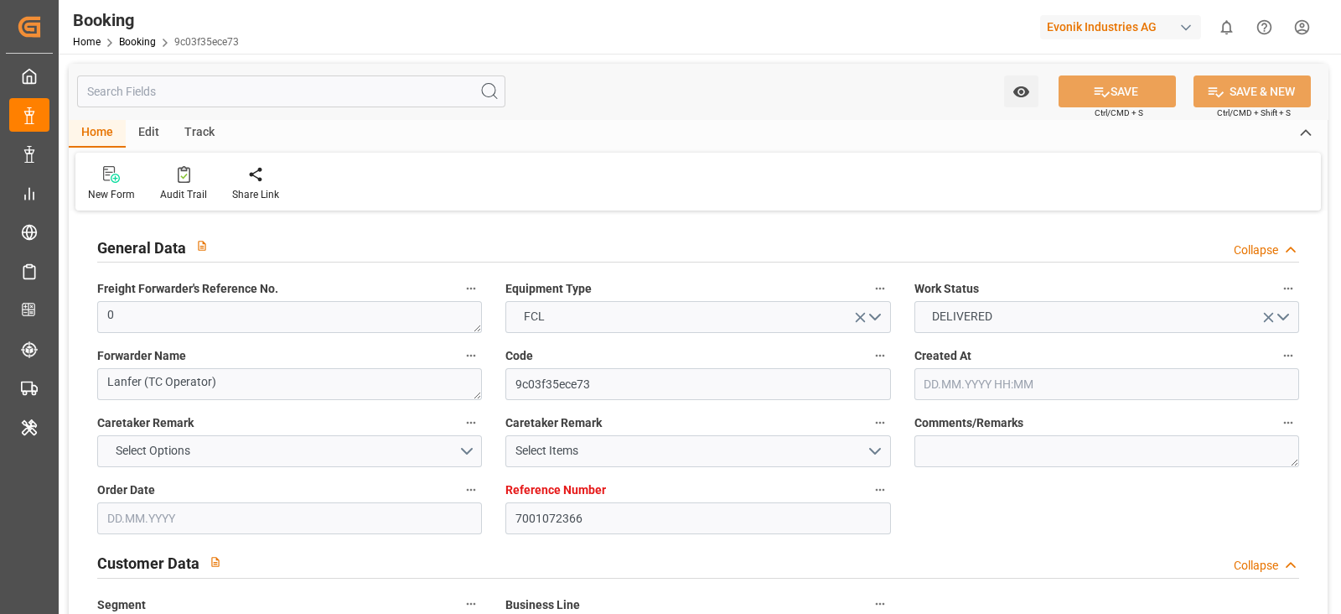
type input "23.09.2025 09:12"
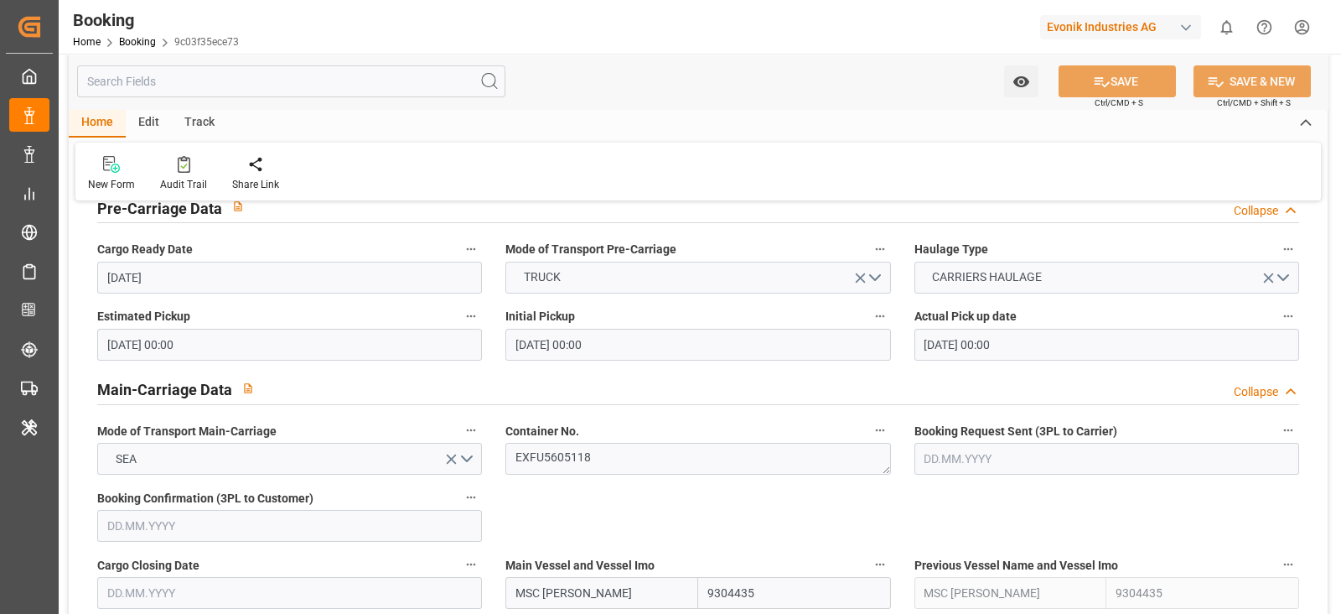
scroll to position [873, 0]
click at [603, 459] on textarea "EXFU5605118" at bounding box center [697, 457] width 385 height 32
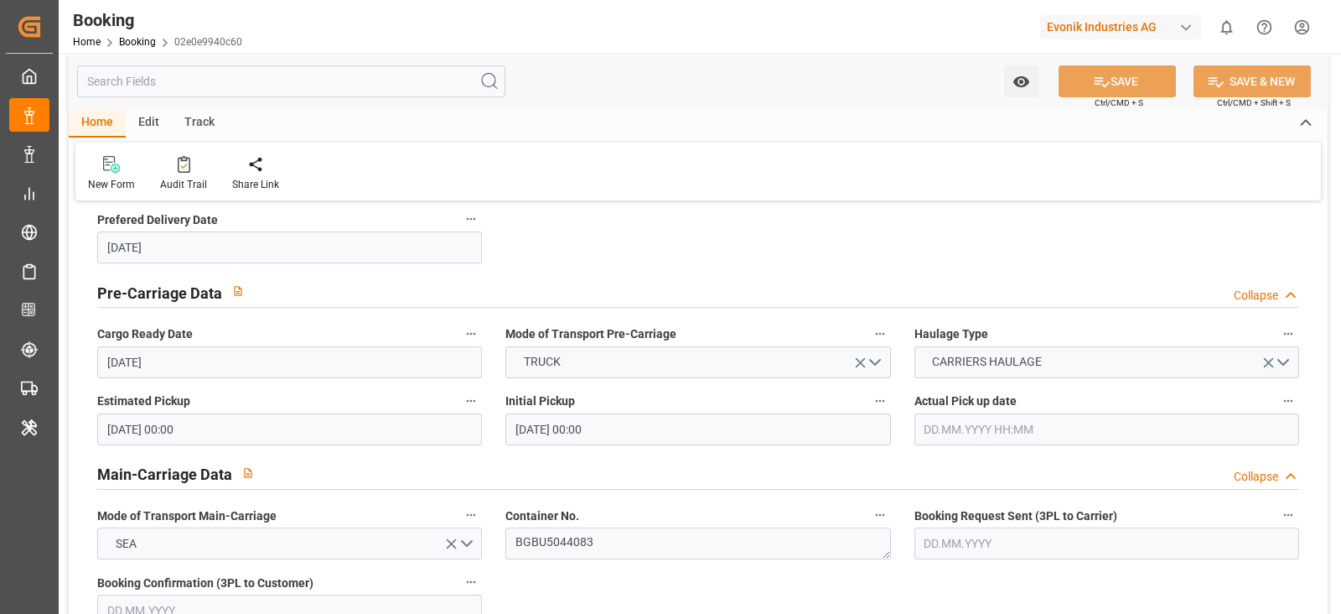
scroll to position [401, 0]
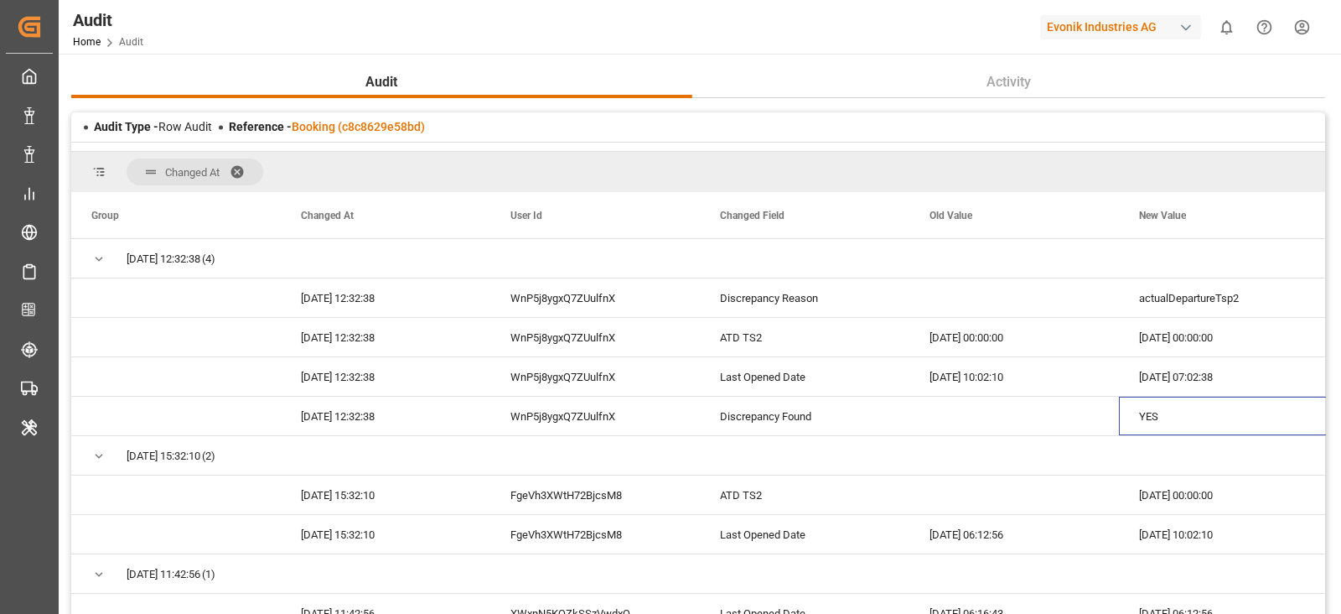
scroll to position [165, 0]
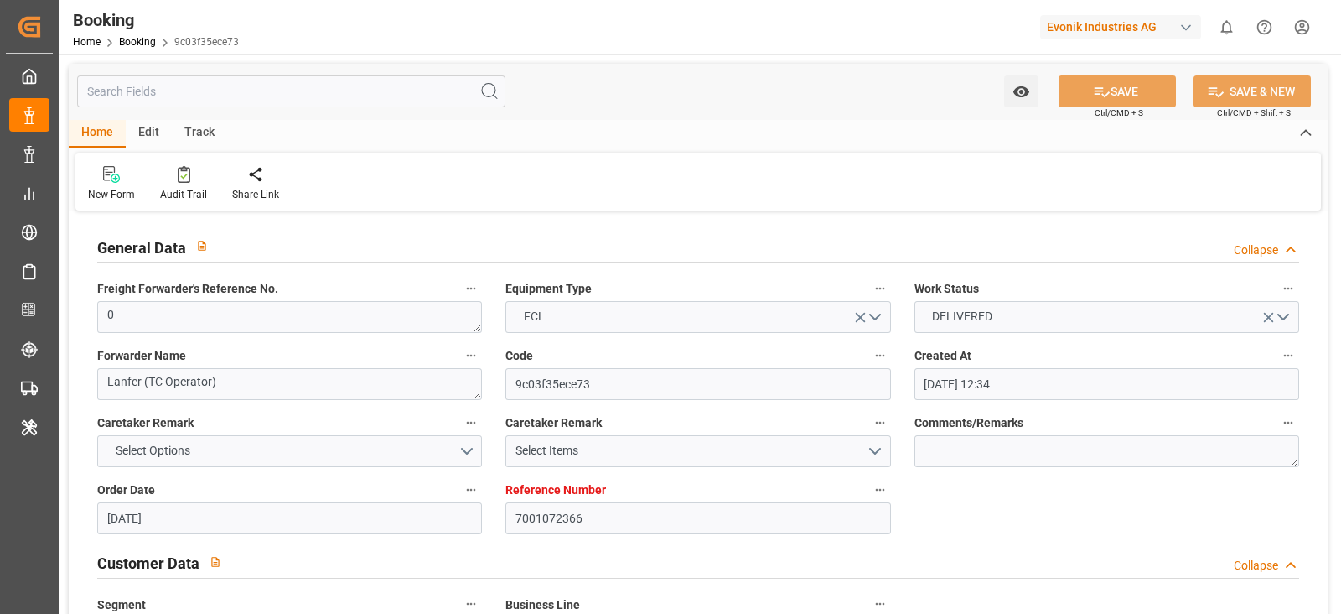
scroll to position [454, 0]
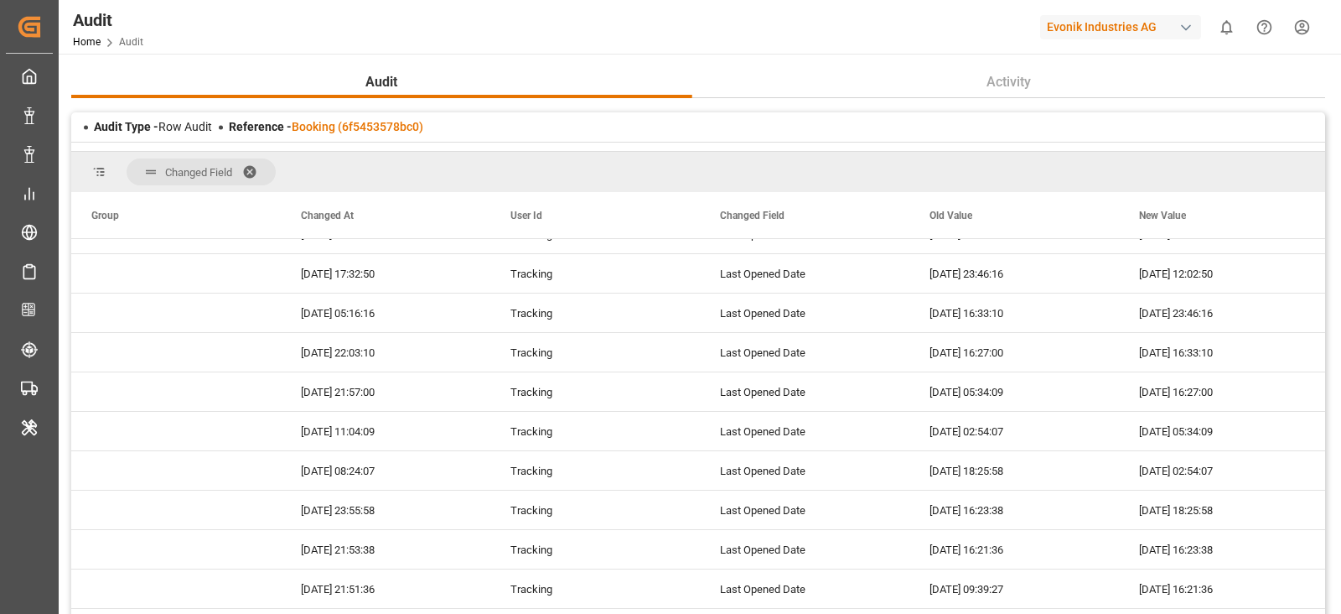
scroll to position [1431, 0]
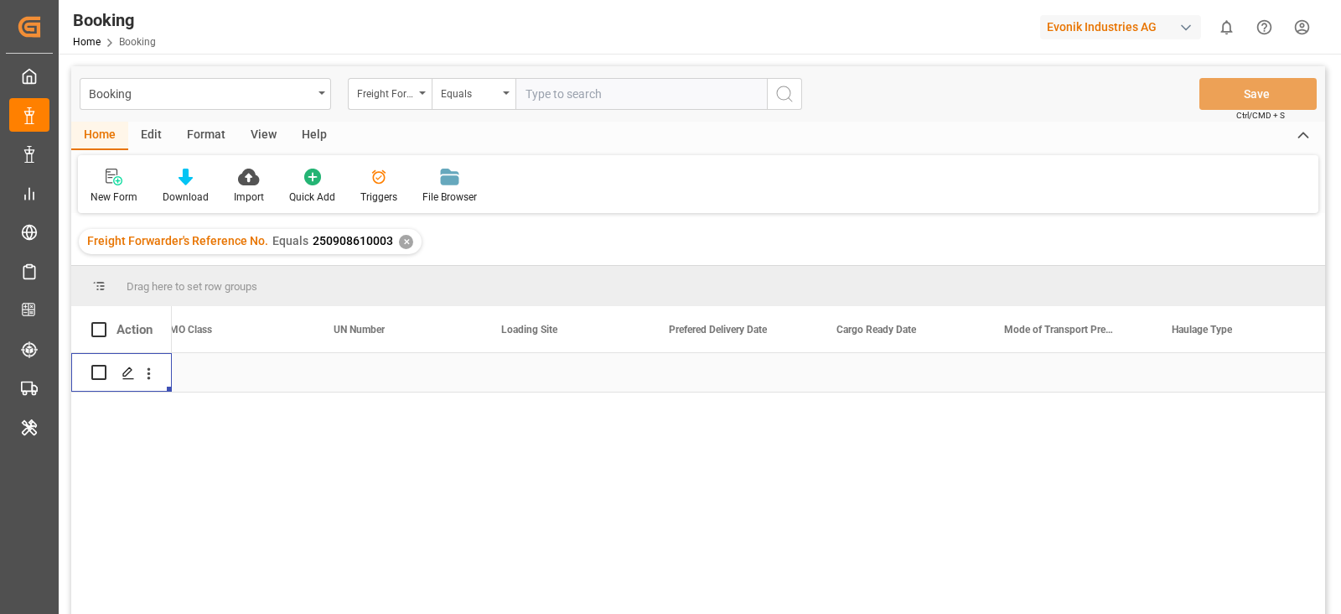
scroll to position [0, 4048]
